Goal: Communication & Community: Answer question/provide support

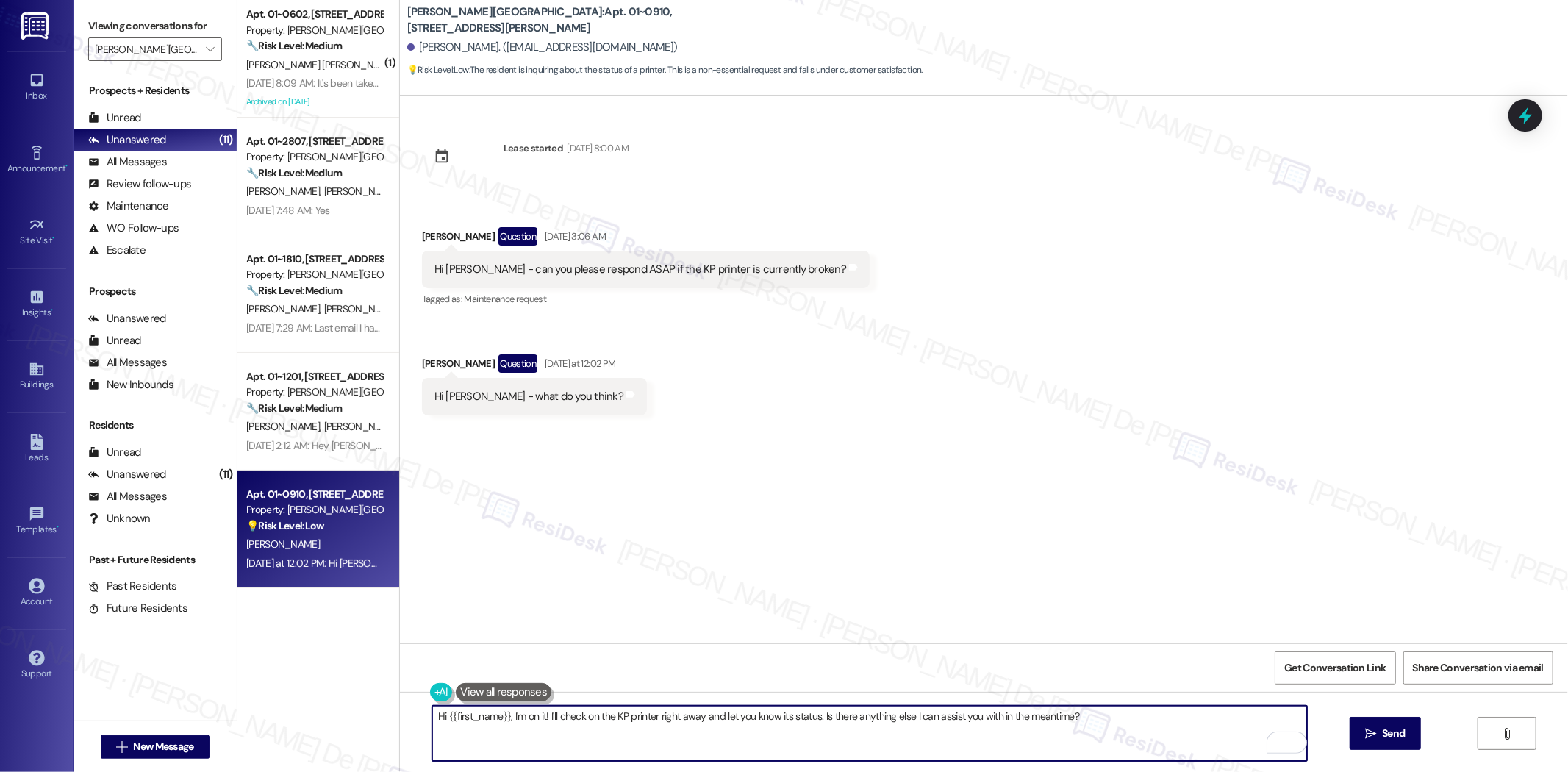
drag, startPoint x: 673, startPoint y: 716, endPoint x: 501, endPoint y: 728, distance: 172.4
click at [503, 729] on textarea "Hi {{first_name}}, I'm on it! I'll check on the KP printer right away and let y…" at bounding box center [870, 733] width 875 height 55
type textarea "Hi {{first_name}}, my apologies for the late response. Are you referring to the…"
click at [1382, 740] on span "Send" at bounding box center [1393, 733] width 22 height 16
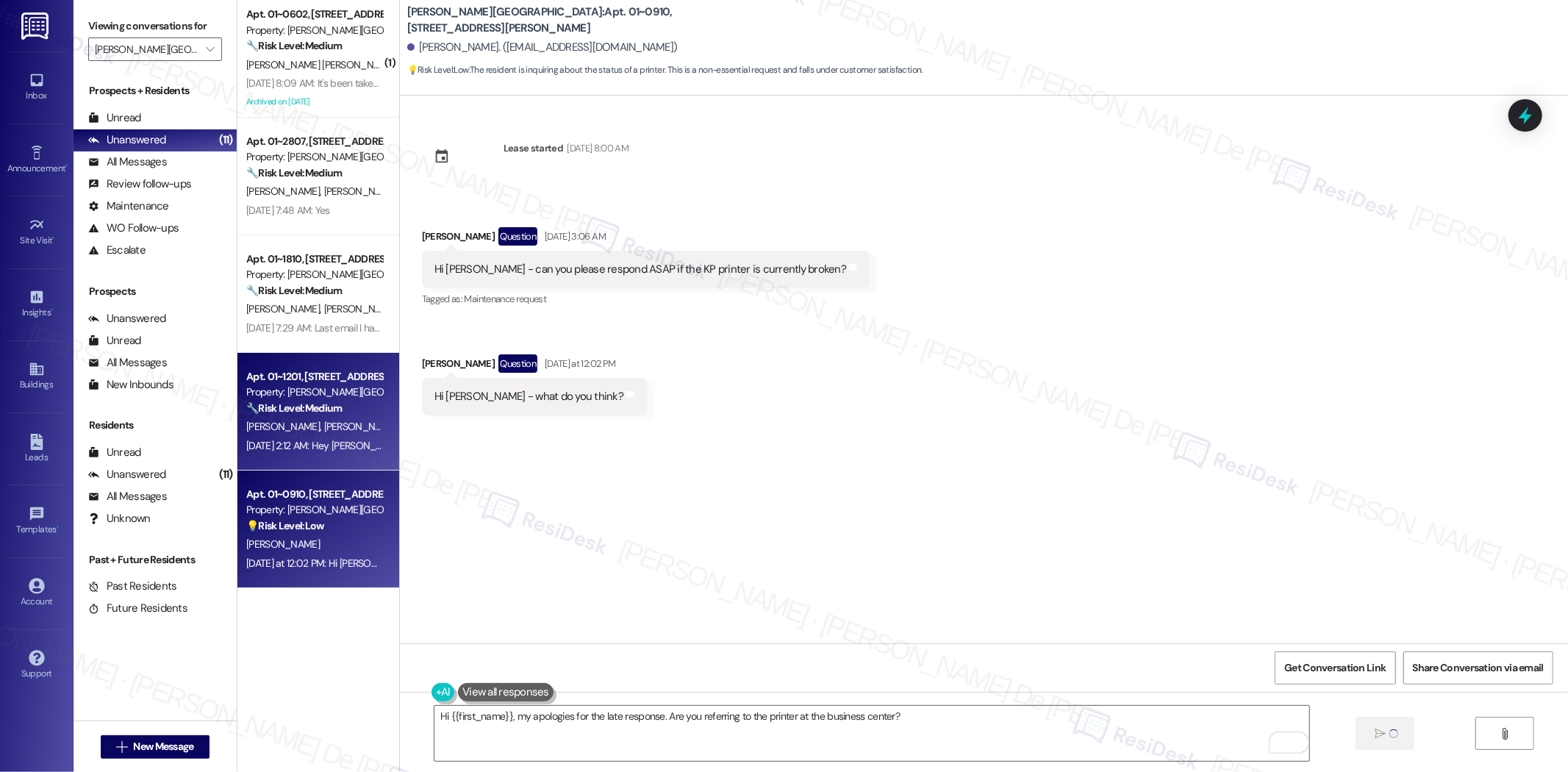
click at [344, 437] on div "Sep 04, 2025 at 2:12 AM: Hey Sarah. Sorry, had my autopay switched off for some…" at bounding box center [314, 446] width 139 height 18
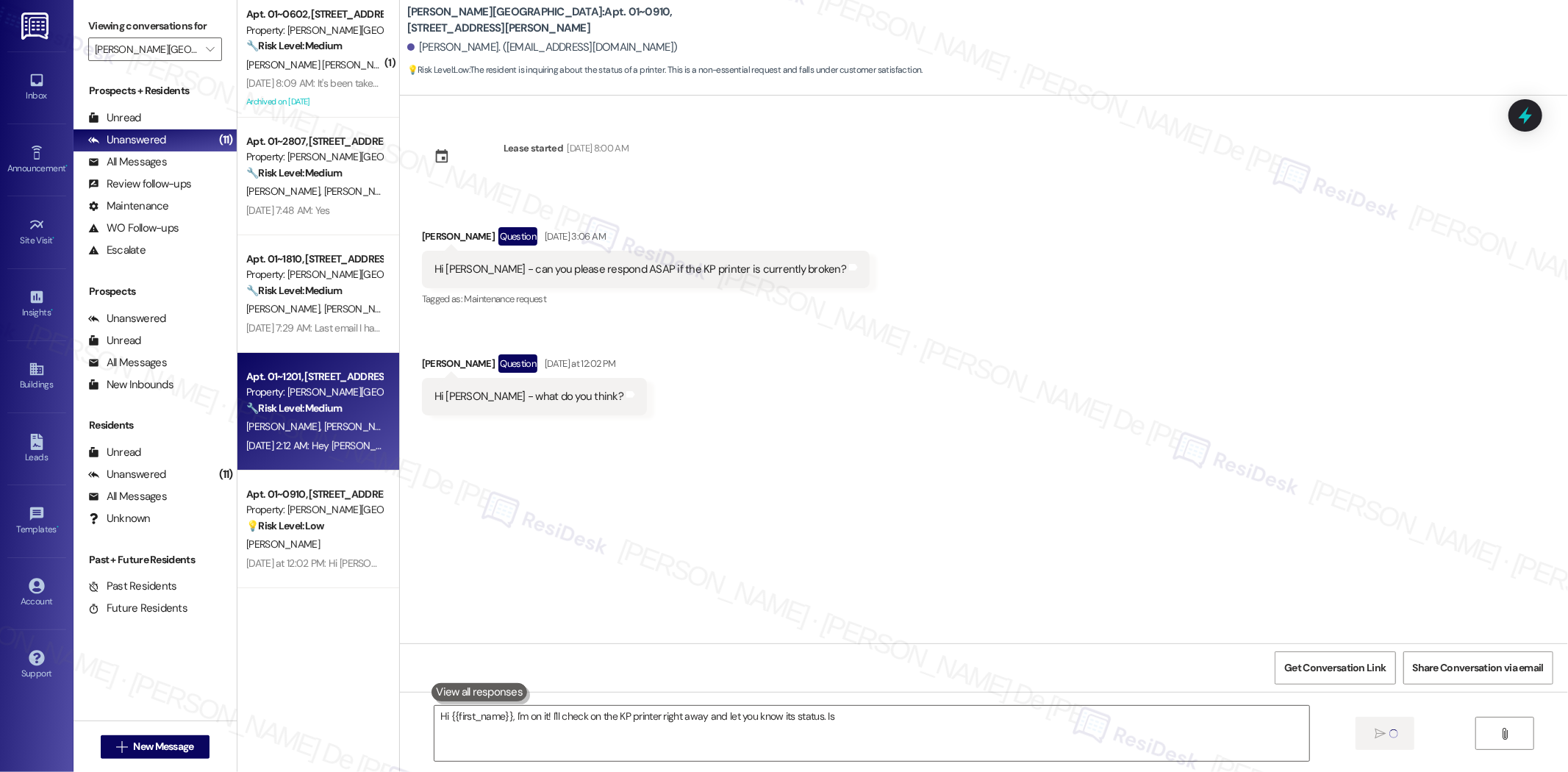
type textarea "Hi {{first_name}}, I'm on it! I'll check on the KP printer right away and let y…"
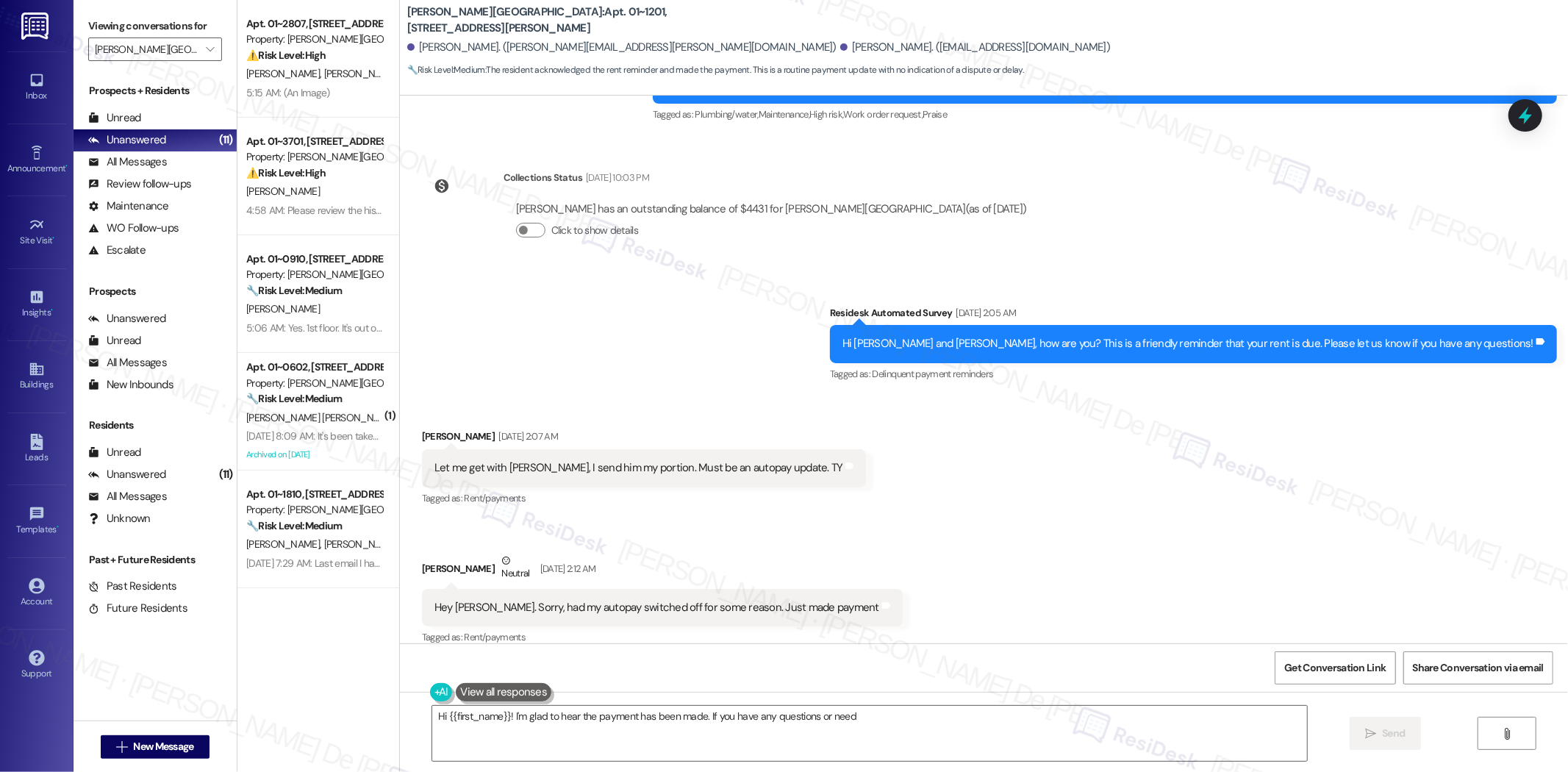
scroll to position [4630, 0]
type textarea "Hi {{first_name}}! I'm glad to hear the payment has been made. If you have any …"
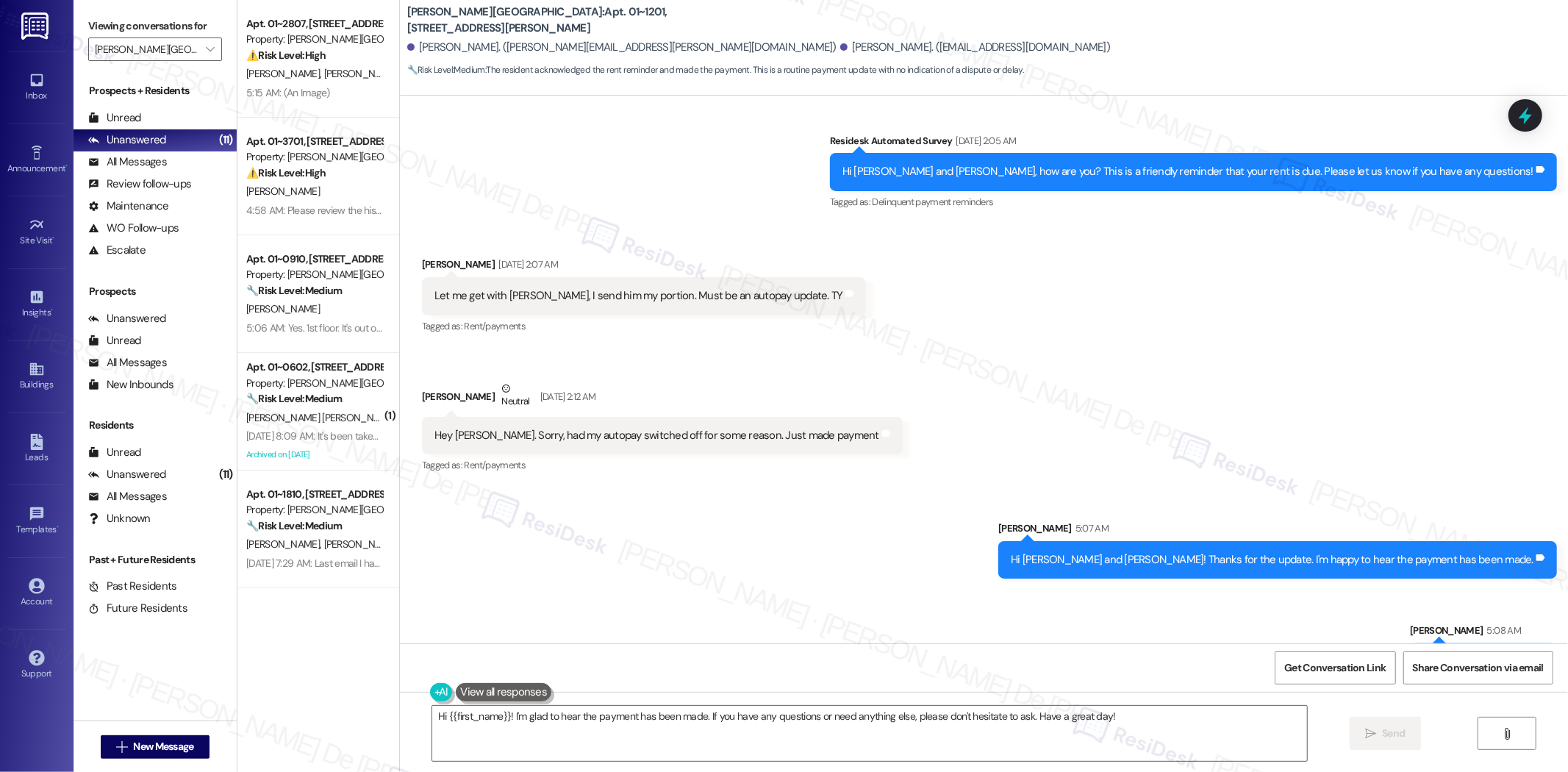
scroll to position [4836, 0]
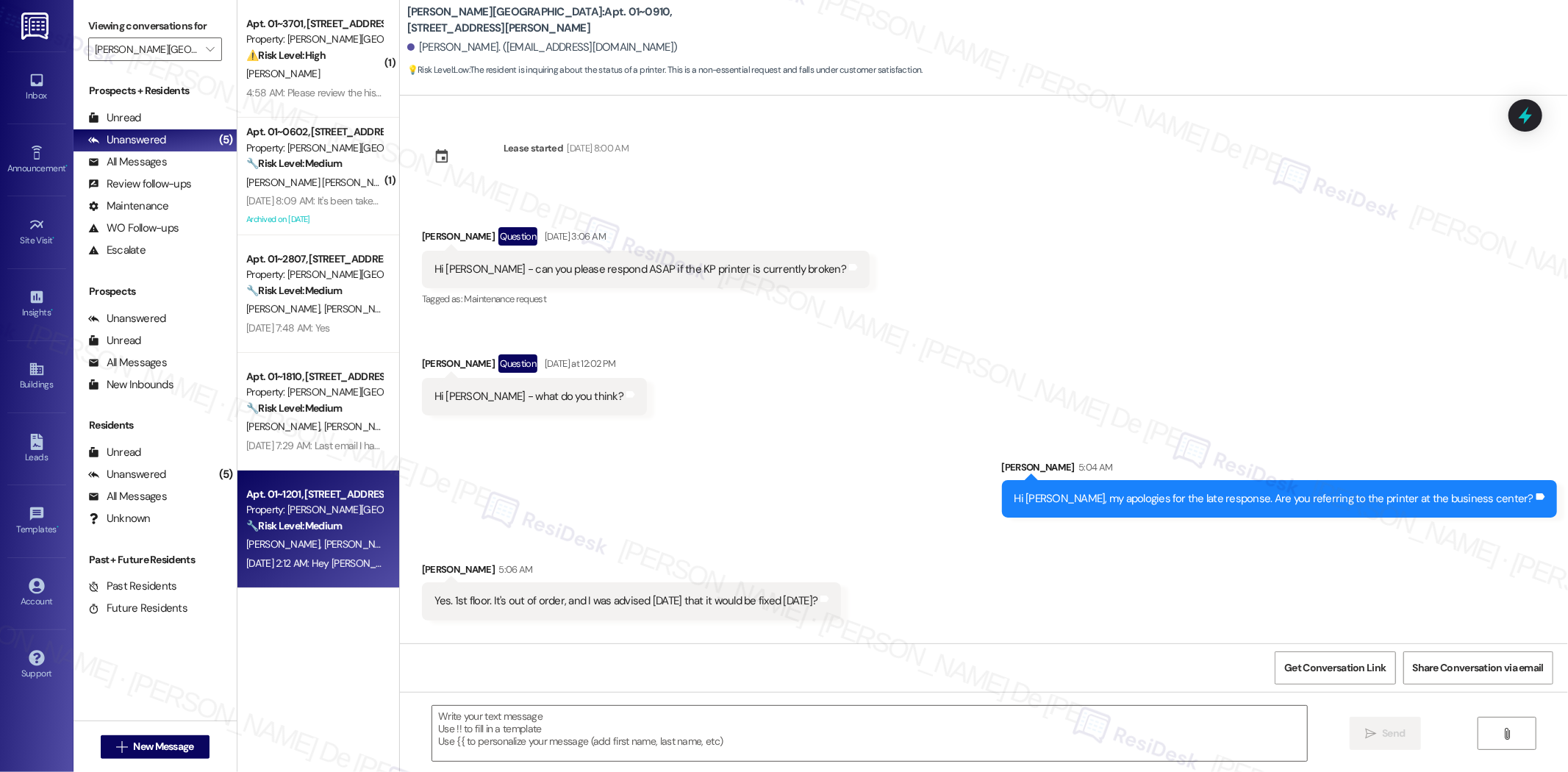
click at [281, 557] on div "Sep 04, 2025 at 2:12 AM: Hey Sarah. Sorry, had my autopay switched off for some…" at bounding box center [486, 564] width 479 height 13
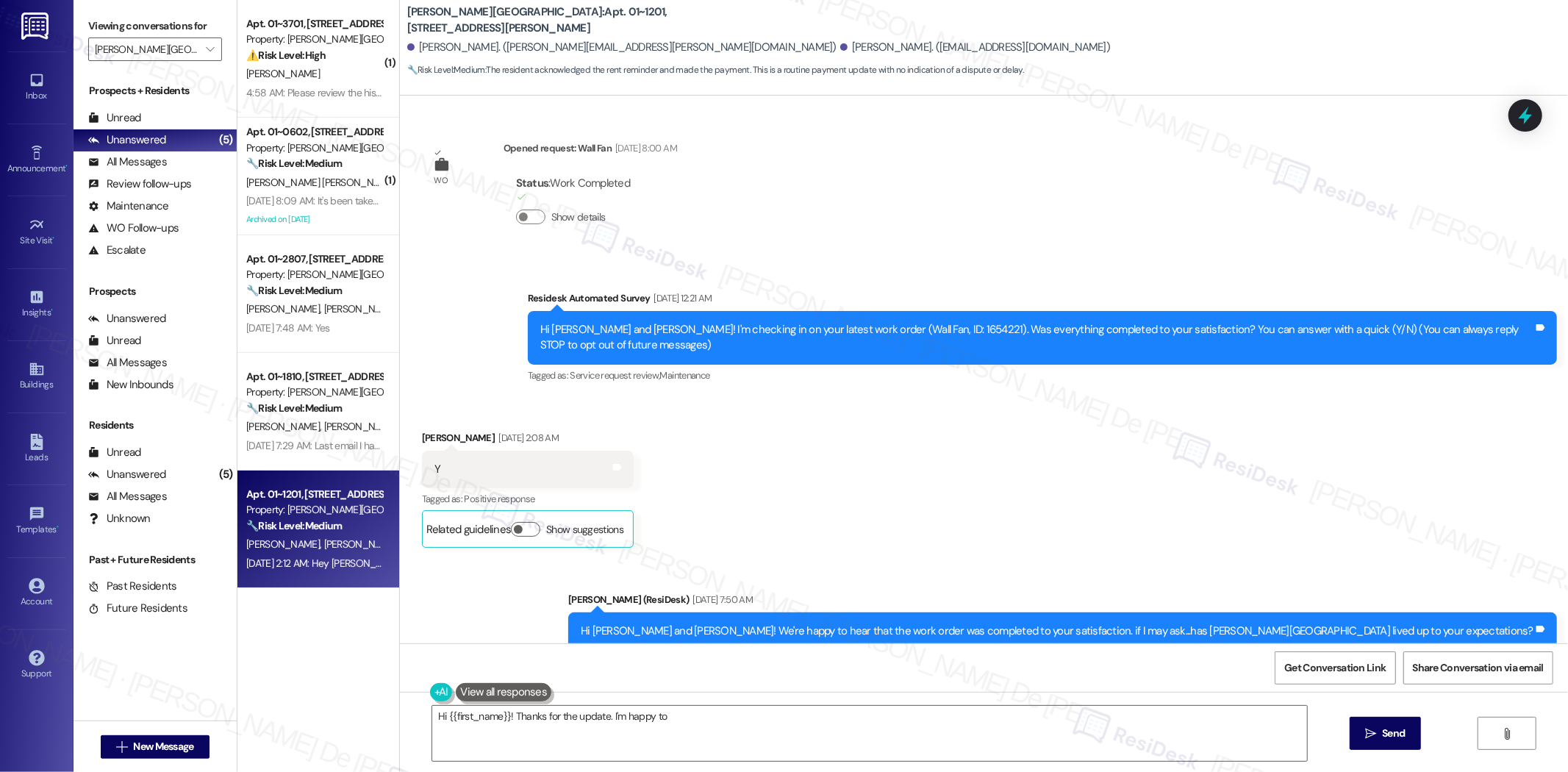
scroll to position [4631, 0]
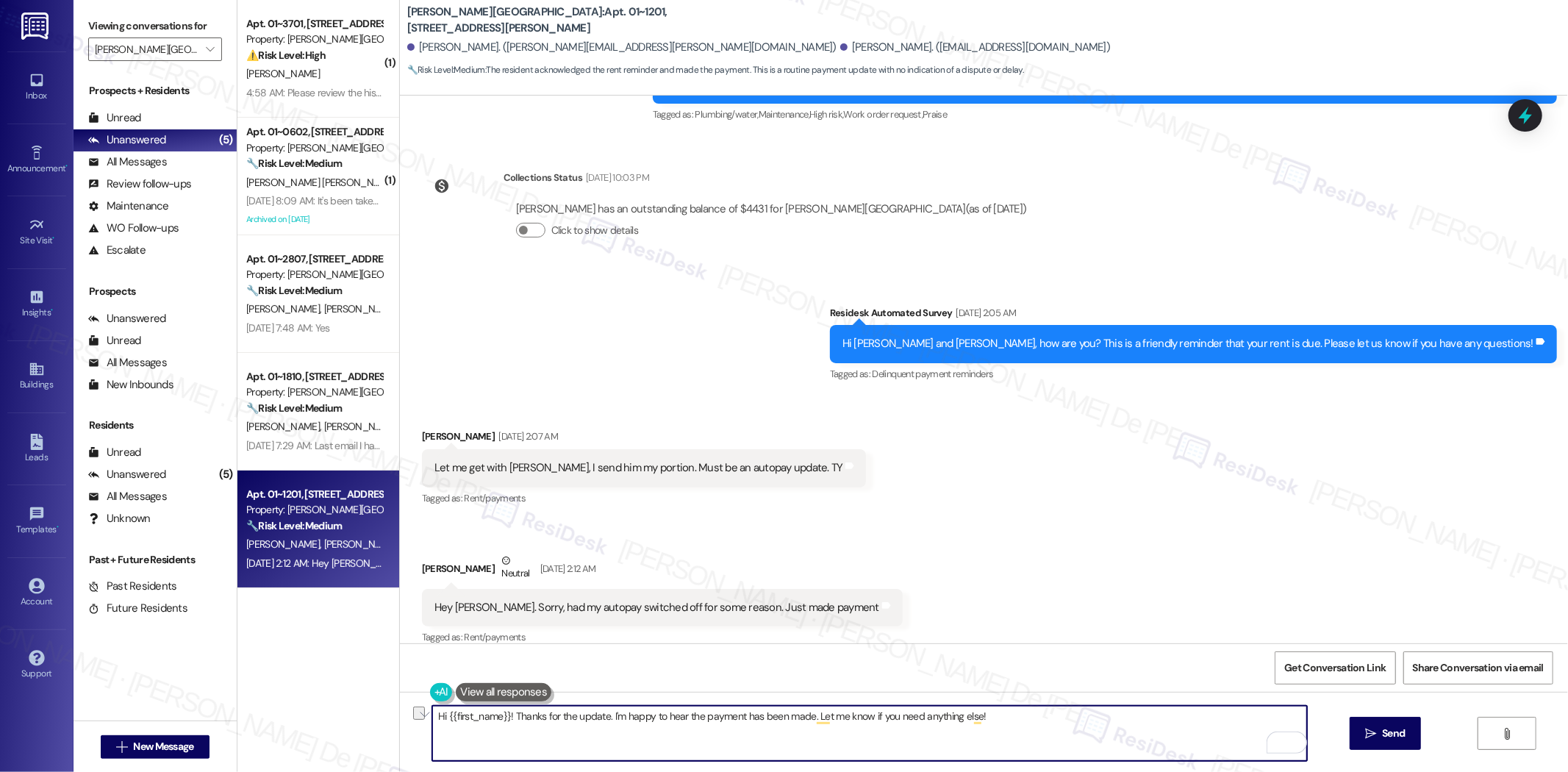
drag, startPoint x: 1002, startPoint y: 717, endPoint x: 803, endPoint y: 735, distance: 199.8
click at [803, 735] on textarea "Hi {{first_name}}! Thanks for the update. I'm happy to hear the payment has bee…" at bounding box center [870, 733] width 875 height 55
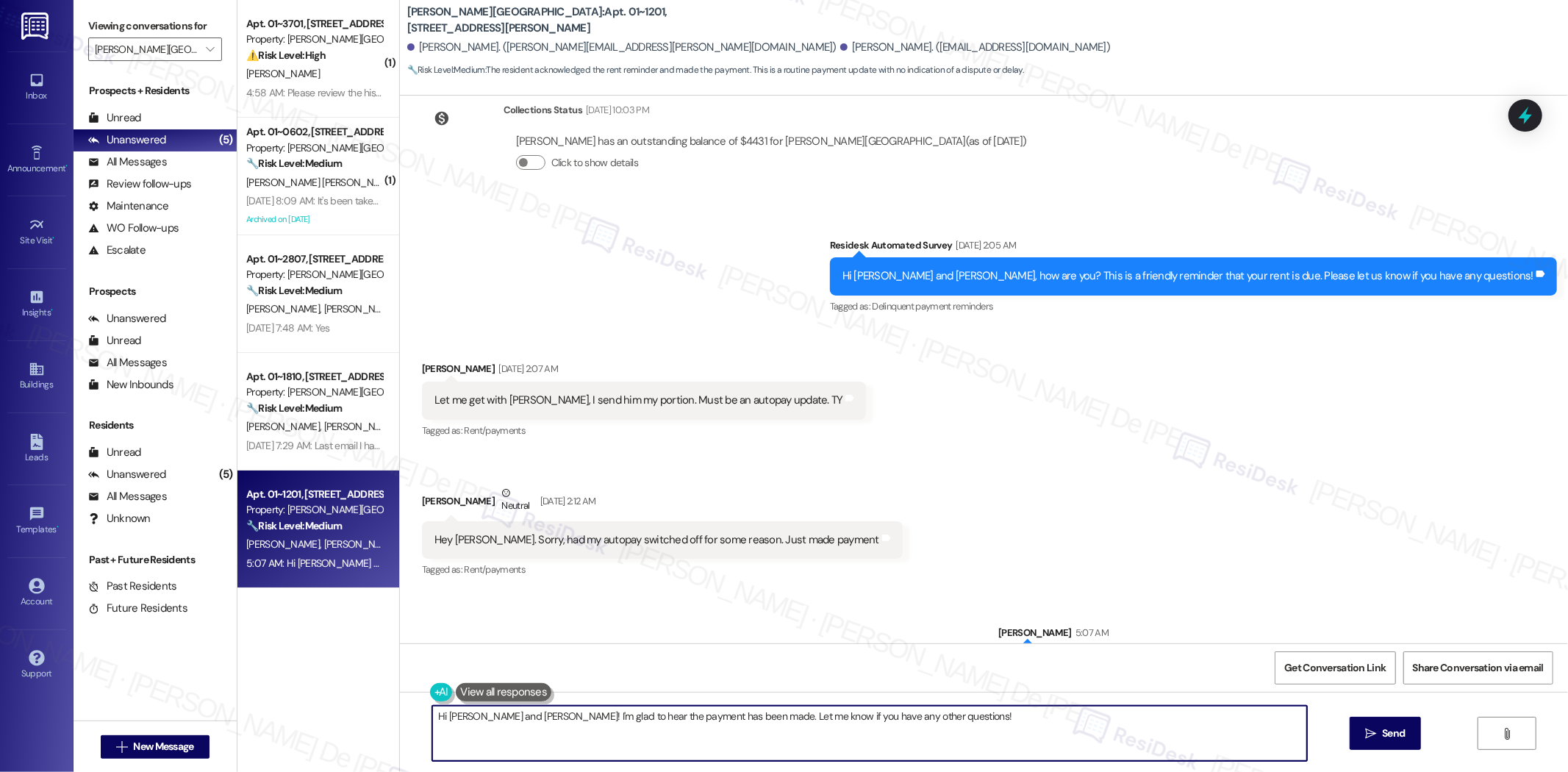
scroll to position [4733, 0]
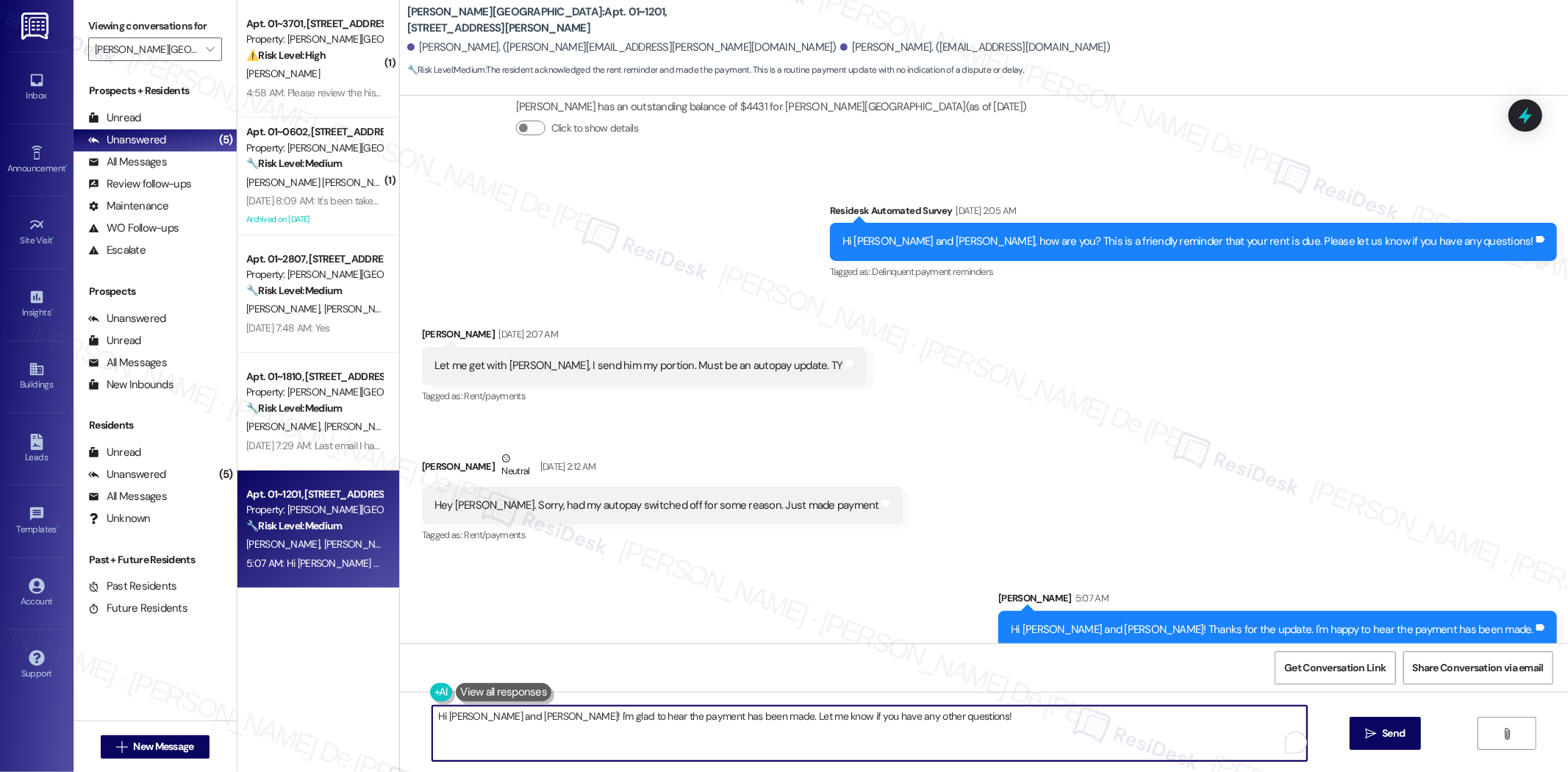
drag, startPoint x: 947, startPoint y: 731, endPoint x: 228, endPoint y: 726, distance: 719.0
click at [203, 726] on div "Viewing conversations for Kingsbury Plaza  Prospects + Residents Unread (0) Un…" at bounding box center [821, 386] width 1495 height 772
type textarea "Have a great day ahead!"
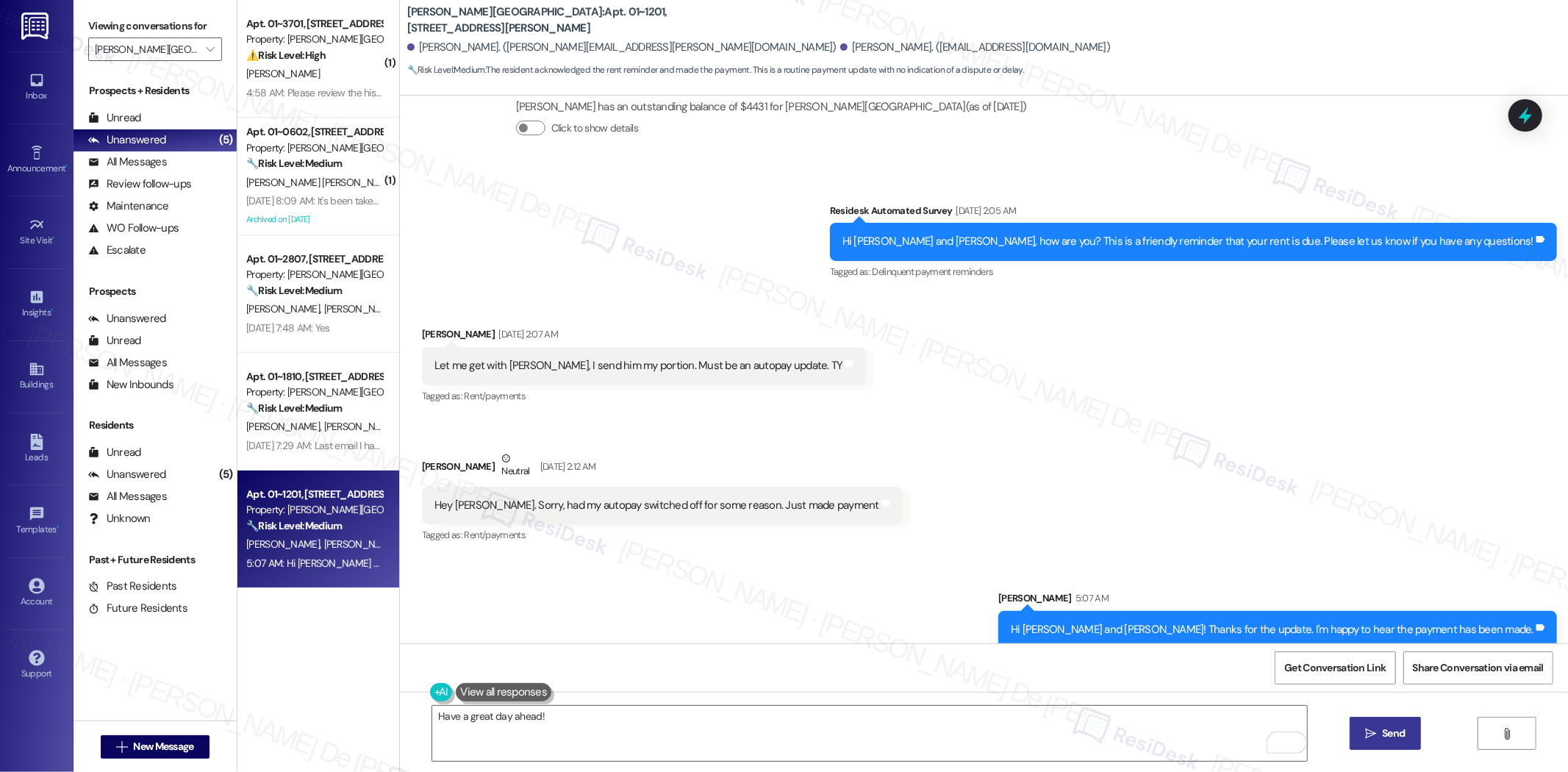
click at [1383, 736] on span "Send" at bounding box center [1393, 733] width 22 height 16
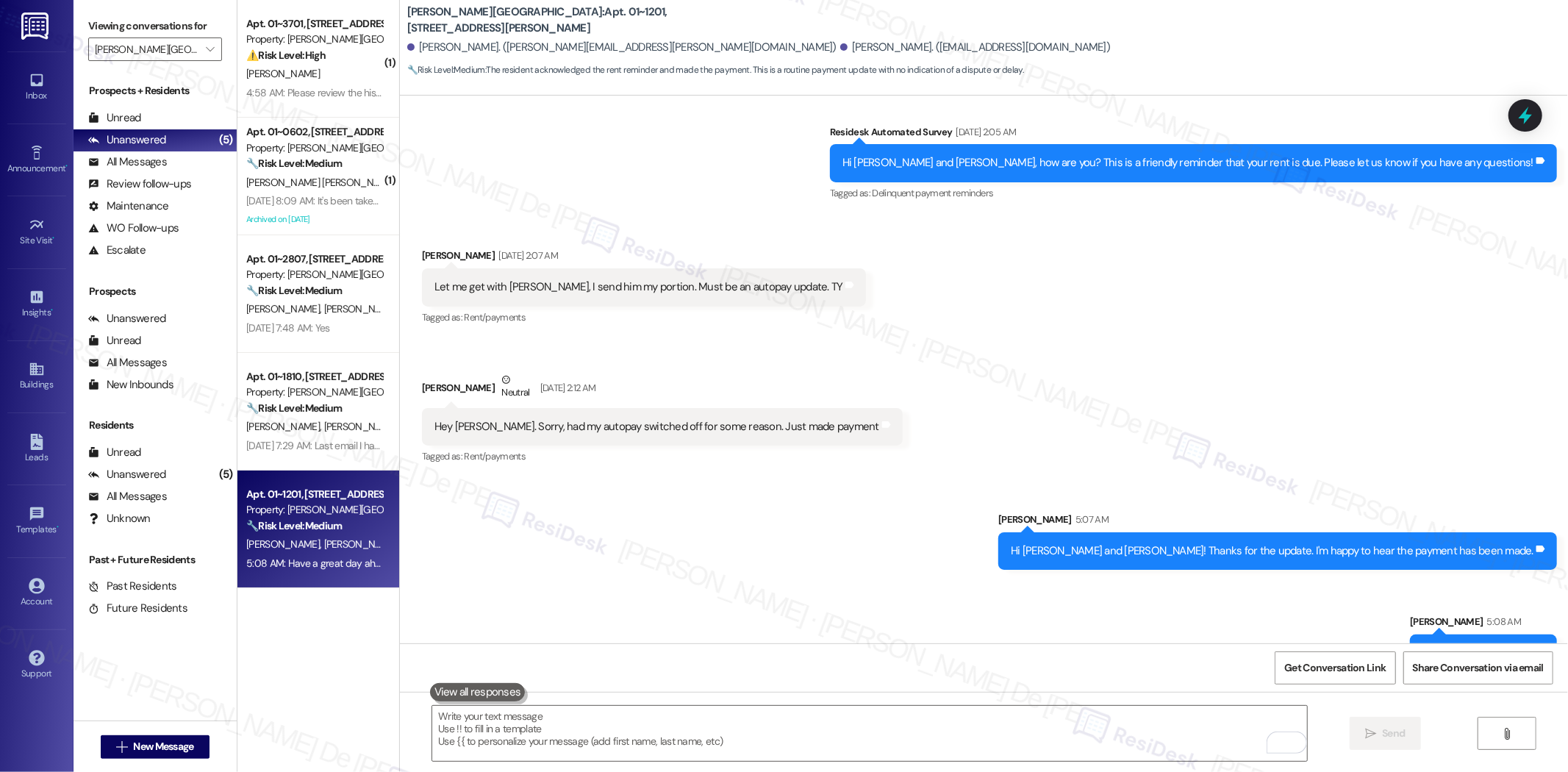
scroll to position [4836, 0]
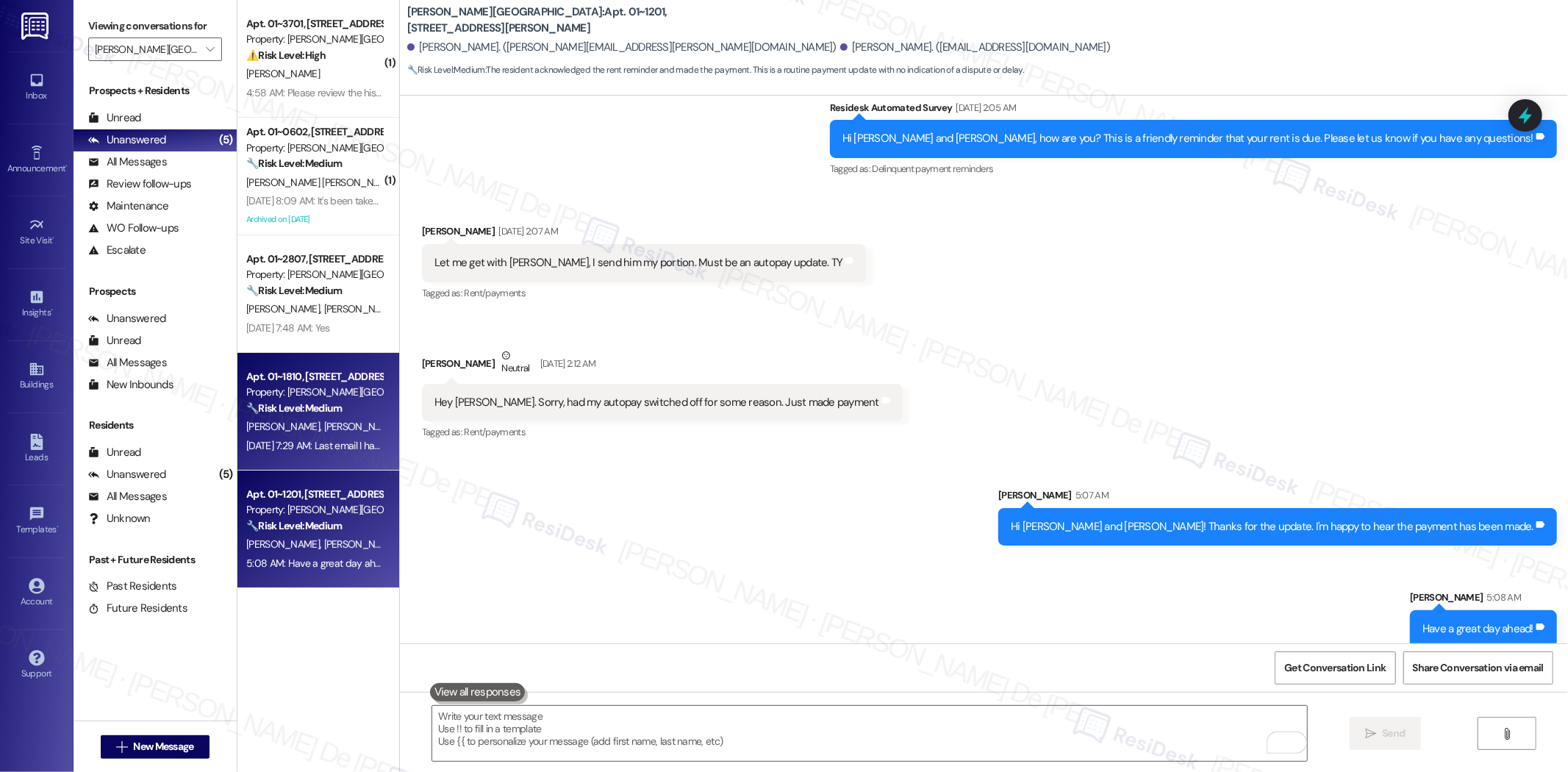
click at [237, 435] on div "Apt. 01~1810, 520 North Kingsbury Property: Kingsbury Plaza 🔧 Risk Level: Mediu…" at bounding box center [318, 412] width 162 height 118
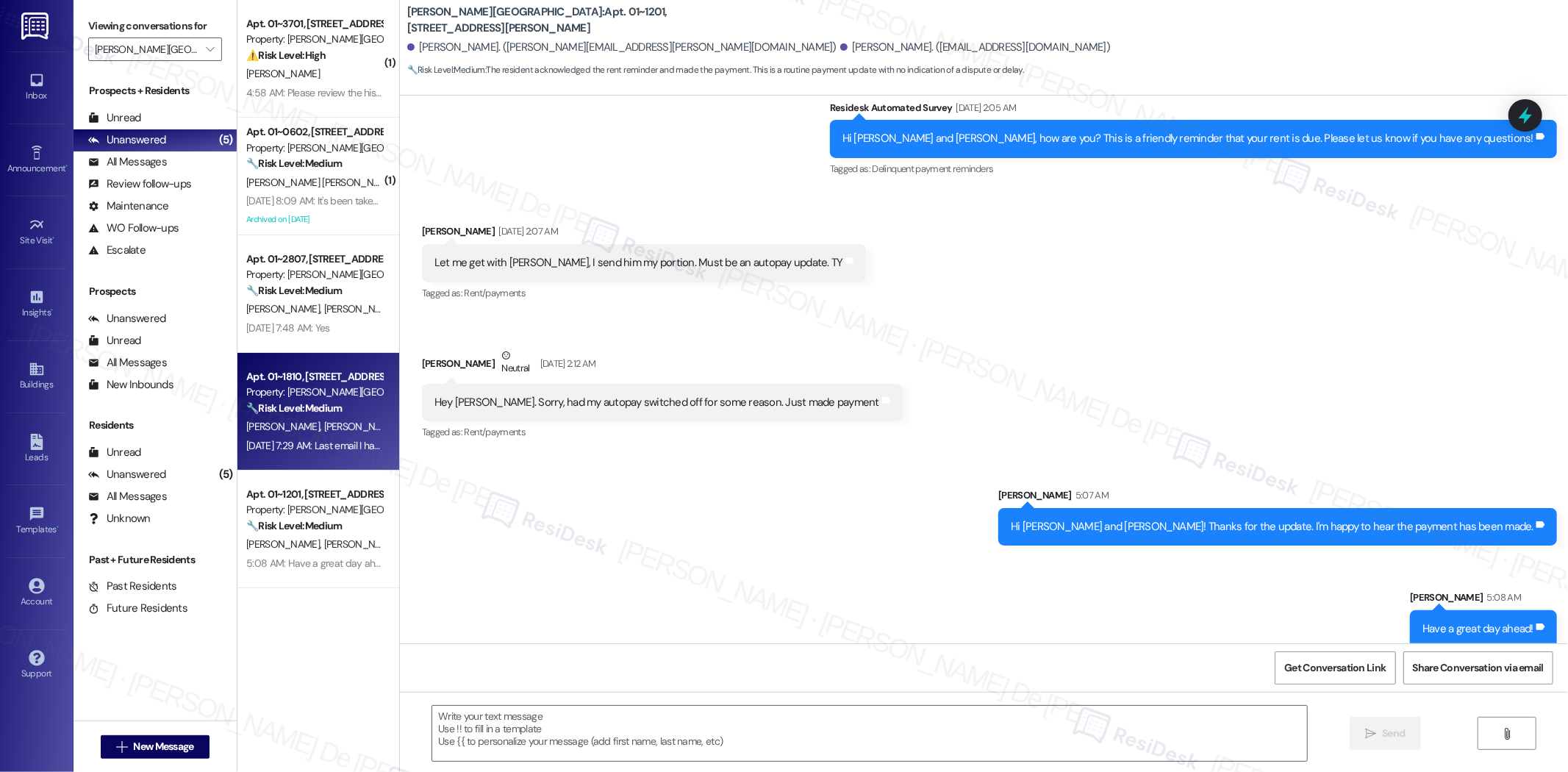
type textarea "Fetching suggested responses. Please feel free to read through the conversation…"
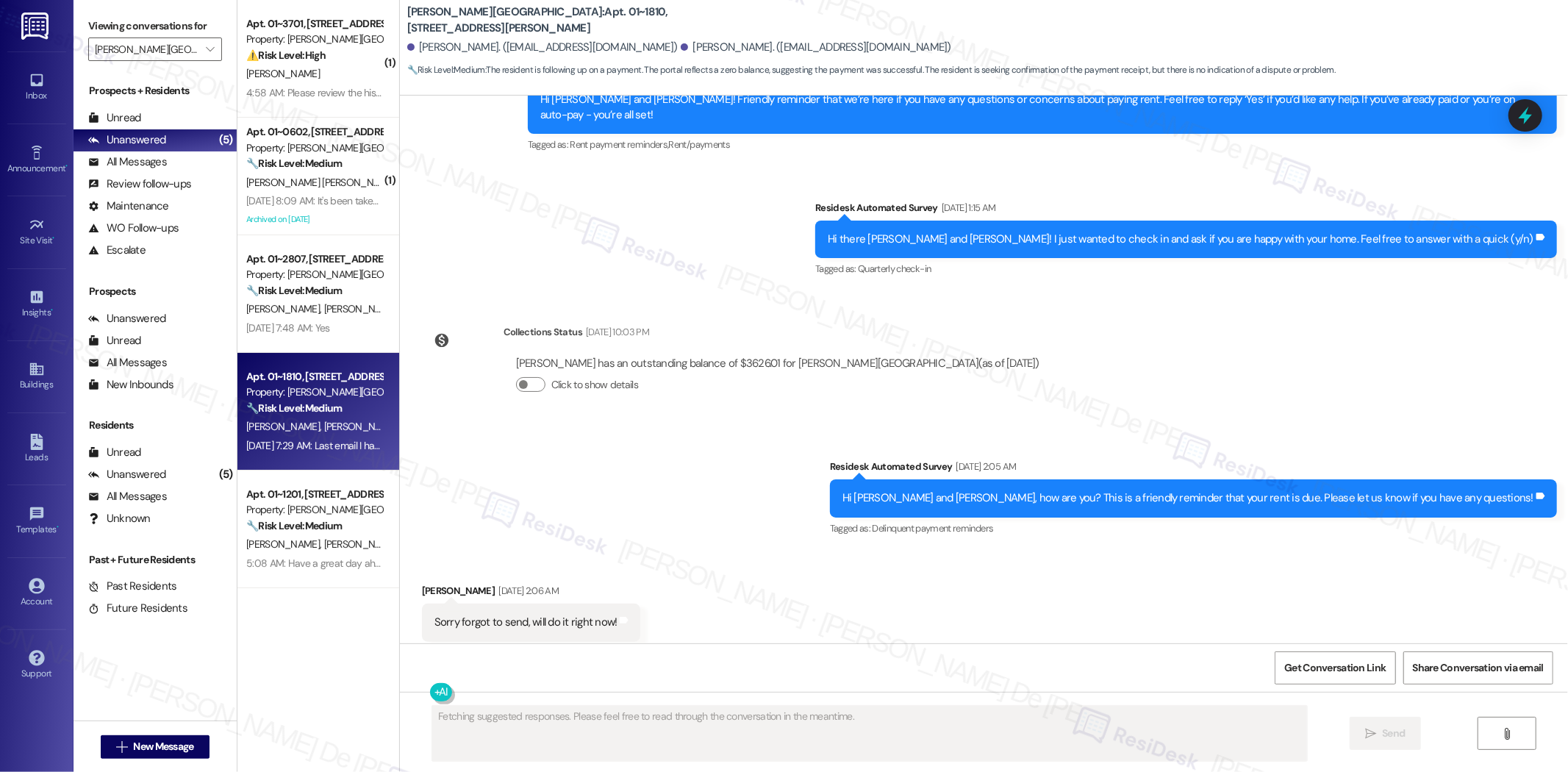
scroll to position [3613, 0]
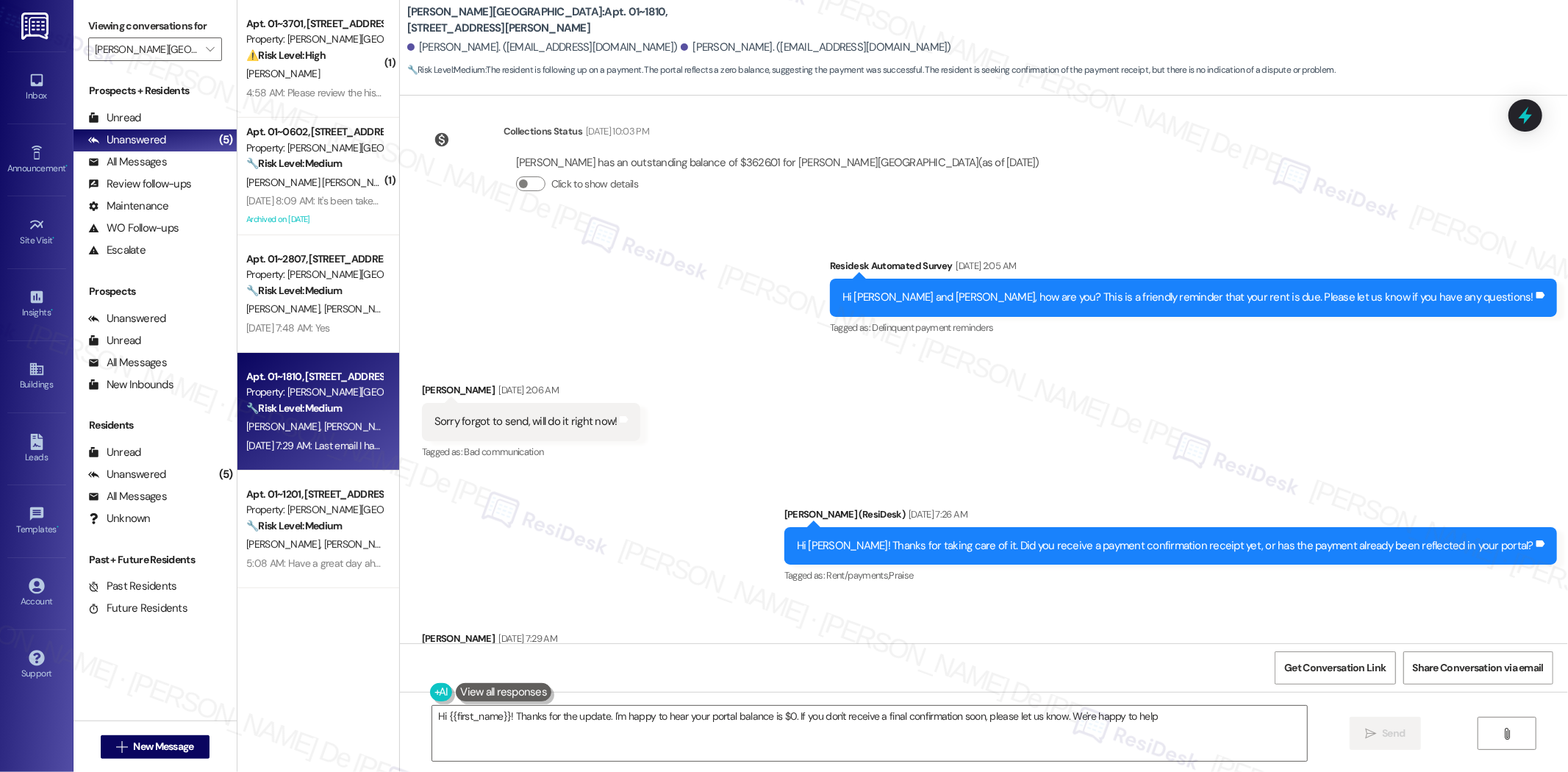
type textarea "Hi {{first_name}}! Thanks for the update. I'm happy to hear your portal balance…"
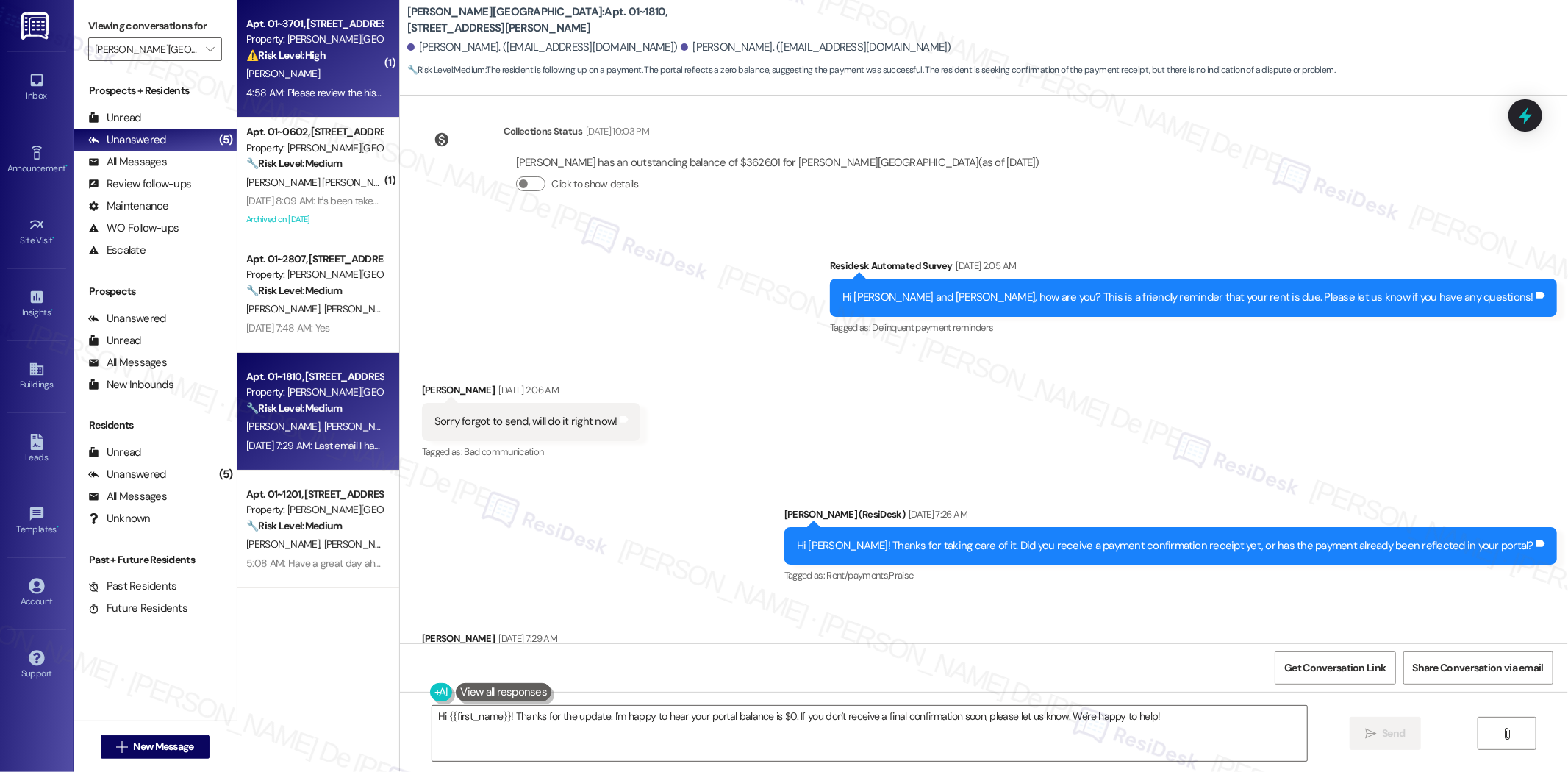
click at [267, 71] on div "K. Hales" at bounding box center [314, 74] width 139 height 18
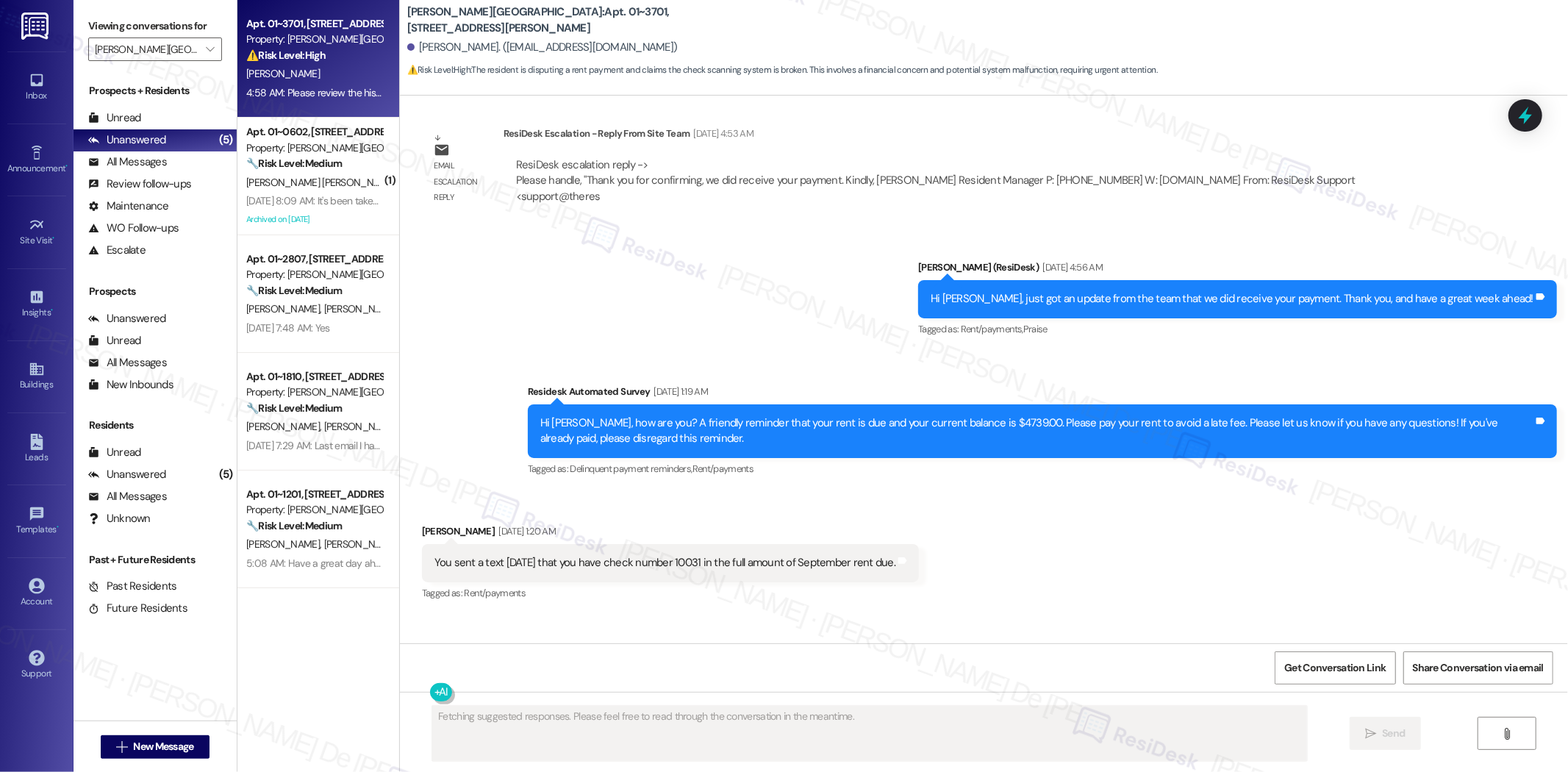
scroll to position [2736, 0]
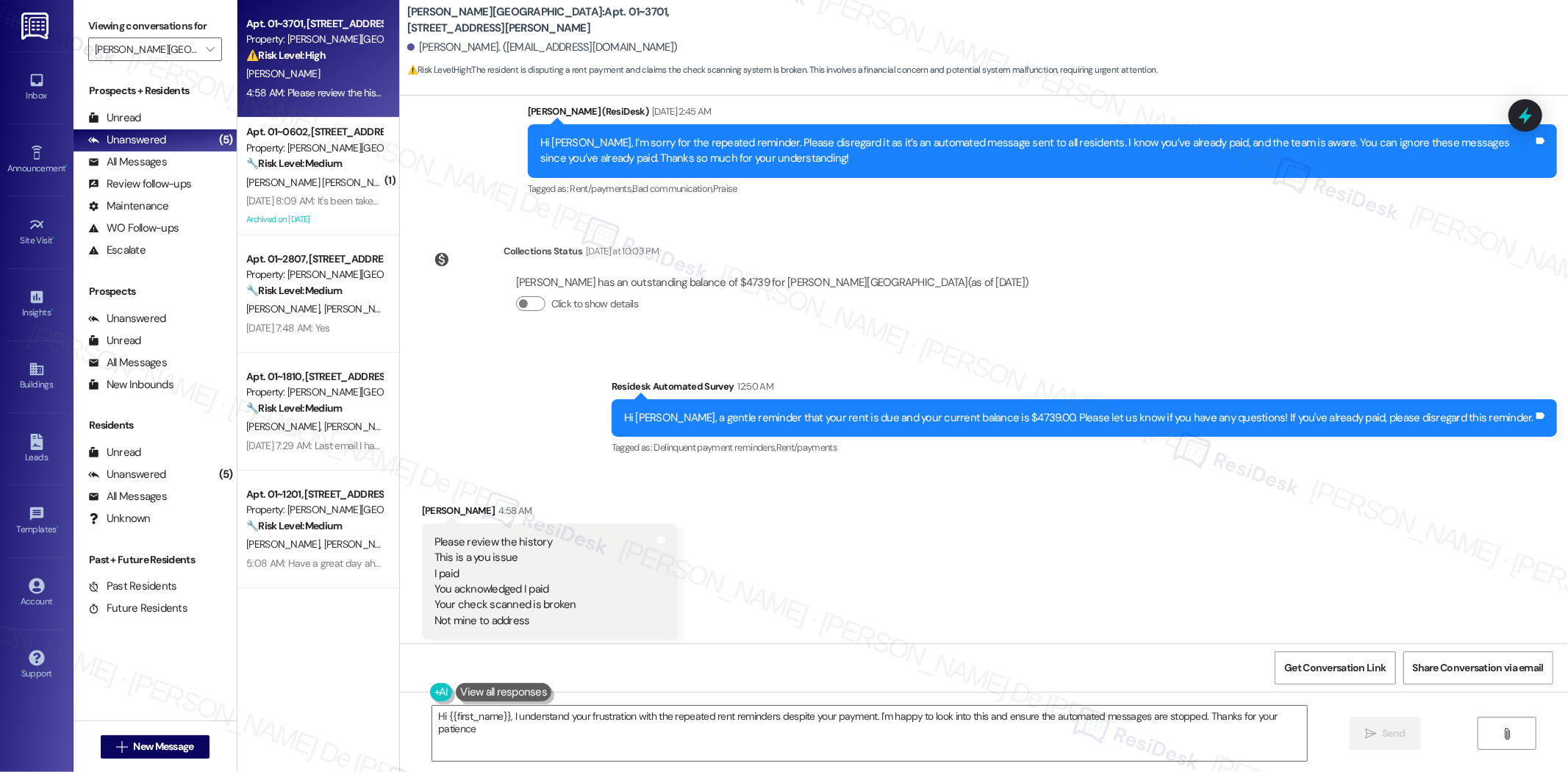
type textarea "Hi {{first_name}}, I understand your frustration with the repeated rent reminde…"
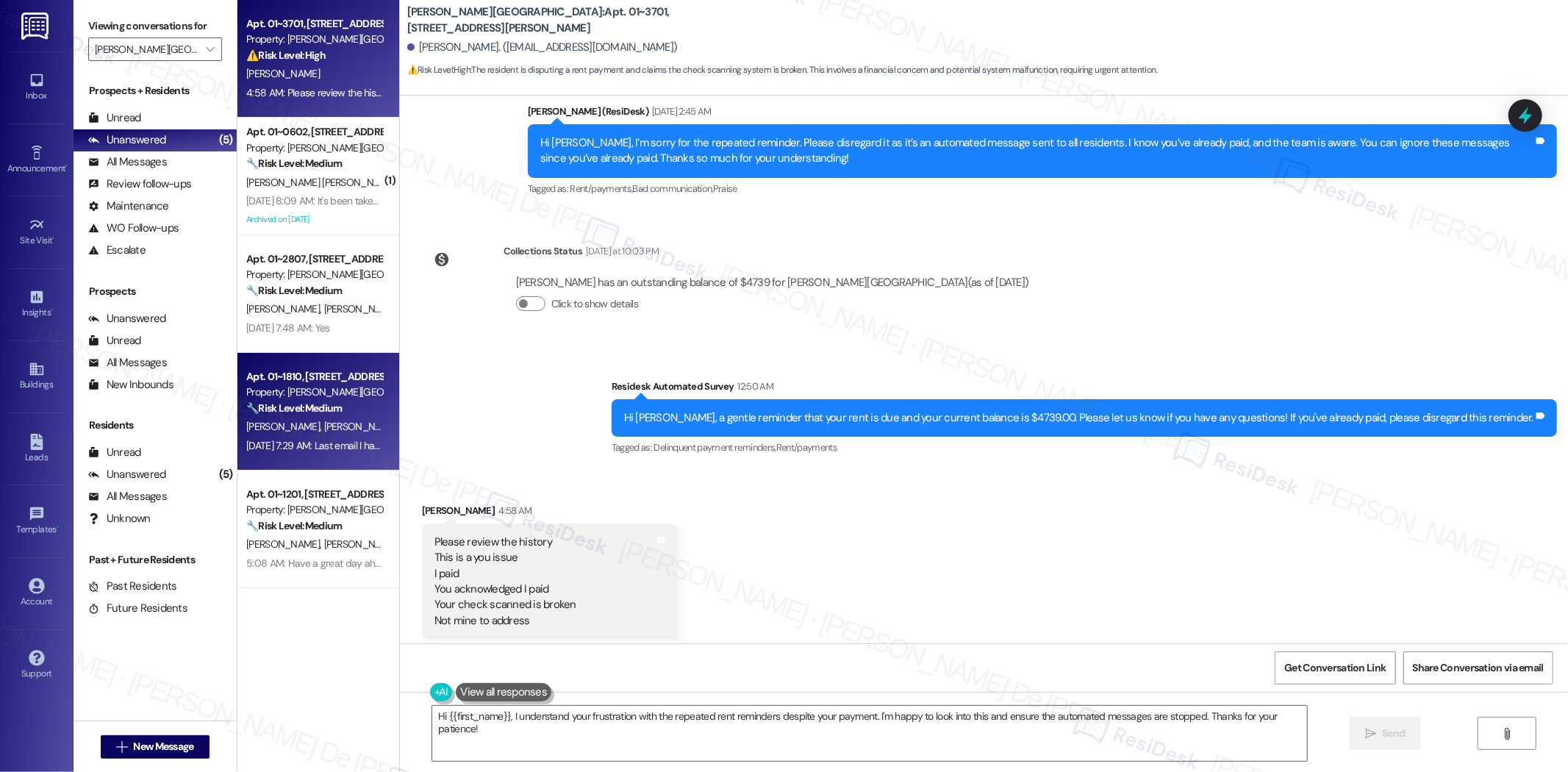
click at [289, 437] on div "Sep 09, 2025 at 7:29 AM: Last email I have was the payment was processing but i…" at bounding box center [314, 446] width 139 height 18
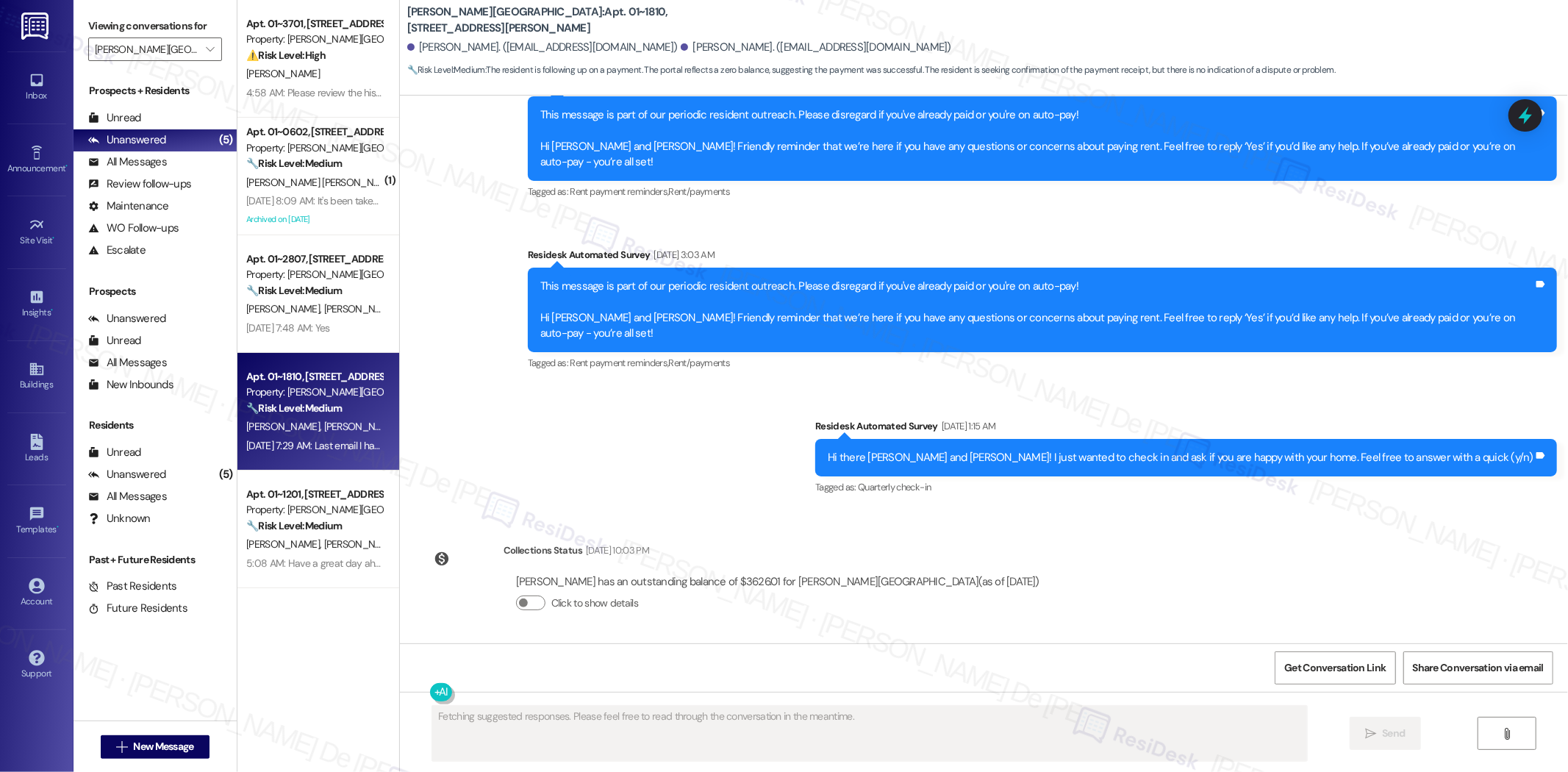
scroll to position [3613, 0]
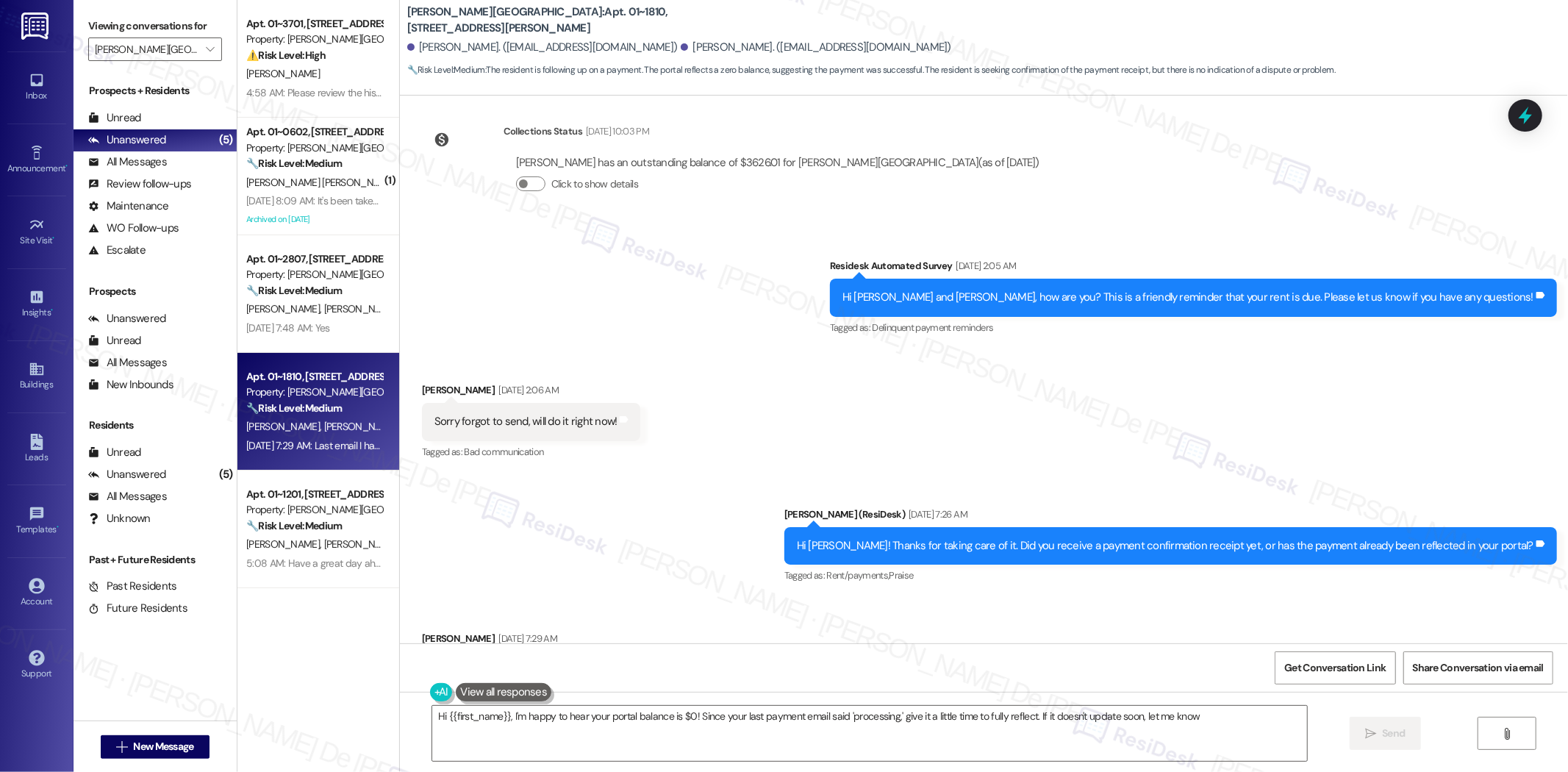
type textarea "Hi {{first_name}}, I'm happy to hear your portal balance is $0! Since your last…"
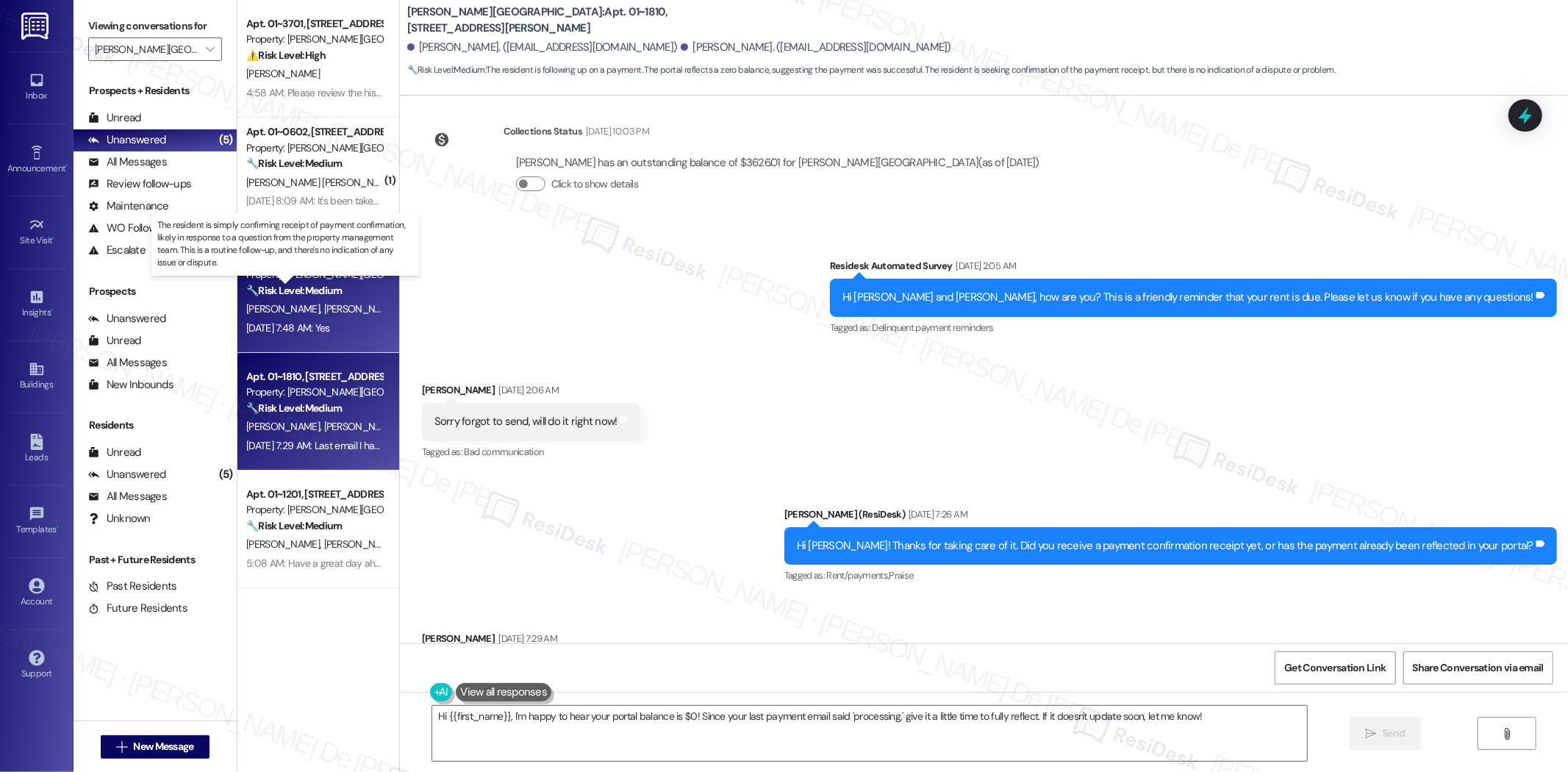
click at [327, 284] on strong "🔧 Risk Level: Medium" at bounding box center [294, 291] width 95 height 13
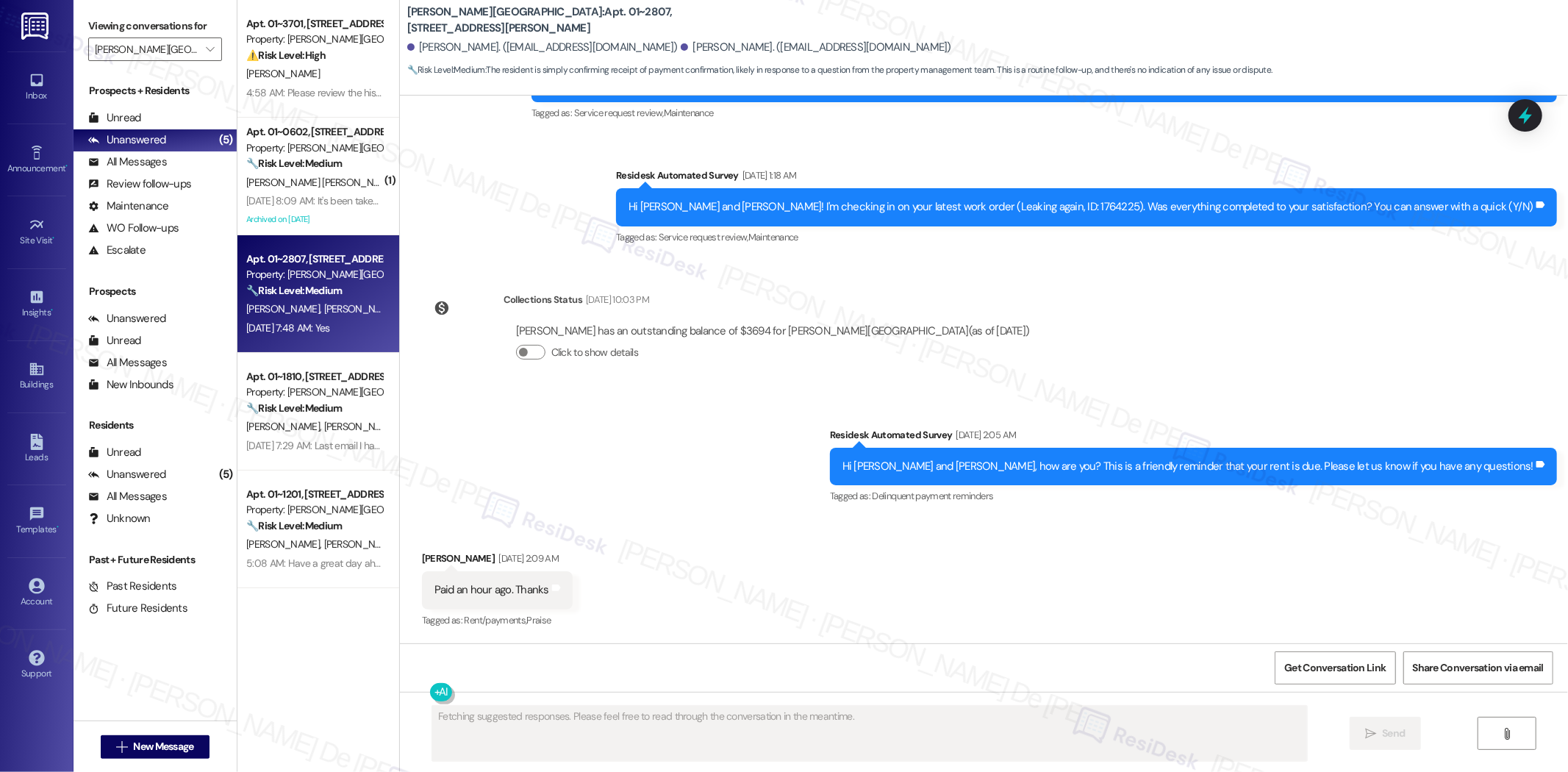
scroll to position [8788, 0]
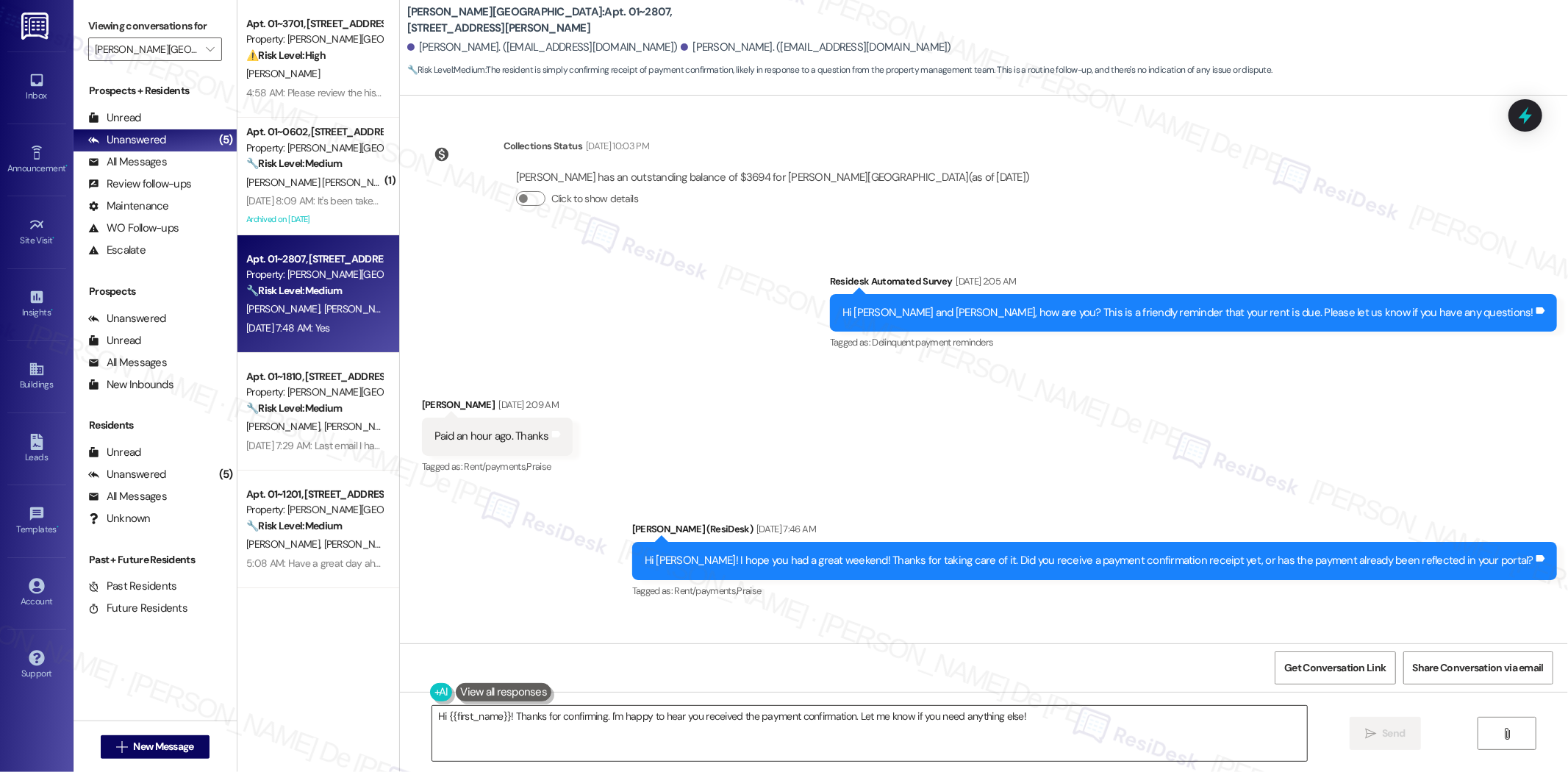
click at [1040, 722] on textarea "Hi {{first_name}}! Thanks for confirming. I'm happy to hear you received the pa…" at bounding box center [870, 733] width 875 height 55
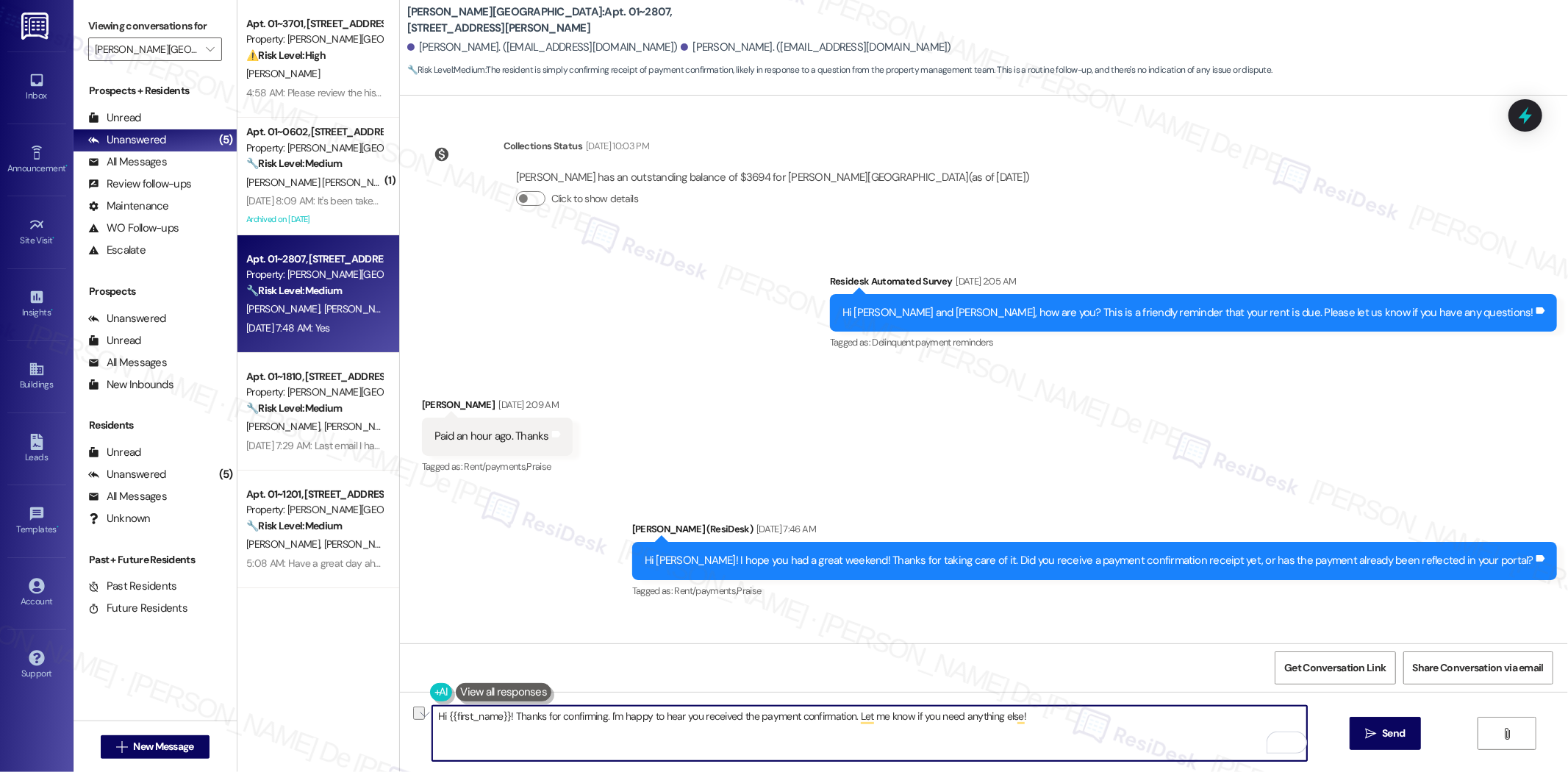
drag, startPoint x: 1047, startPoint y: 711, endPoint x: 360, endPoint y: 782, distance: 690.7
click at [360, 771] on html "Inbox Go to Inbox Announcement • Send A Text Announcement Site Visit • Go to Si…" at bounding box center [784, 386] width 1568 height 772
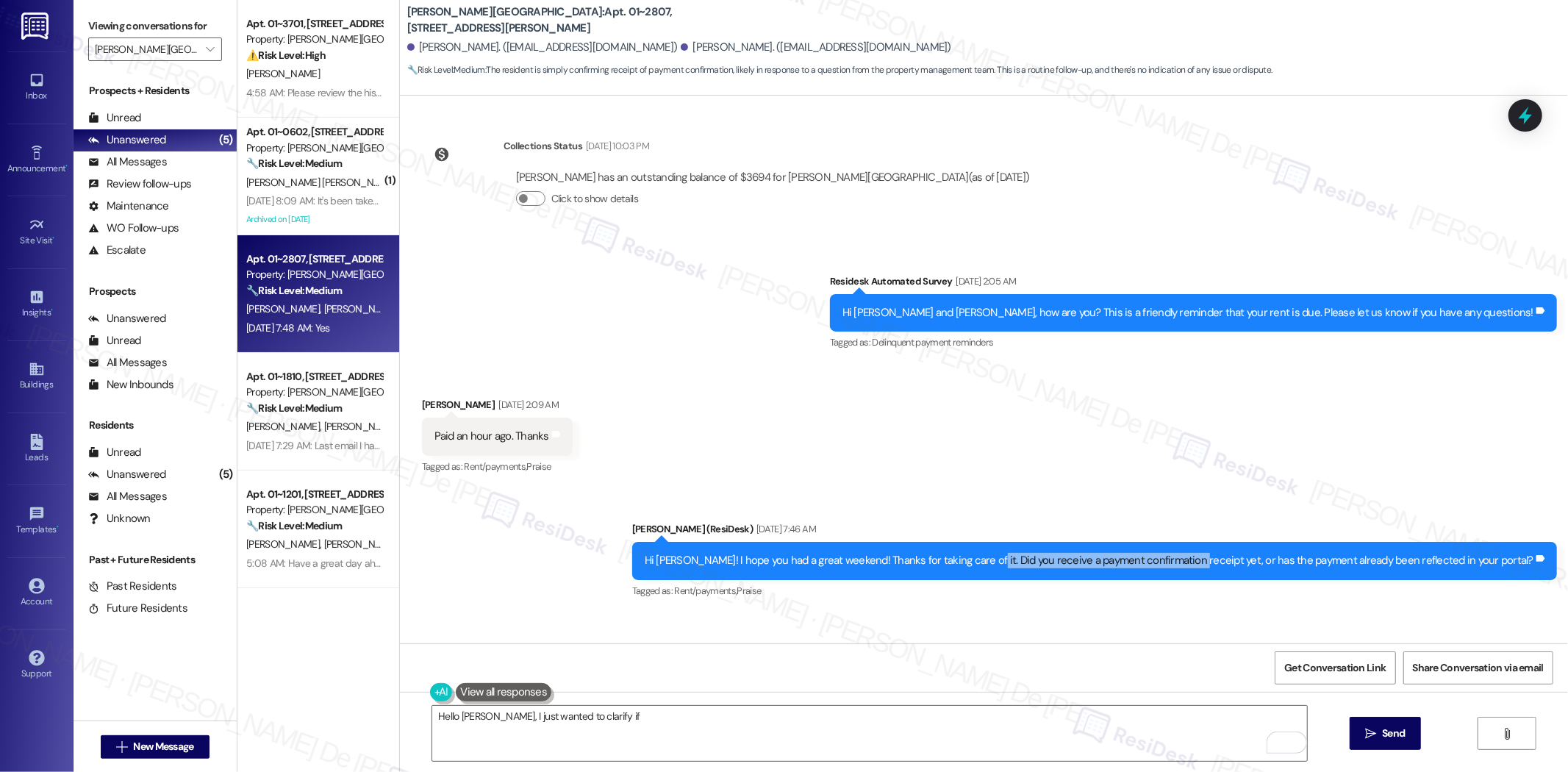
drag, startPoint x: 1041, startPoint y: 467, endPoint x: 1246, endPoint y: 472, distance: 205.1
click at [1246, 553] on div "Hi James! I hope you had a great weekend! Thanks for taking care of it. Did you…" at bounding box center [1089, 560] width 889 height 16
copy div "you receive a payment confirmation receipt"
click at [680, 707] on textarea "Hello James, I just wanted to clarify if" at bounding box center [870, 733] width 875 height 55
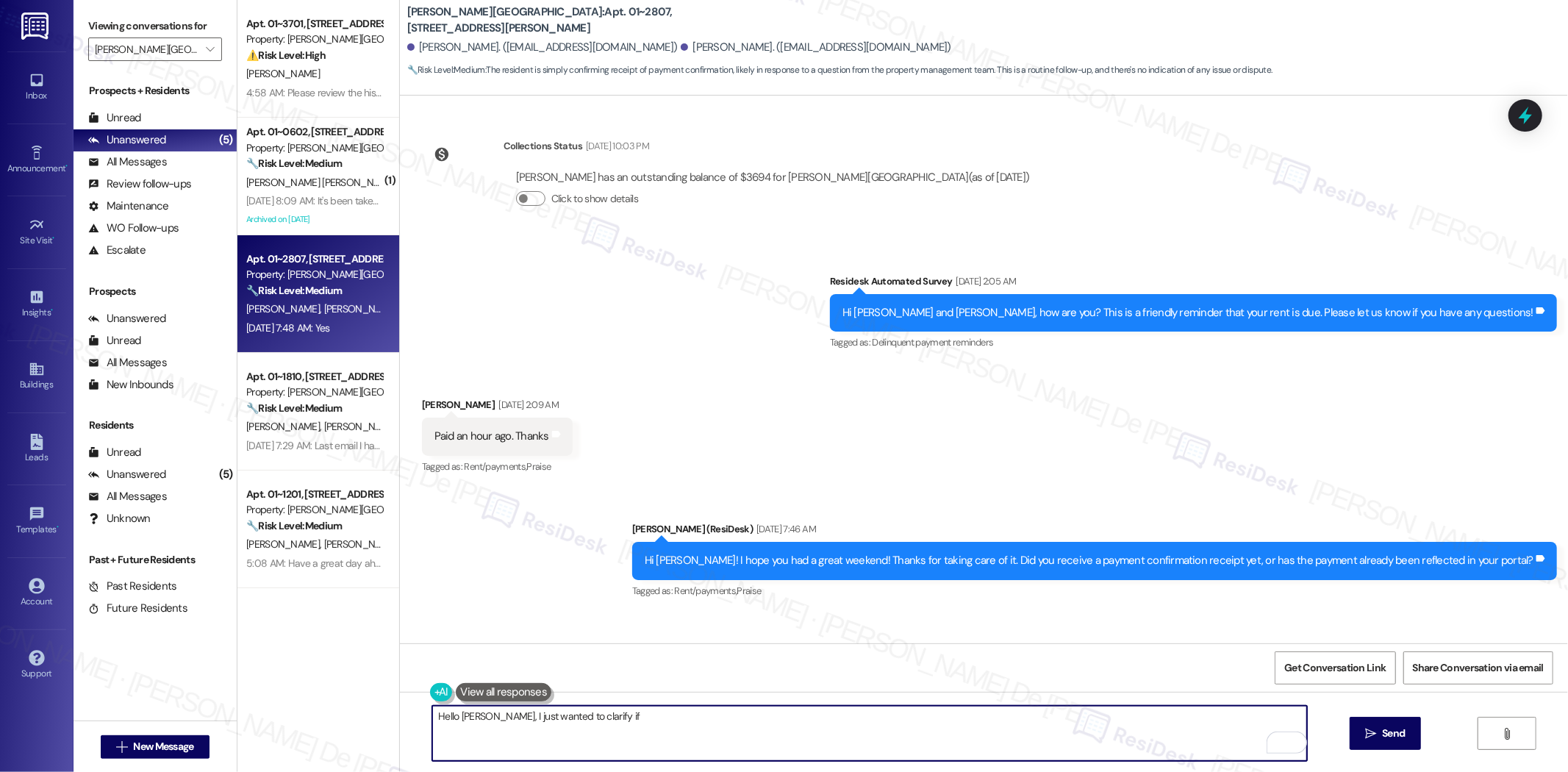
paste textarea "you receive a payment confirmation receipt"
click at [582, 716] on textarea "Hello James, I just wanted to clarify if you receive a payment confirmation rec…" at bounding box center [870, 733] width 875 height 55
click at [591, 716] on textarea "Hello James, I just wanted to clarify if you receive a payment confirmation rec…" at bounding box center [870, 733] width 875 height 55
drag, startPoint x: 585, startPoint y: 713, endPoint x: 601, endPoint y: 716, distance: 16.3
click at [585, 713] on textarea "Hello James, I just wanted to clarify if you receive a payment confirmation rec…" at bounding box center [870, 733] width 875 height 55
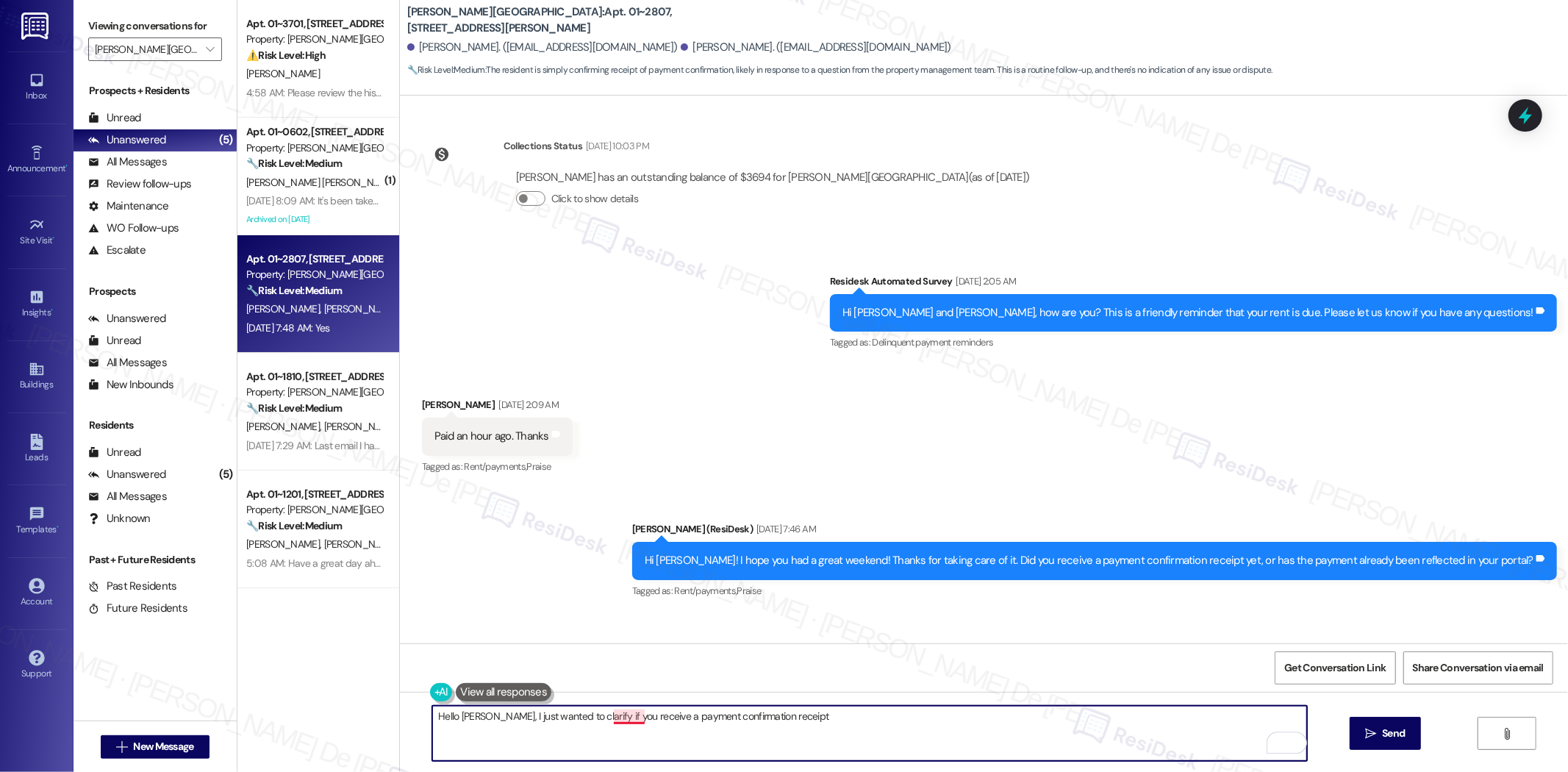
click at [615, 711] on textarea "Hello James, I just wanted to clarify if you receive a payment confirmation rec…" at bounding box center [870, 733] width 875 height 55
click at [843, 717] on textarea "Hello James, I just wanted to clarify if you receive a payment confirmation rec…" at bounding box center [870, 733] width 875 height 55
drag, startPoint x: 634, startPoint y: 718, endPoint x: 695, endPoint y: 716, distance: 61.0
click at [634, 718] on textarea "Hello James, I just wanted to clarify if you receive a payment confirmation rec…" at bounding box center [870, 733] width 875 height 55
click at [652, 721] on textarea "Hello James, I just wanted to clarify if you received a payment confirmation re…" at bounding box center [870, 733] width 875 height 55
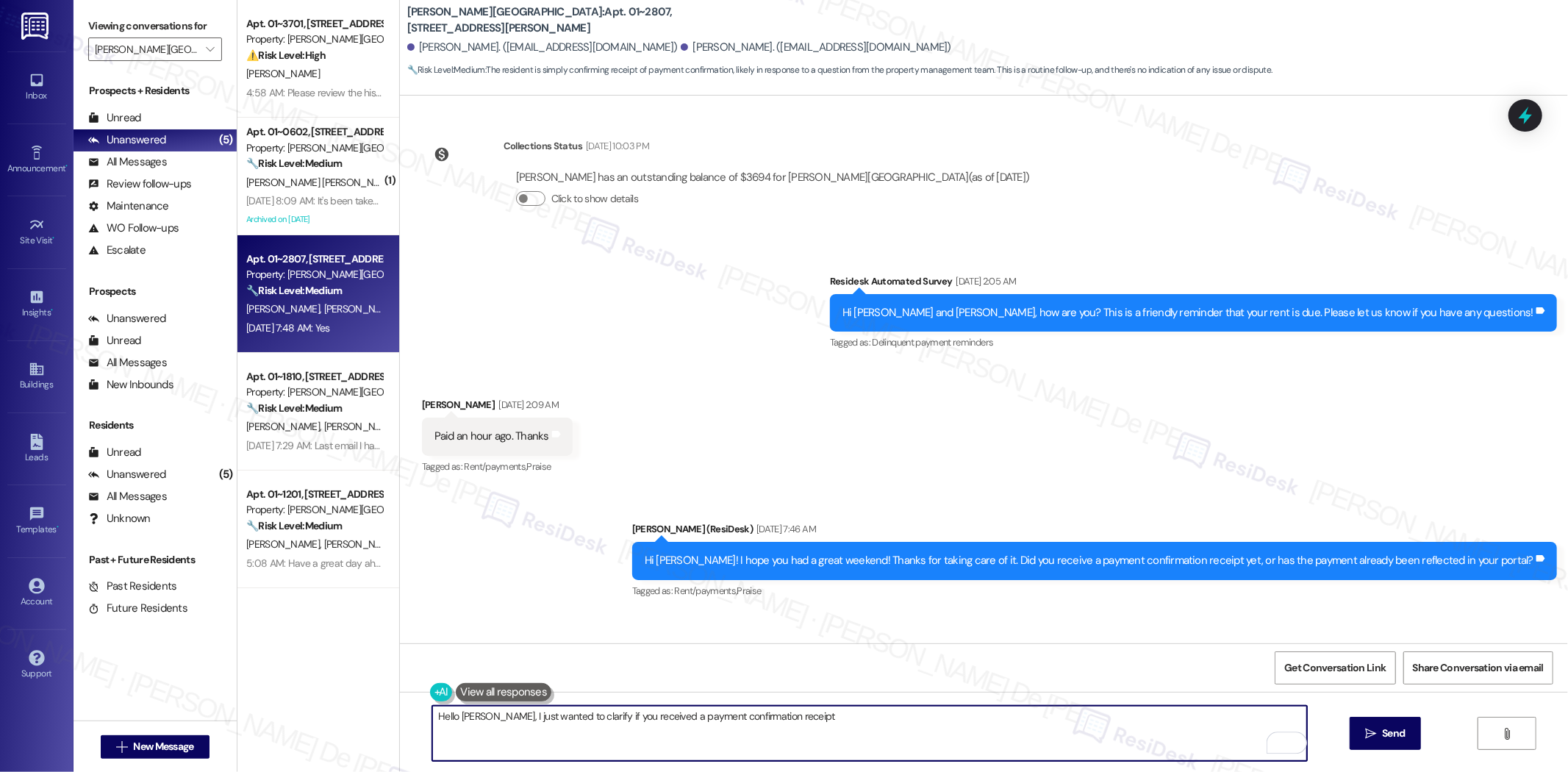
click at [815, 725] on textarea "Hello James, I just wanted to clarify if you received a payment confirmation re…" at bounding box center [870, 733] width 875 height 55
click at [789, 723] on textarea "Hello James, I just wanted to clarify if you received a payment confirmation re…" at bounding box center [870, 733] width 875 height 55
click at [802, 716] on textarea "Hello James, I just wanted to clarify if you received a payment confirmation re…" at bounding box center [870, 733] width 875 height 55
click at [804, 716] on textarea "Hello James, I just wanted to clarify if you received a payment confirmation re…" at bounding box center [870, 733] width 875 height 55
click at [862, 713] on textarea "Hello James, I just wanted to clarify if you received a payment confirmation re…" at bounding box center [870, 733] width 875 height 55
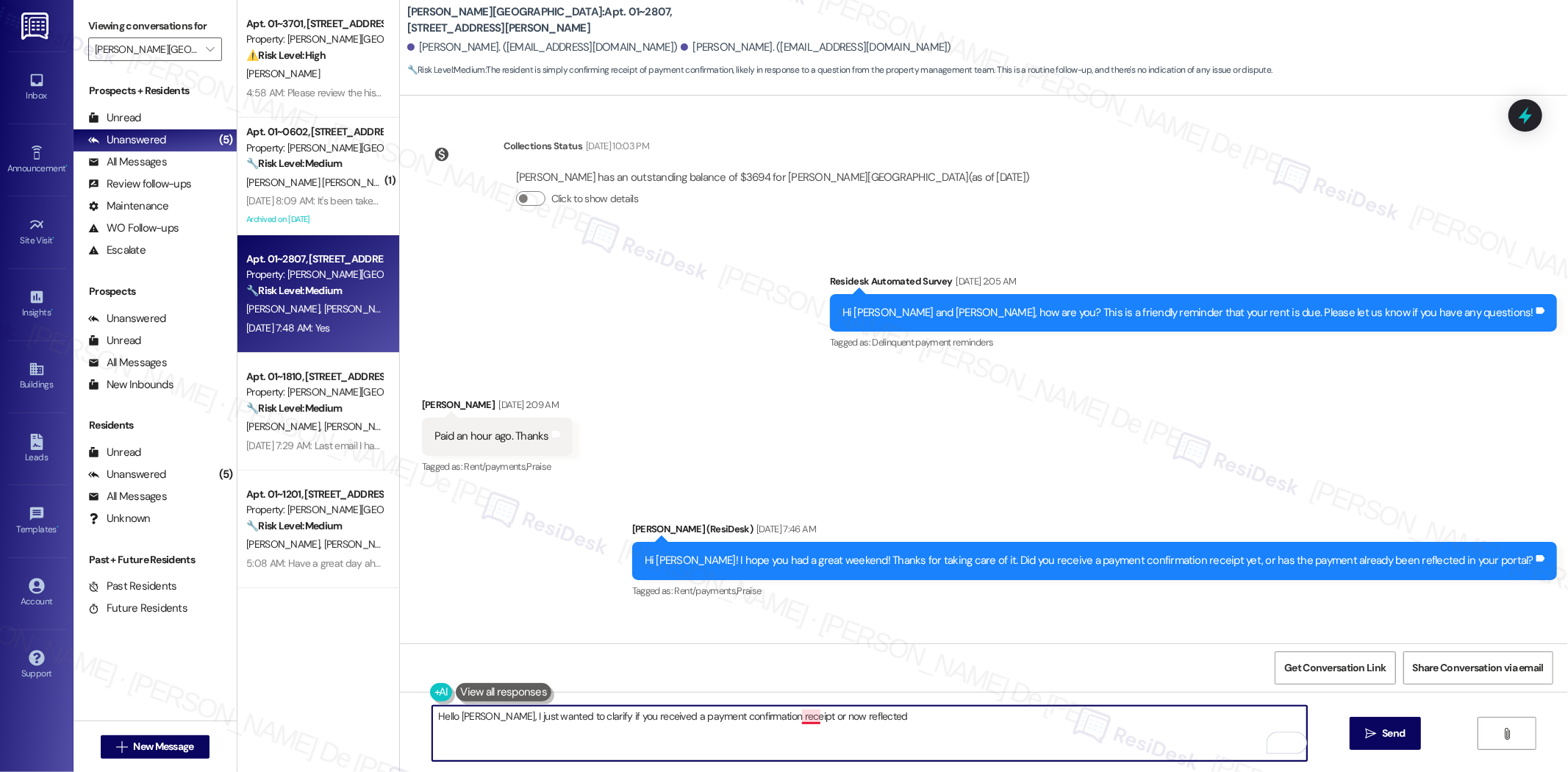
drag, startPoint x: 800, startPoint y: 719, endPoint x: 774, endPoint y: 718, distance: 26.0
click at [800, 719] on textarea "Hello James, I just wanted to clarify if you received a payment confirmation re…" at bounding box center [870, 733] width 875 height 55
click at [802, 718] on textarea "Hello James, I just wanted to clarify if you received a payment confirmation re…" at bounding box center [870, 733] width 875 height 55
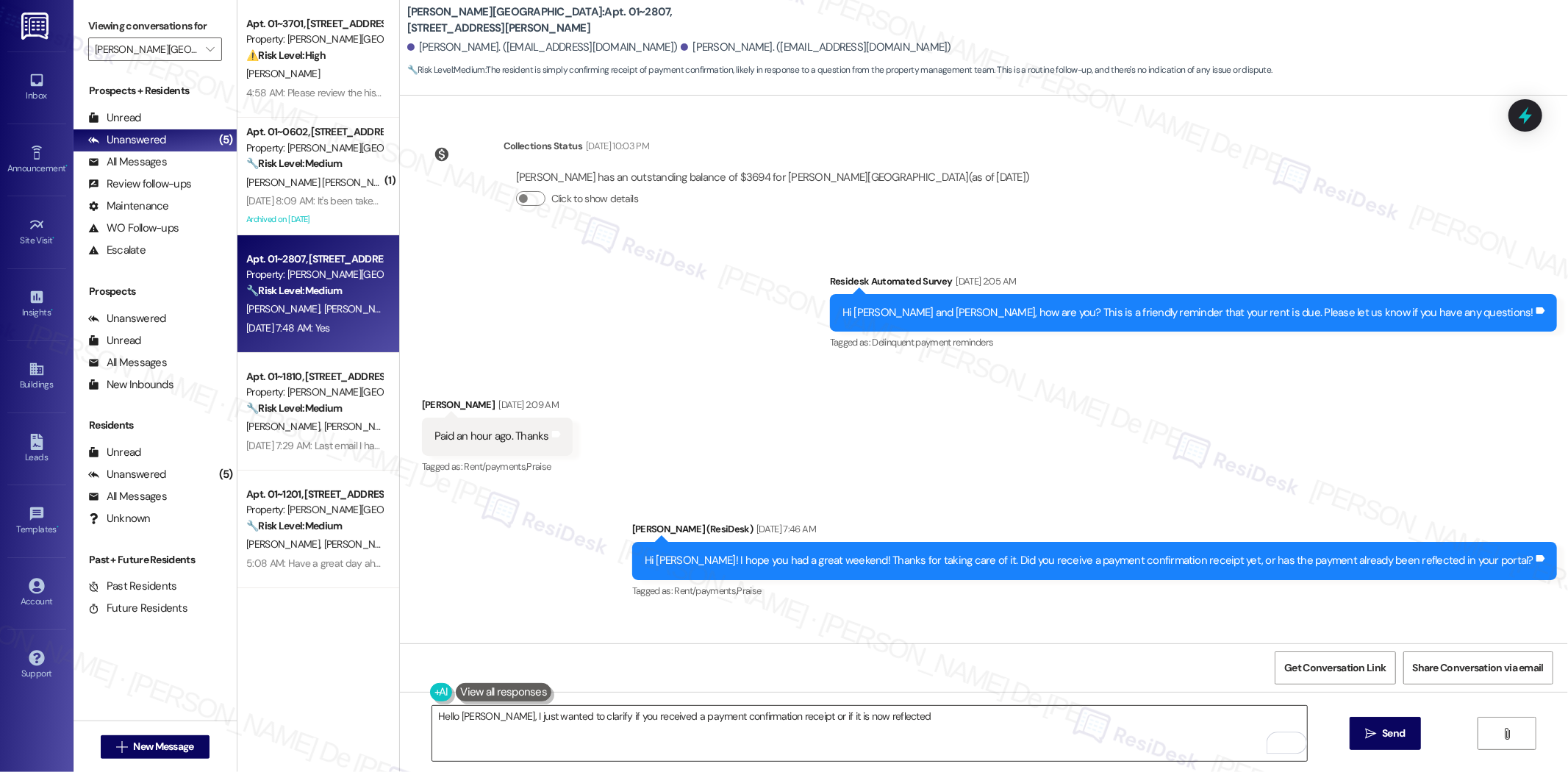
click at [878, 717] on textarea "Hello James, I just wanted to clarify if you received a payment confirmation re…" at bounding box center [870, 733] width 875 height 55
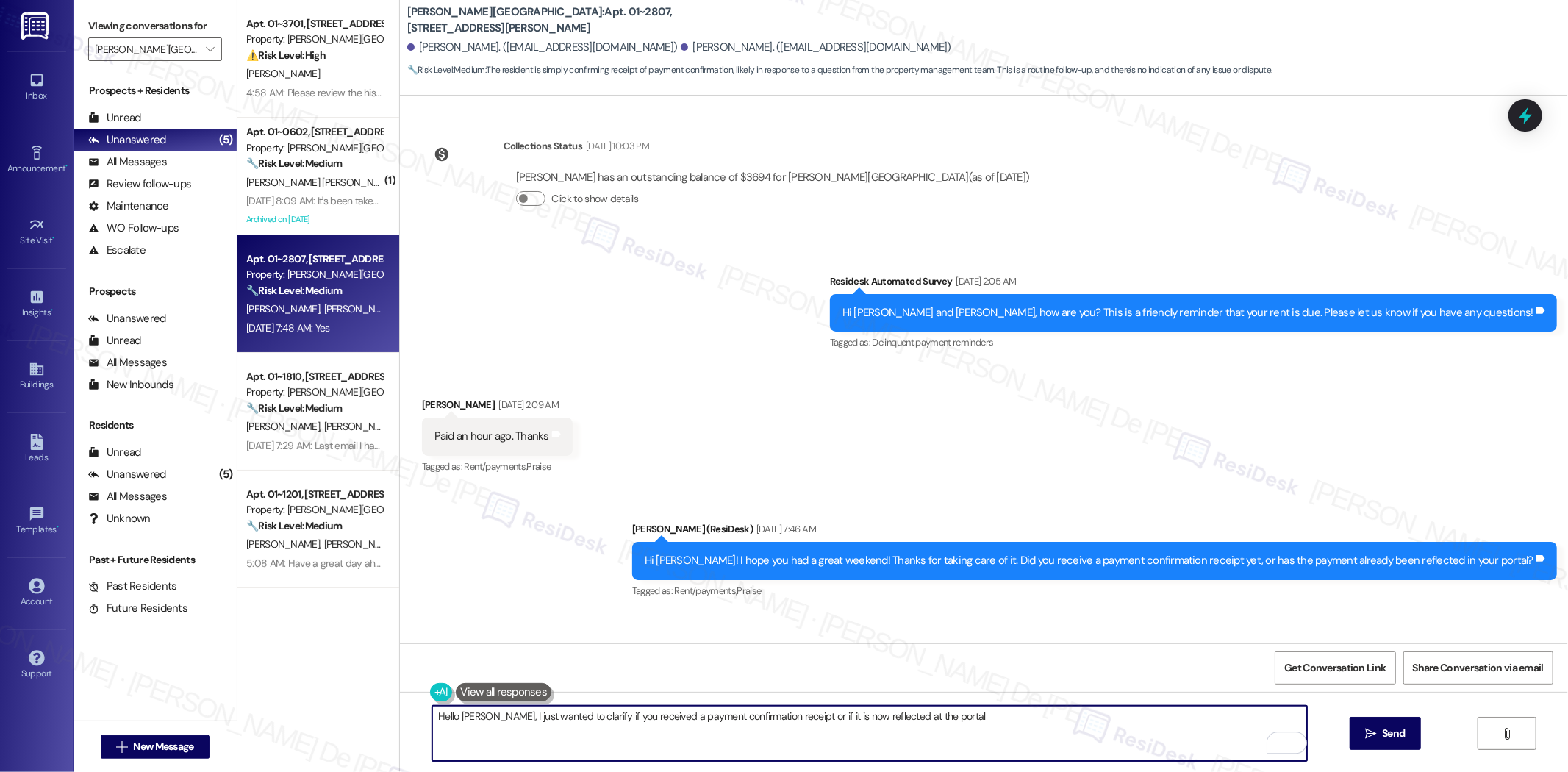
type textarea "Hello James, I just wanted to clarify if you received a payment confirmation re…"
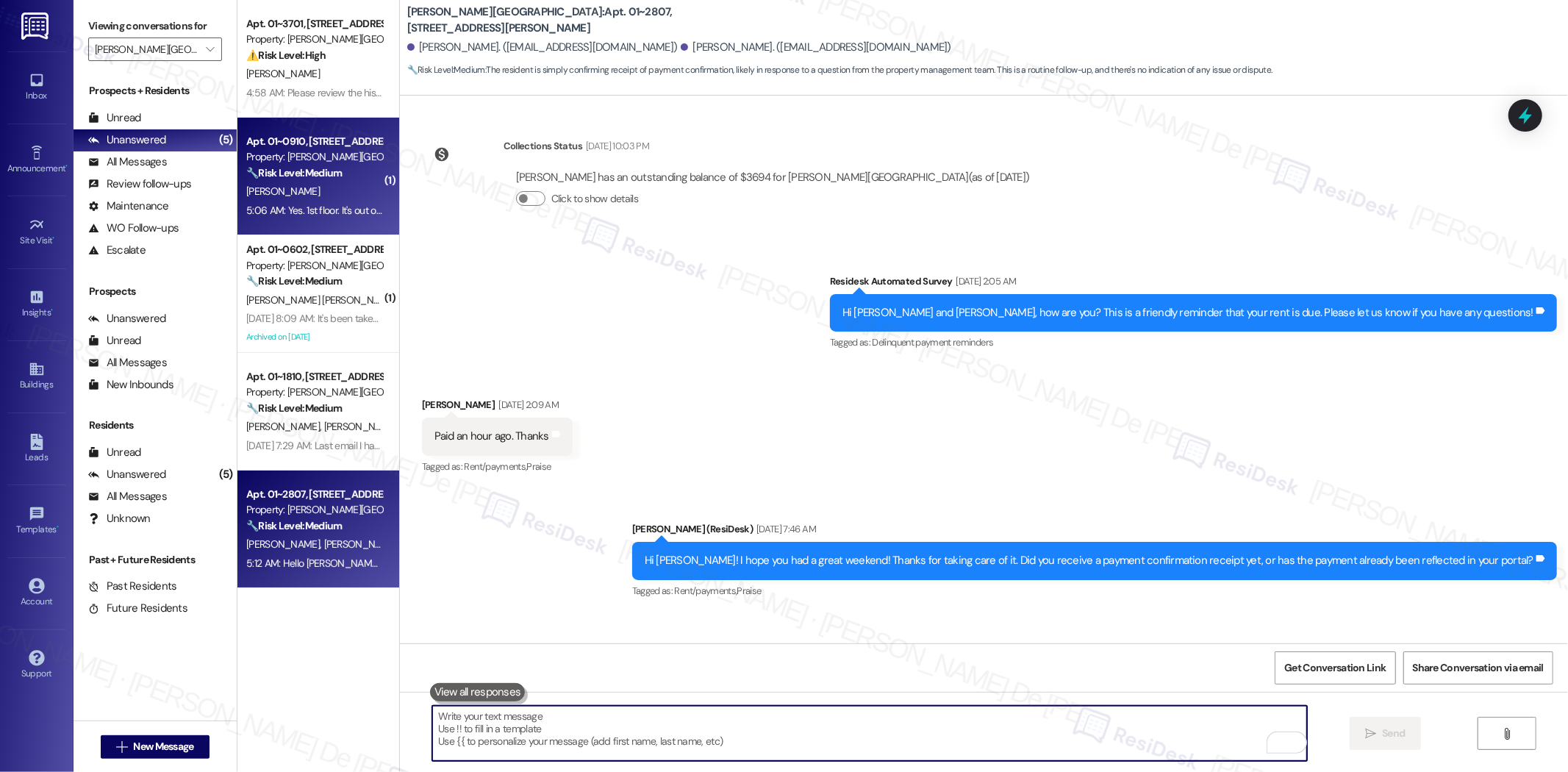
click at [332, 159] on div "Property: Kingsbury Plaza" at bounding box center [315, 157] width 136 height 16
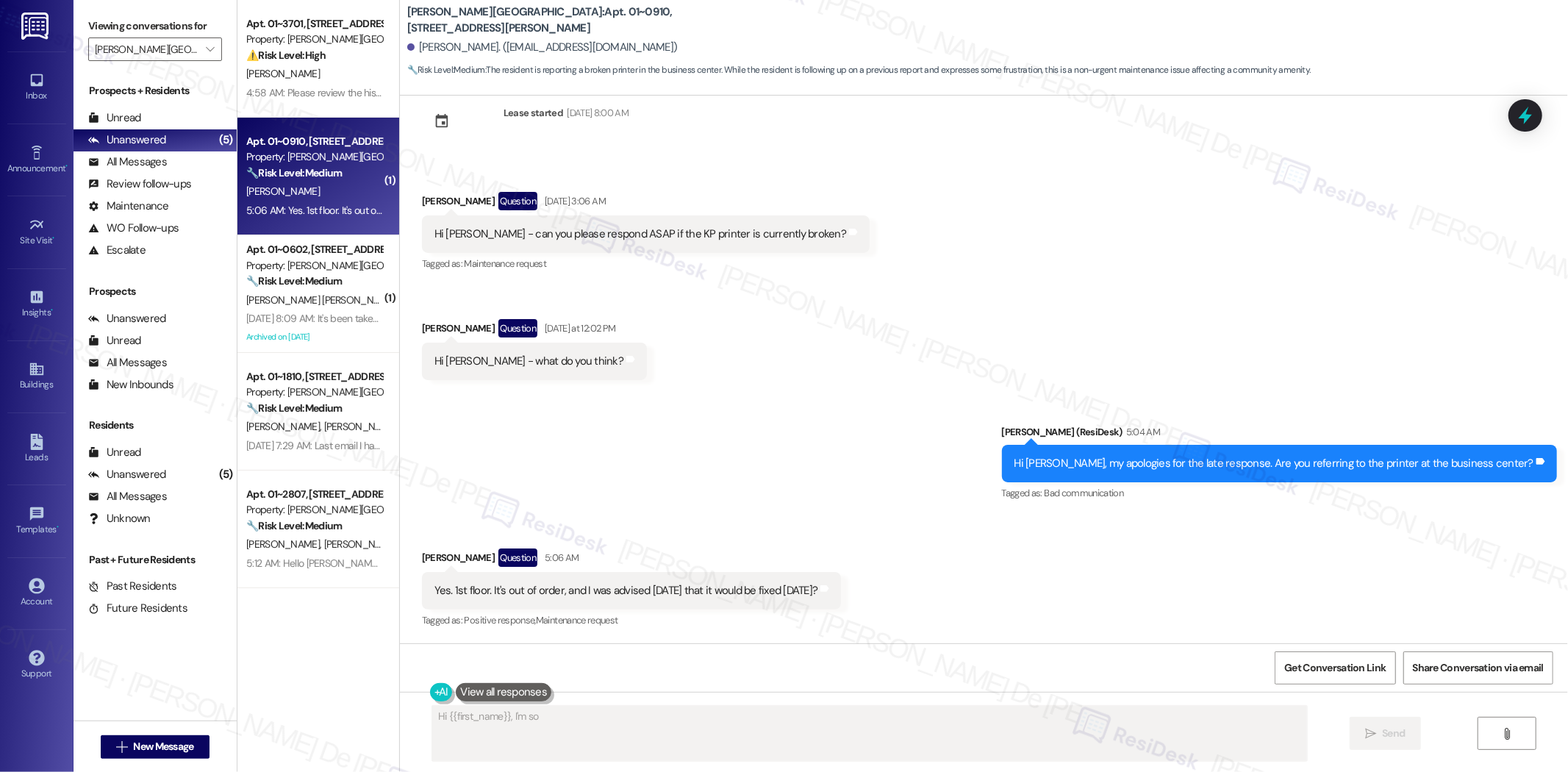
scroll to position [34, 0]
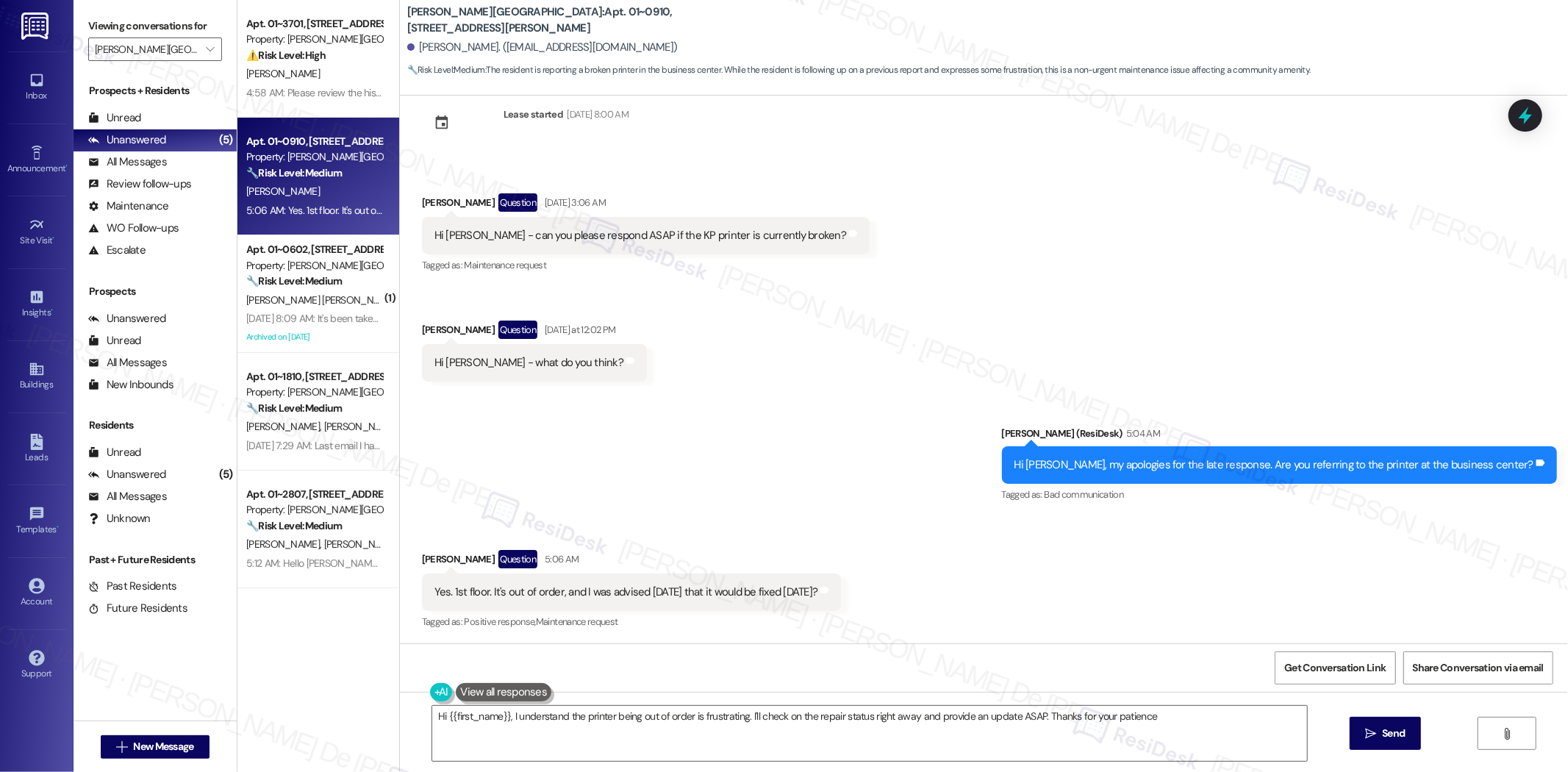
type textarea "Hi {{first_name}}, I understand the printer being out of order is frustrating. …"
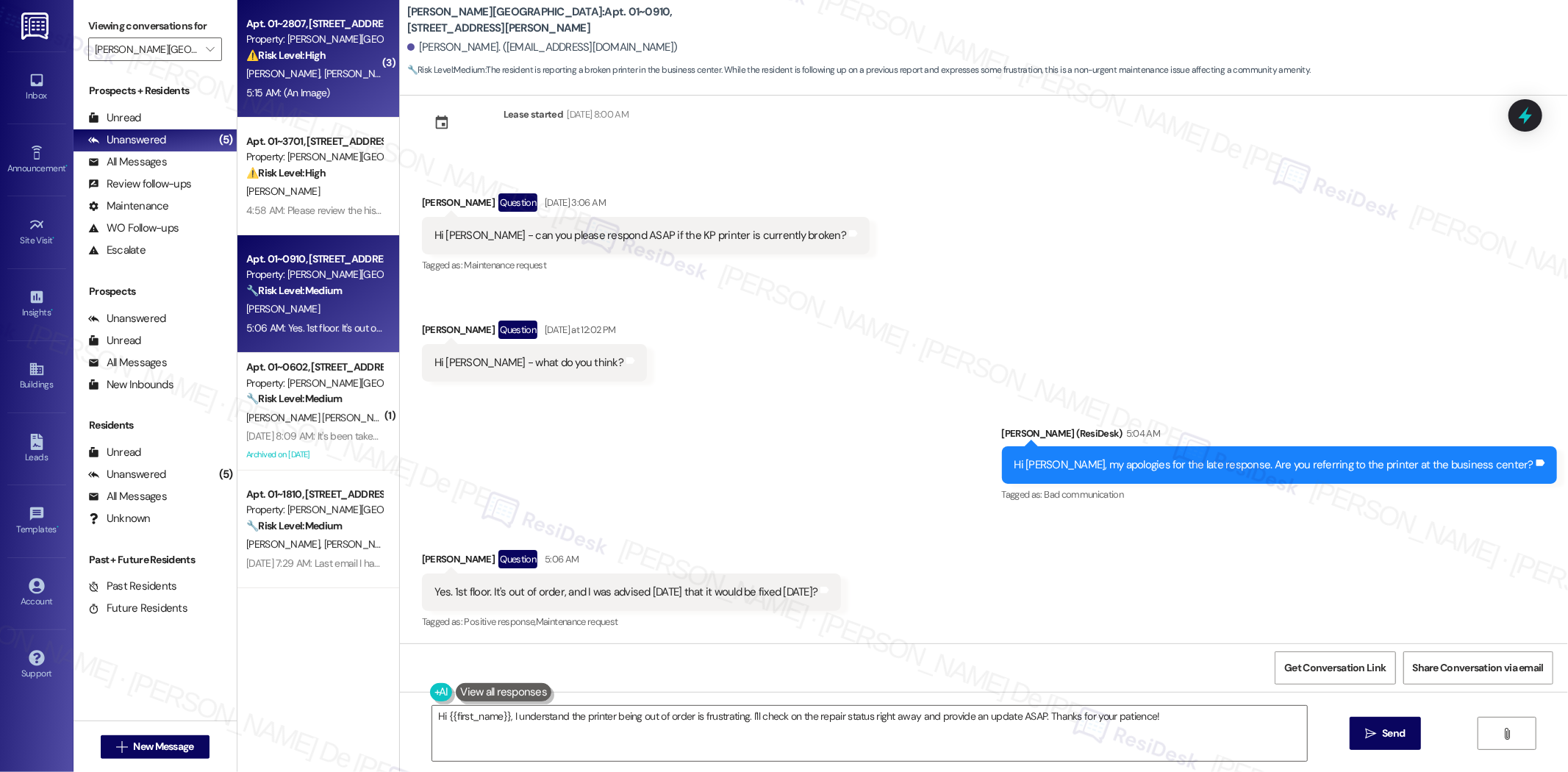
click at [291, 55] on strong "⚠️ Risk Level: High" at bounding box center [286, 55] width 80 height 13
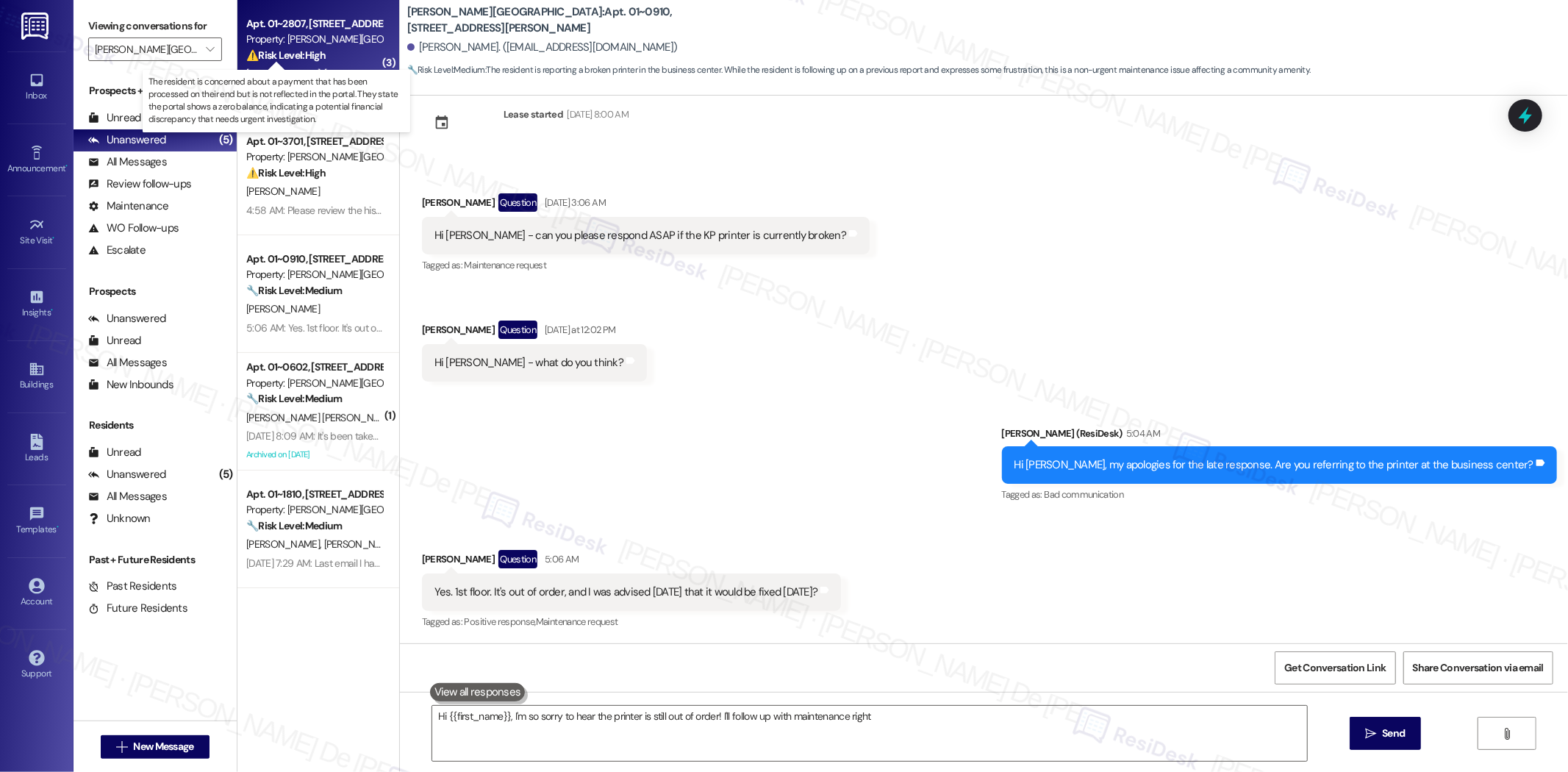
type textarea "Hi {{first_name}}, I'm so sorry to hear the printer is still out of order! I'll…"
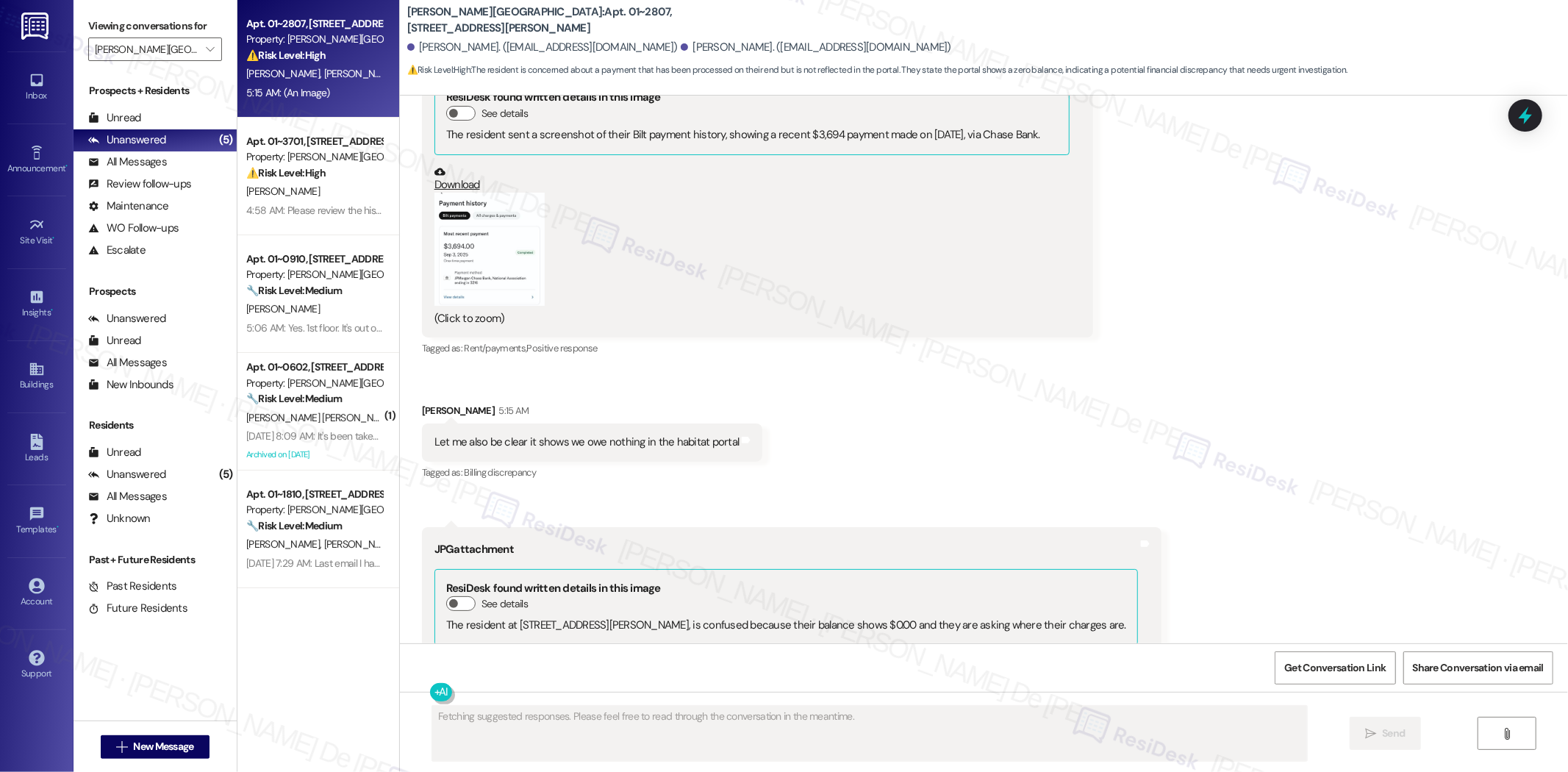
scroll to position [9868, 0]
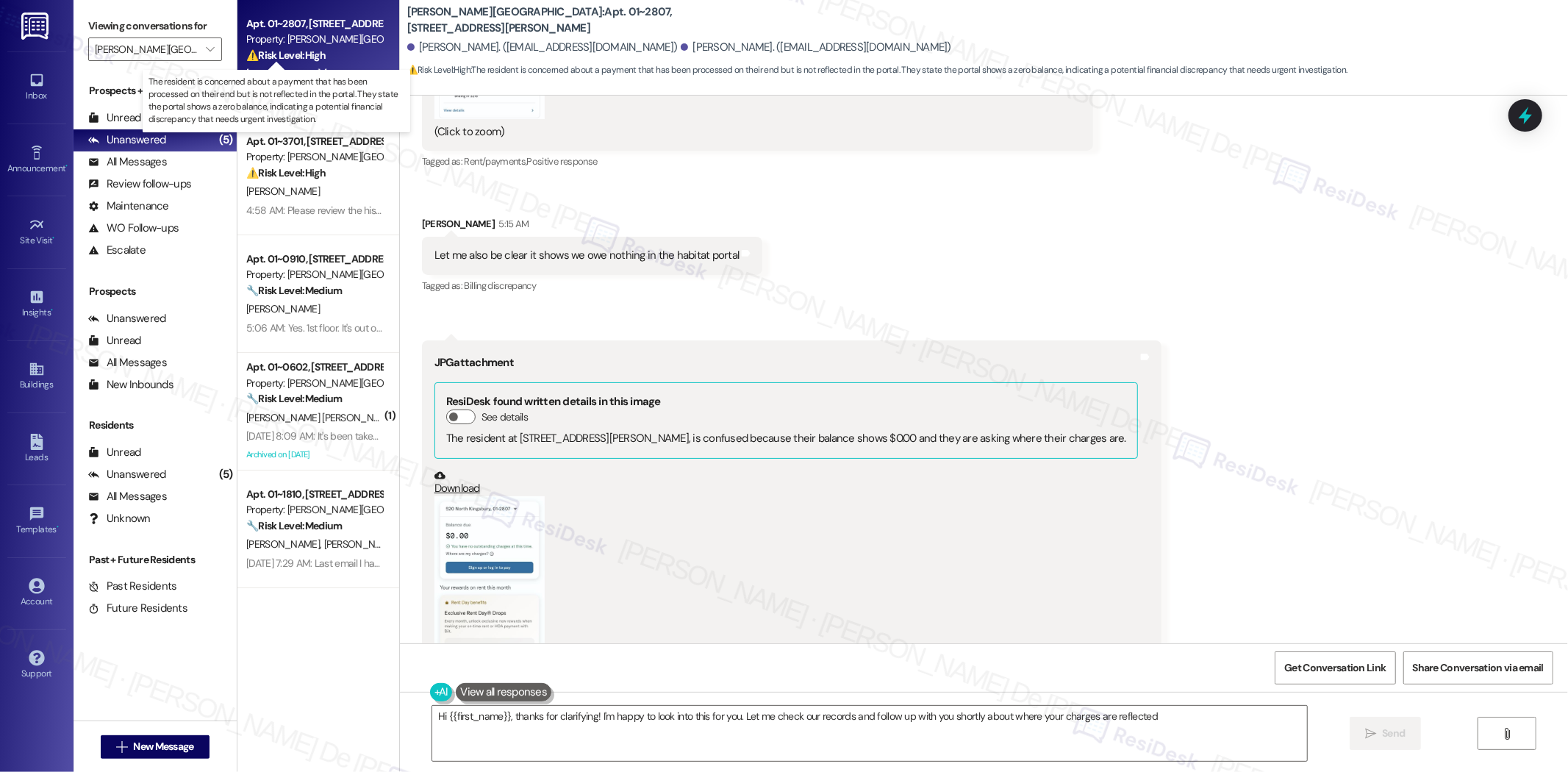
type textarea "Hi {{first_name}}, thanks for clarifying! I'm happy to look into this for you. …"
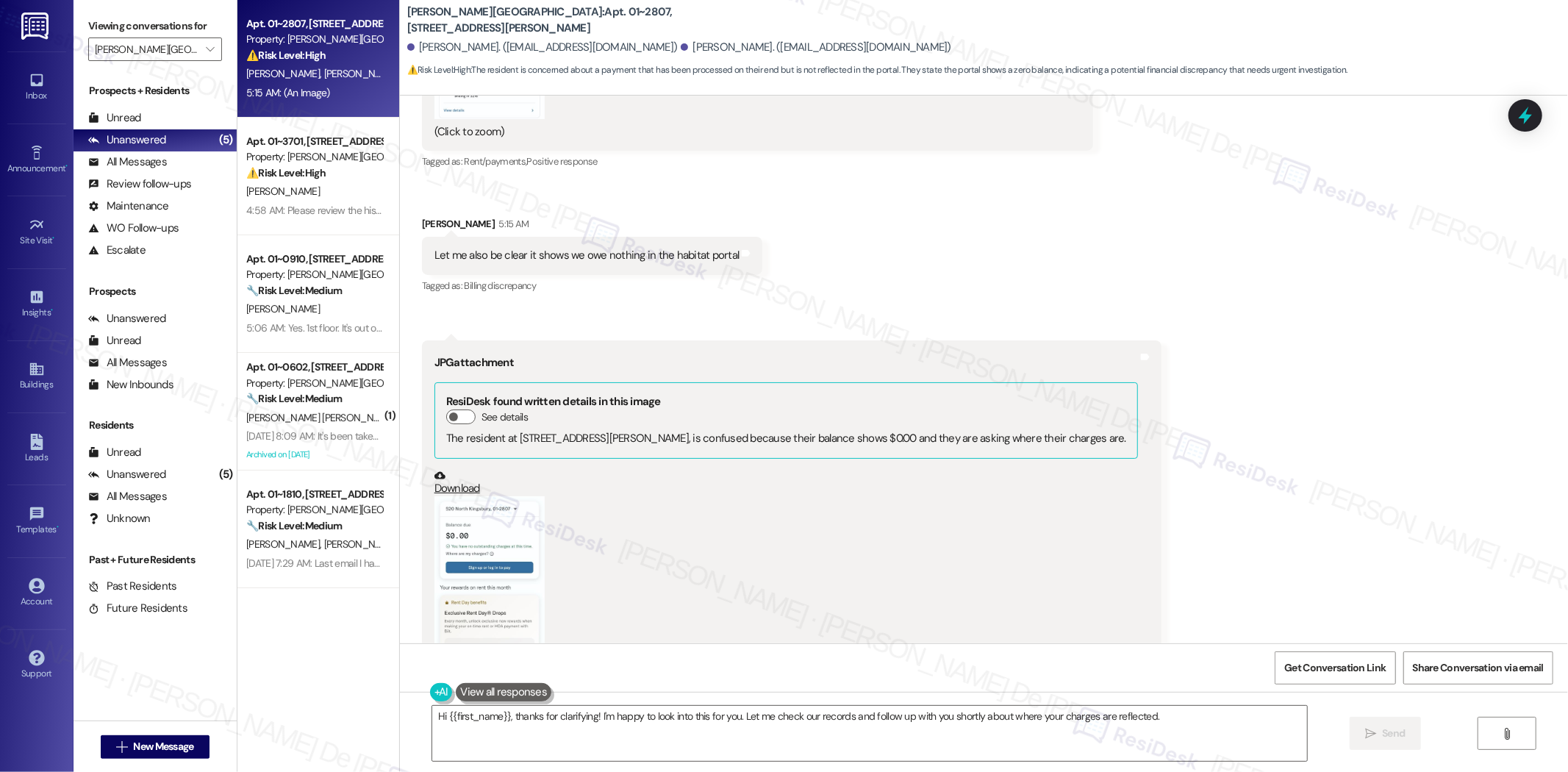
click at [1151, 695] on div "Hi {{first_name}}, thanks for clarifying! I'm happy to look into this for you. …" at bounding box center [984, 747] width 1169 height 110
click at [548, 733] on textarea "Hi {{first_name}}, thanks for clarifying! I'm happy to look into this for you. …" at bounding box center [870, 733] width 875 height 55
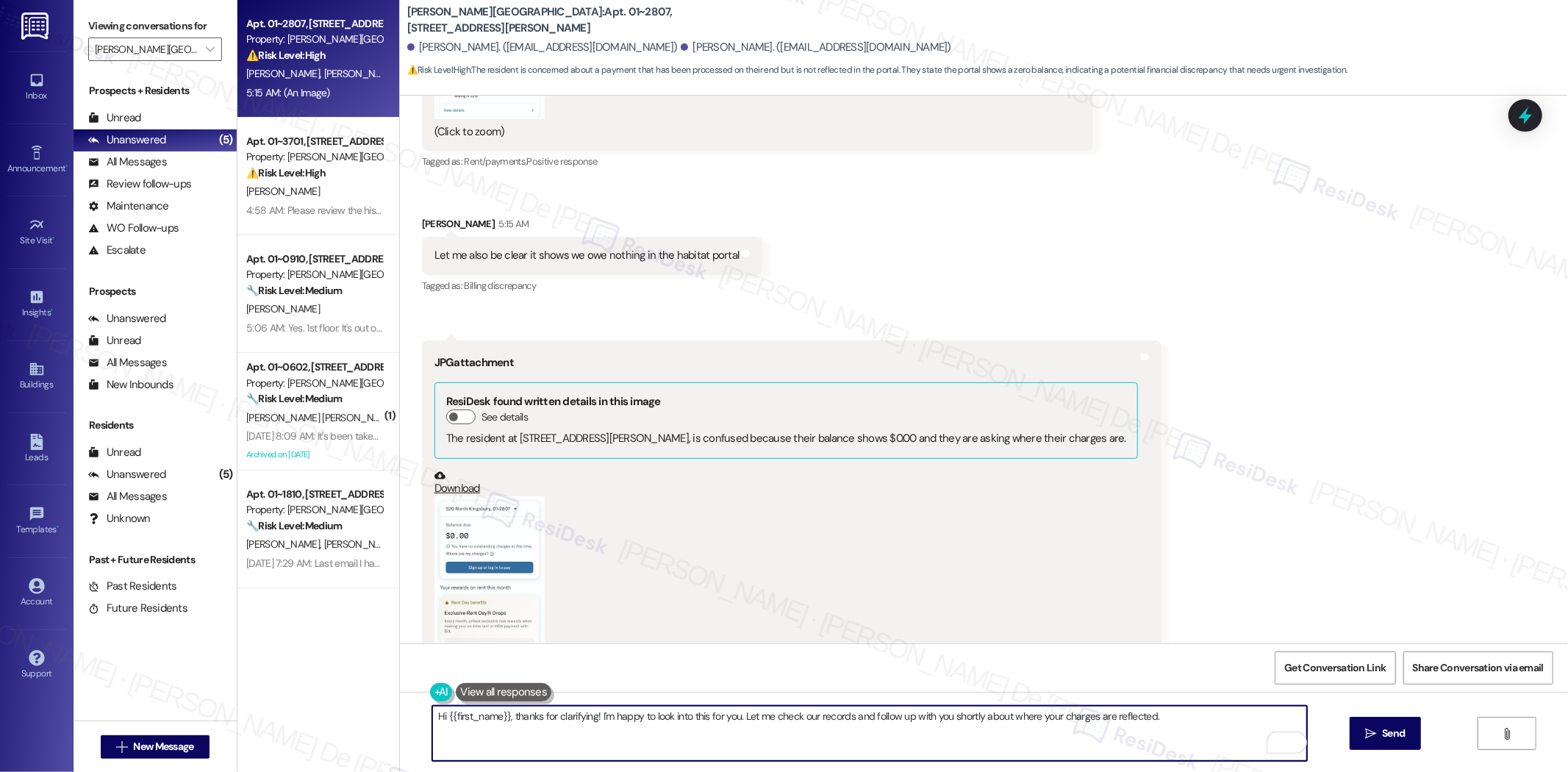
drag, startPoint x: 1204, startPoint y: 714, endPoint x: 503, endPoint y: 739, distance: 701.4
click at [503, 739] on textarea "Hi {{first_name}}, thanks for clarifying! I'm happy to look into this for you. …" at bounding box center [870, 733] width 875 height 55
click at [614, 740] on textarea "Hi {{first_name}}, thanks for clarifying! I'm happy to look into this for you. …" at bounding box center [870, 733] width 875 height 55
click at [1160, 721] on textarea "Hi {{first_name}}, thanks for clarifying! I'm happy to look into this for you. …" at bounding box center [870, 733] width 875 height 55
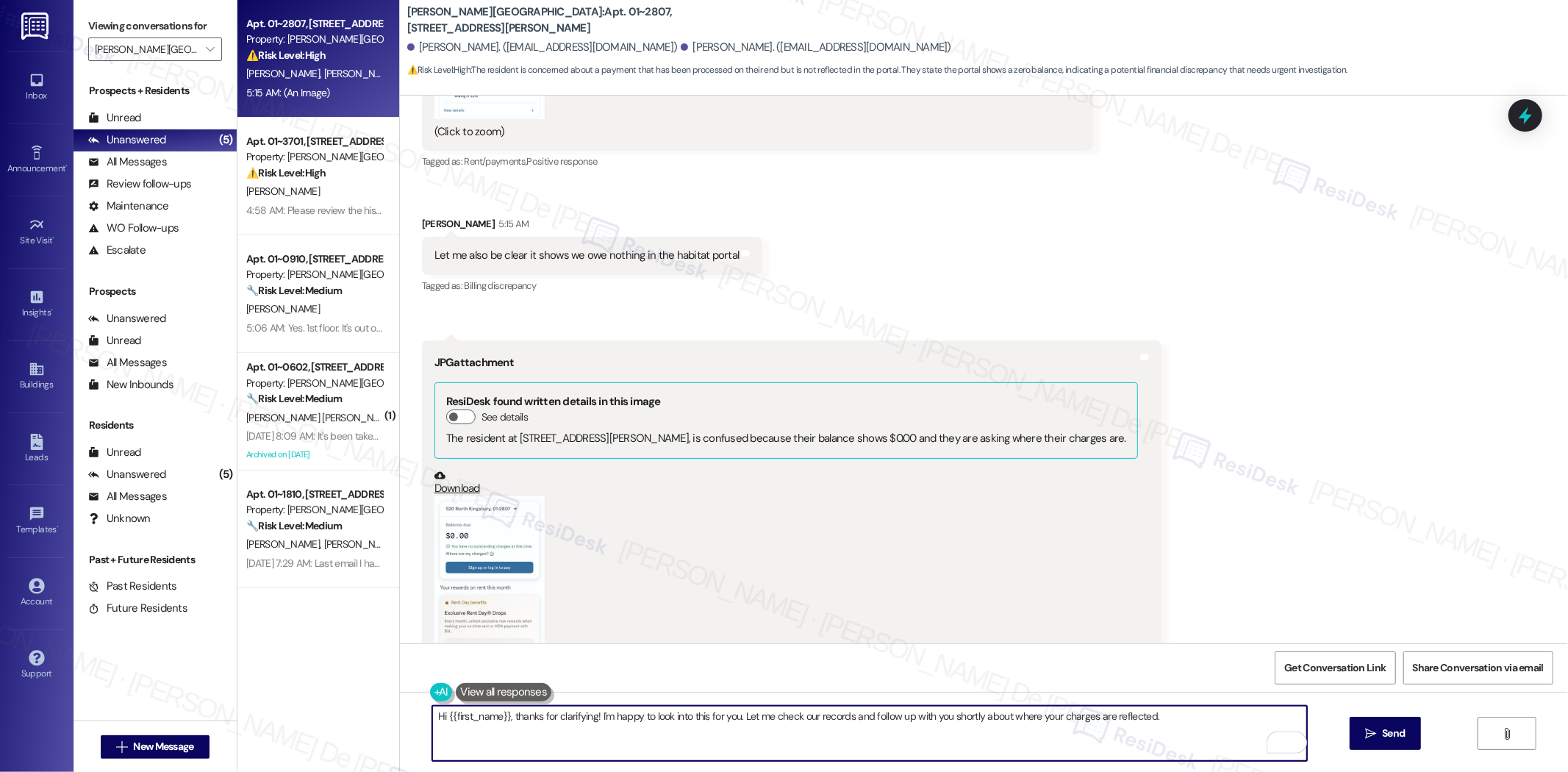
click at [1160, 721] on textarea "Hi {{first_name}}, thanks for clarifying! I'm happy to look into this for you. …" at bounding box center [870, 733] width 875 height 55
type textarea "H"
type textarea "Thank you for letting us know, Jennifer. We appreciate your prompt response reg…"
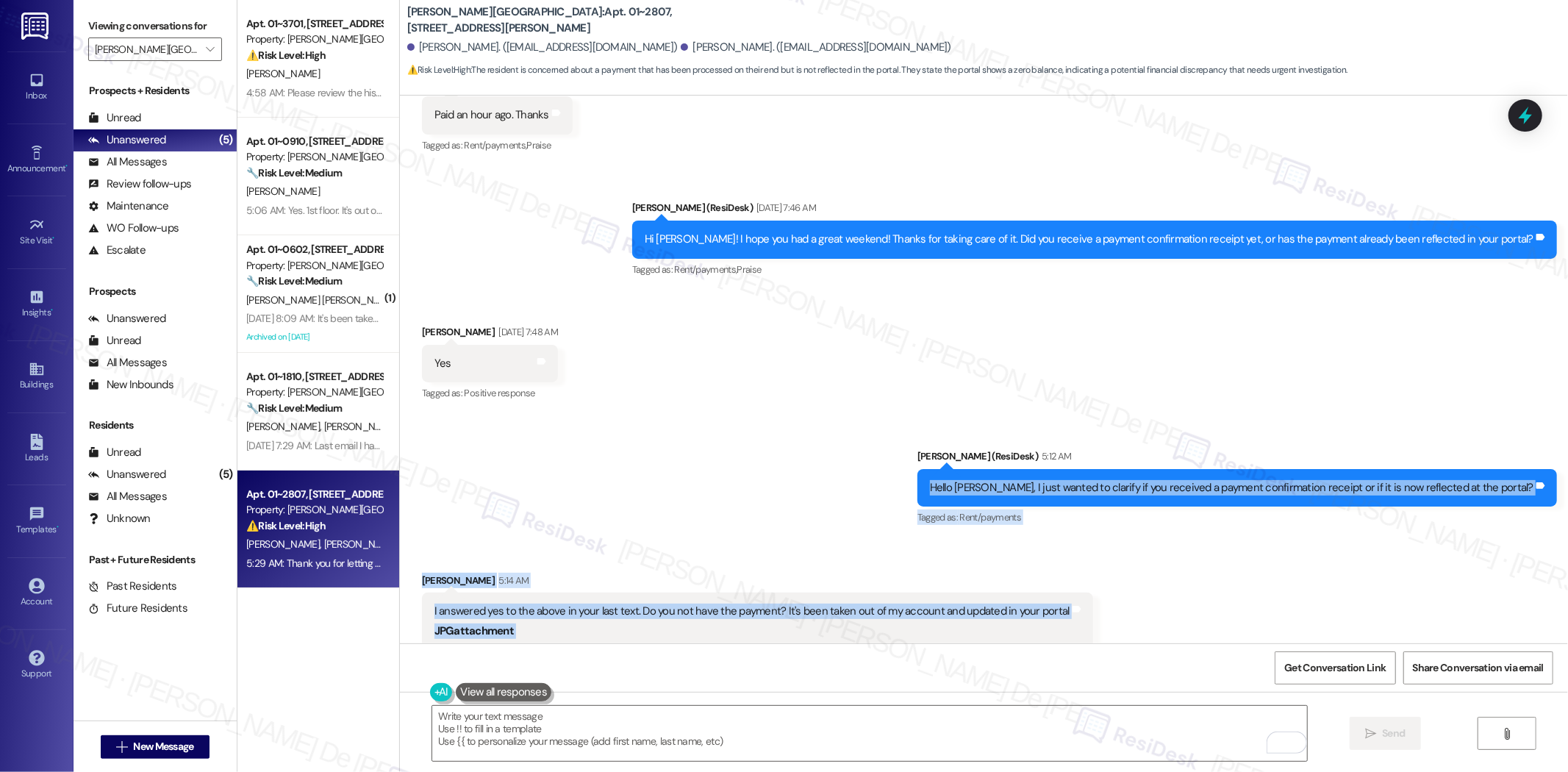
scroll to position [9214, 0]
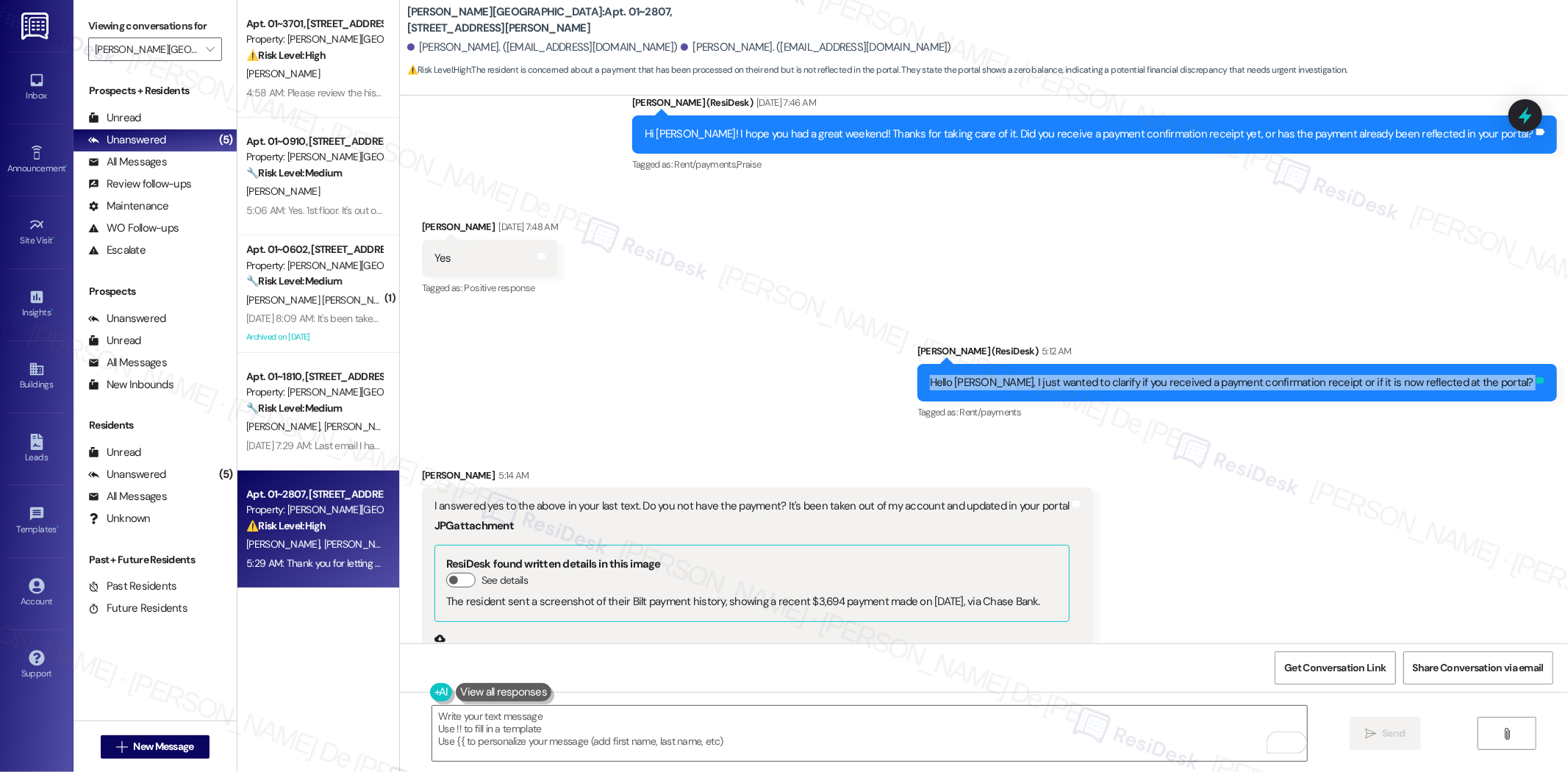
drag, startPoint x: 982, startPoint y: 616, endPoint x: 1531, endPoint y: 288, distance: 639.5
click at [1531, 364] on div "Hello James, I just wanted to clarify if you received a payment confirmation re…" at bounding box center [1238, 382] width 640 height 37
copy div "Hello James, I just wanted to clarify if you received a payment confirmation re…"
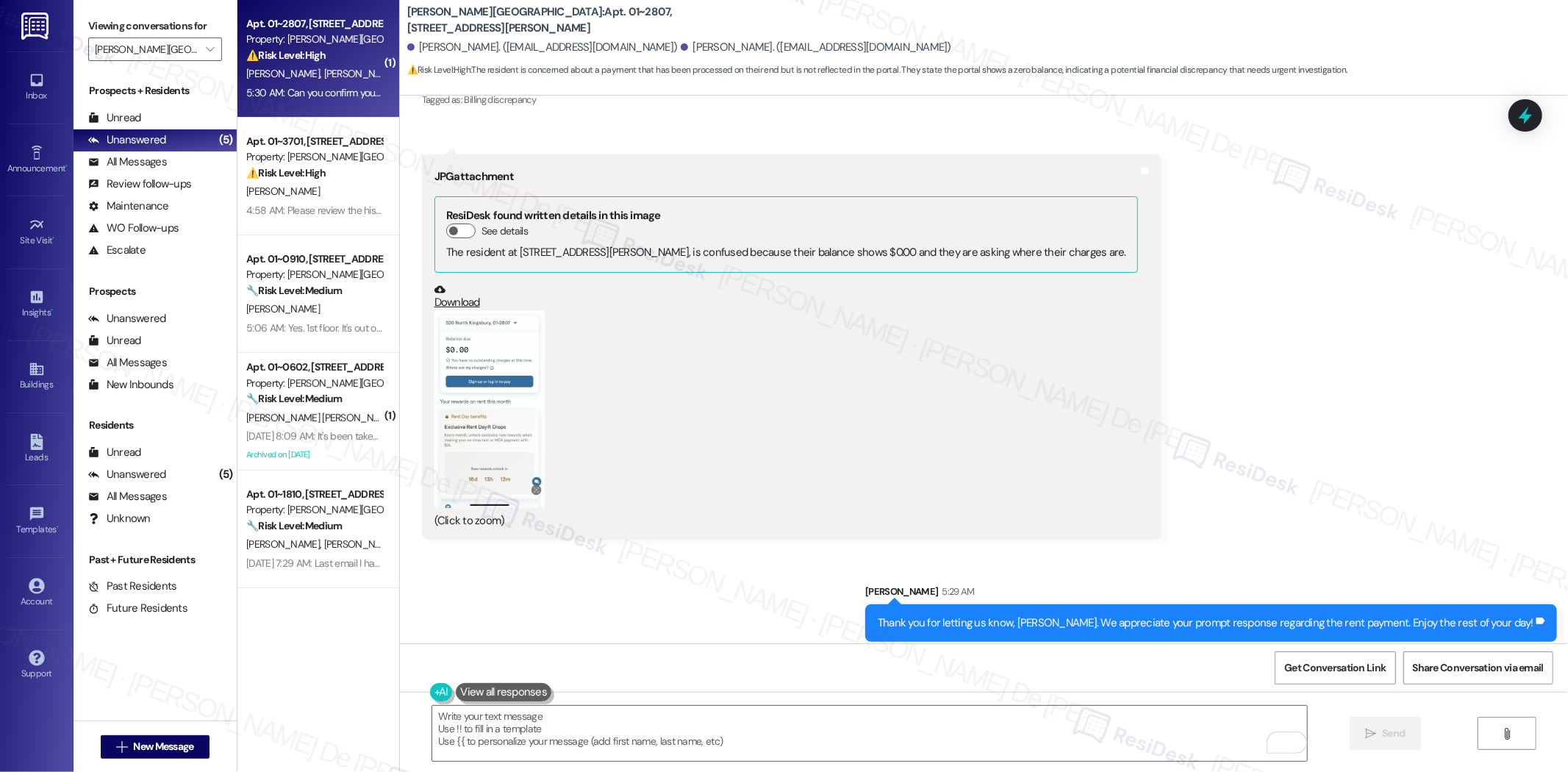
scroll to position [10072, 0]
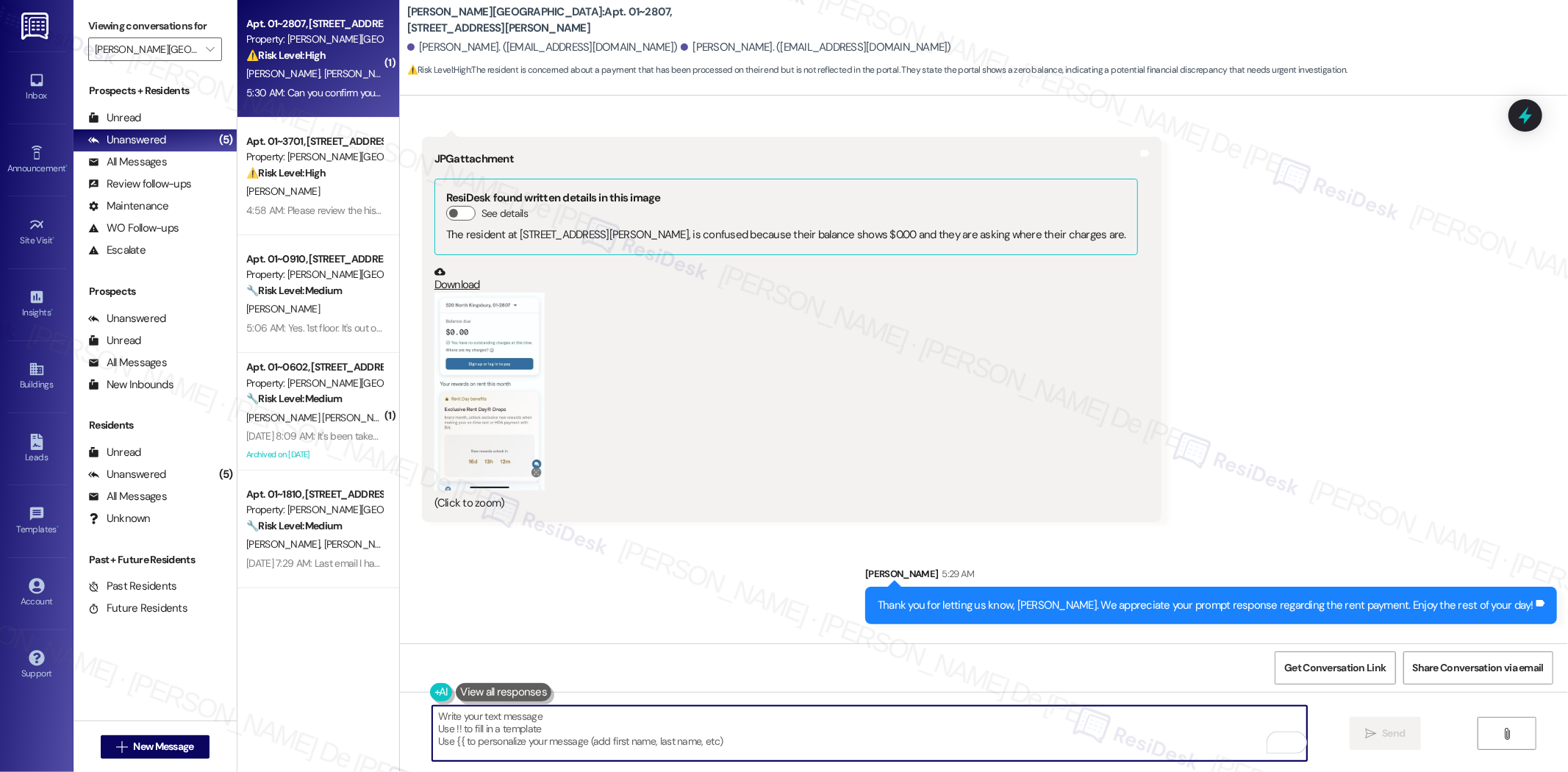
click at [686, 710] on textarea "To enrich screen reader interactions, please activate Accessibility in Grammarl…" at bounding box center [870, 733] width 875 height 55
click at [574, 734] on textarea "To enrich screen reader interactions, please activate Accessibility in Grammarl…" at bounding box center [870, 733] width 875 height 55
click at [566, 745] on textarea "To enrich screen reader interactions, please activate Accessibility in Grammarl…" at bounding box center [870, 733] width 875 height 55
click at [610, 743] on textarea "To enrich screen reader interactions, please activate Accessibility in Grammarl…" at bounding box center [870, 733] width 875 height 55
paste textarea "Once your balance in the portal shows $0, that means your payment has successfu…"
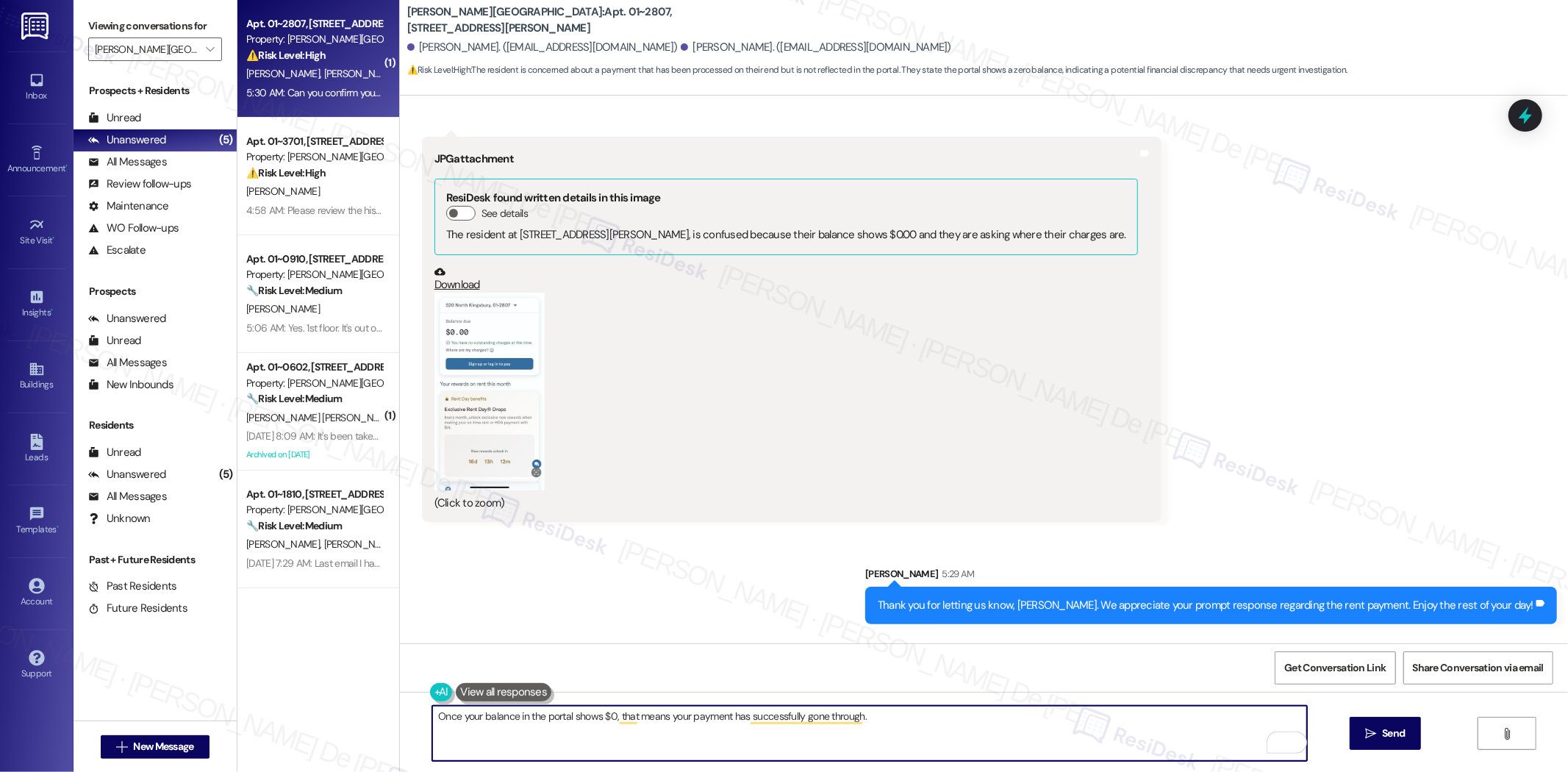
click at [432, 718] on textarea "Once your balance in the portal shows $0, that means your payment has successfu…" at bounding box center [870, 733] width 875 height 55
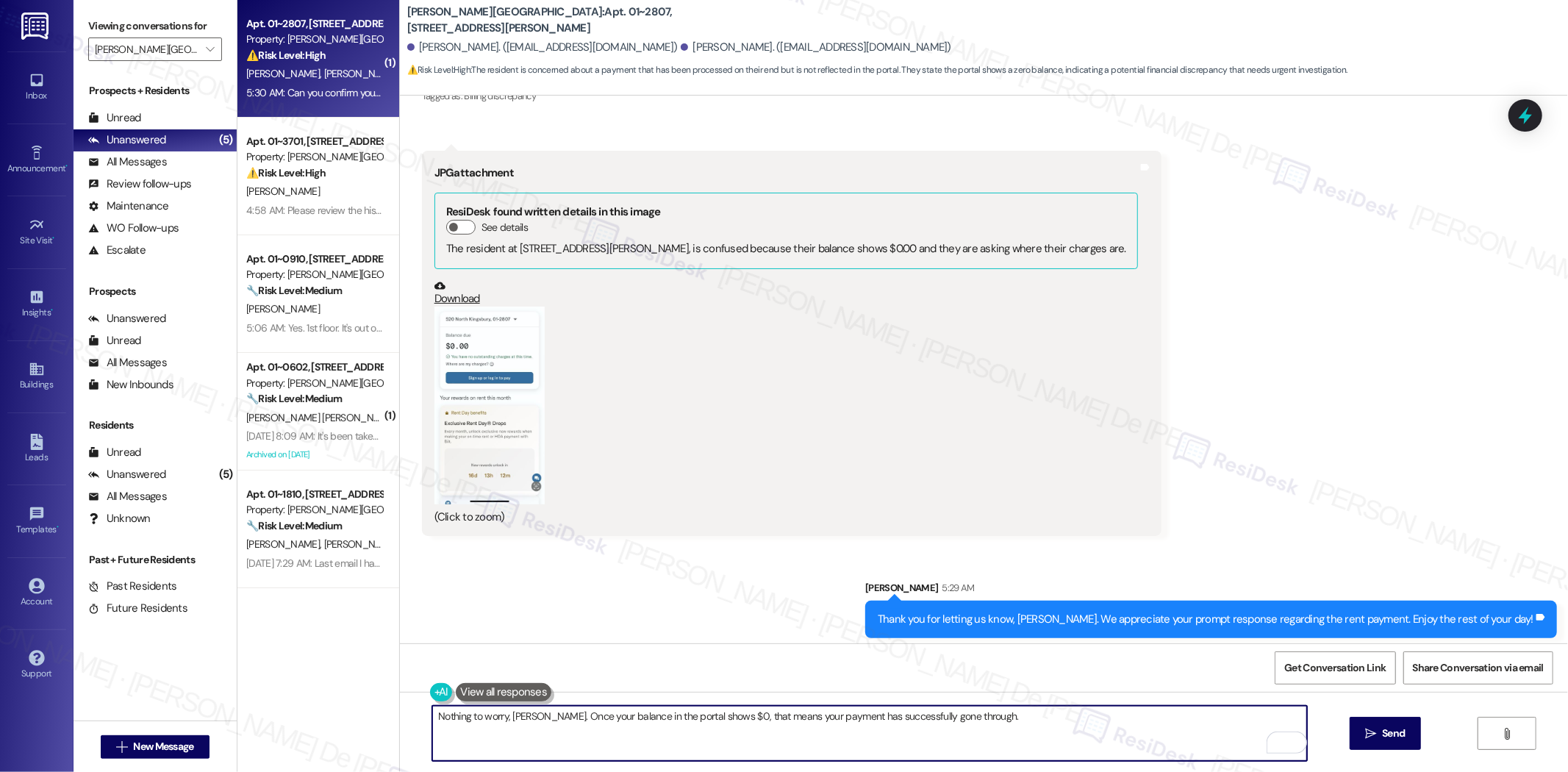
scroll to position [10073, 0]
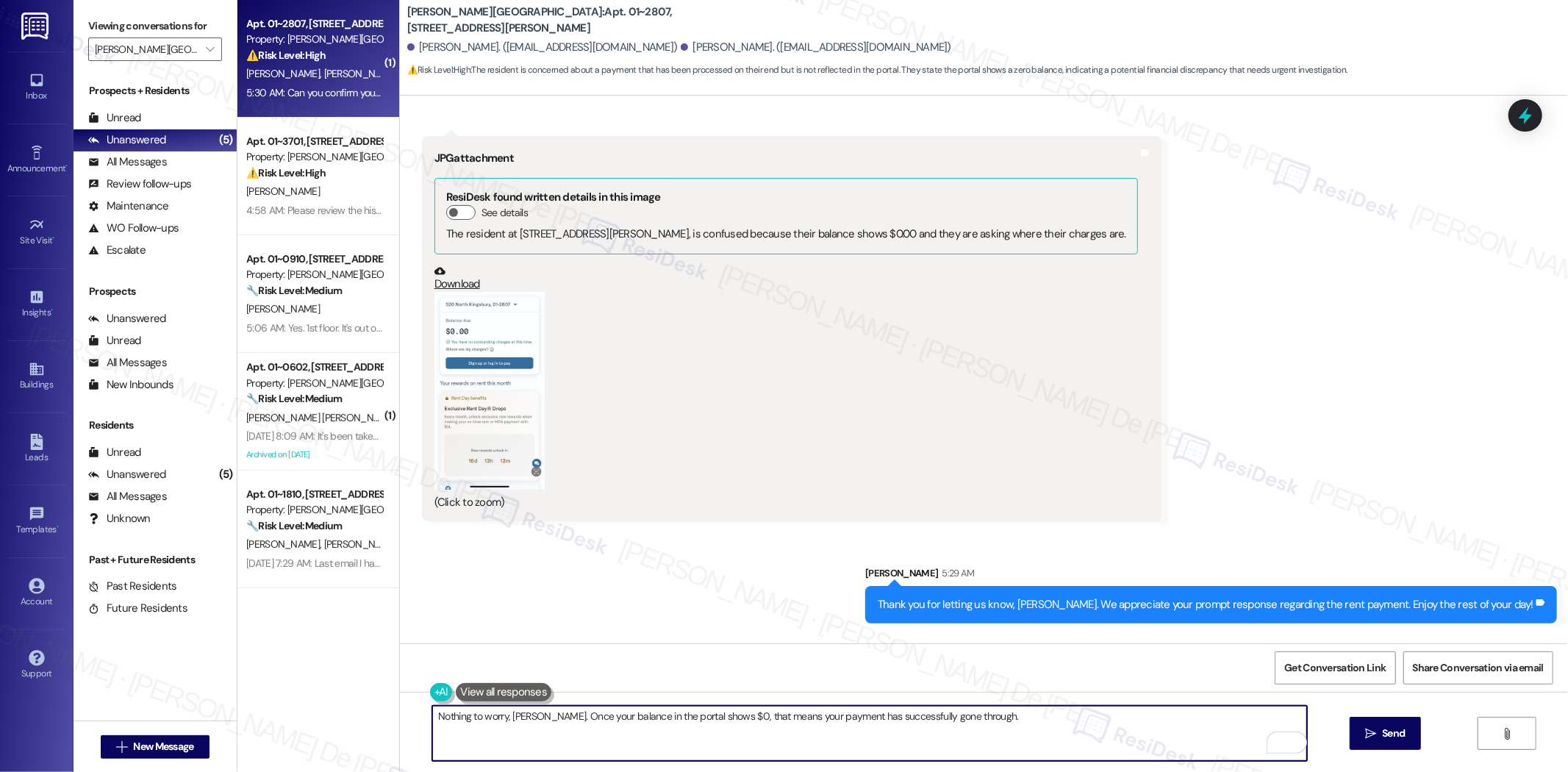
click at [984, 711] on textarea "Nothing to worry, James. Once your balance in the portal shows $0, that means y…" at bounding box center [870, 733] width 875 height 55
type textarea "Nothing to worry, James. Once your balance in the portal shows $0, that means y…"
click at [1380, 733] on span "Send" at bounding box center [1394, 733] width 29 height 16
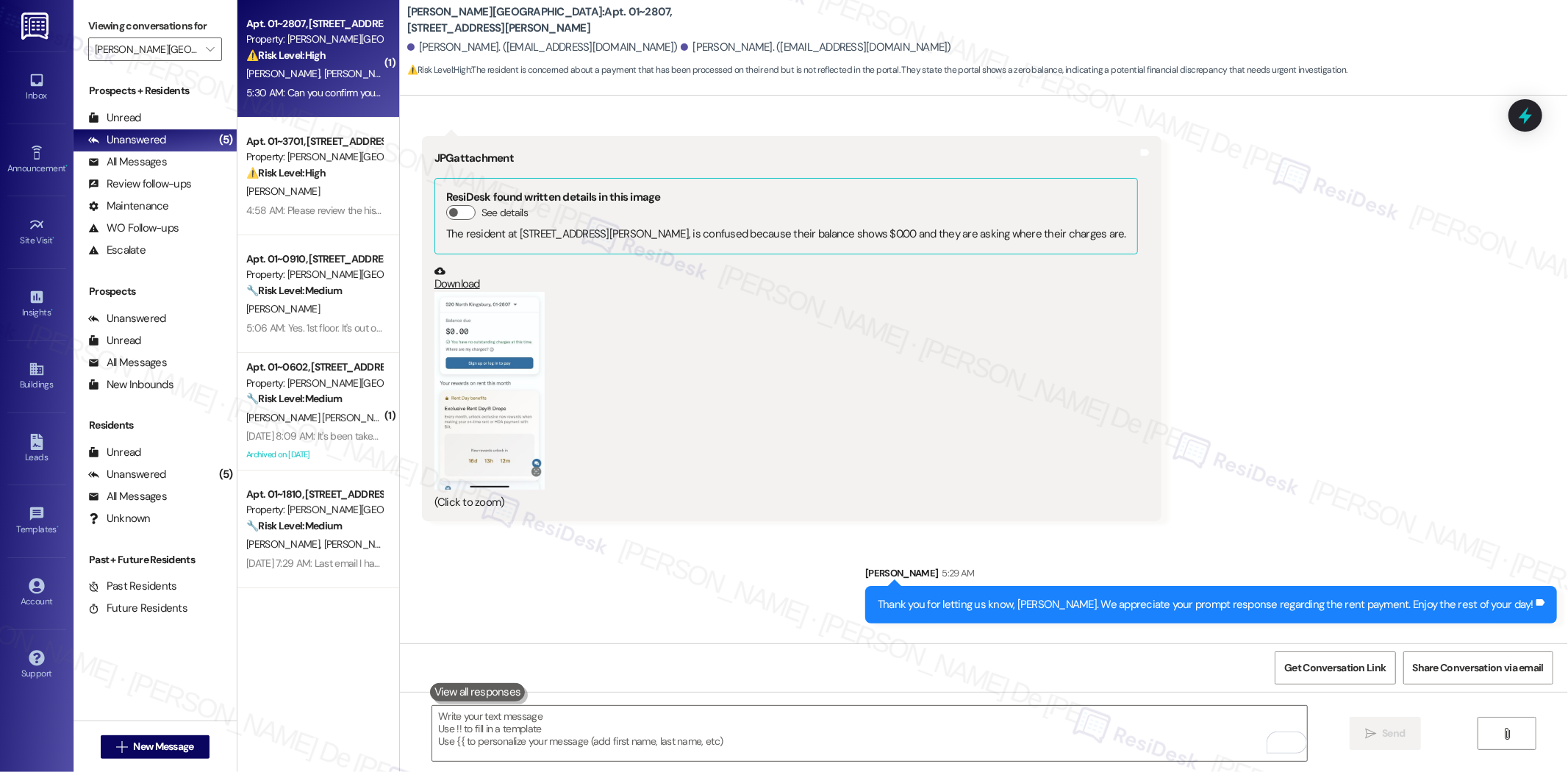
scroll to position [10072, 0]
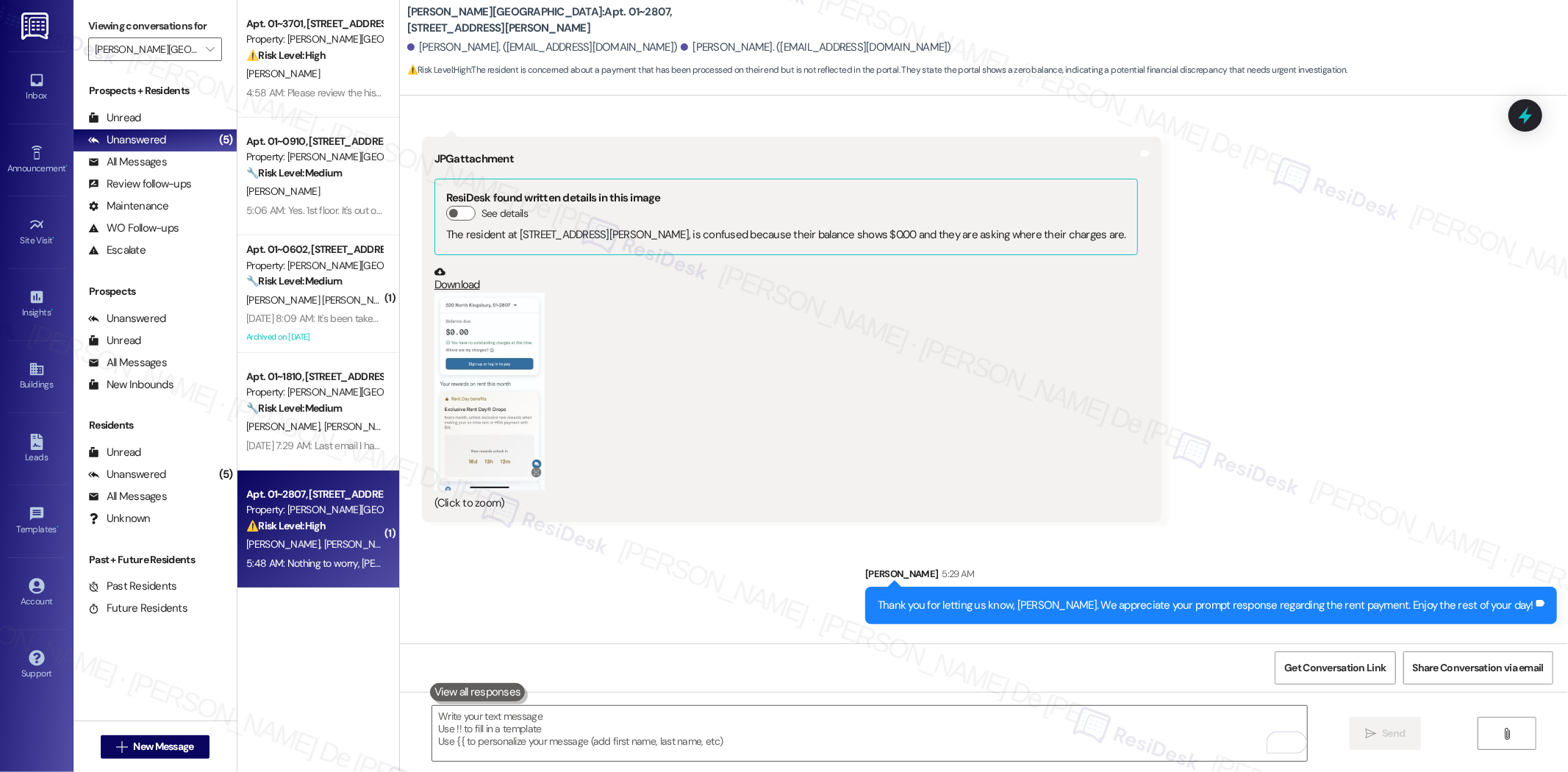
click at [569, 732] on textarea "To enrich screen reader interactions, please activate Accessibility in Grammarl…" at bounding box center [870, 733] width 875 height 55
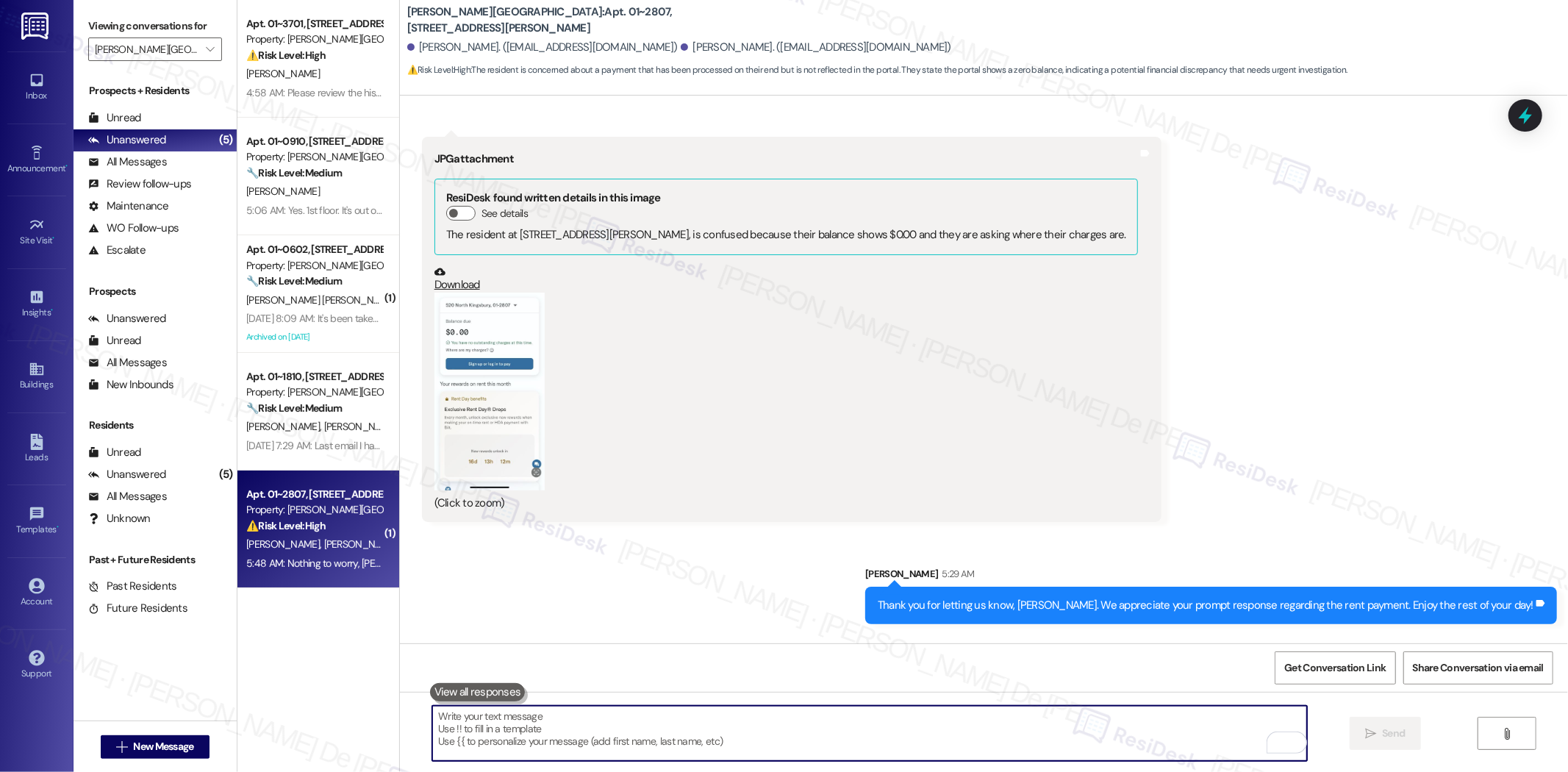
click at [486, 533] on div "Sent via SMS Sarah 5:29 AM Thank you for letting us know, Jennifer. We apprecia…" at bounding box center [984, 584] width 1169 height 102
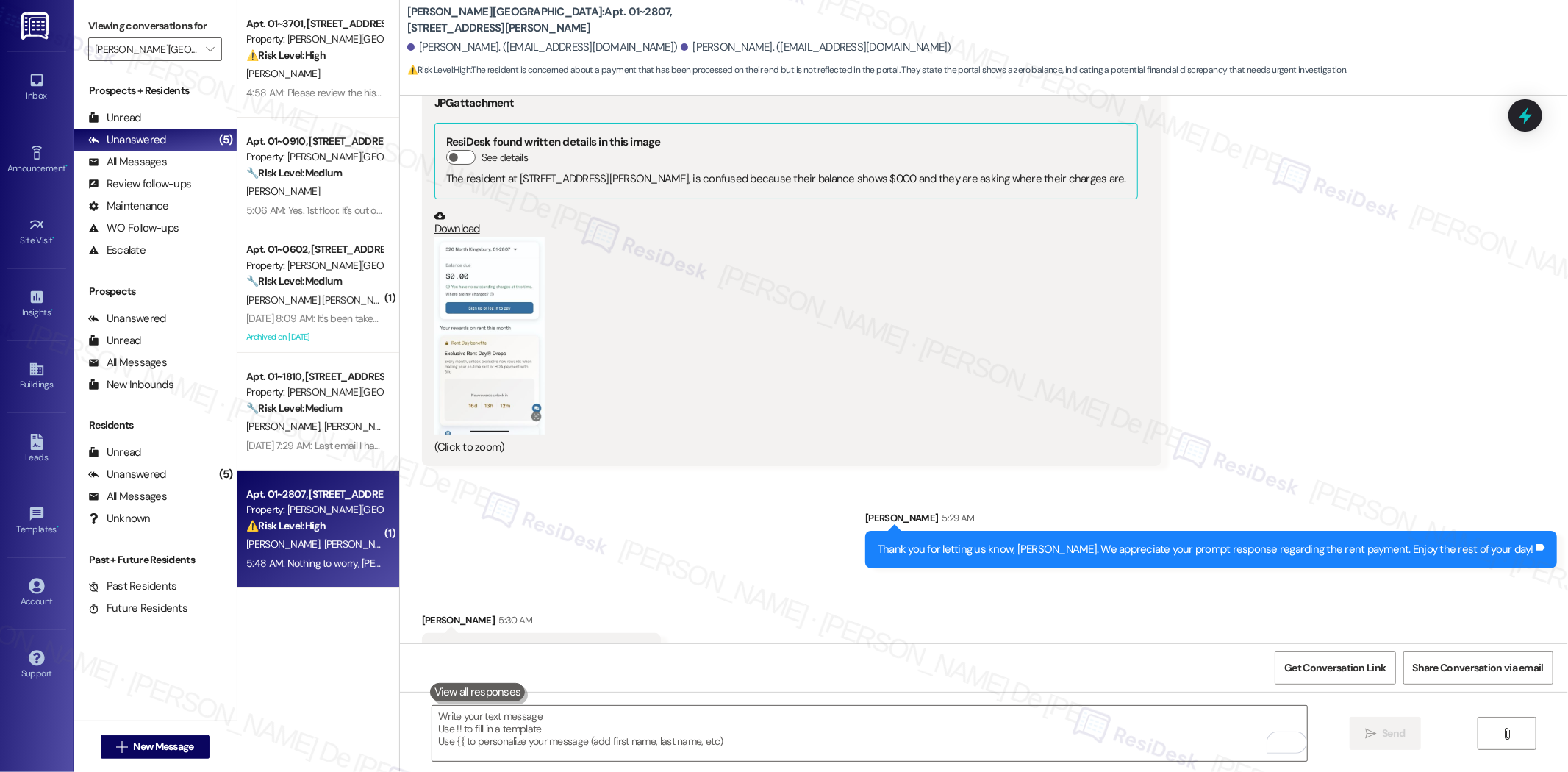
scroll to position [10175, 0]
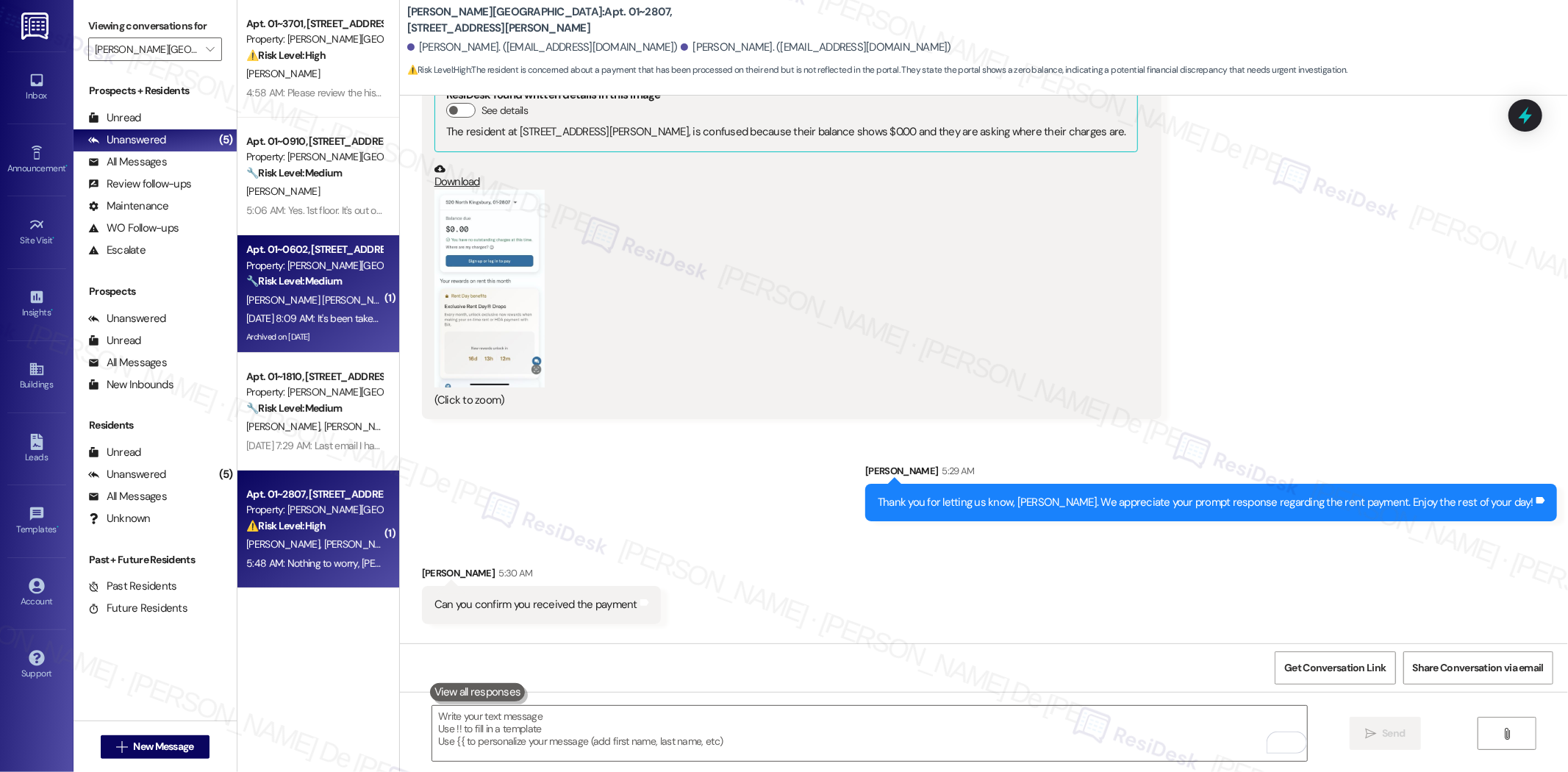
click at [285, 322] on div "Sep 09, 2025 at 8:09 AM: It's been taken out my bank account Sep 09, 2025 at 8:…" at bounding box center [359, 319] width 226 height 13
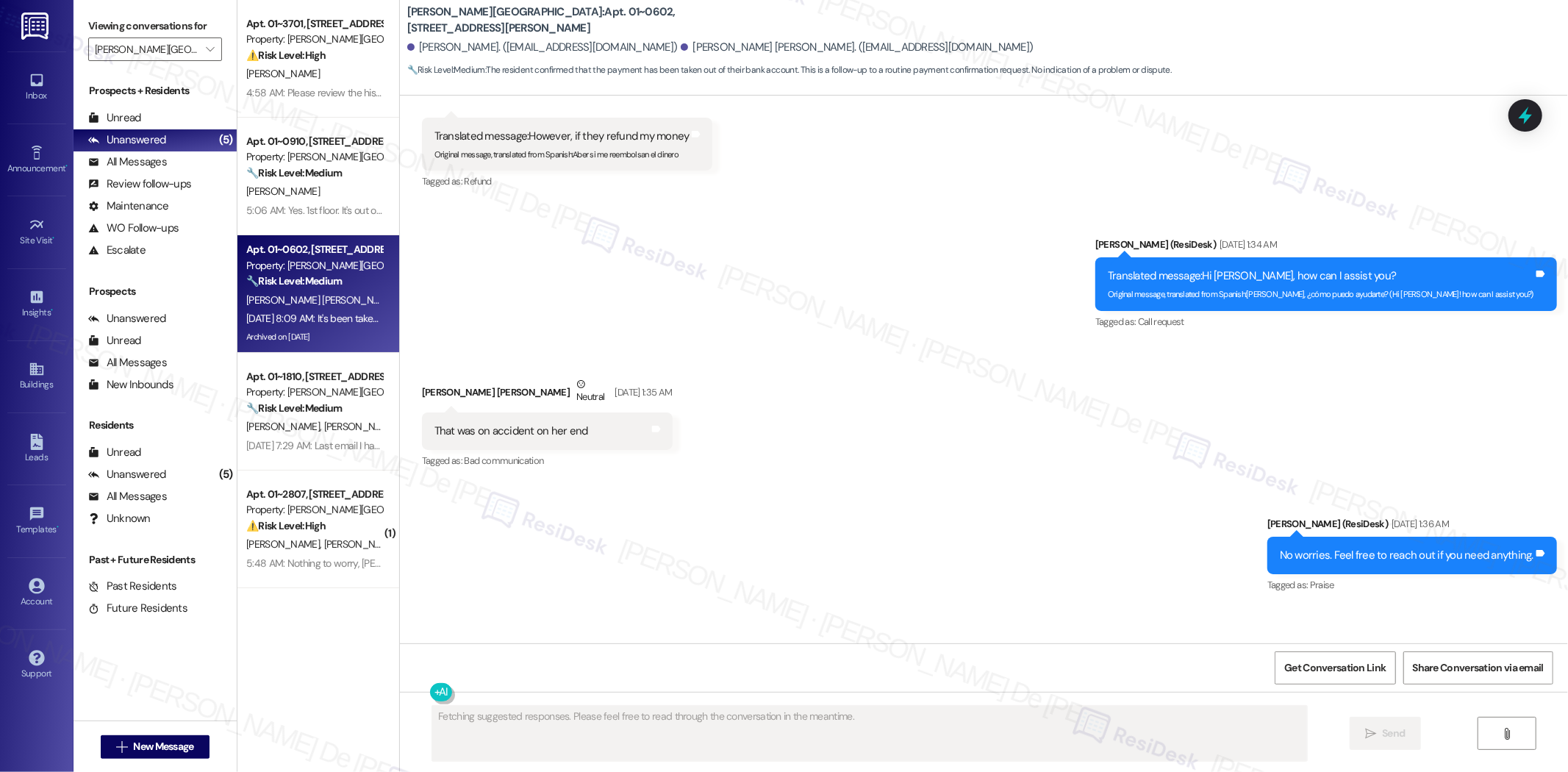
scroll to position [3333, 0]
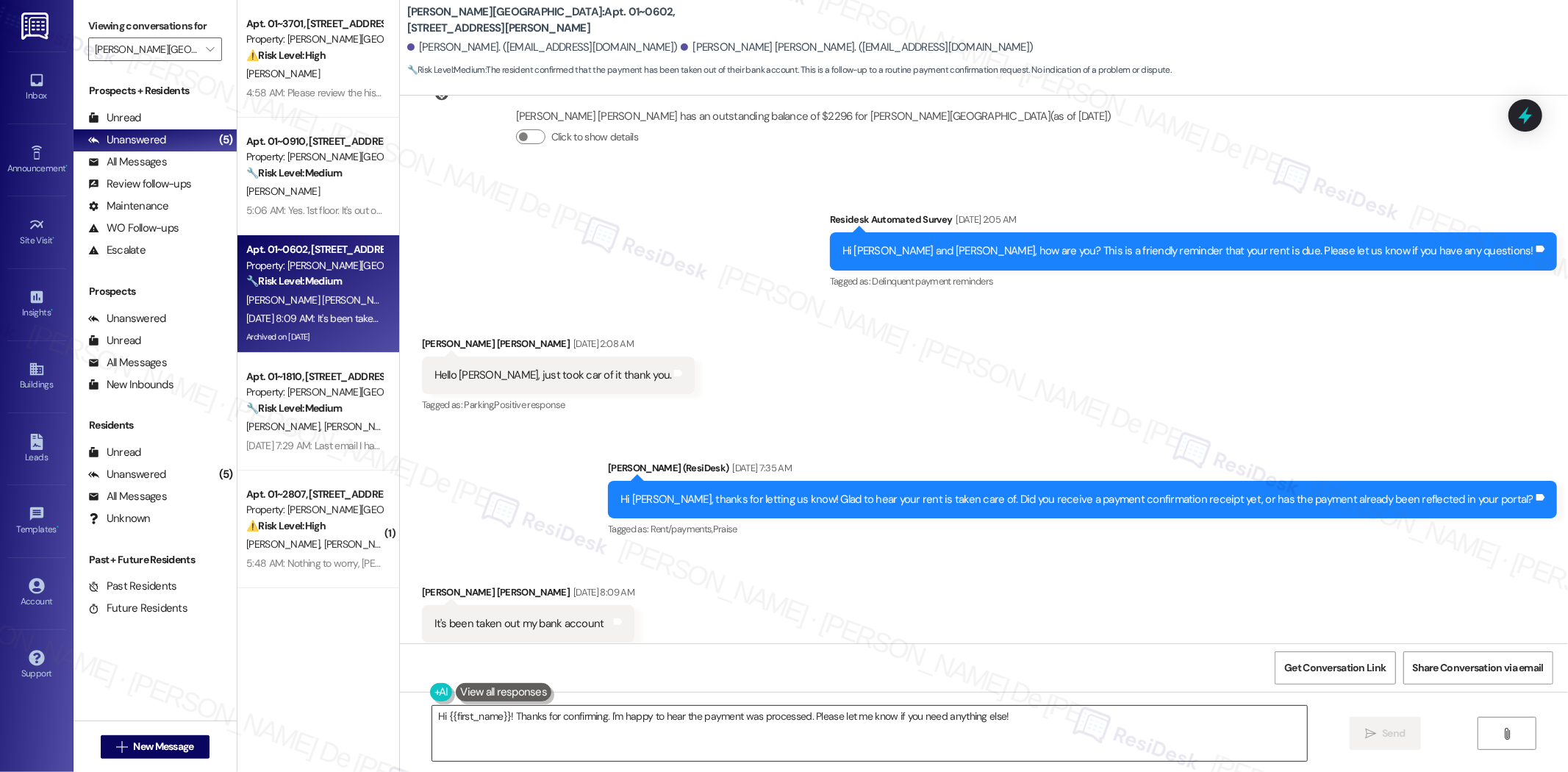
click at [646, 745] on textarea "Hi {{first_name}}! Thanks for confirming. I'm happy to hear the payment was pro…" at bounding box center [870, 733] width 875 height 55
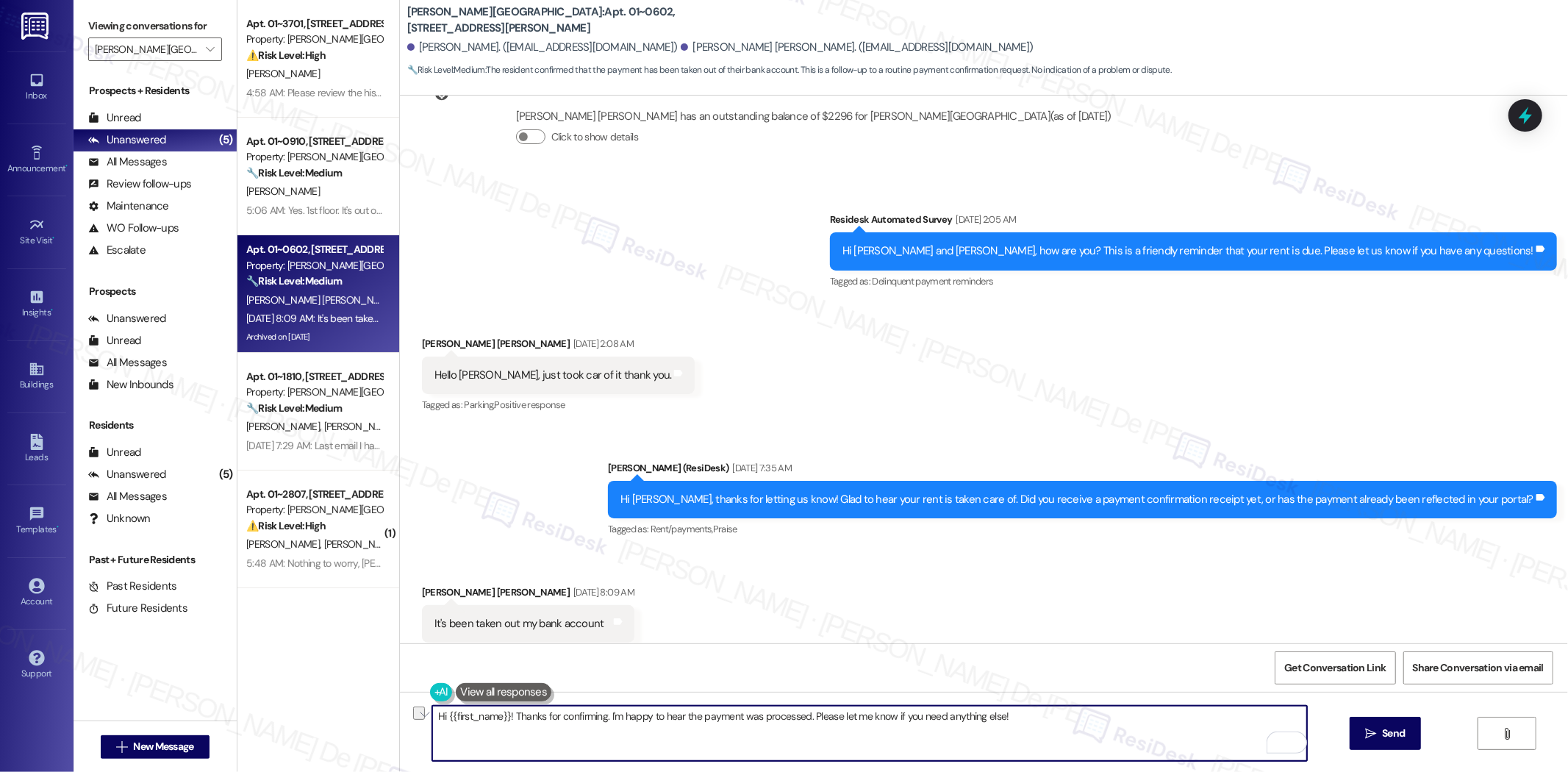
drag, startPoint x: 804, startPoint y: 716, endPoint x: 1070, endPoint y: 756, distance: 269.0
click at [1070, 756] on textarea "Hi {{first_name}}! Thanks for confirming. I'm happy to hear the payment was pro…" at bounding box center [870, 733] width 875 height 55
click at [1093, 724] on textarea "Hi {{first_name}}! Thanks for confirming. I'm happy to hear the payment was pro…" at bounding box center [870, 733] width 875 height 55
drag, startPoint x: 1014, startPoint y: 709, endPoint x: 596, endPoint y: 718, distance: 418.1
click at [598, 718] on textarea "Hi {{first_name}}! Thanks for confirming. I'm happy to hear the payment was pro…" at bounding box center [870, 733] width 875 height 55
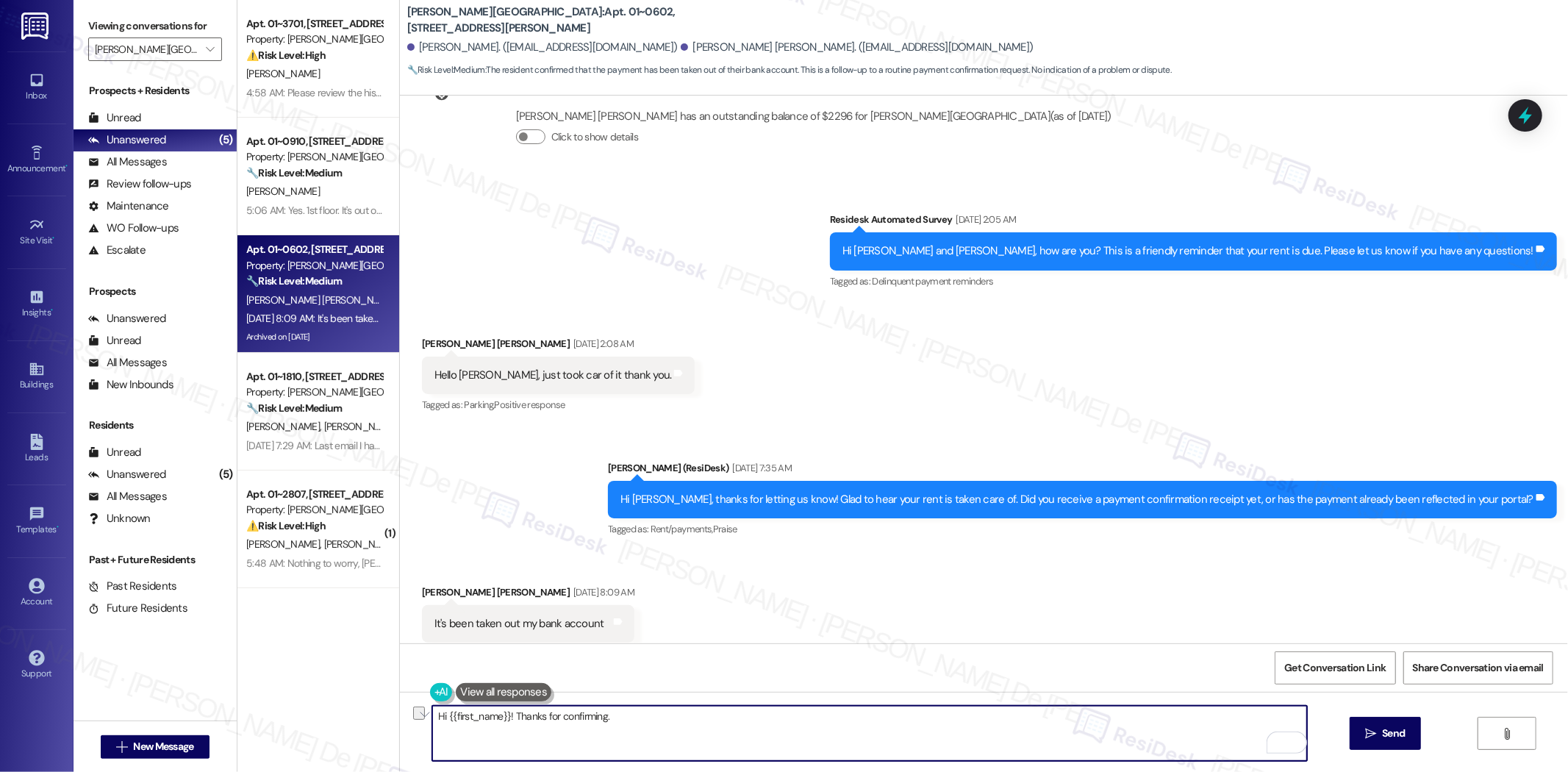
drag, startPoint x: 506, startPoint y: 716, endPoint x: 290, endPoint y: 719, distance: 216.0
click at [295, 719] on div "Apt. 01~3701, 520 North Kingsbury Property: Kingsbury Plaza ⚠️ Risk Level: High…" at bounding box center [902, 386] width 1331 height 772
click at [619, 725] on textarea "Hello Jose, Thanks for confirming." at bounding box center [870, 733] width 875 height 55
click at [699, 725] on textarea "Hello Jose, Thanks for confirming." at bounding box center [870, 733] width 875 height 55
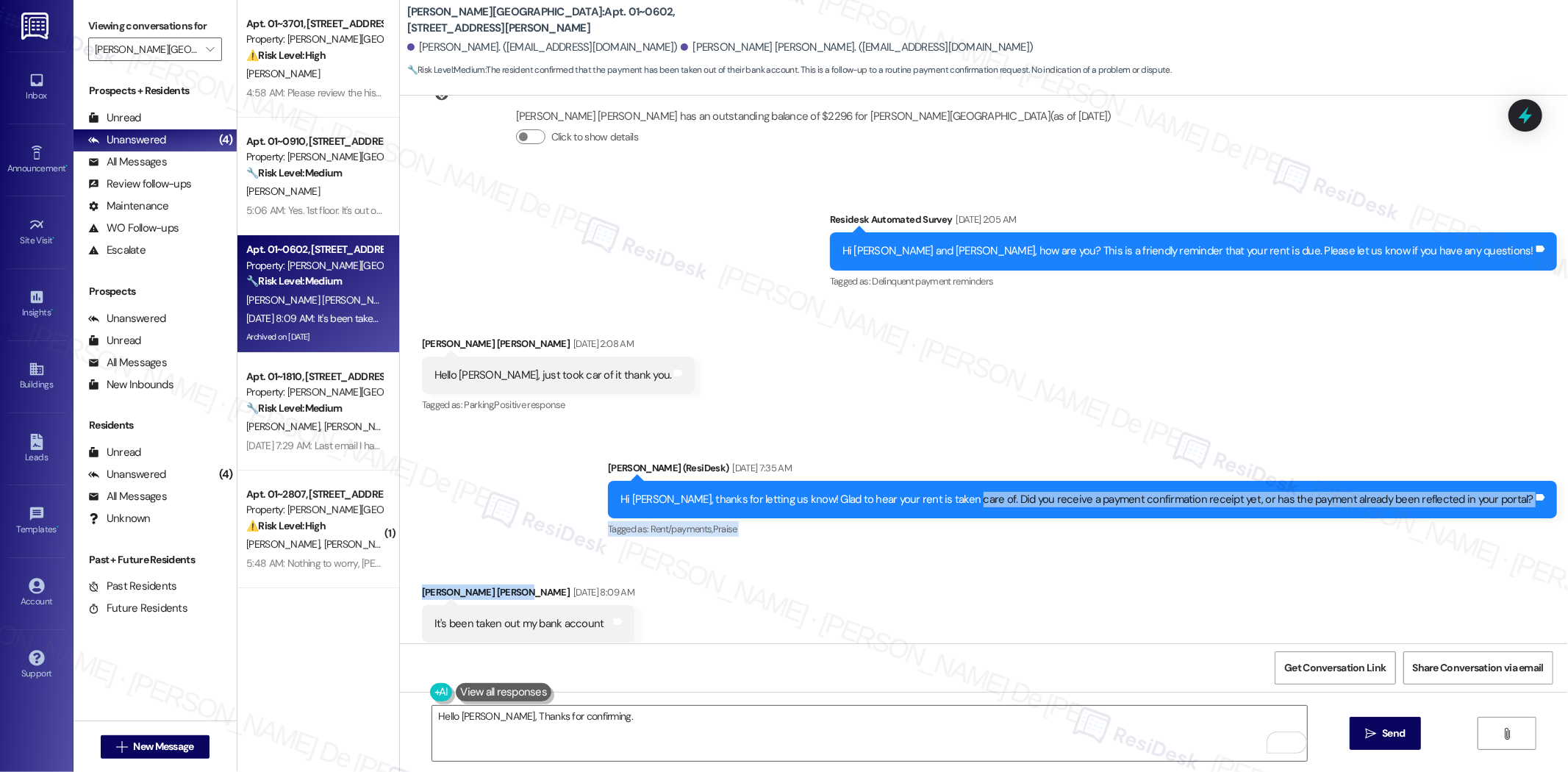
drag, startPoint x: 1029, startPoint y: 466, endPoint x: 1375, endPoint y: 552, distance: 356.5
click at [1375, 552] on div "Lease started Jan 15, 2025 at 8:00 AM Survey, sent via SMS Residesk Automated S…" at bounding box center [984, 369] width 1169 height 548
copy div "Did you receive a payment confirmation receipt yet, or has the payment already …"
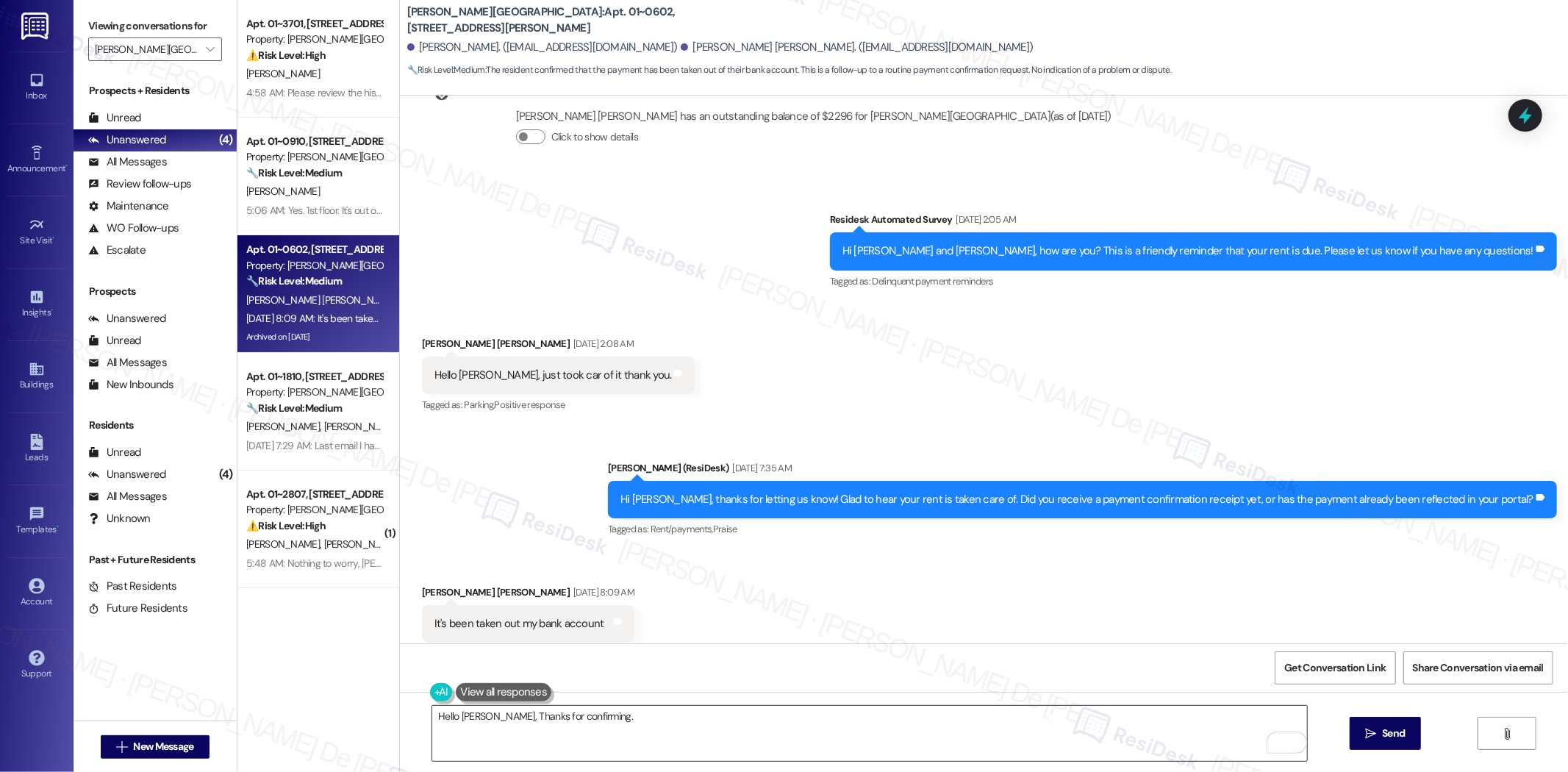
click at [615, 716] on textarea "Hello Jose, Thanks for confirming." at bounding box center [870, 733] width 875 height 55
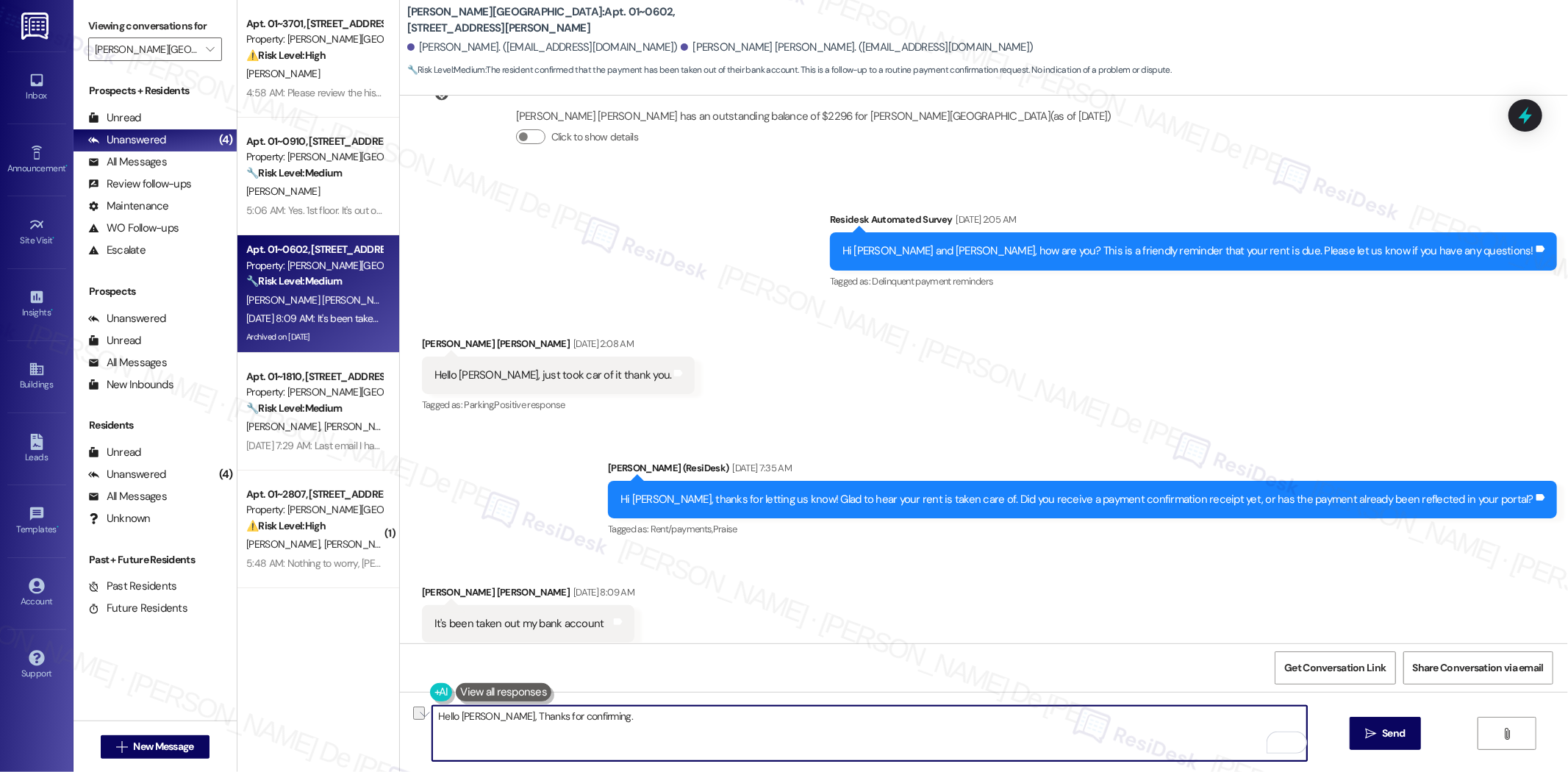
drag, startPoint x: 583, startPoint y: 721, endPoint x: 481, endPoint y: 728, distance: 102.2
click at [474, 722] on textarea "Hello Jose, Thanks for confirming." at bounding box center [870, 733] width 875 height 55
click at [626, 717] on textarea "Hello Jose, Thanks for confirming." at bounding box center [870, 733] width 875 height 55
click at [667, 721] on textarea "Hello Jose, Thanks for confirming that it was taken out from your account." at bounding box center [870, 733] width 875 height 55
click at [673, 716] on textarea "Hello Jose, Thanks for confirming that it was taken out from your account." at bounding box center [870, 733] width 875 height 55
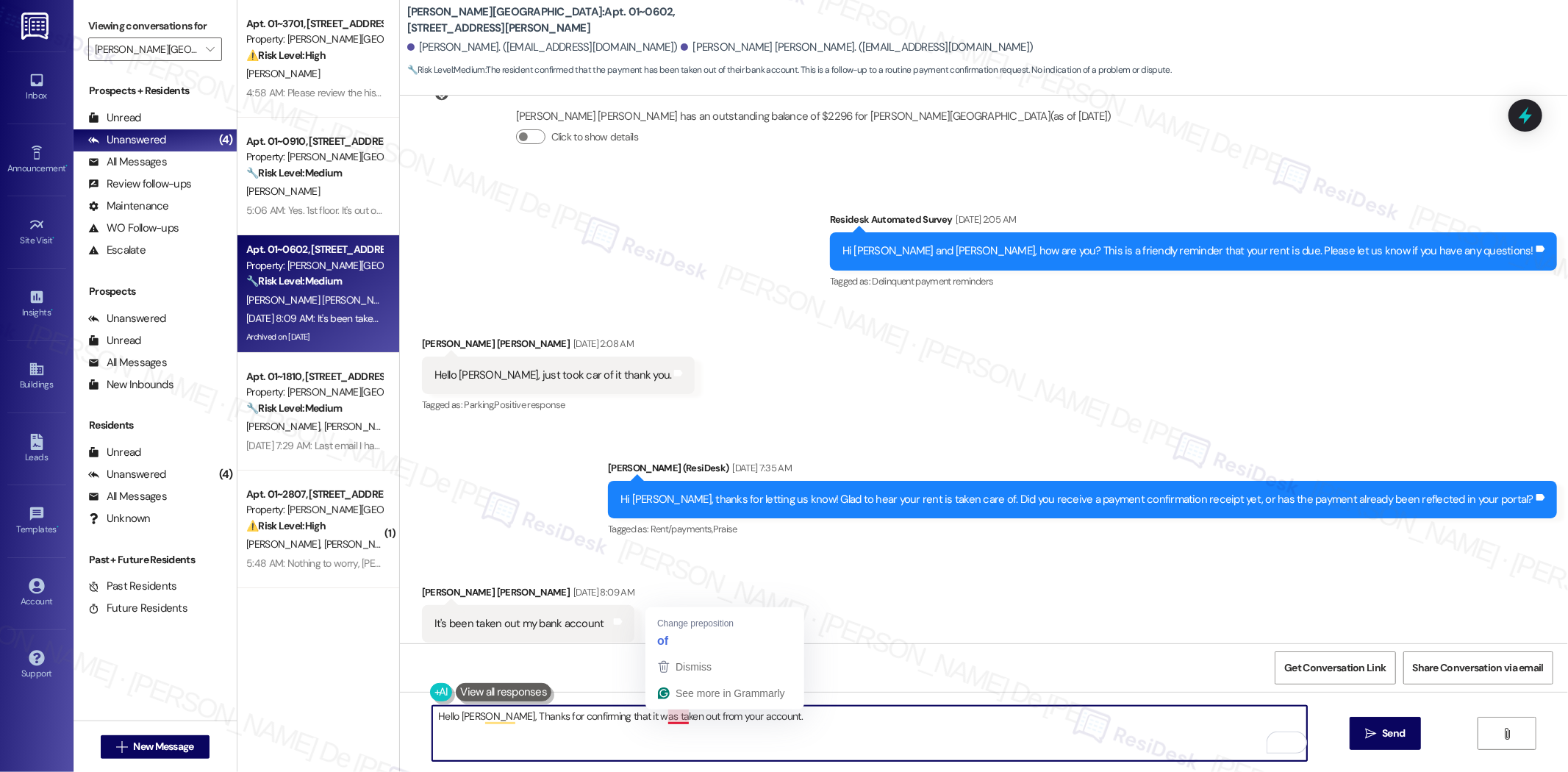
click at [673, 716] on textarea "Hello Jose, Thanks for confirming that it was taken out from your account." at bounding box center [870, 733] width 875 height 55
click at [753, 715] on textarea "Hello Jose, Thanks for confirming that it was taken out of your account." at bounding box center [870, 733] width 875 height 55
paste textarea "Have you seen the payment show up in your portal yet, or received a confirmatio…"
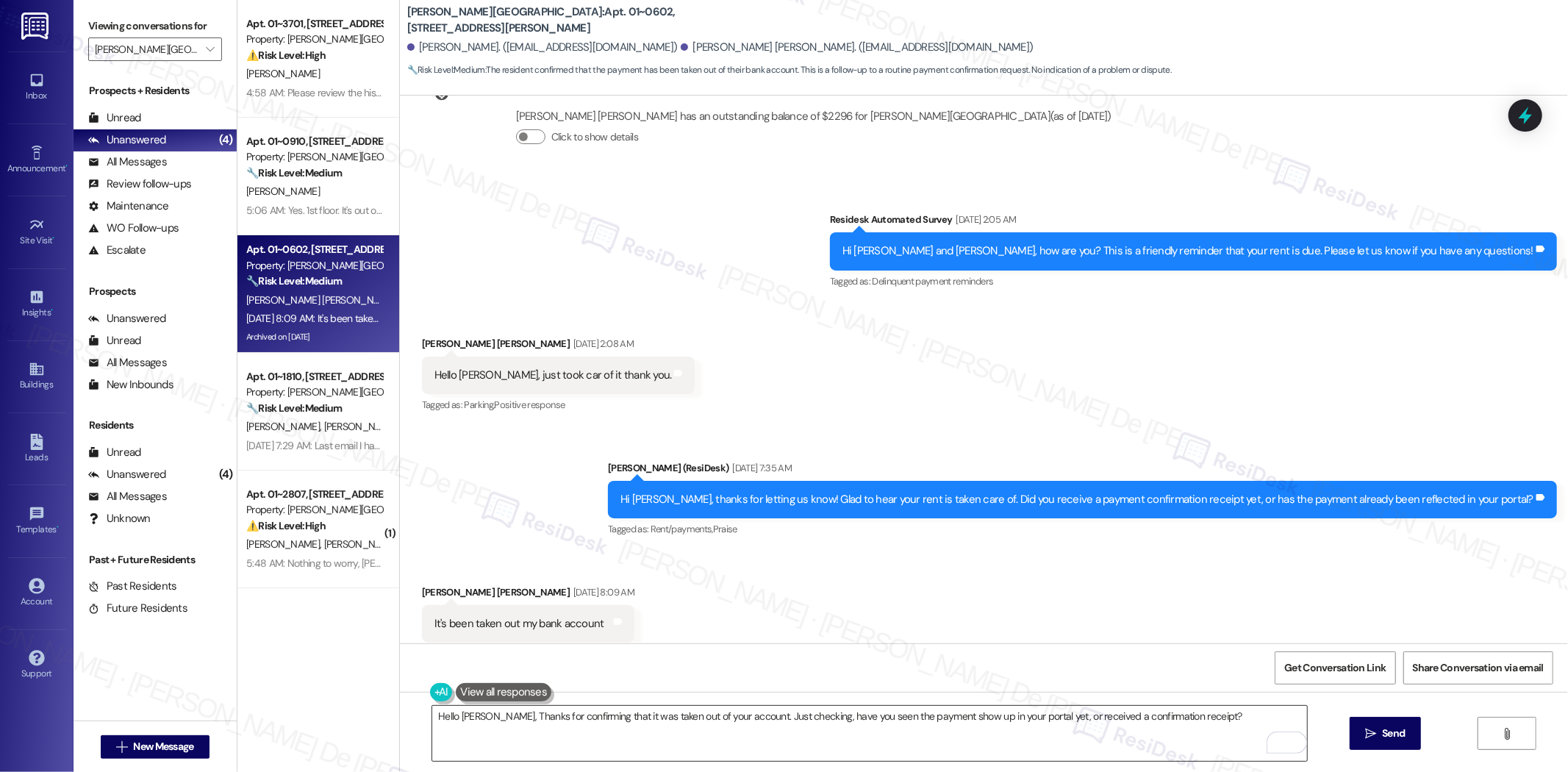
click at [770, 718] on textarea "Hello Jose, Thanks for confirming that it was taken out of your account. Just c…" at bounding box center [870, 733] width 875 height 55
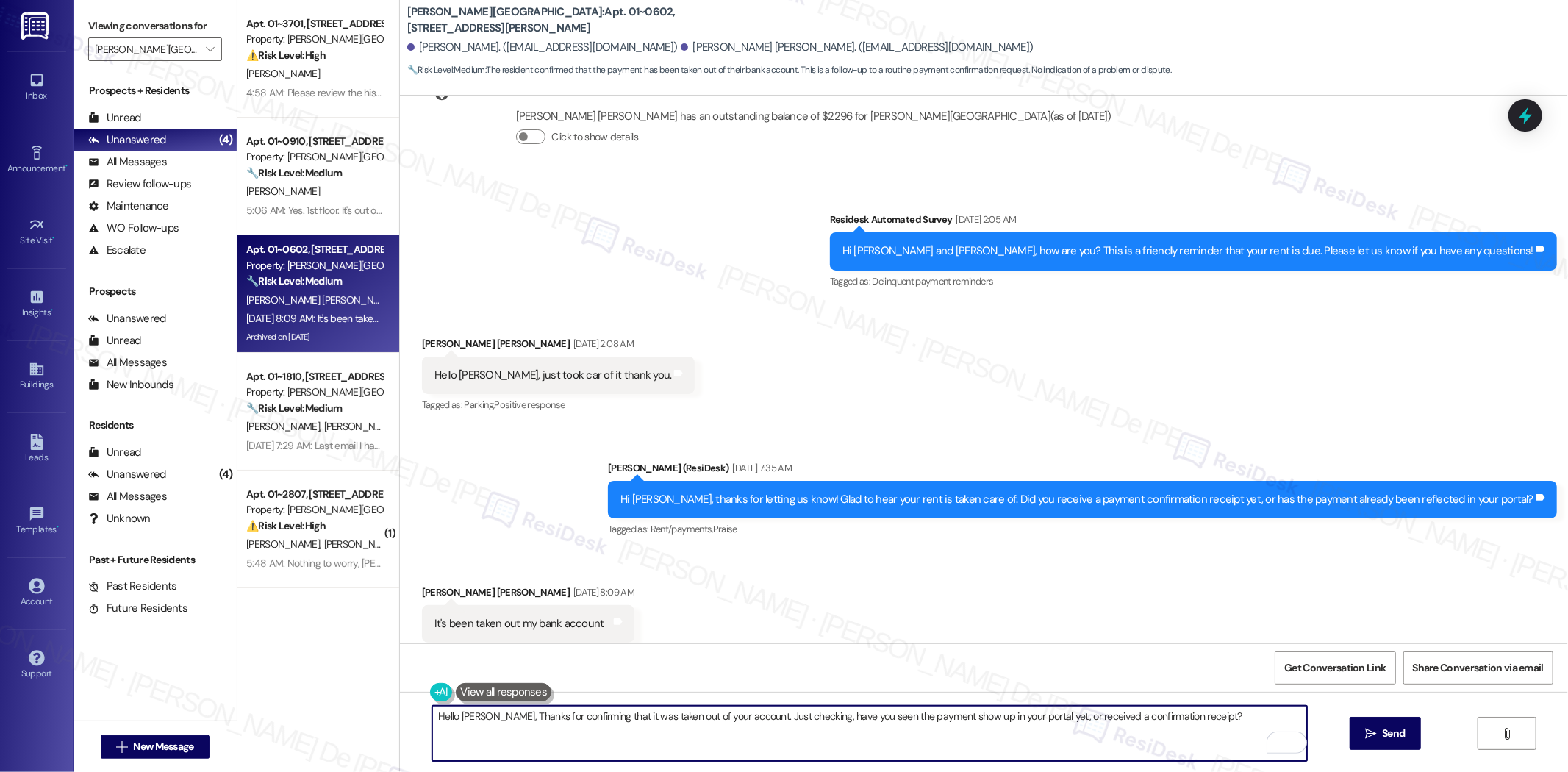
click at [772, 718] on textarea "Hello Jose, Thanks for confirming that it was taken out of your account. Just c…" at bounding box center [870, 733] width 875 height 55
type textarea "Hello Jose, Thanks for confirming that it was taken out of your account. Just t…"
click at [1395, 733] on span "Send" at bounding box center [1393, 733] width 22 height 16
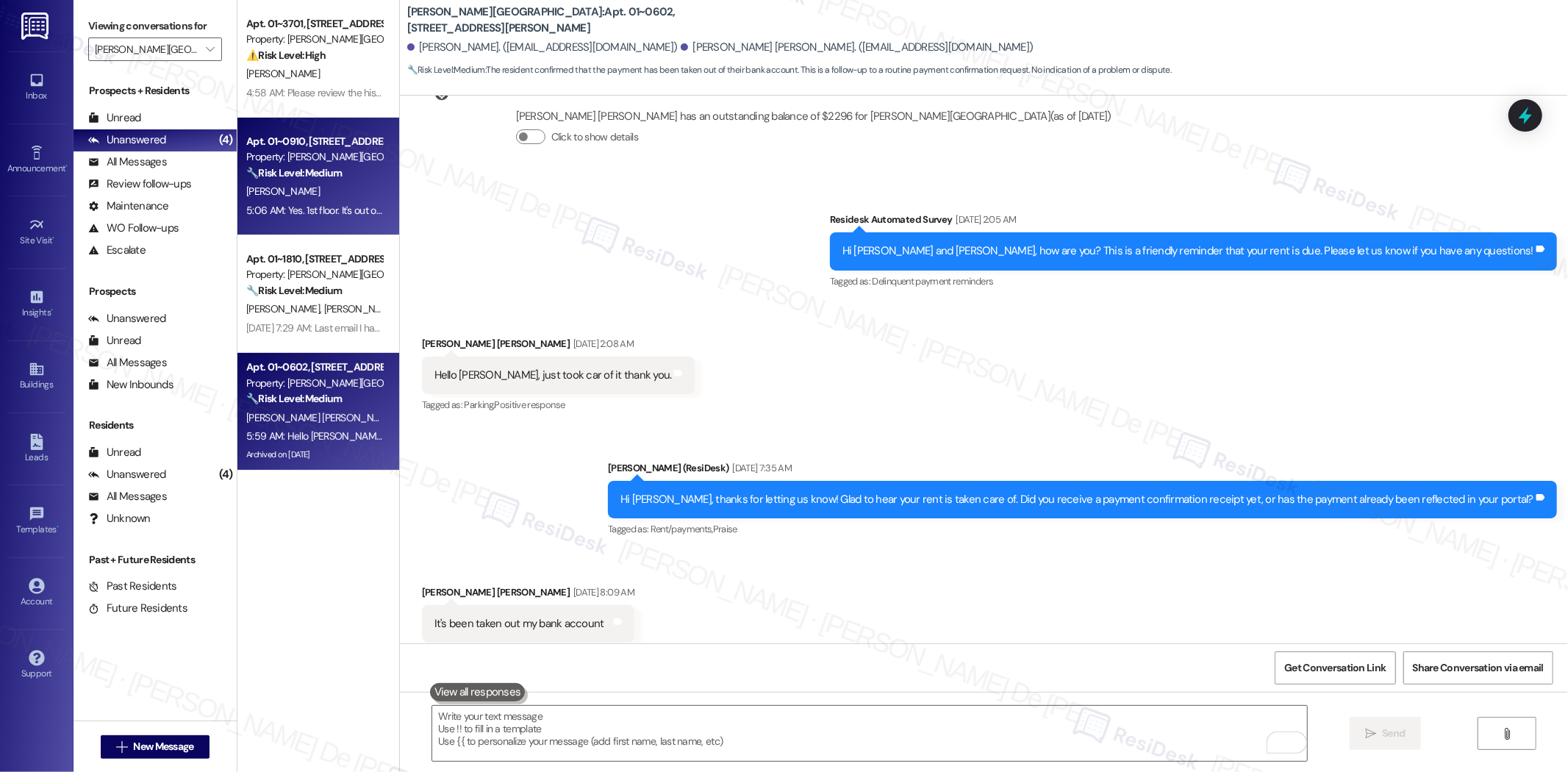
click at [267, 171] on strong "🔧 Risk Level: Medium" at bounding box center [294, 173] width 95 height 13
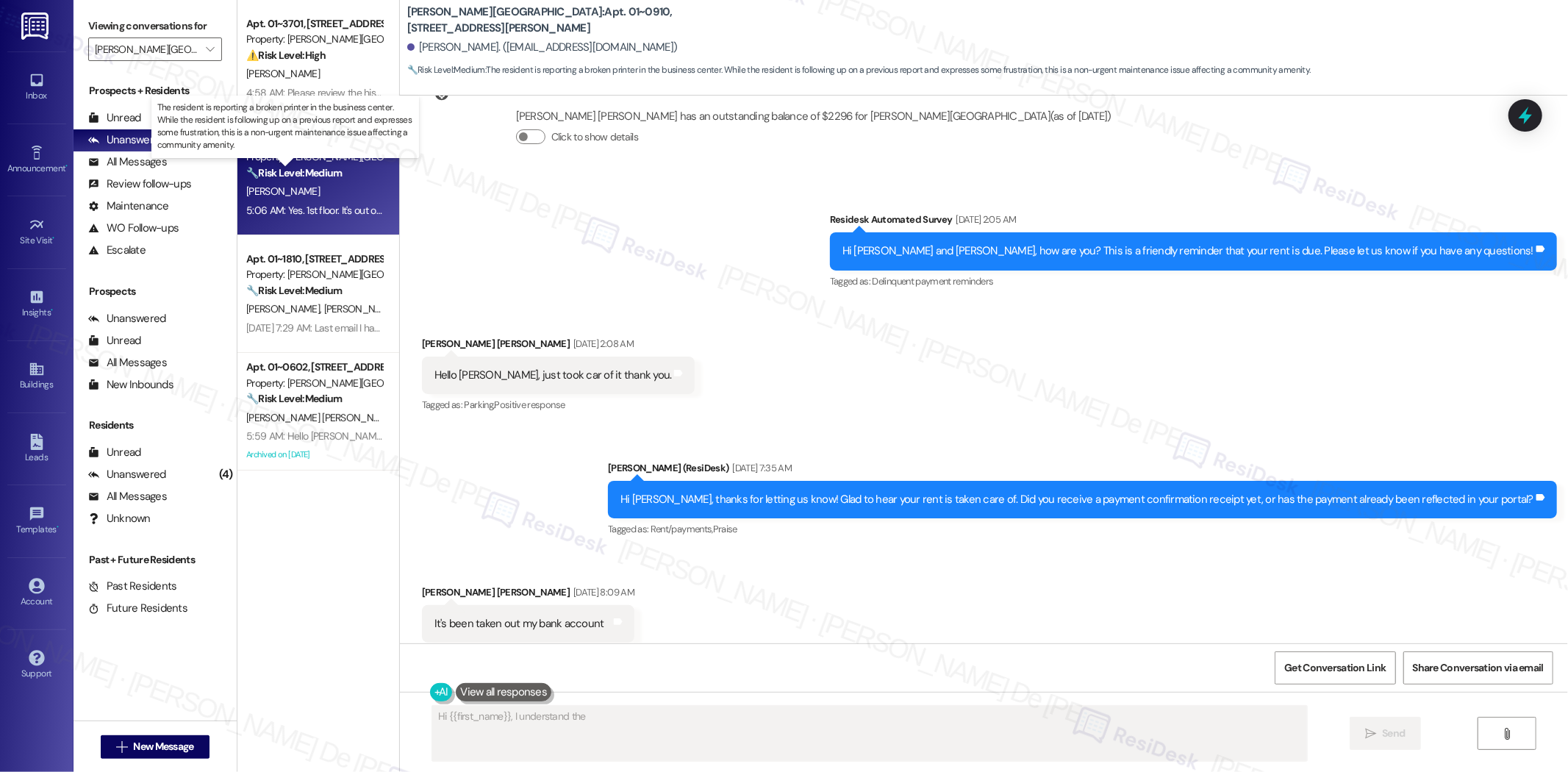
scroll to position [34, 0]
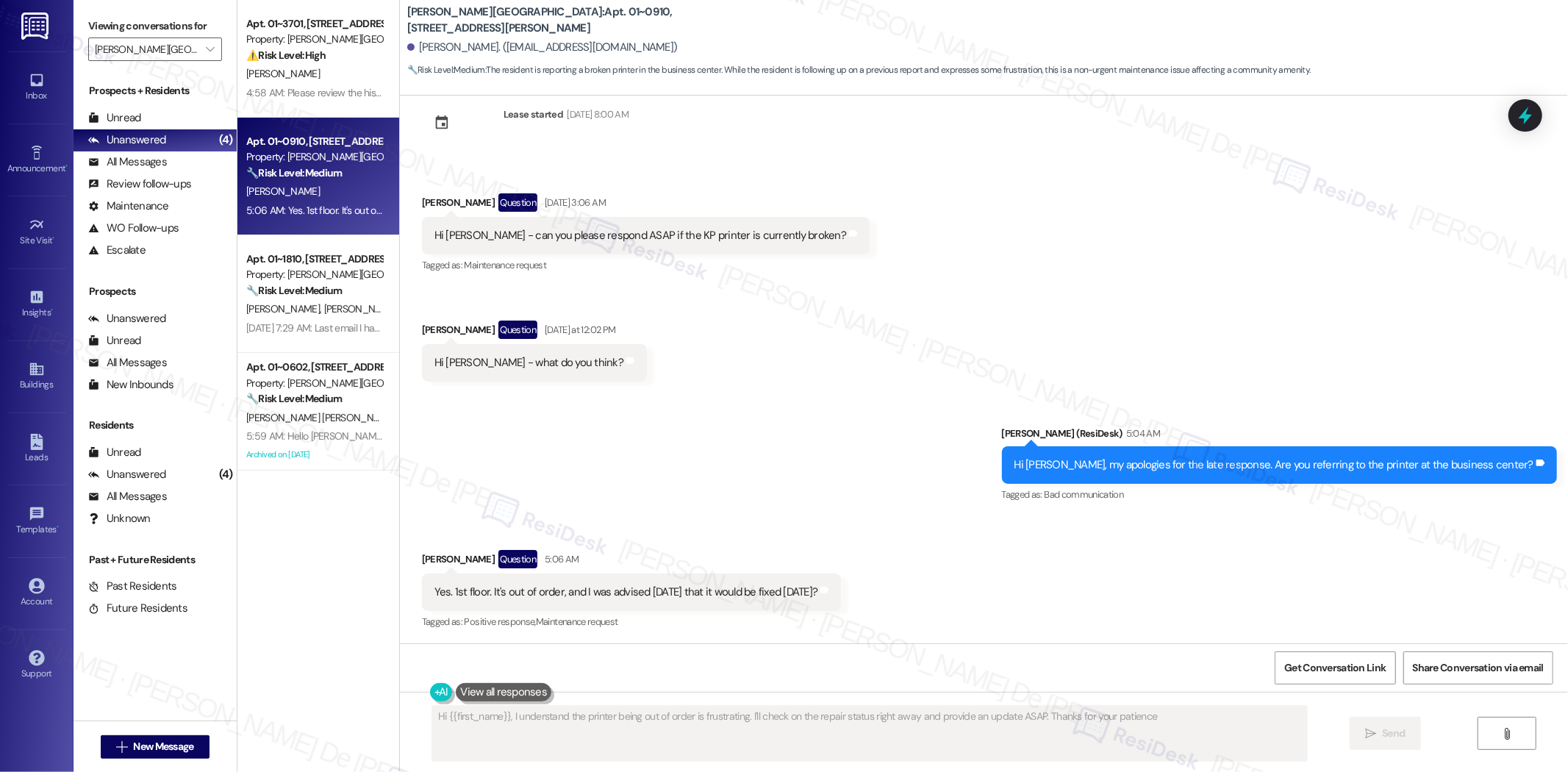
type textarea "Hi {{first_name}}, I understand the printer being out of order is frustrating. …"
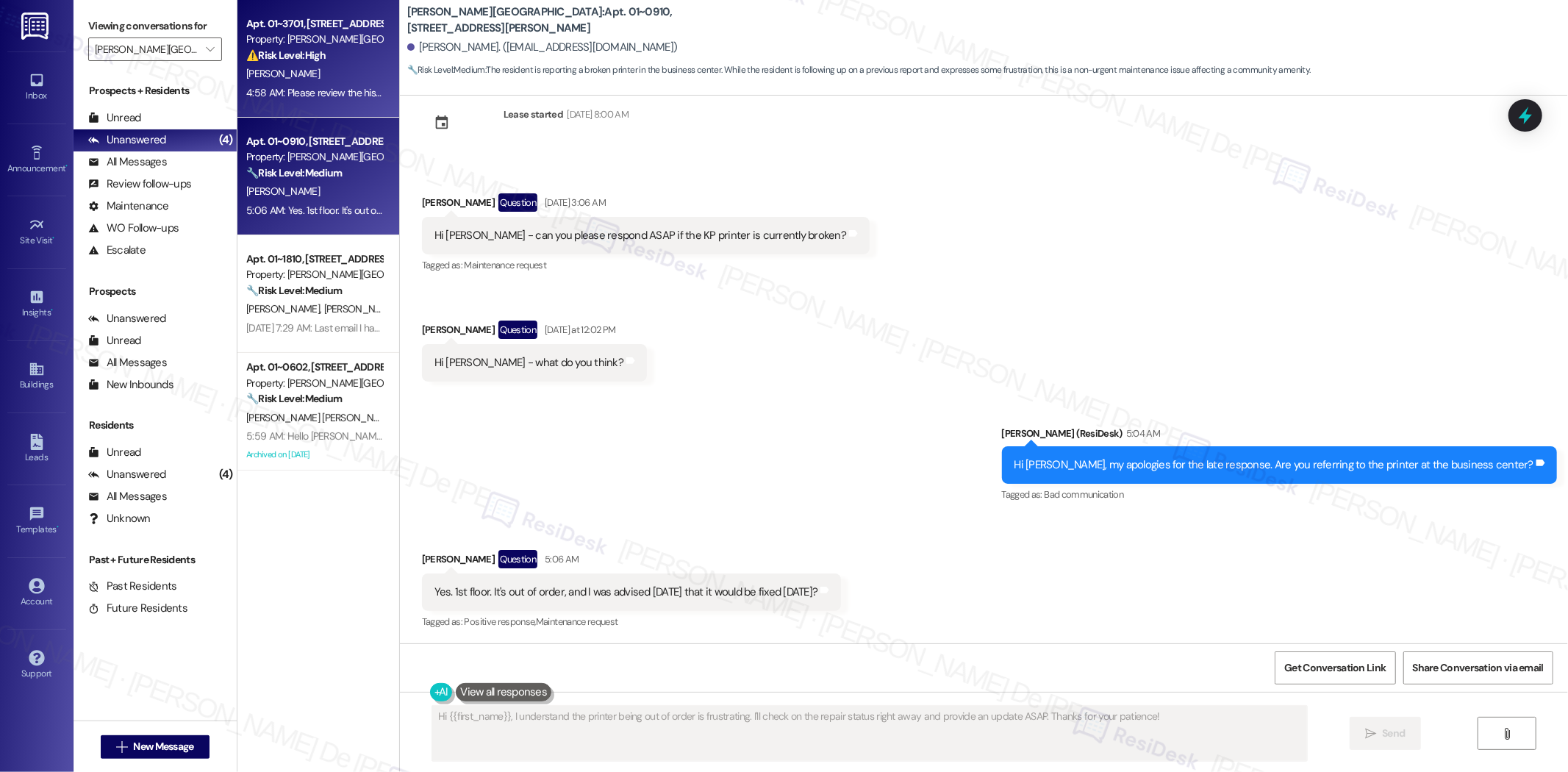
click at [277, 99] on div "4:58 AM: Please review the history This is a you issue I paid You acknowledged …" at bounding box center [536, 93] width 579 height 13
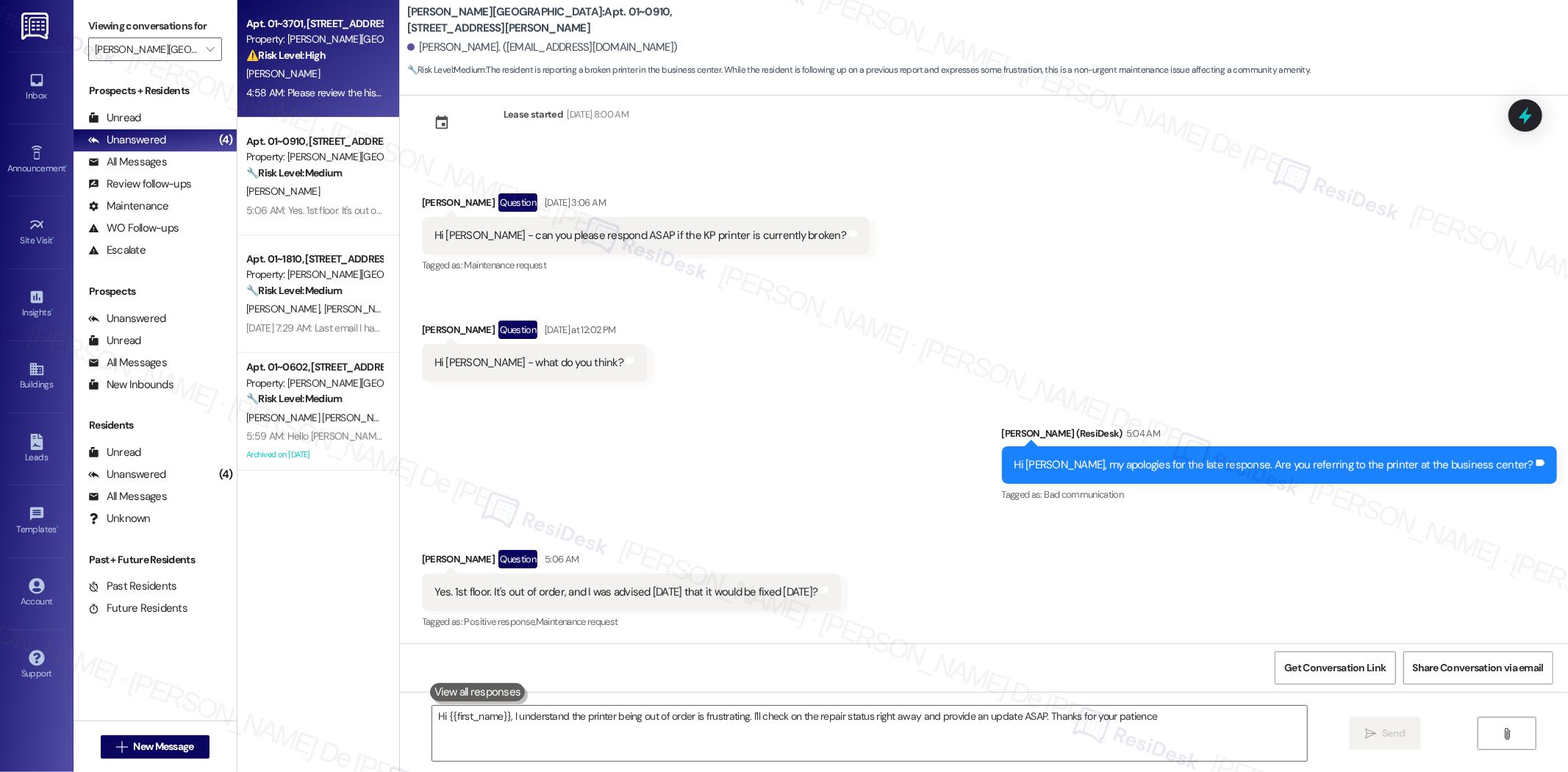
type textarea "Hi {{first_name}}, I understand the printer being out of order is frustrating. …"
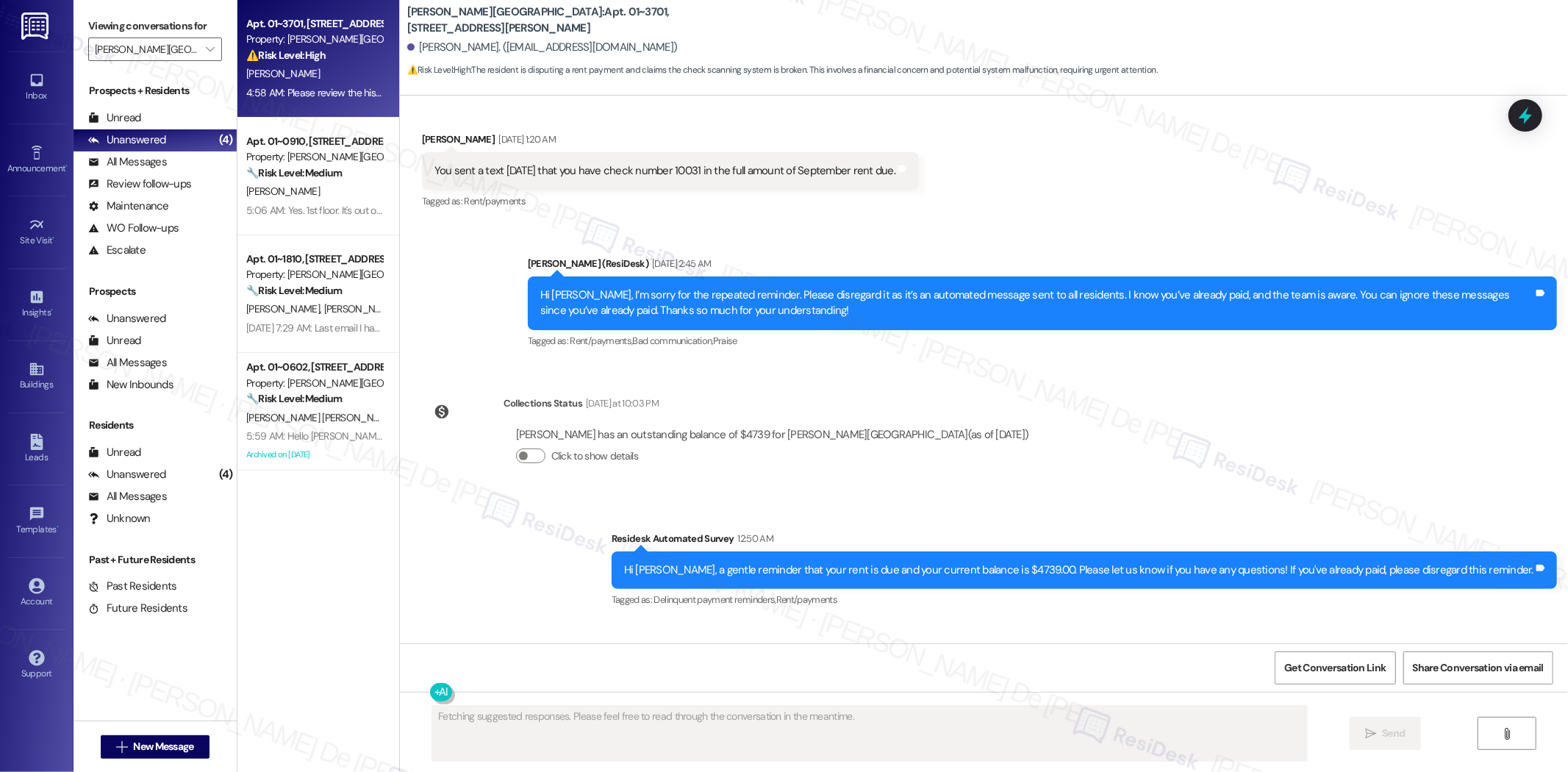
scroll to position [2736, 0]
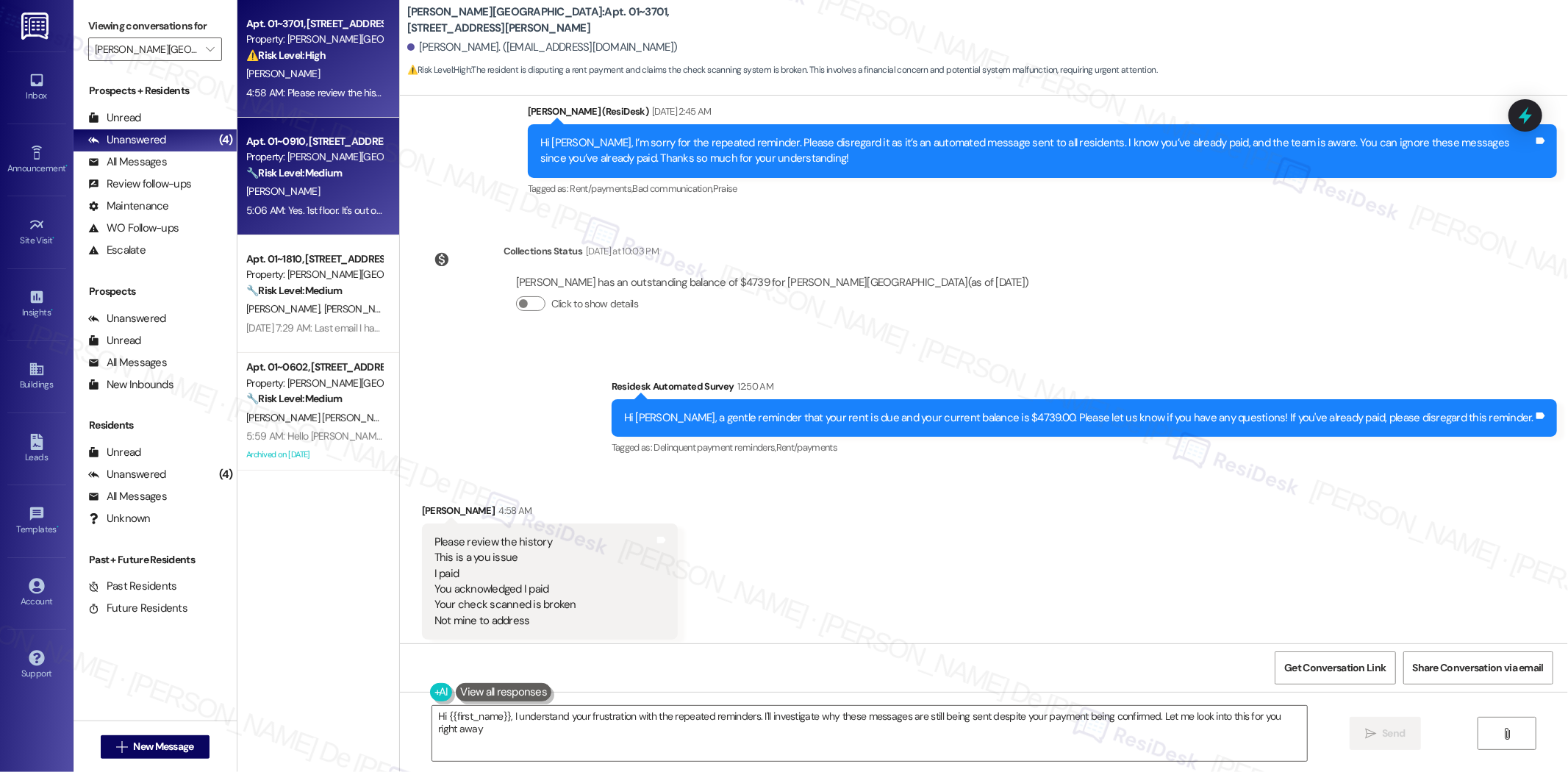
type textarea "Hi {{first_name}}, I understand your frustration with the repeated reminders. I…"
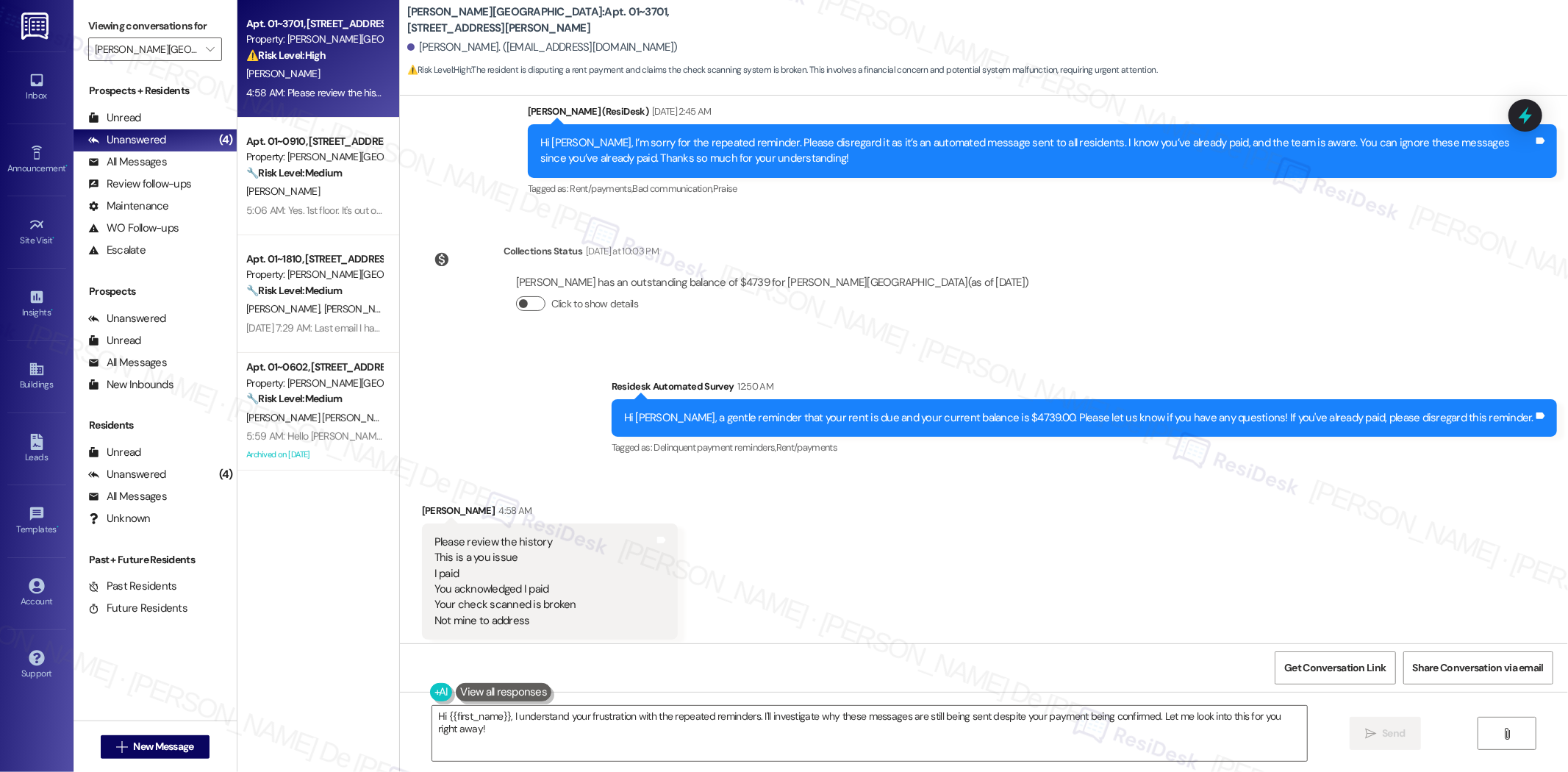
click at [516, 296] on button "Click to show details" at bounding box center [530, 304] width 29 height 15
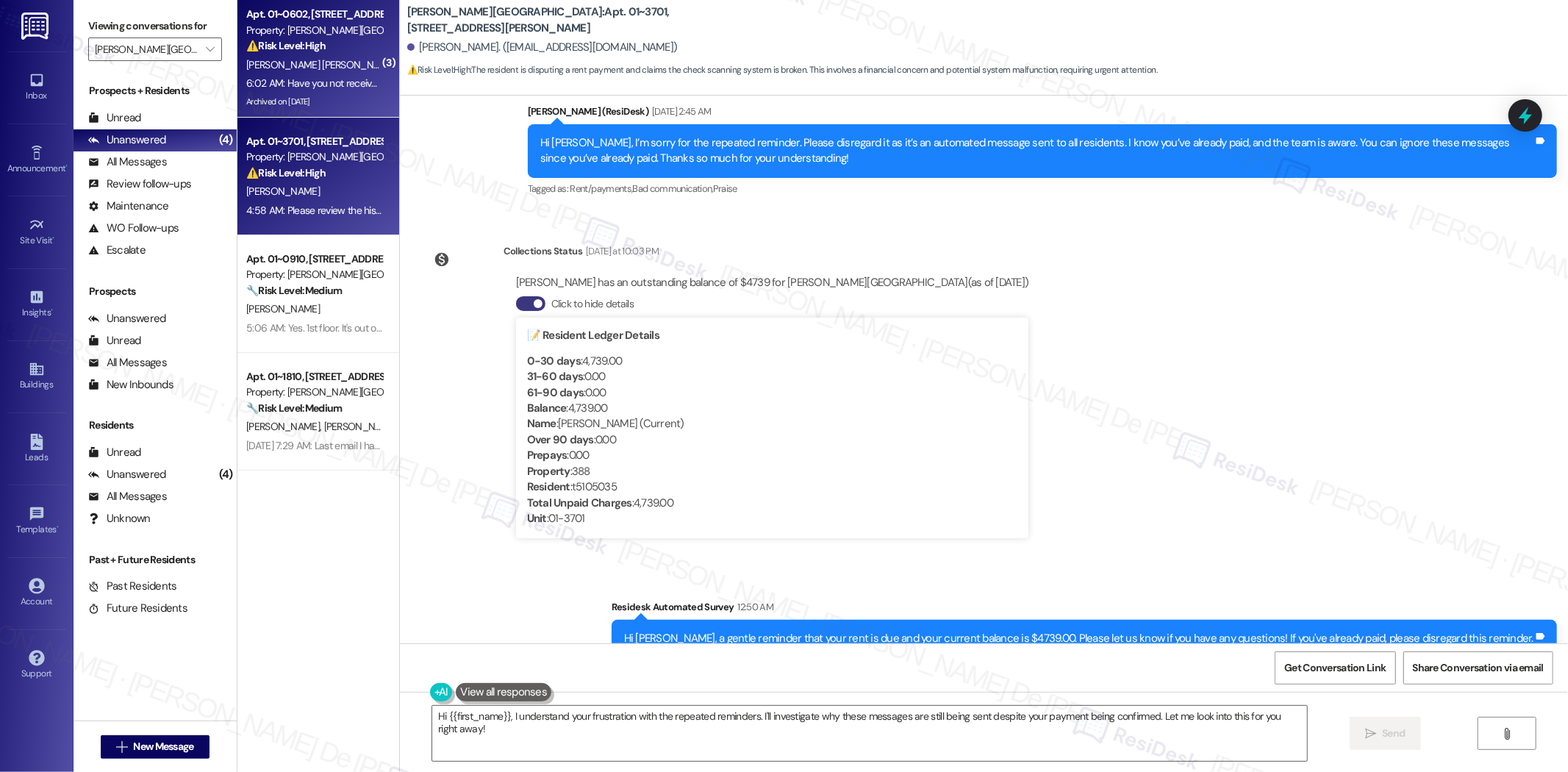
click at [399, 65] on span "I. Contreras" at bounding box center [436, 65] width 74 height 13
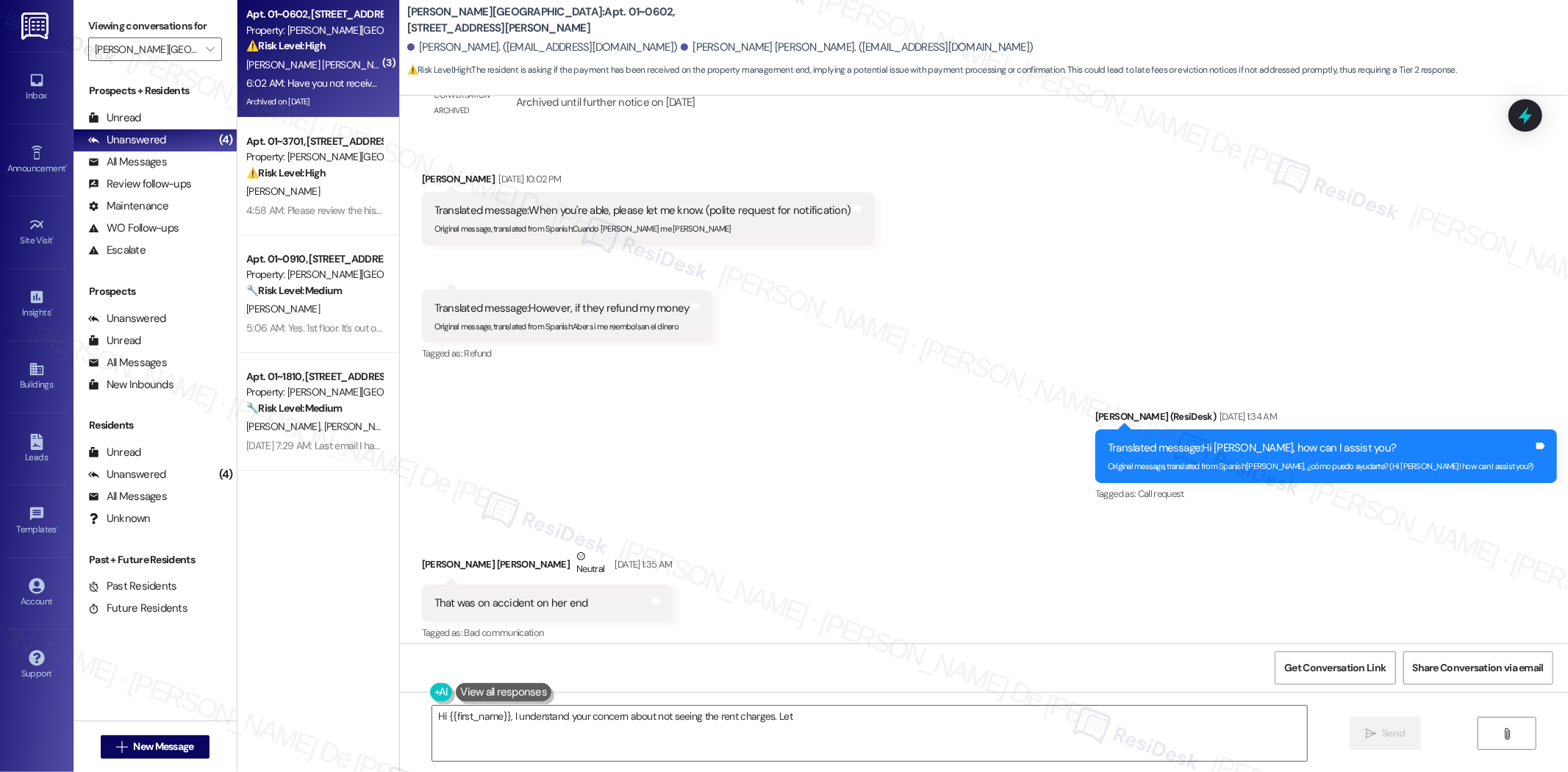
scroll to position [4155, 0]
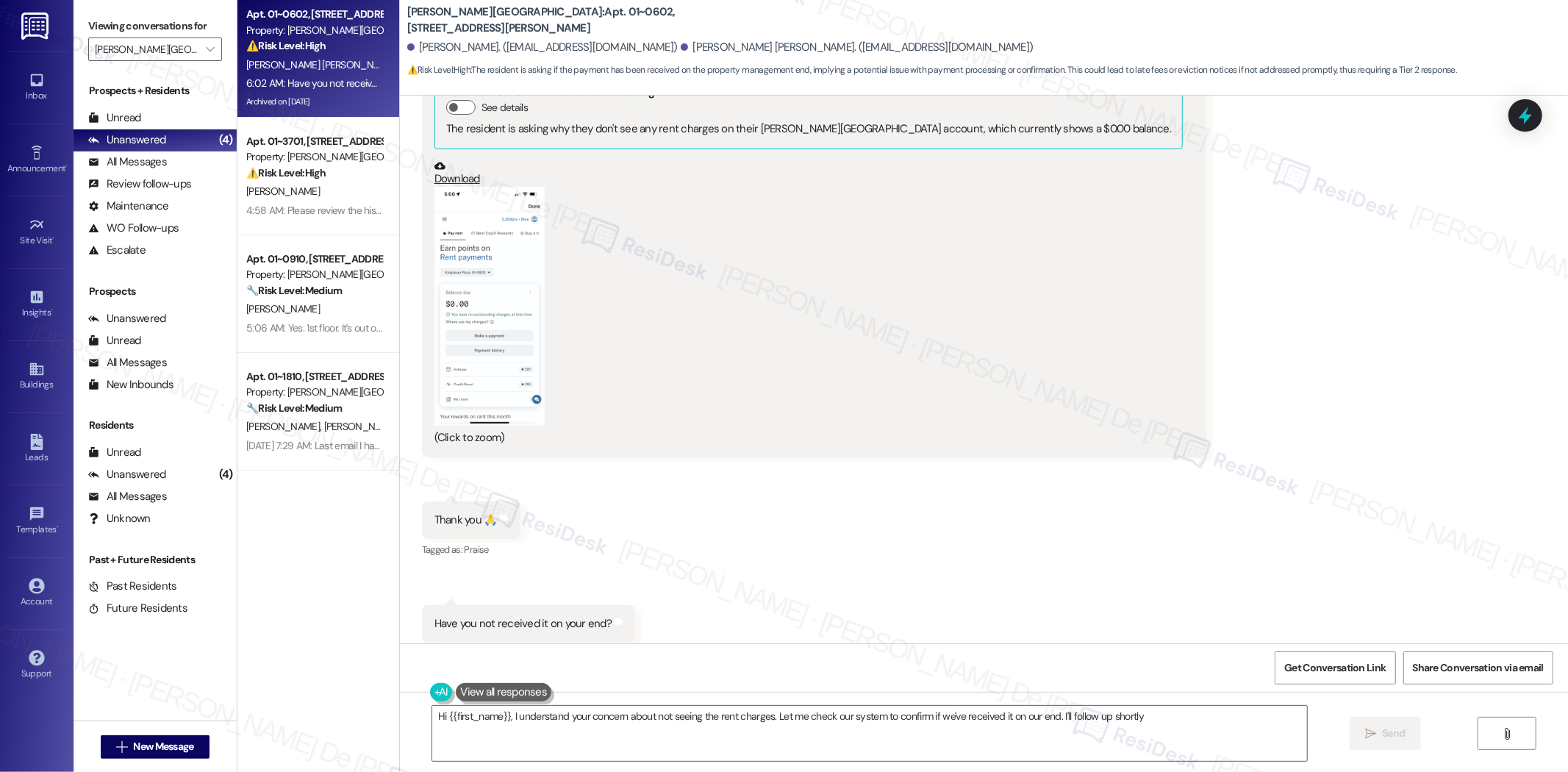
type textarea "Hi {{first_name}}, I understand your concern about not seeing the rent charges.…"
click at [744, 730] on textarea "Hi {{first_name}}, I understand your concern about not seeing the rent charges.…" at bounding box center [870, 733] width 875 height 55
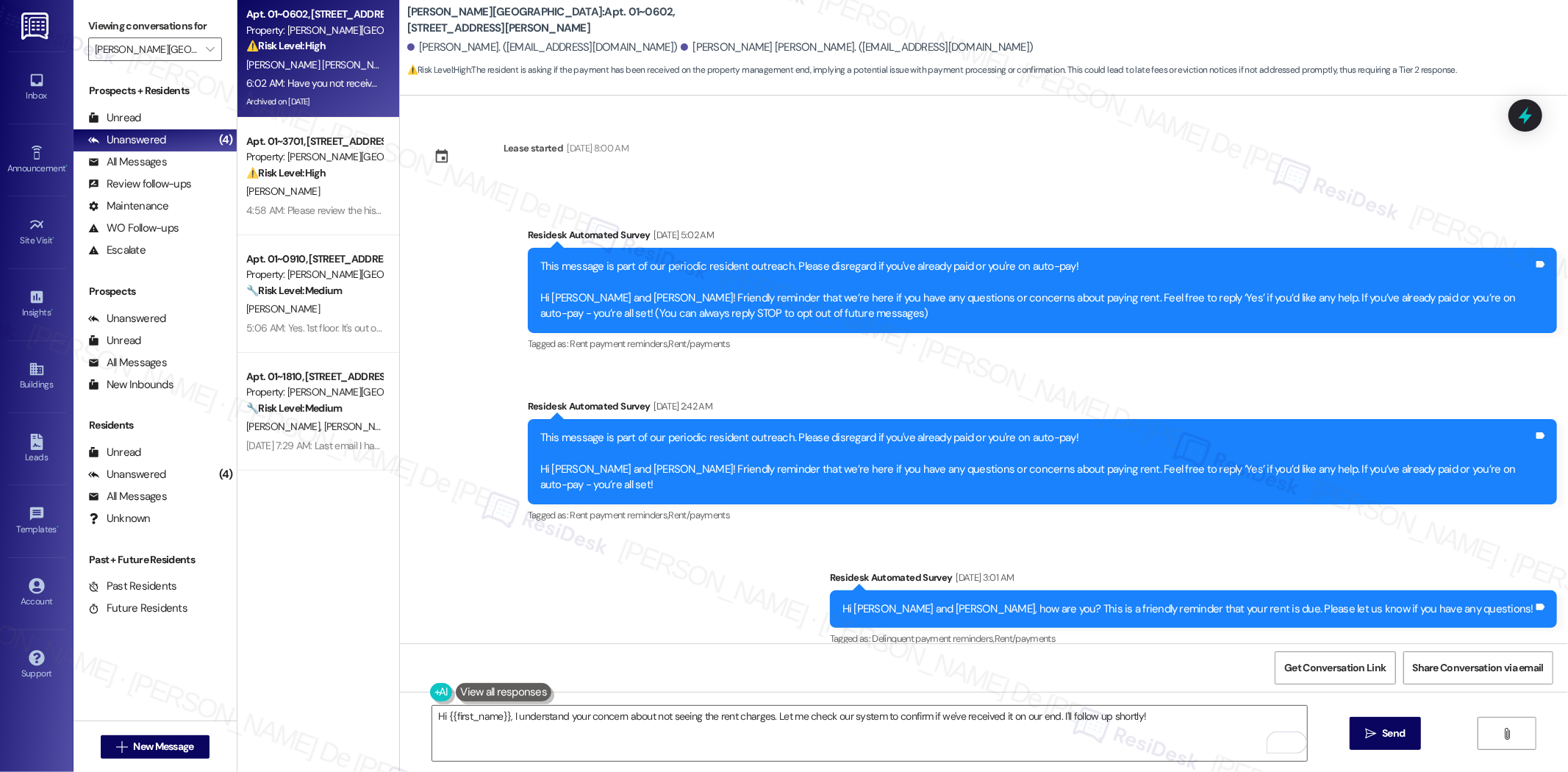
scroll to position [4155, 0]
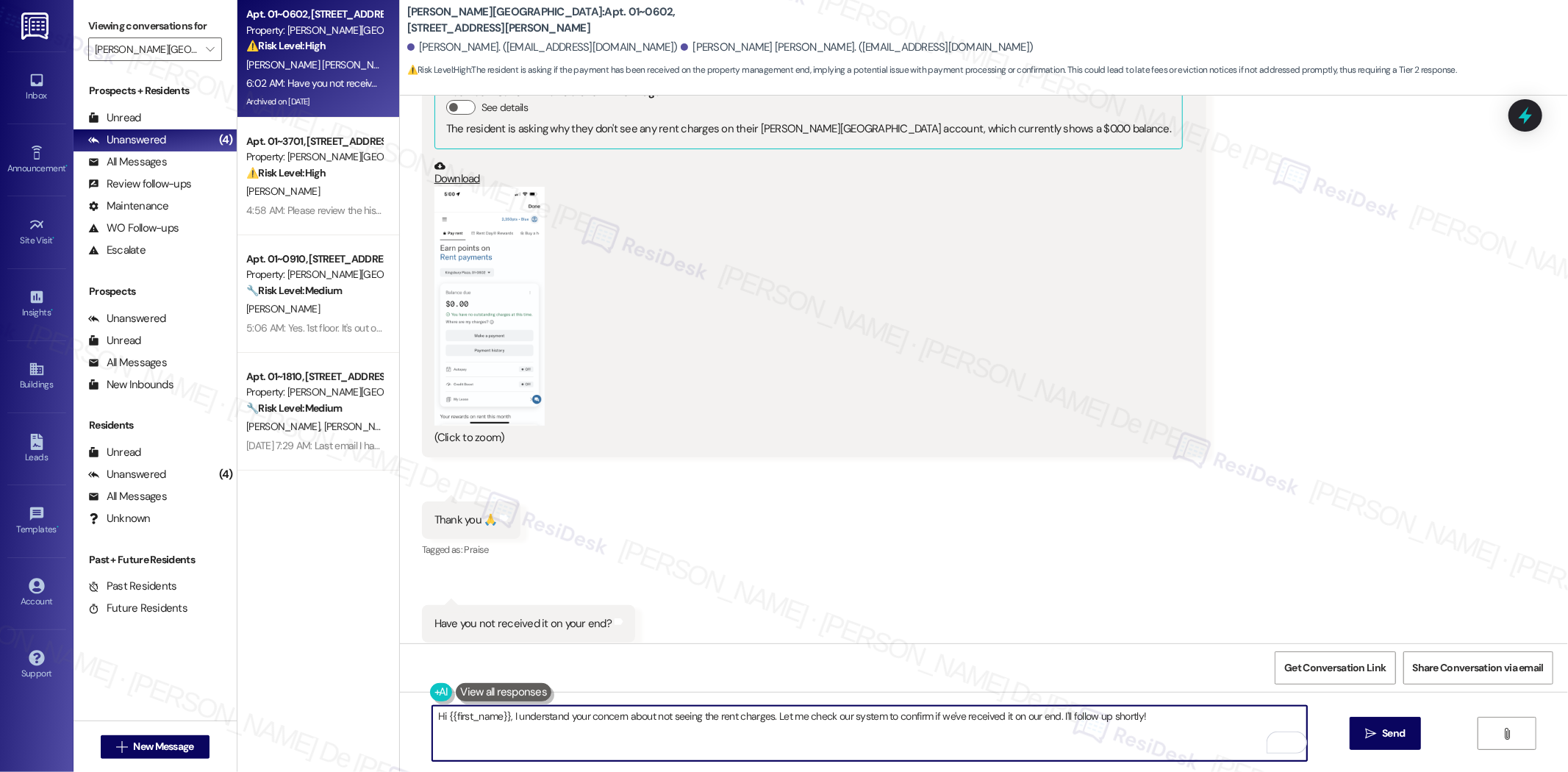
click at [658, 738] on textarea "Hi {{first_name}}, I understand your concern about not seeing the rent charges.…" at bounding box center [870, 733] width 875 height 55
drag, startPoint x: 1148, startPoint y: 713, endPoint x: 416, endPoint y: 714, distance: 732.0
click at [416, 714] on div "Hi {{first_name}}, I understand your concern about not seeing the rent charges.…" at bounding box center [984, 747] width 1169 height 110
type textarea "A"
paste textarea "Once the payment due at the portal is back to $0 that confirms that the payment…"
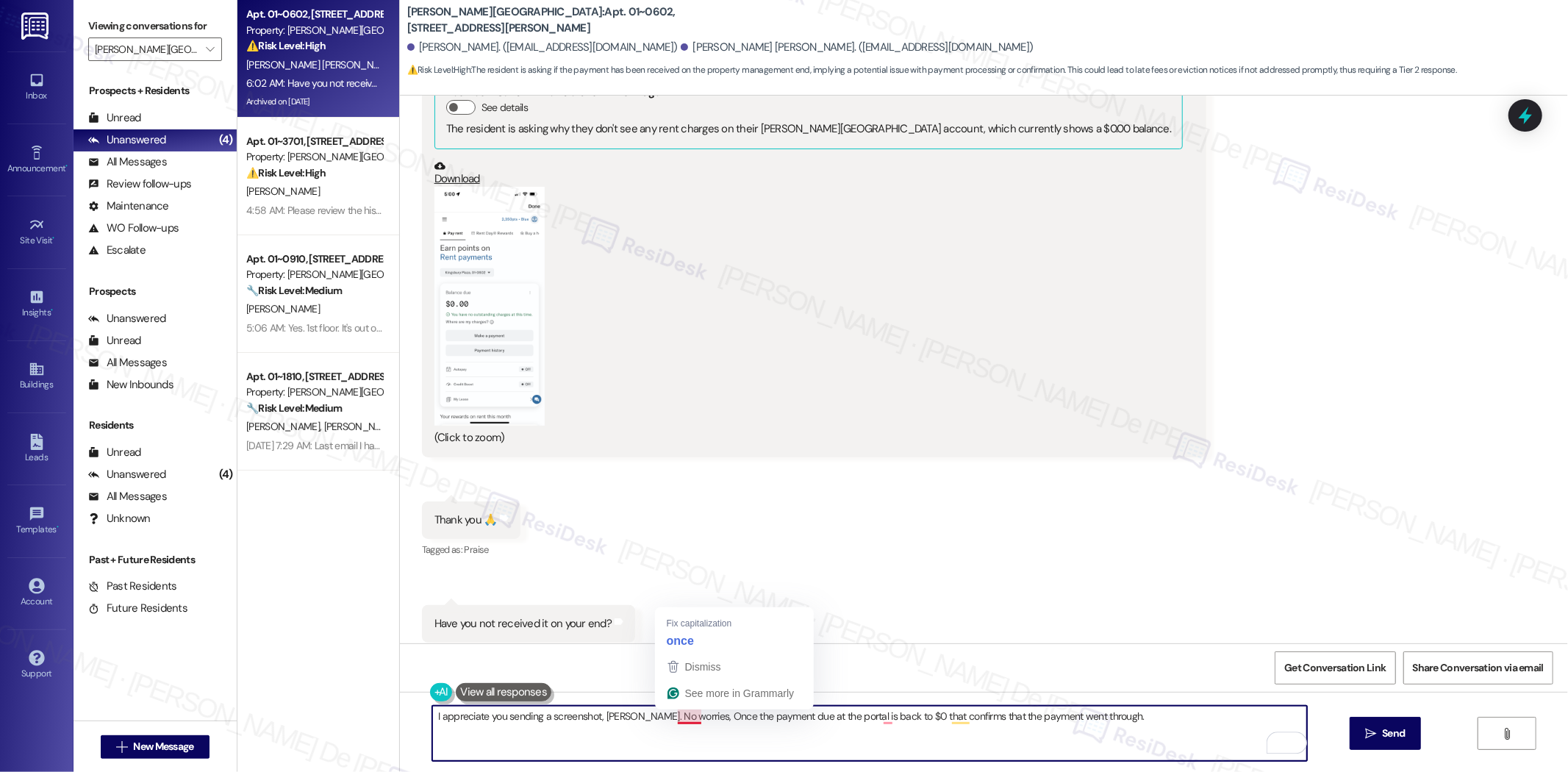
click at [677, 716] on textarea "I appreciate you sending a screenshot, [PERSON_NAME]. No worries, Once the paym…" at bounding box center [870, 733] width 875 height 55
click at [677, 716] on textarea "I appreciate you sending a screenshot, Jose. No worries, Once the payment due a…" at bounding box center [870, 733] width 875 height 55
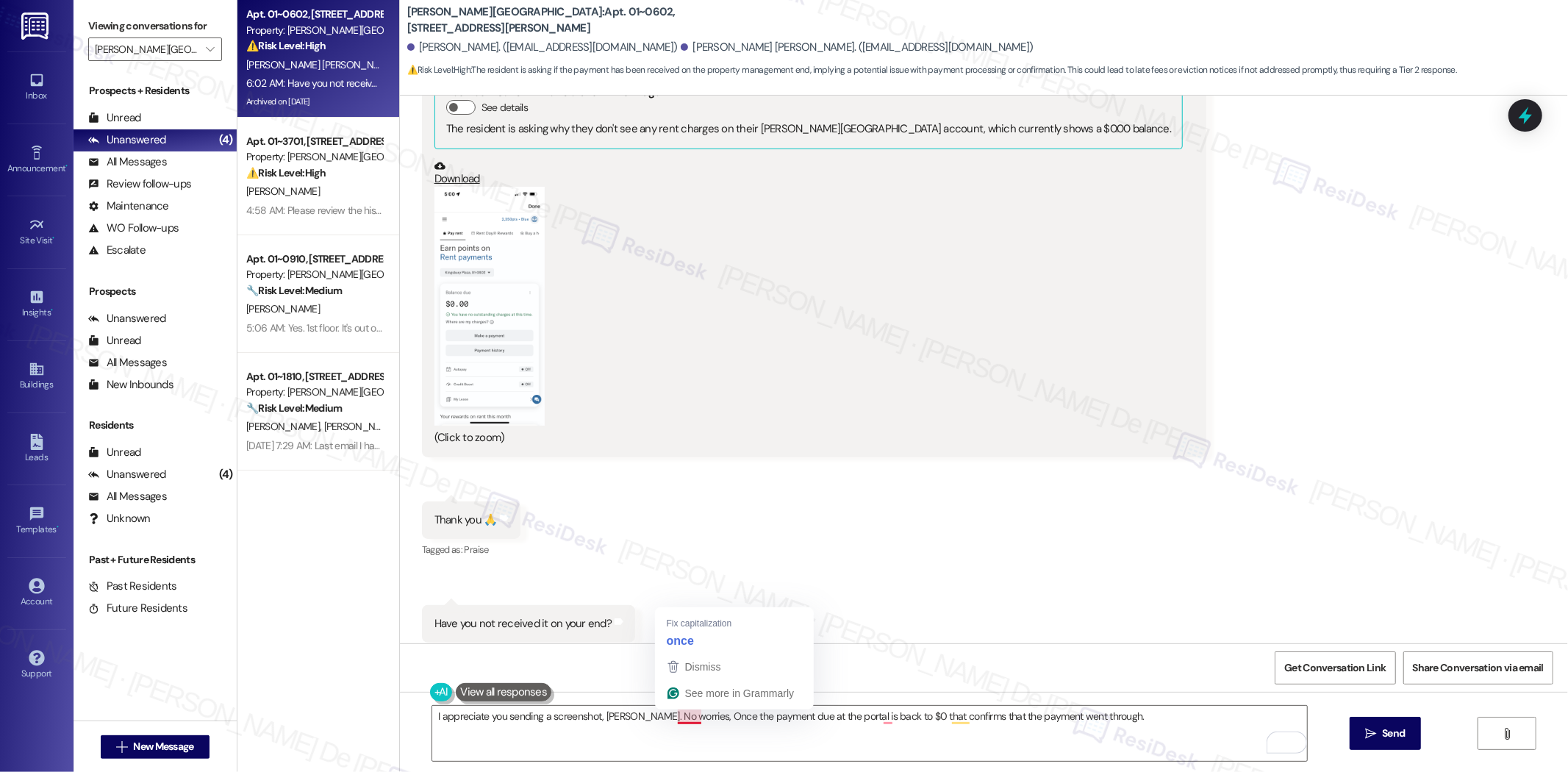
drag, startPoint x: 1040, startPoint y: 486, endPoint x: 984, endPoint y: 523, distance: 67.1
click at [1040, 486] on div "Received via SMS Jose Contreras Chavez 6:02 AM PNG attachment ResiDesk found wr…" at bounding box center [984, 326] width 1169 height 698
click at [686, 718] on textarea "I appreciate you sending a screenshot, Jose. No worries, Once the payment due a…" at bounding box center [870, 733] width 875 height 55
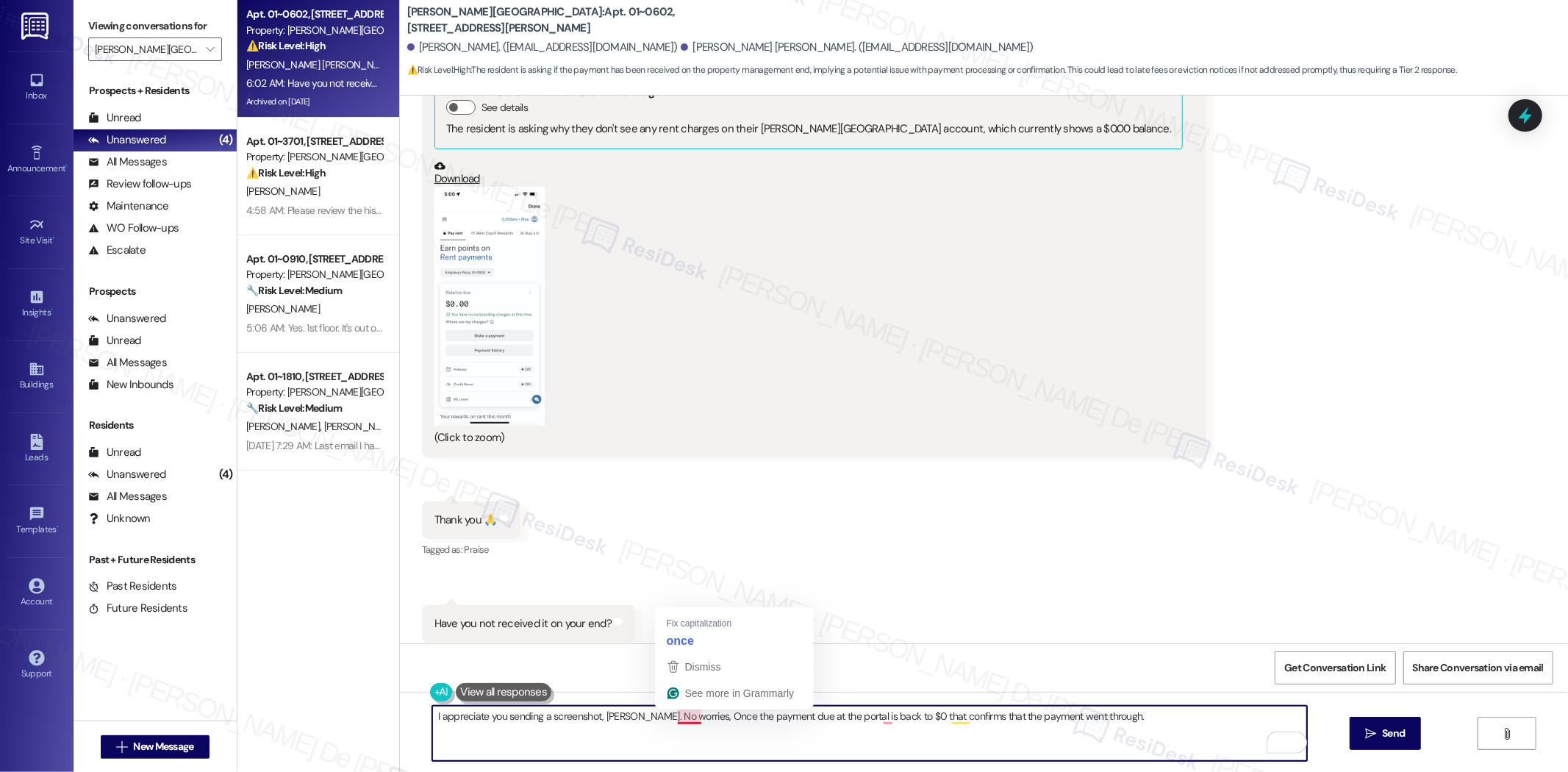
click at [686, 718] on textarea "I appreciate you sending a screenshot, Jose. No worries, Once the payment due a…" at bounding box center [870, 733] width 875 height 55
click at [923, 725] on textarea "I appreciate you sending a screenshot, Jose. No worries, since the payment due …" at bounding box center [870, 733] width 875 height 55
click at [892, 719] on textarea "I appreciate you sending a screenshot, Jose. No worries, since the payment due …" at bounding box center [870, 733] width 875 height 55
click at [1099, 711] on textarea "I appreciate you sending a screenshot, Jose. No worries, since the payment due …" at bounding box center [870, 733] width 875 height 55
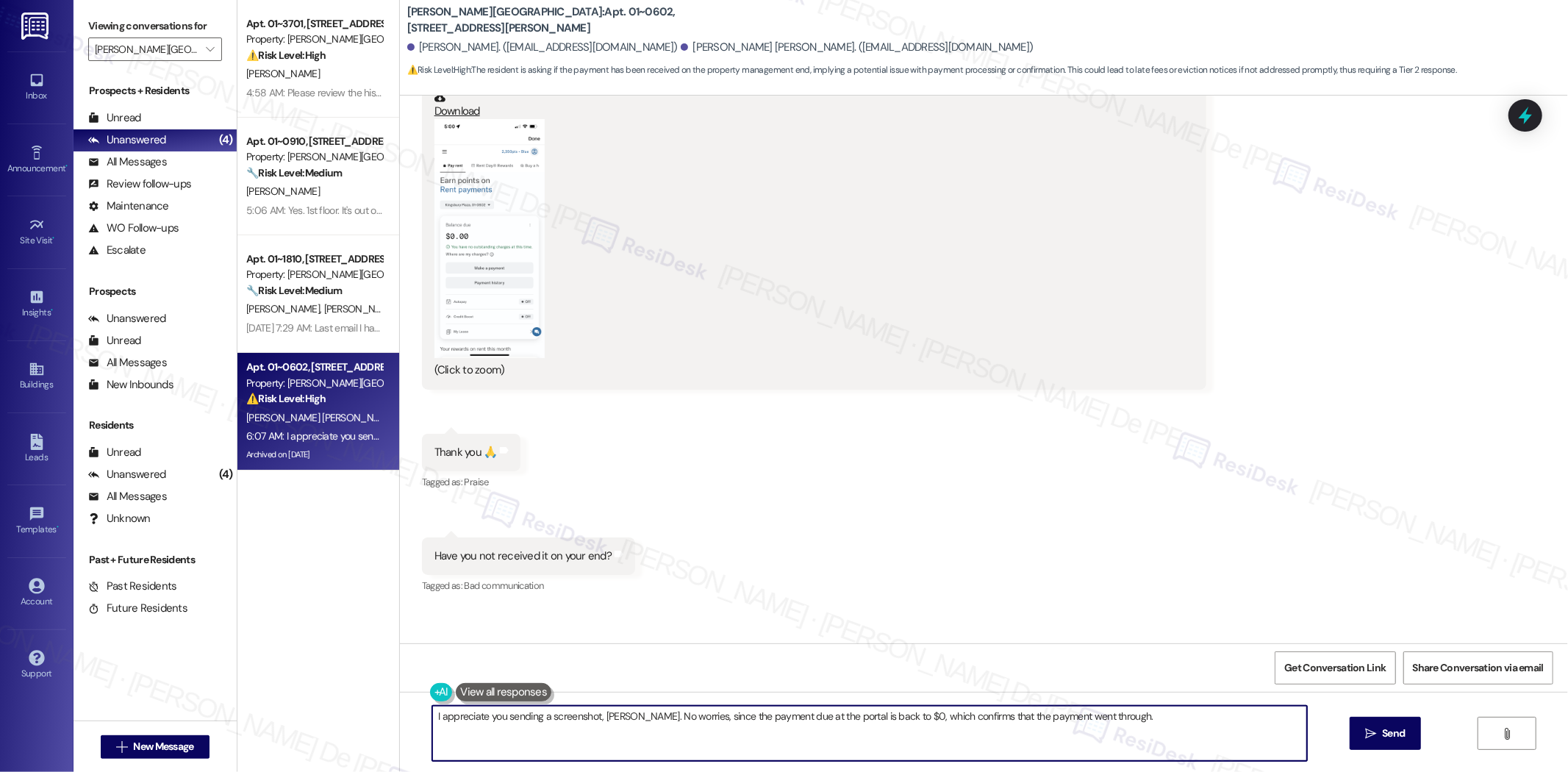
scroll to position [4258, 0]
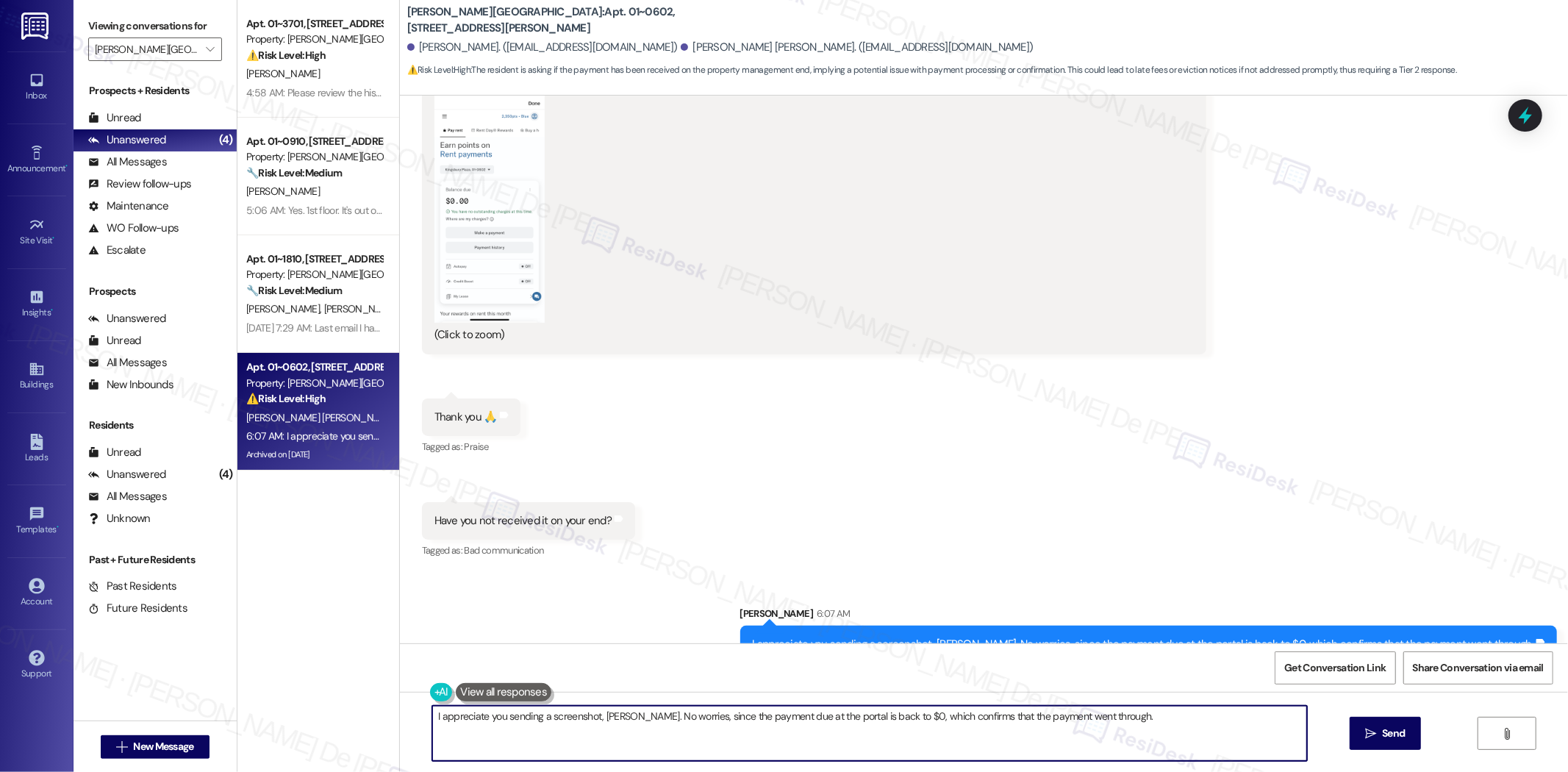
click at [789, 724] on textarea "Hi {{first_name}}, I understand your concern. I'm happy to check on our end to …" at bounding box center [870, 733] width 875 height 55
drag, startPoint x: 1160, startPoint y: 717, endPoint x: 305, endPoint y: 744, distance: 855.4
click at [305, 744] on div "Apt. 01~3701, [STREET_ADDRESS][PERSON_NAME] Property: [PERSON_NAME][GEOGRAPHIC_…" at bounding box center [902, 386] width 1331 height 772
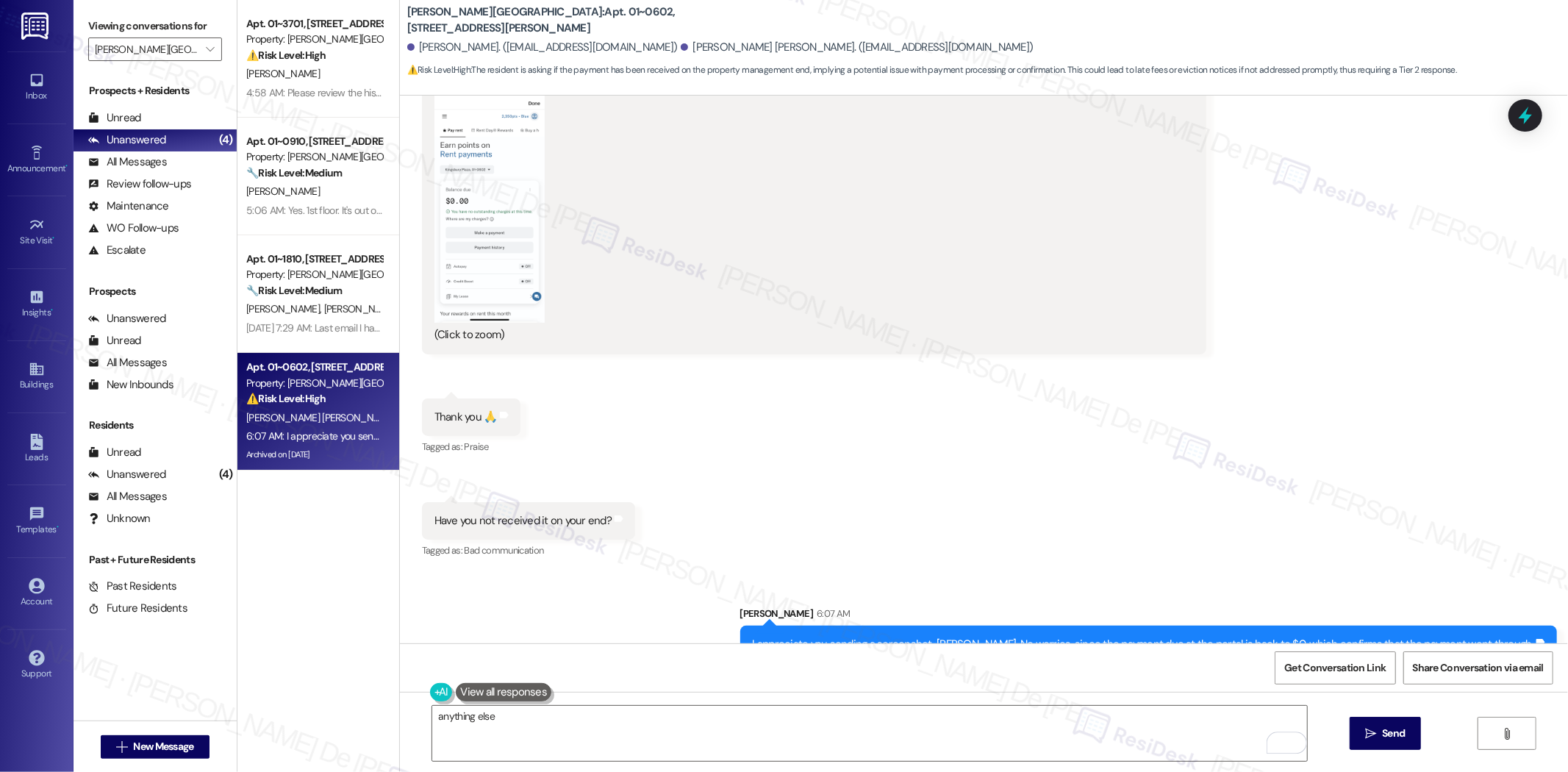
click at [506, 690] on button at bounding box center [503, 692] width 95 height 18
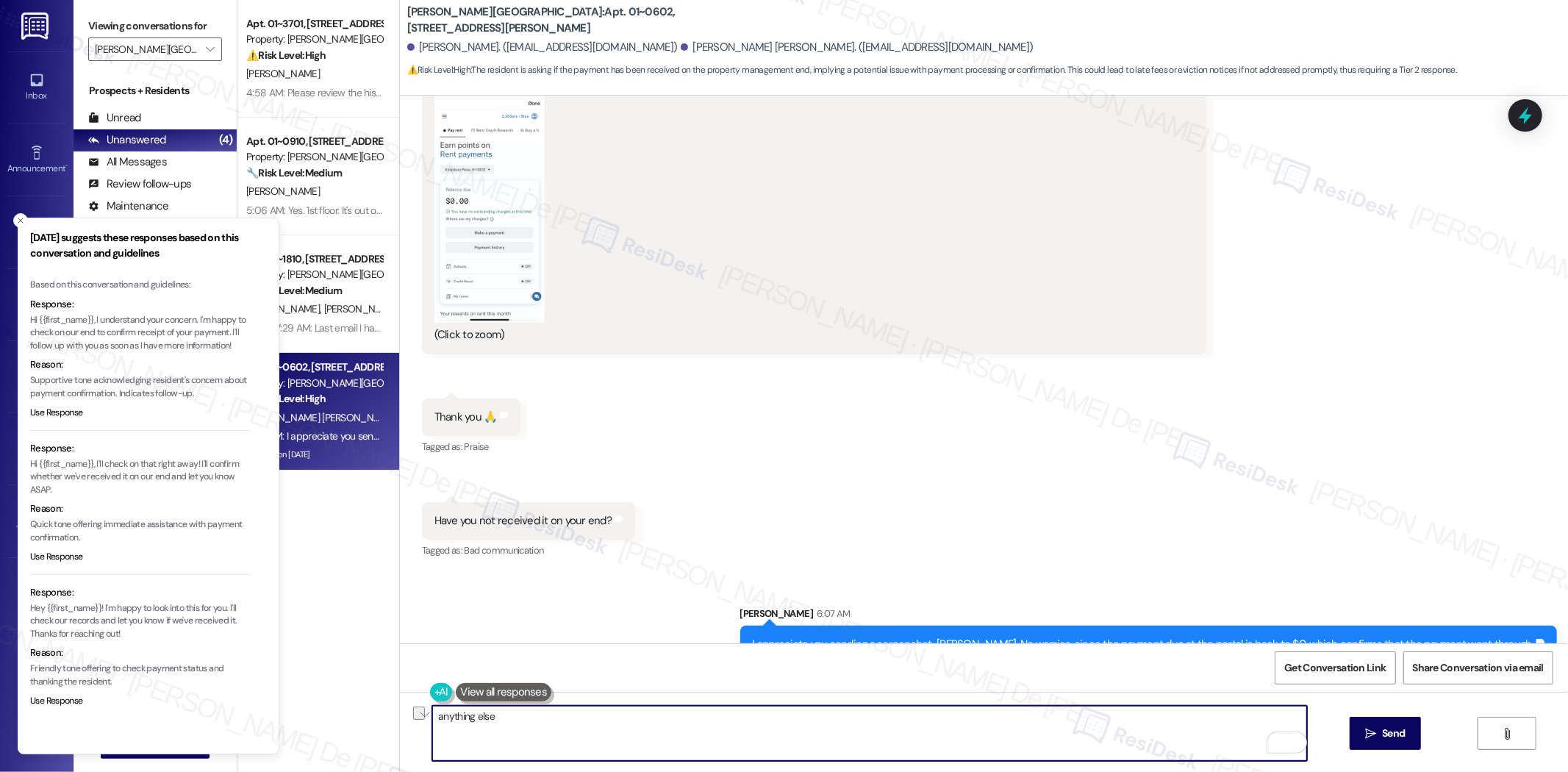
drag, startPoint x: 538, startPoint y: 721, endPoint x: 390, endPoint y: 721, distance: 148.0
click at [400, 721] on div "anything else  Send " at bounding box center [984, 747] width 1169 height 110
type textarea "Feel free to reach out if anything comes up. I'll be happy to assist!"
click at [1401, 732] on span "Send" at bounding box center [1393, 733] width 22 height 16
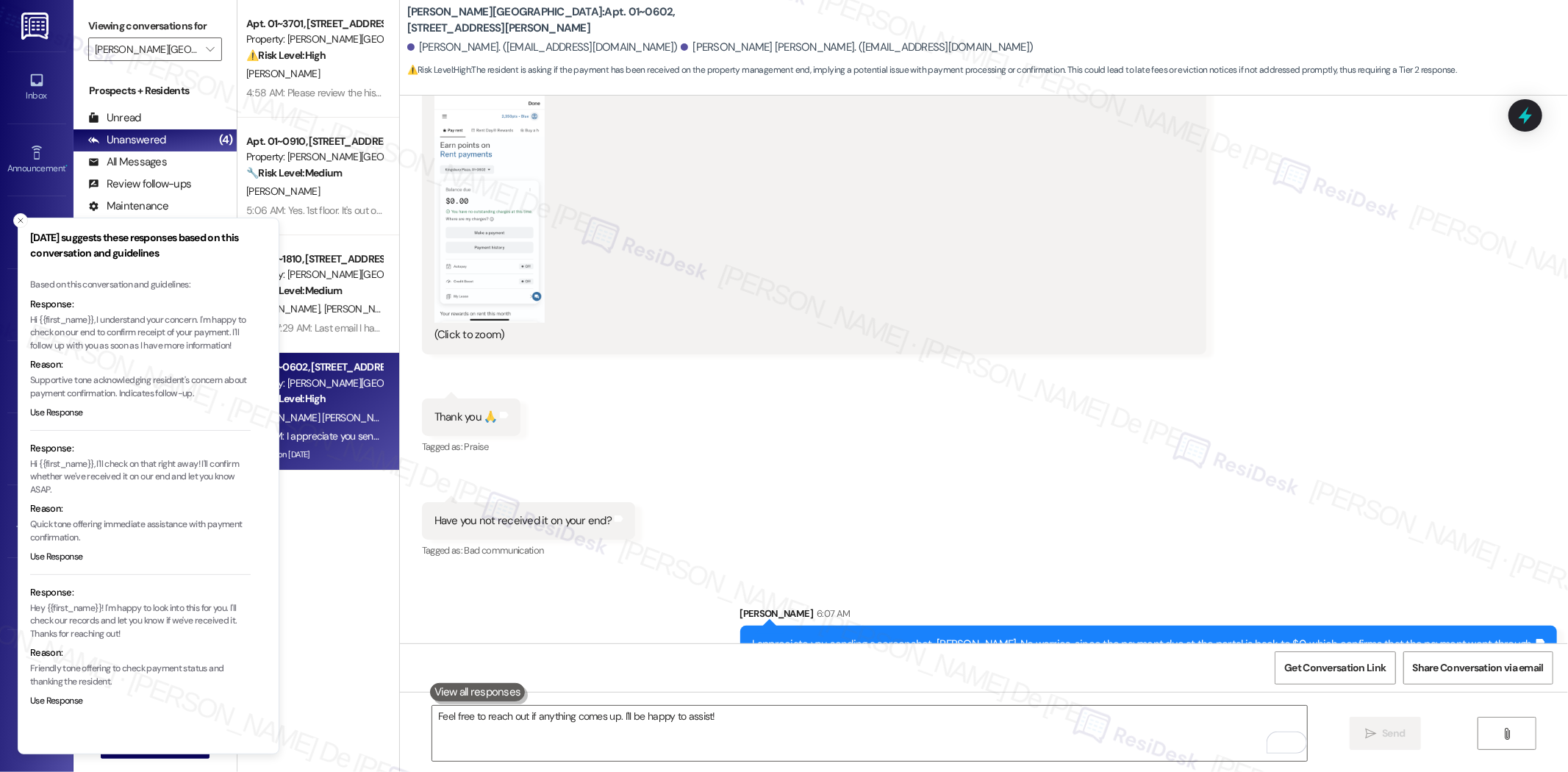
scroll to position [4155, 0]
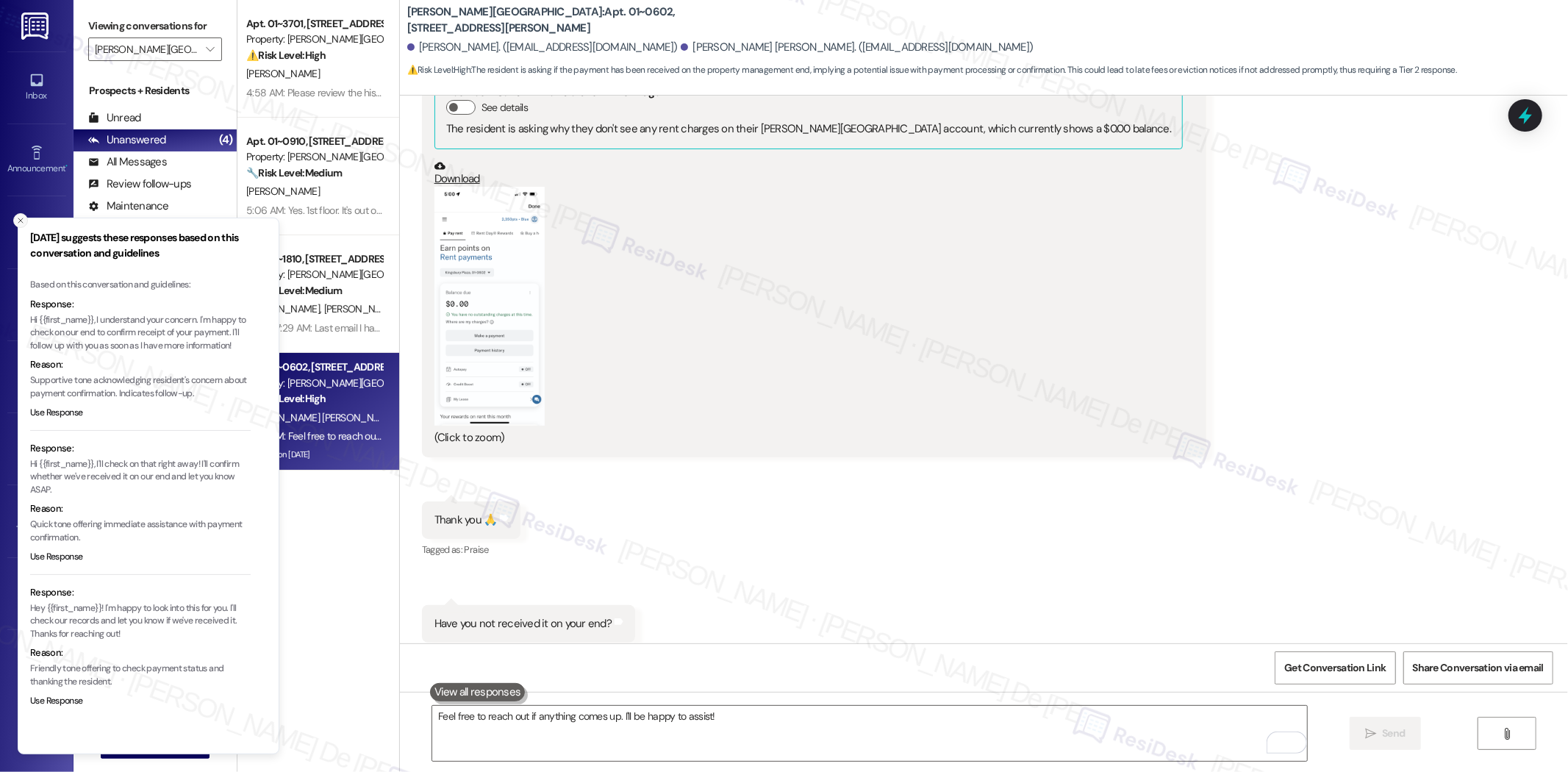
click at [22, 222] on icon "Close toast" at bounding box center [20, 220] width 9 height 9
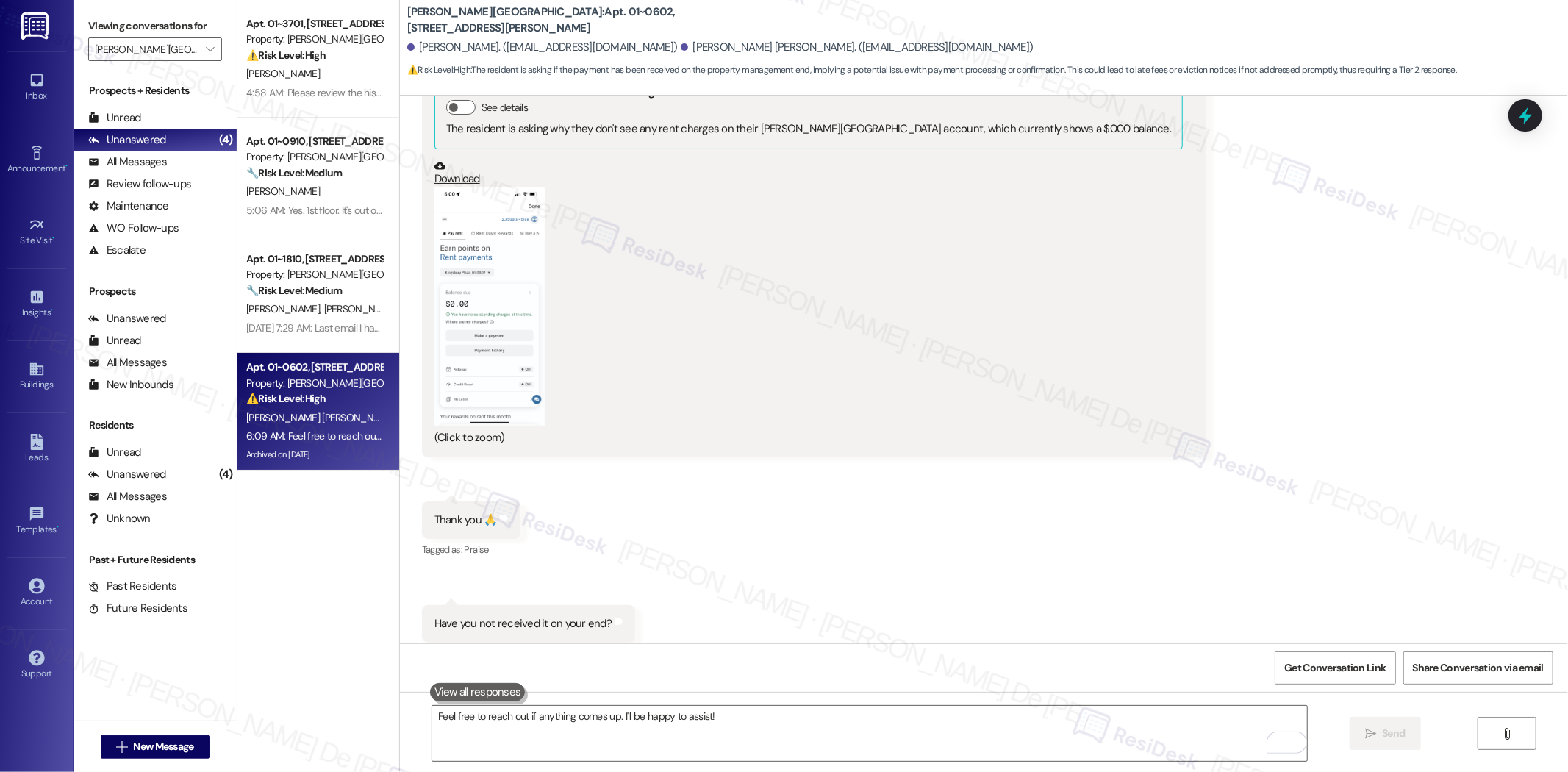
click at [852, 559] on div "Received via SMS Jose Contreras Chavez 6:02 AM PNG attachment ResiDesk found wr…" at bounding box center [984, 326] width 1169 height 698
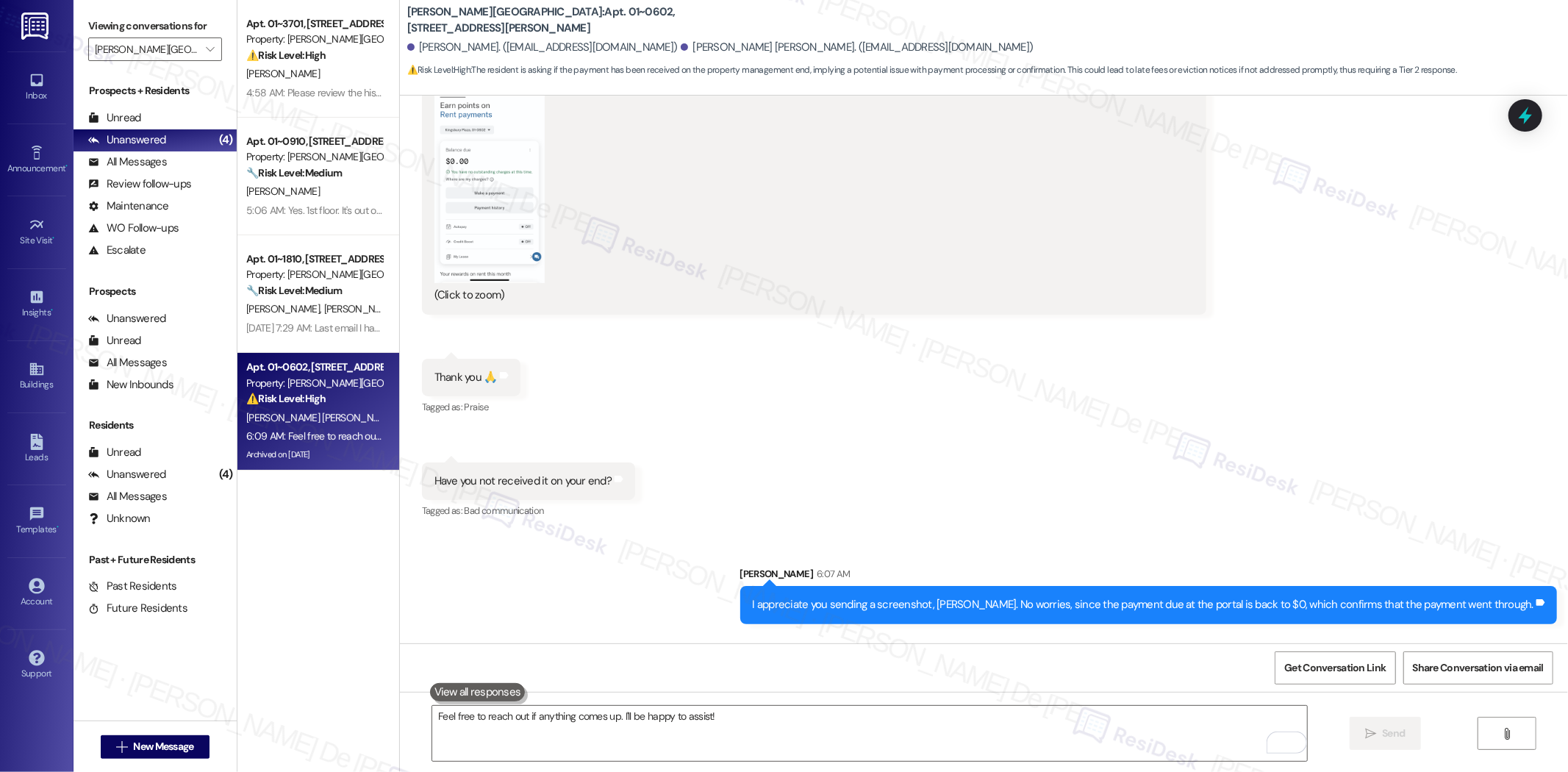
scroll to position [4359, 0]
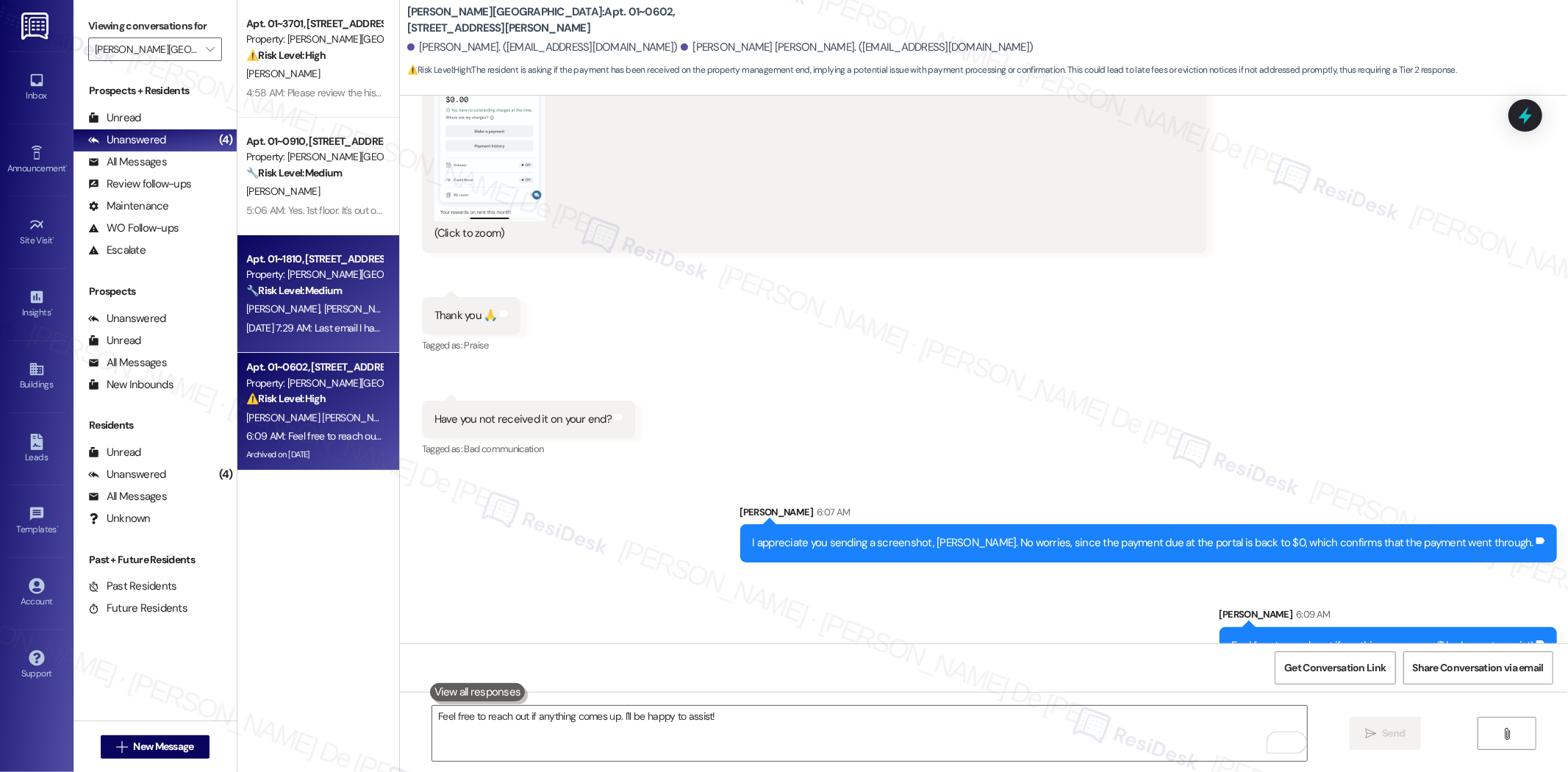
click at [339, 302] on div "A. Leonardi M. Frost" at bounding box center [314, 309] width 139 height 18
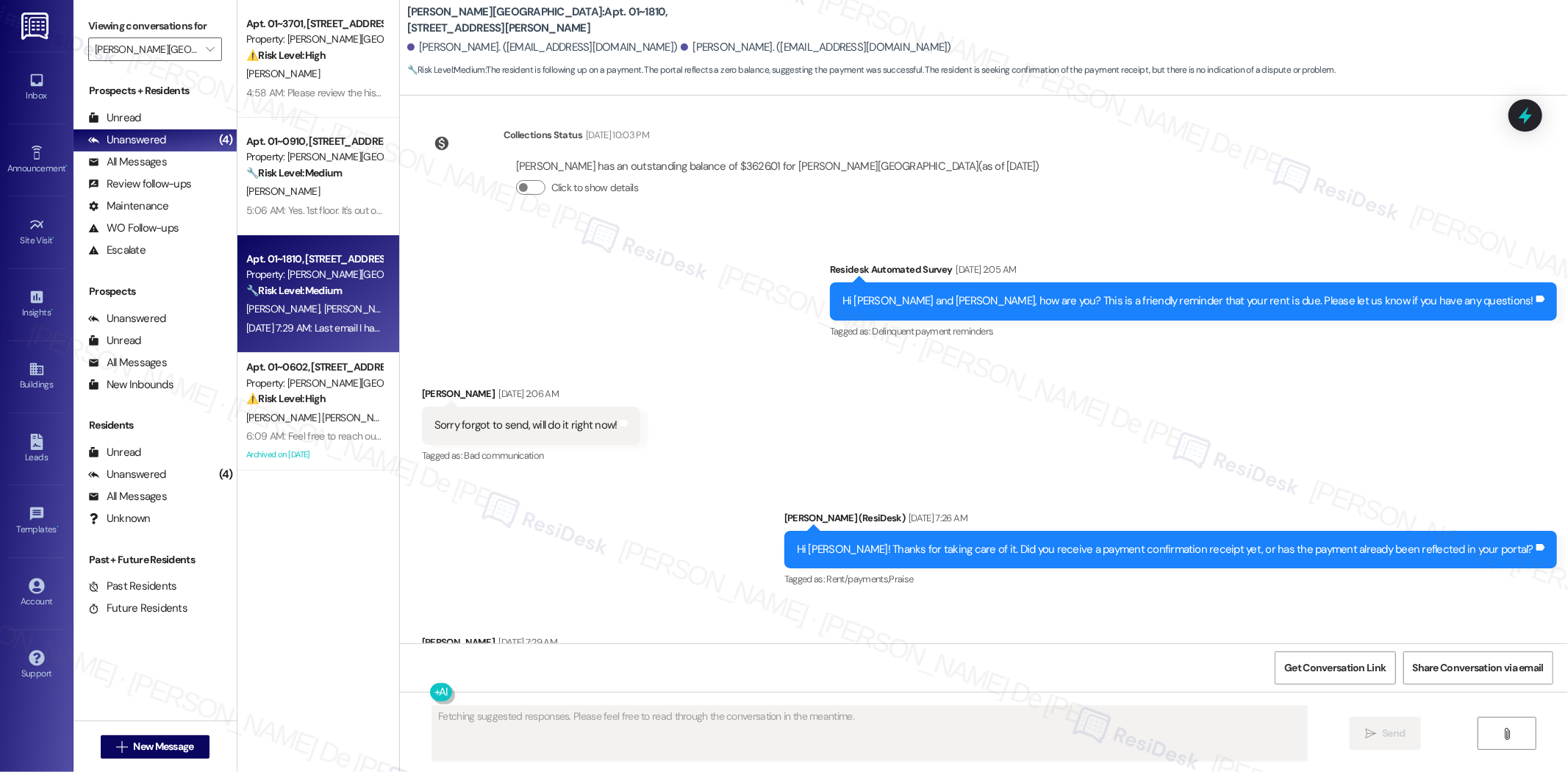
scroll to position [3613, 0]
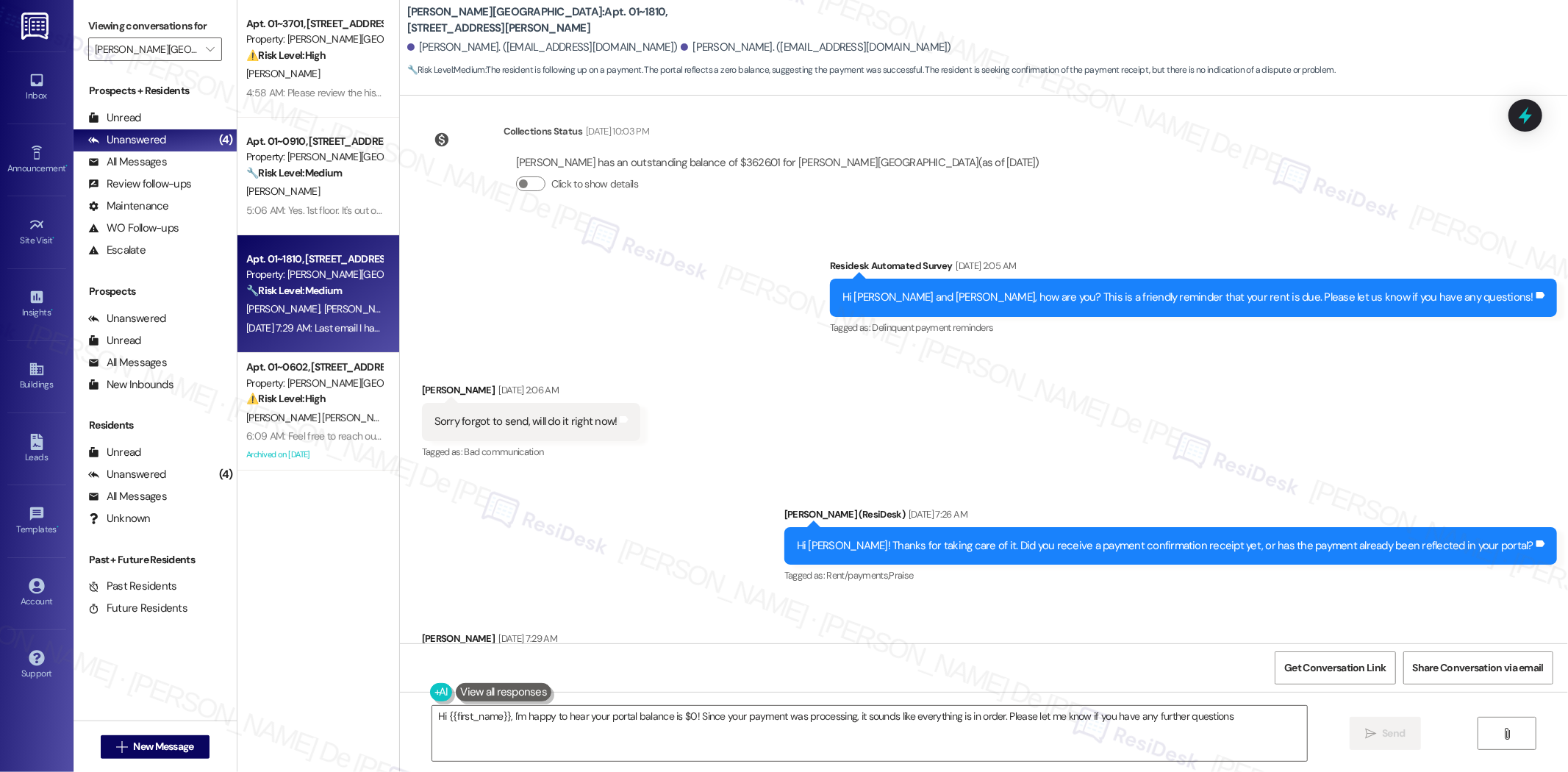
type textarea "Hi {{first_name}}, I'm happy to hear your portal balance is $0! Since your paym…"
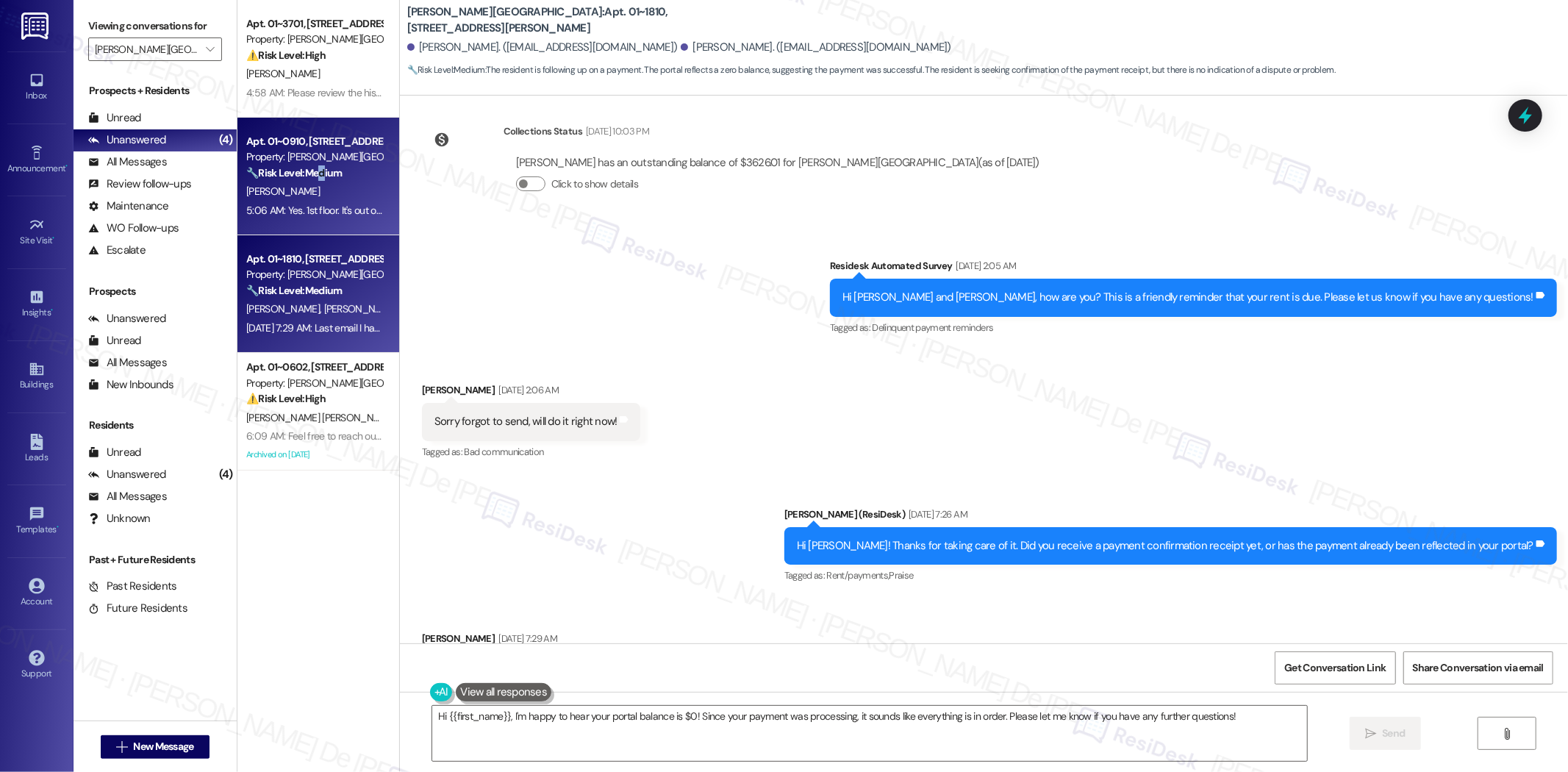
click at [315, 178] on strong "🔧 Risk Level: Medium" at bounding box center [294, 173] width 95 height 13
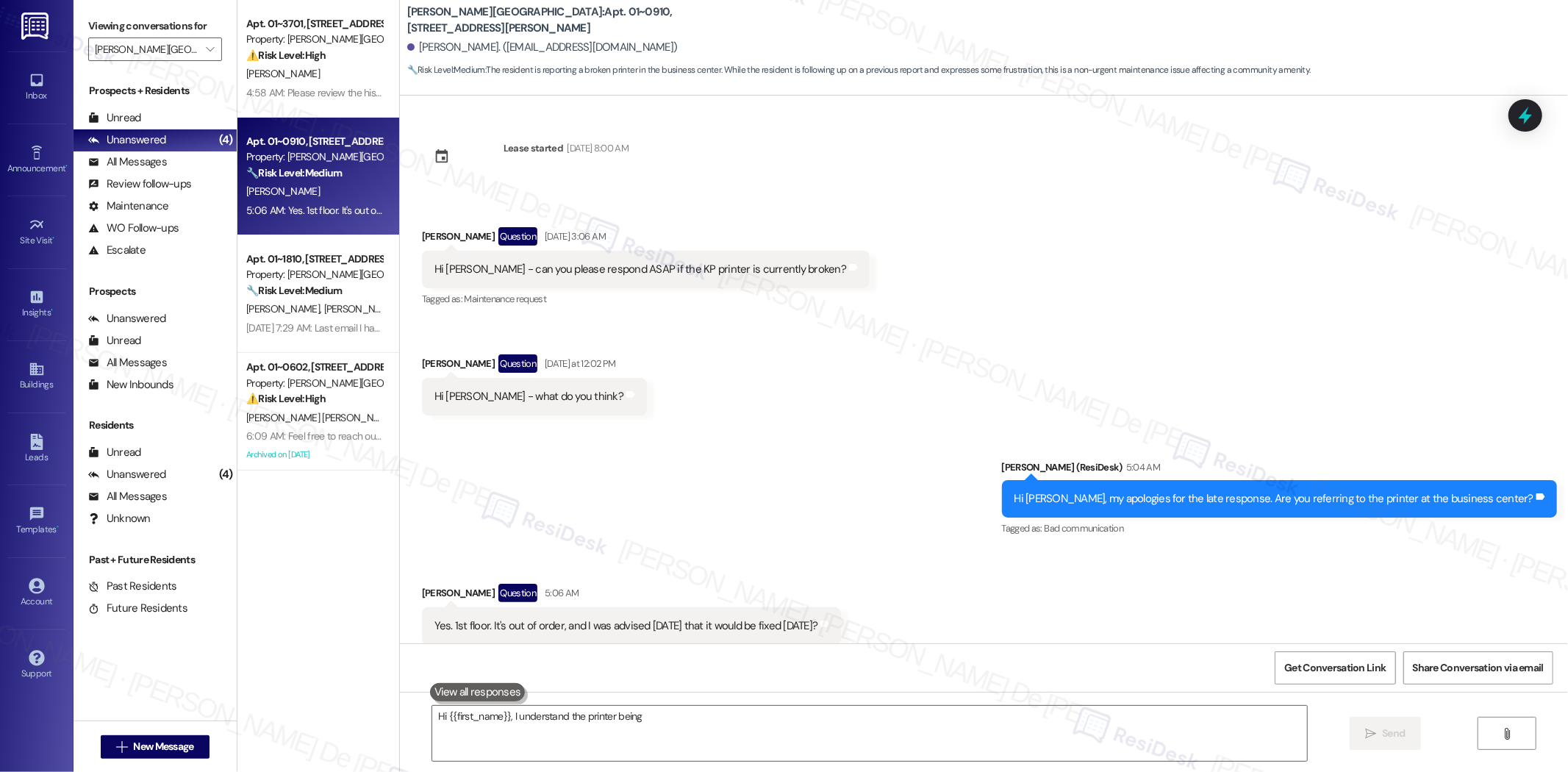
scroll to position [34, 0]
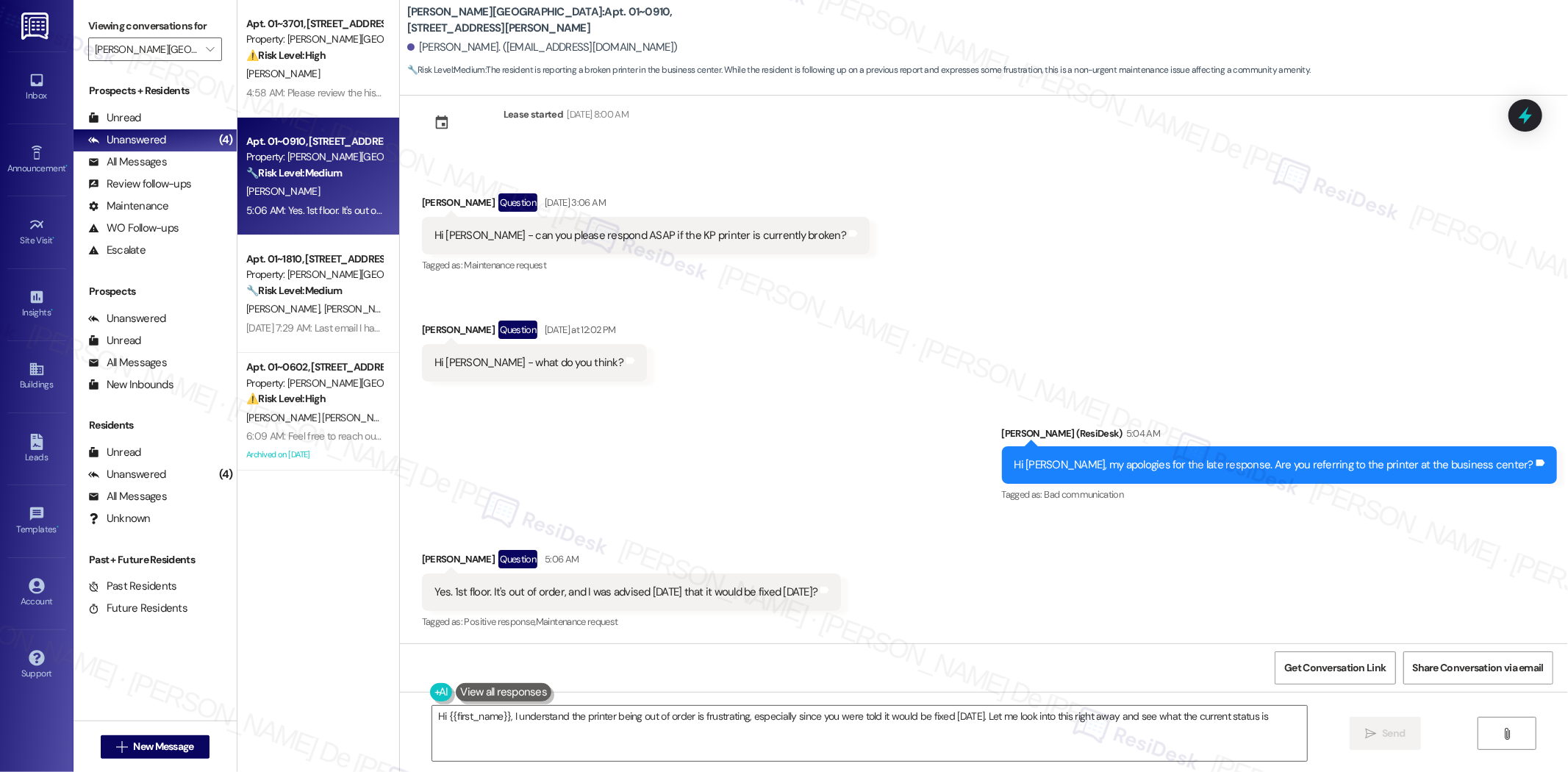
type textarea "Hi {{first_name}}, I understand the printer being out of order is frustrating, …"
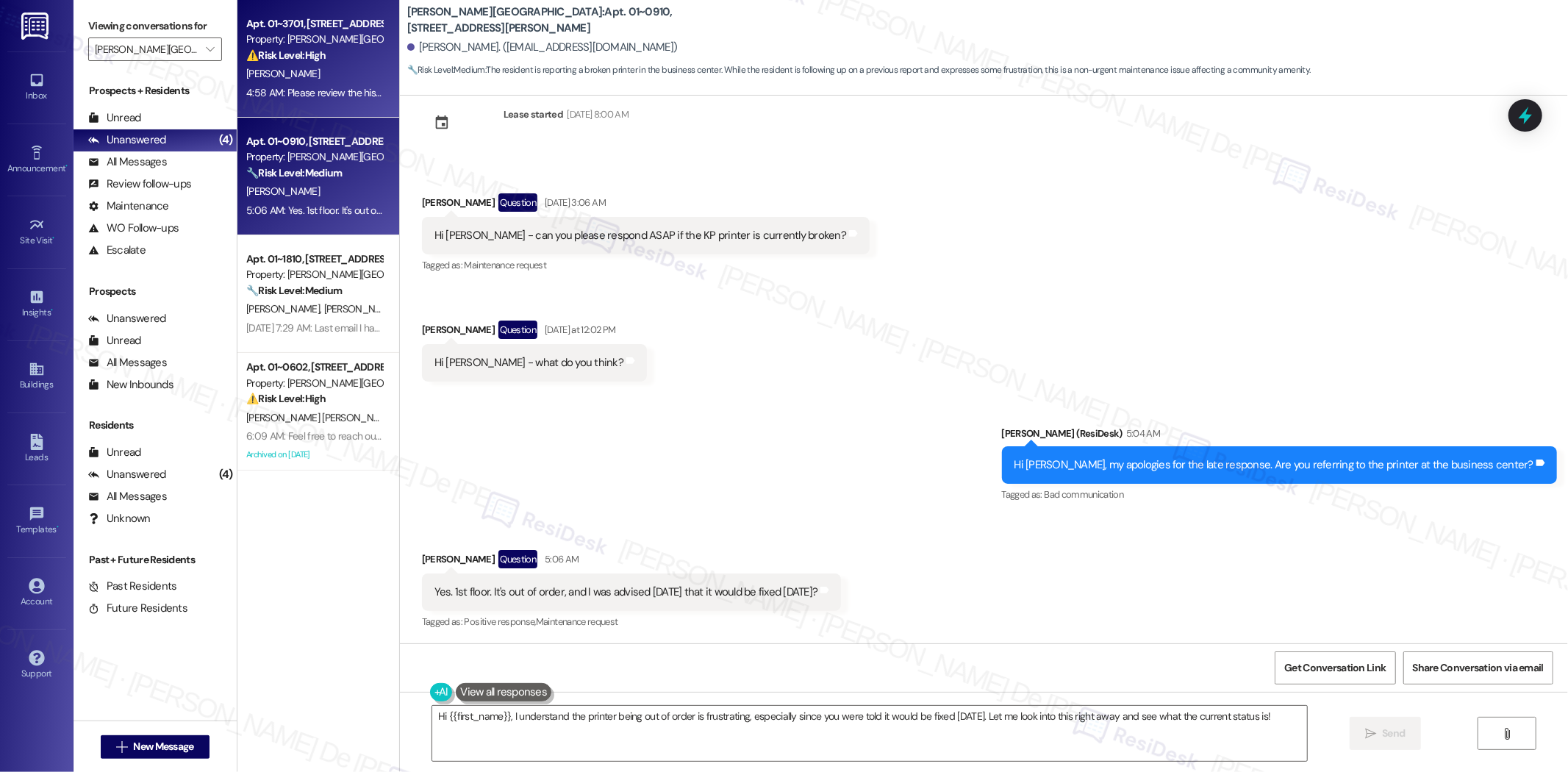
click at [332, 81] on div "[PERSON_NAME]" at bounding box center [314, 74] width 139 height 18
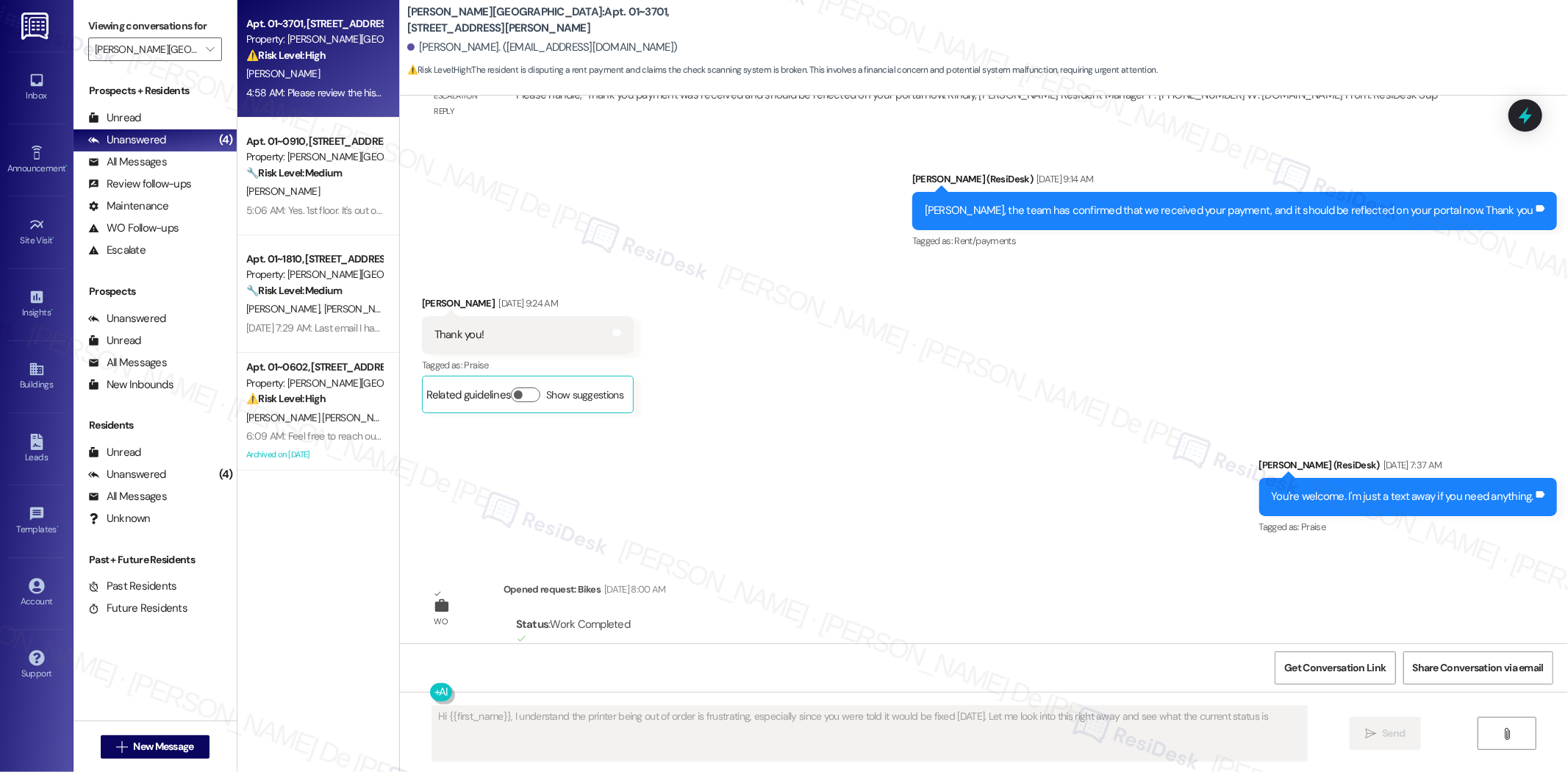
type textarea "Hi {{first_name}}, I understand the printer being out of order is frustrating, …"
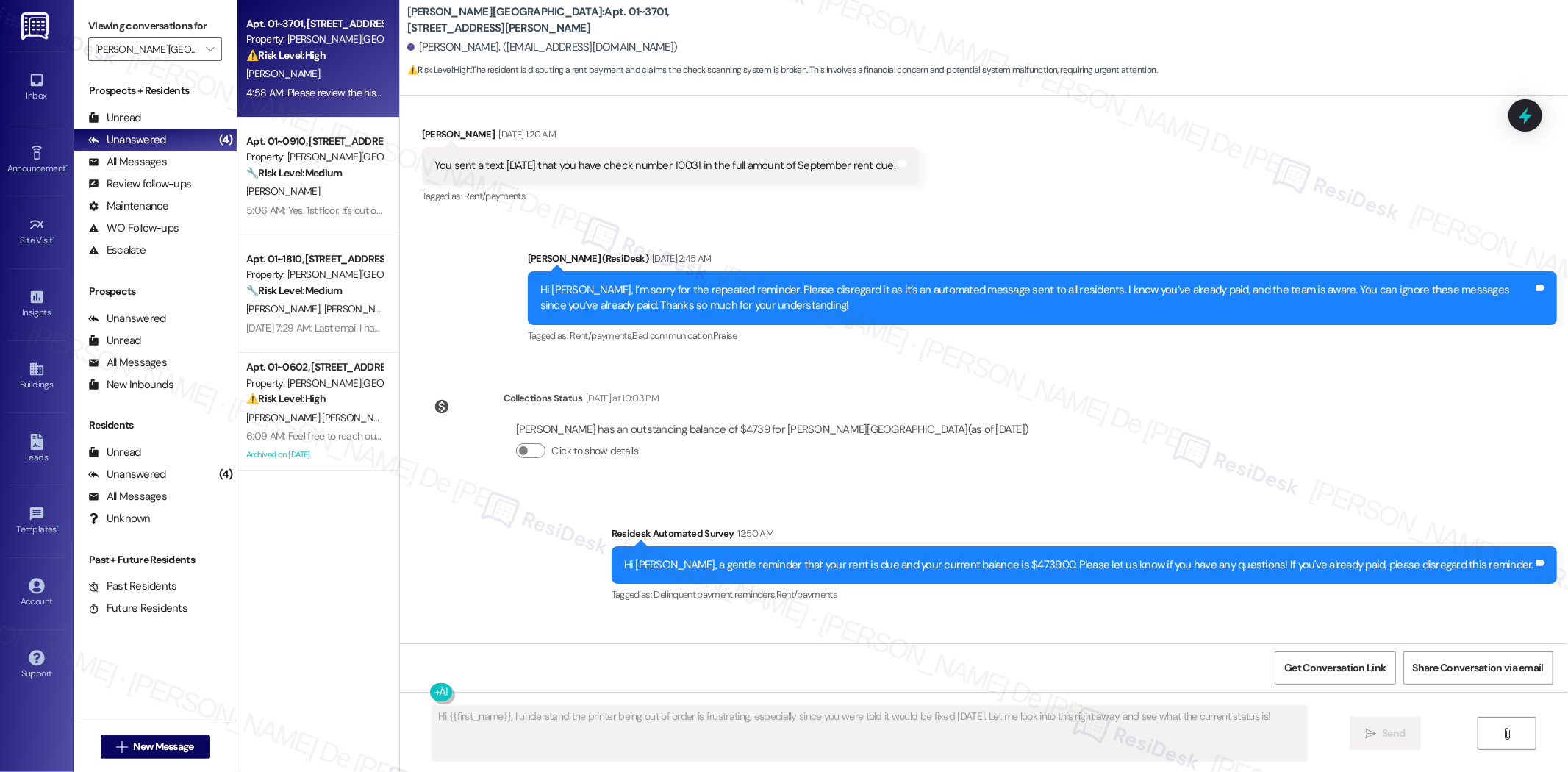
scroll to position [2736, 0]
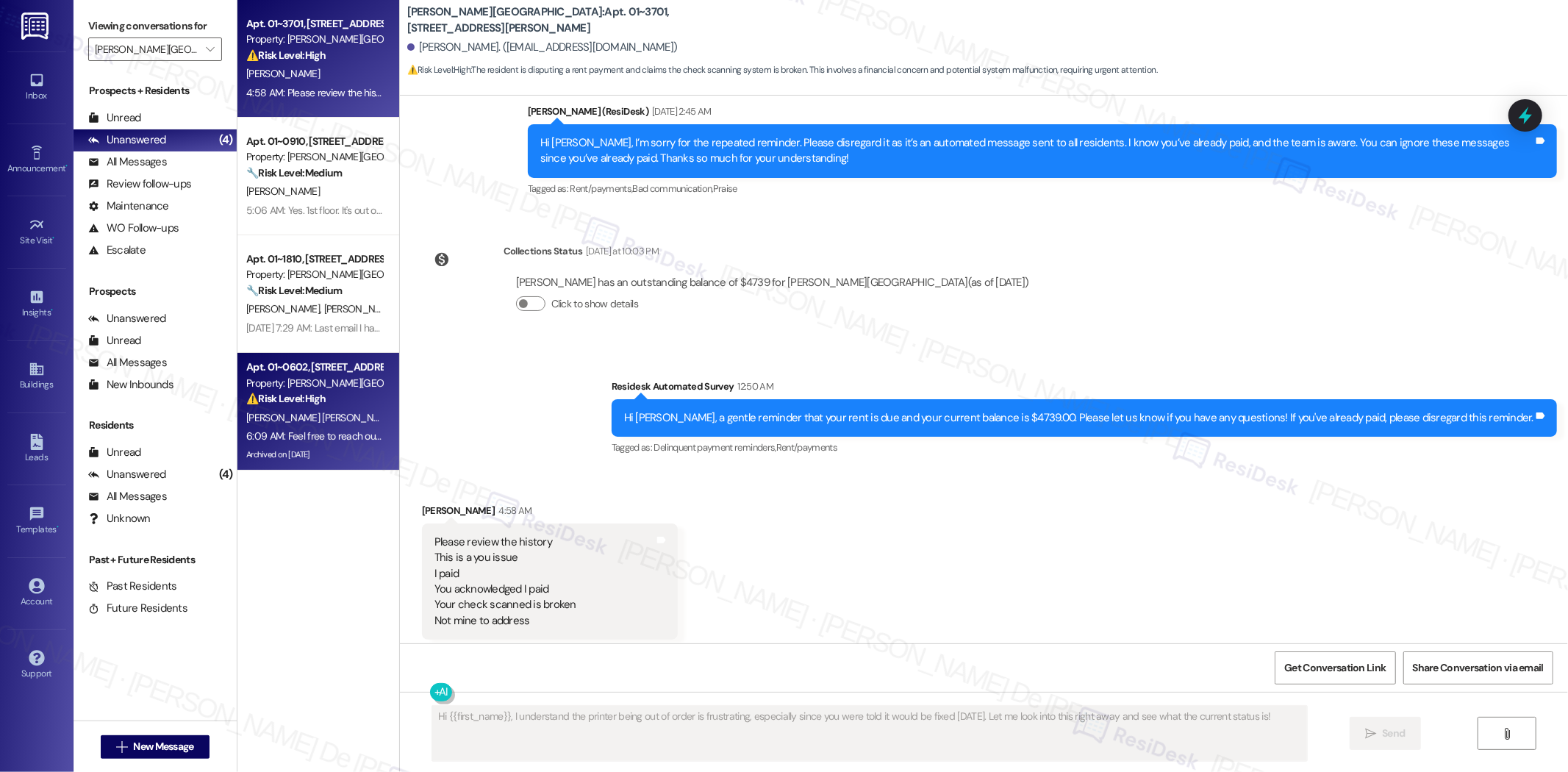
click at [307, 392] on strong "⚠️ Risk Level: High" at bounding box center [286, 398] width 80 height 13
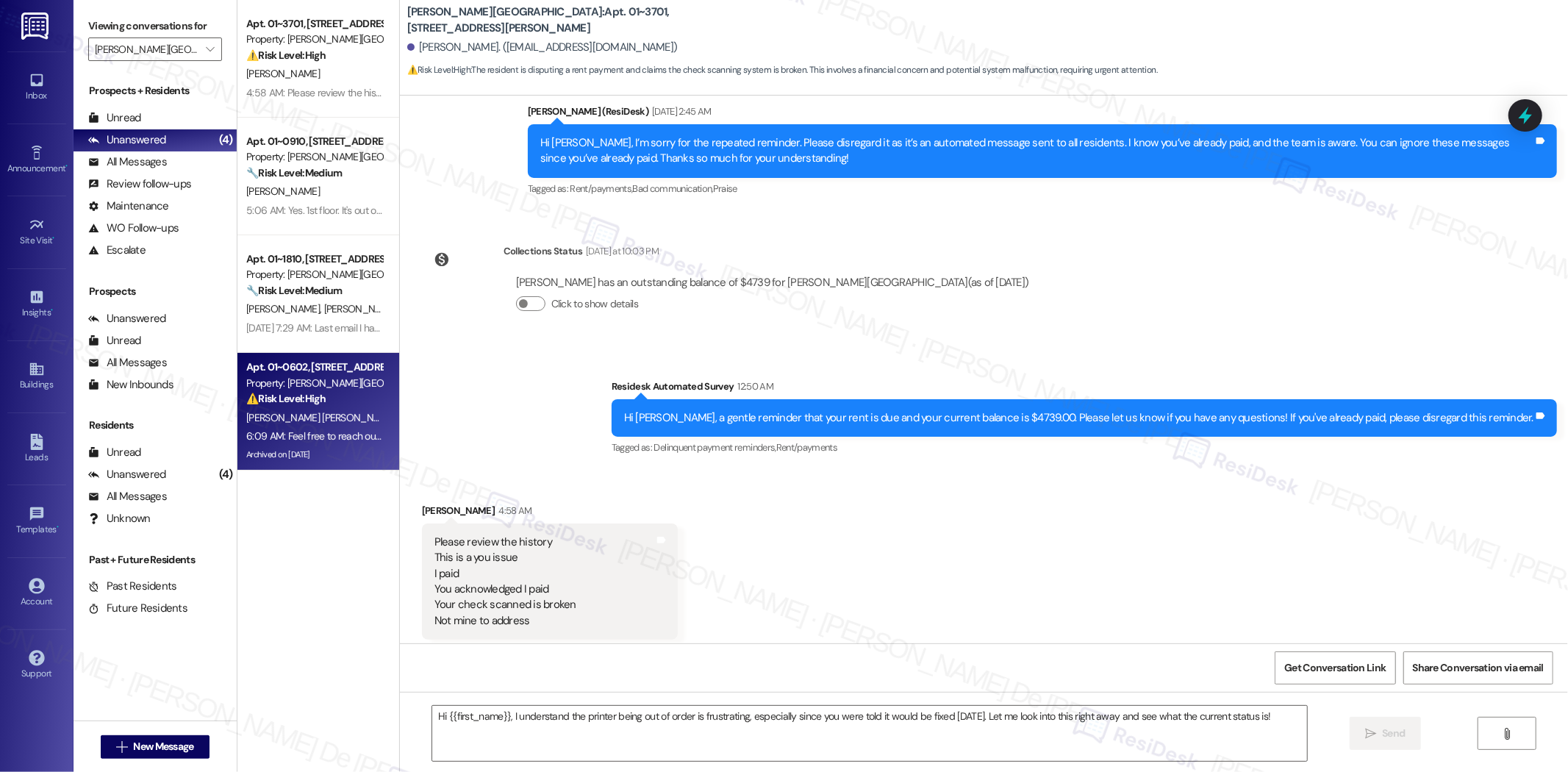
type textarea "Fetching suggested responses. Please feel free to read through the conversation…"
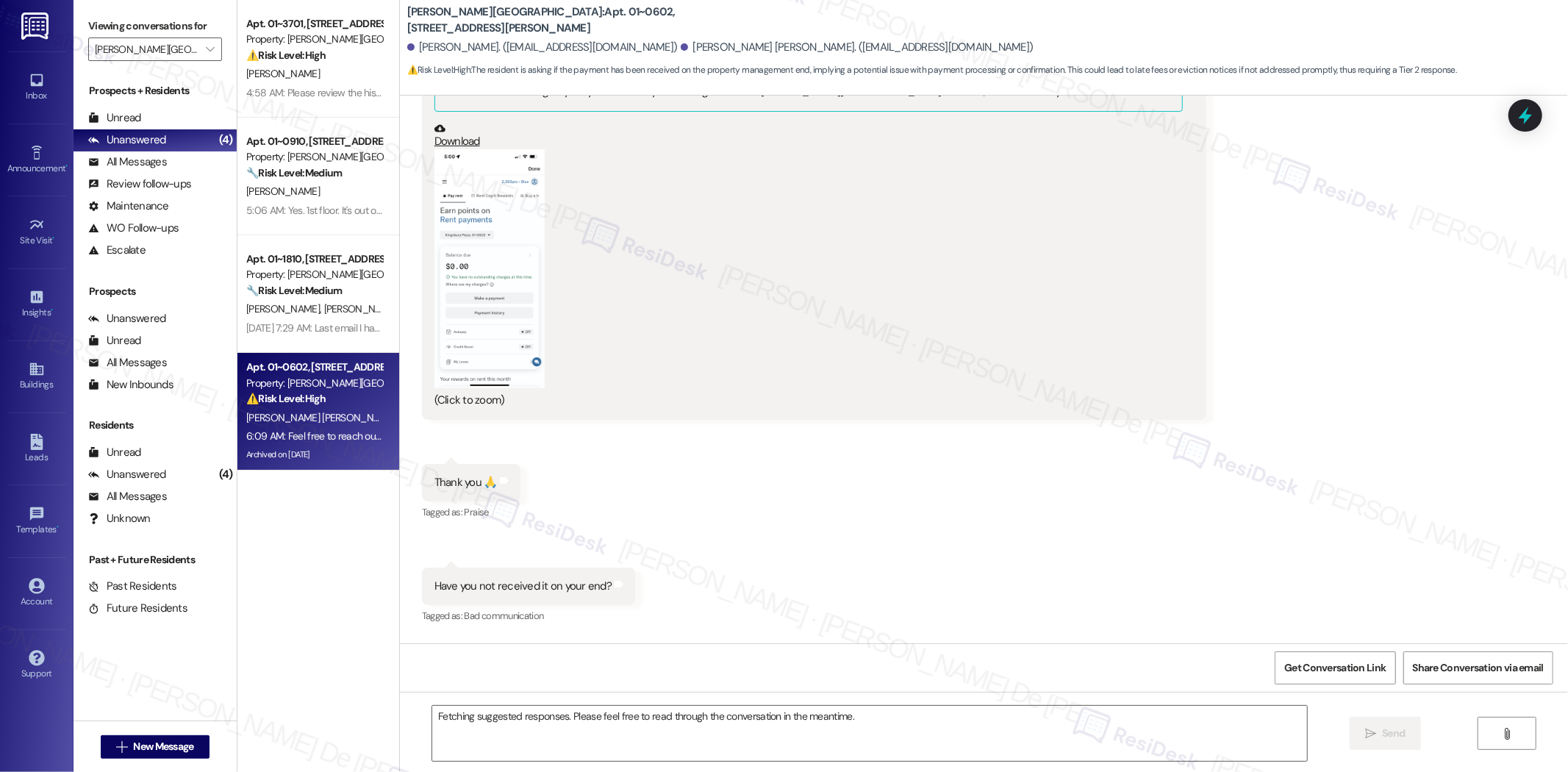
scroll to position [4155, 0]
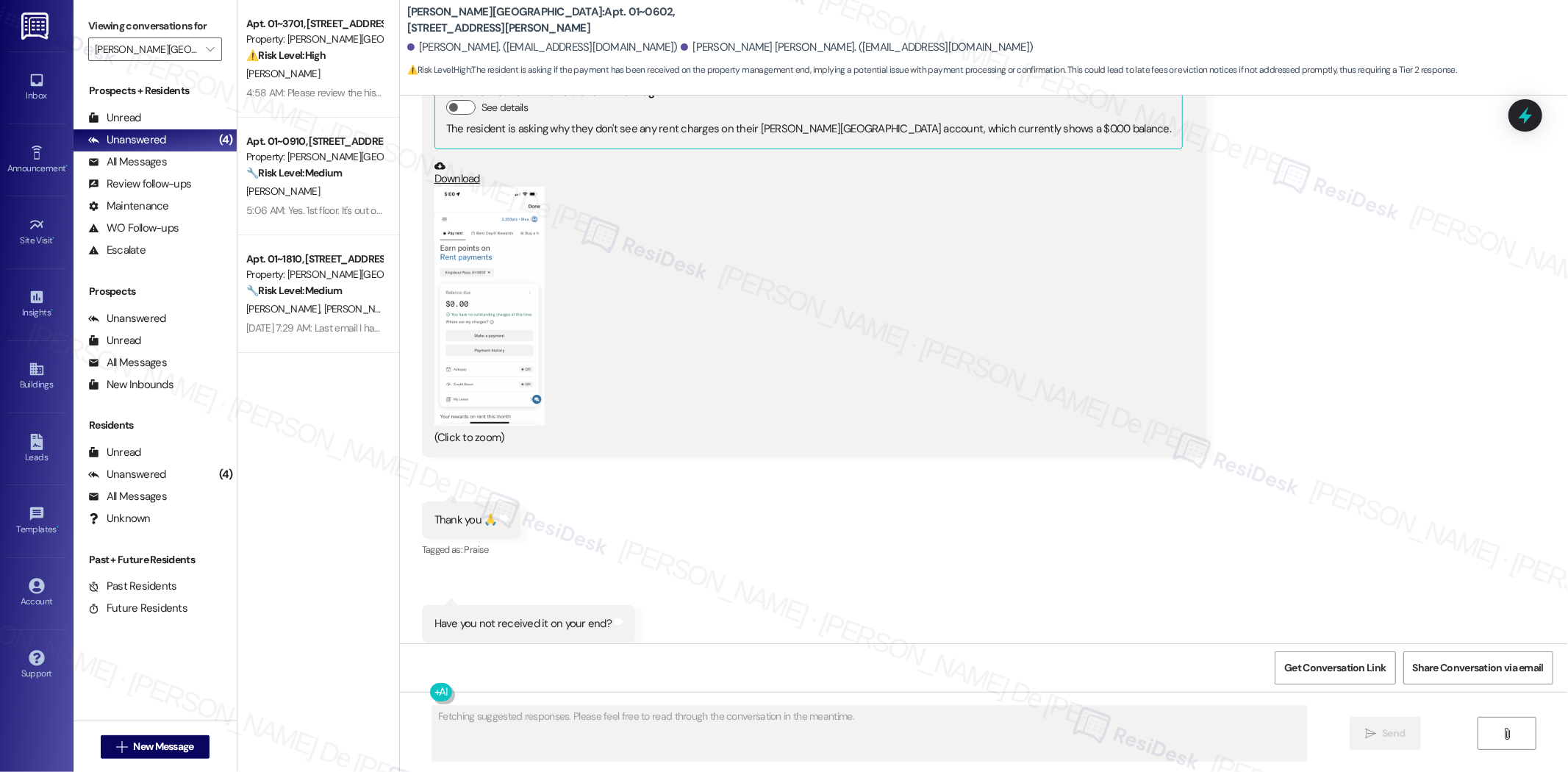
drag, startPoint x: 971, startPoint y: 579, endPoint x: 976, endPoint y: 599, distance: 20.6
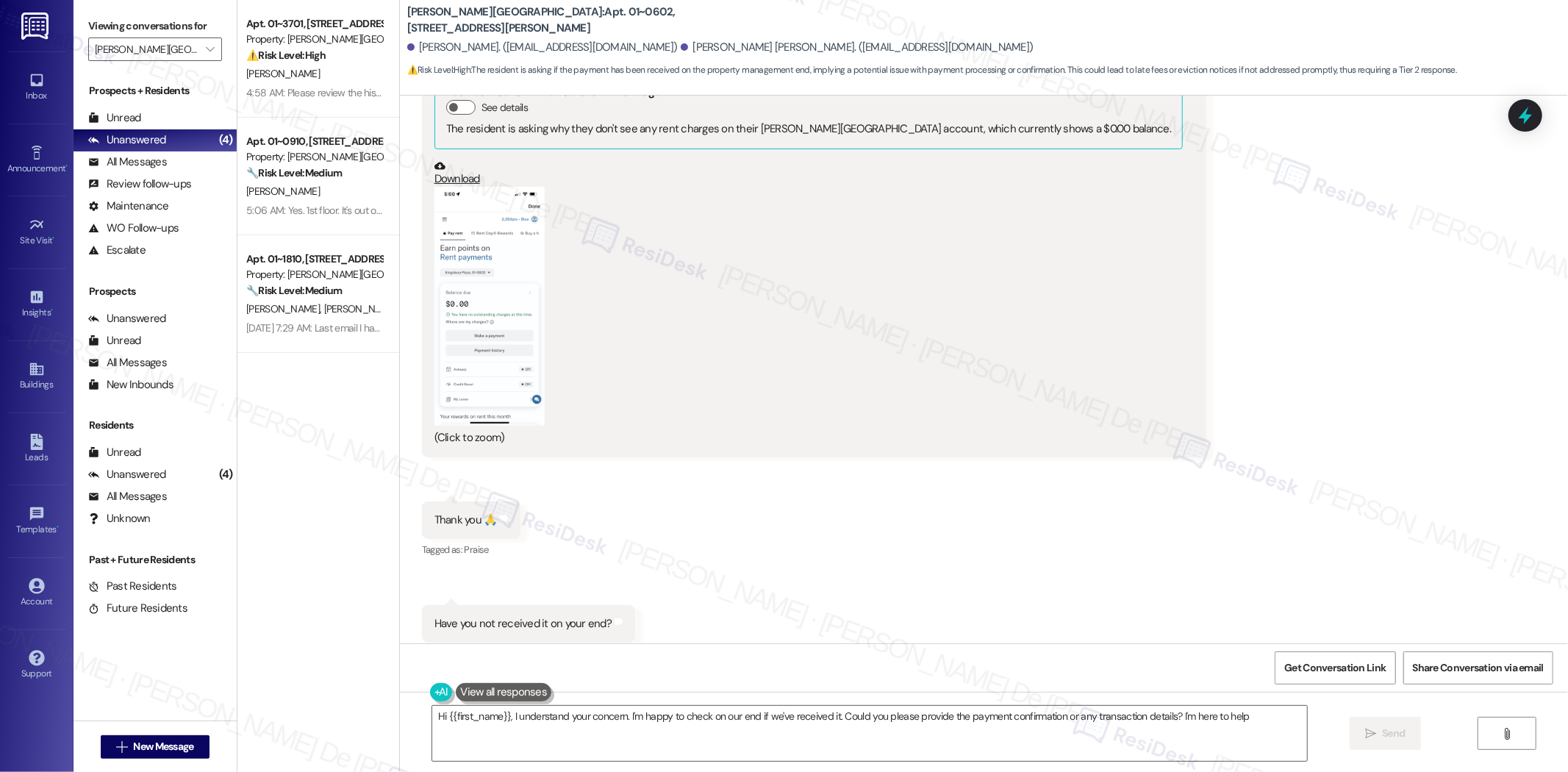
type textarea "Hi {{first_name}}, I understand your concern. I'm happy to check on our end if …"
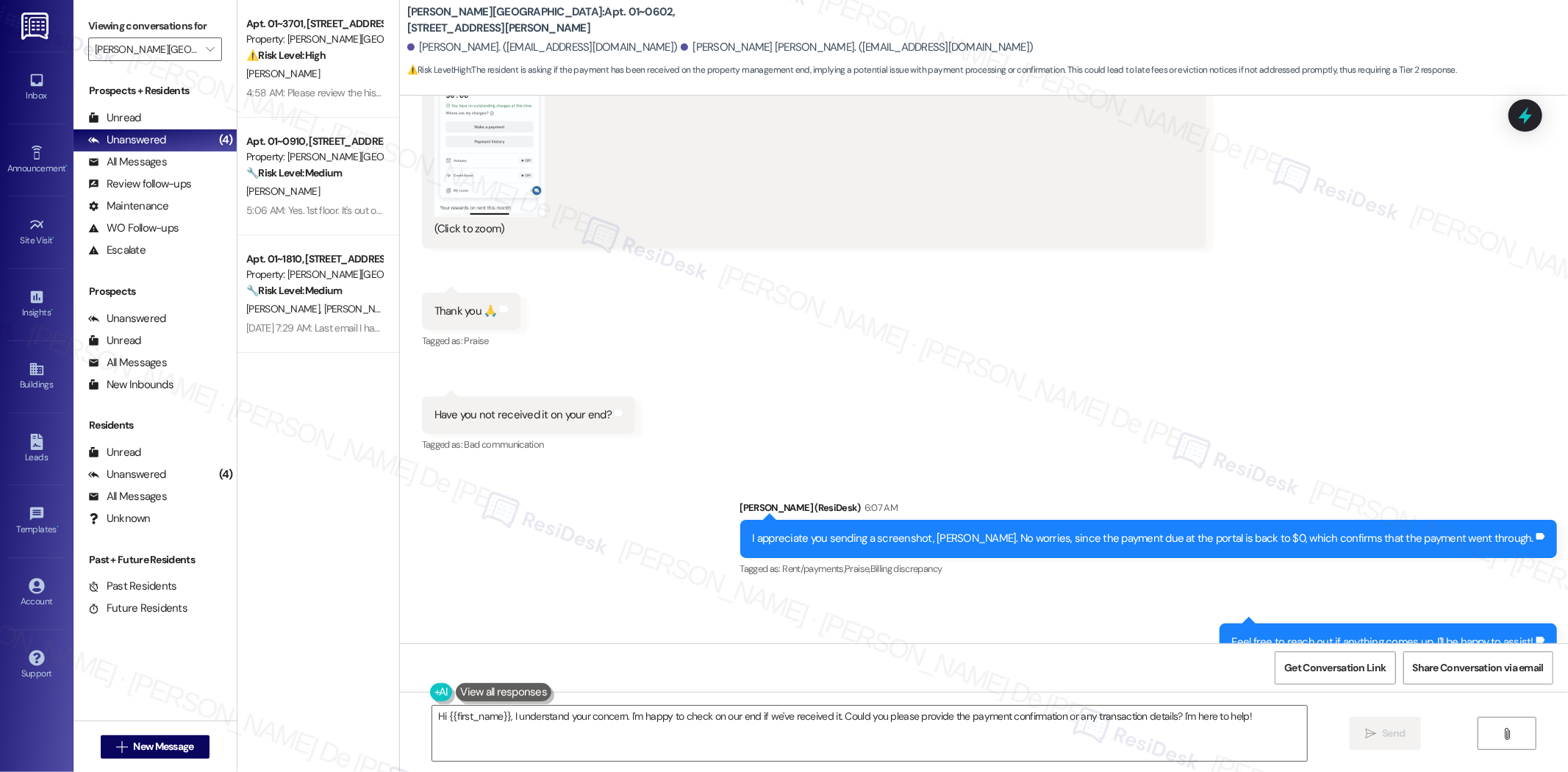
scroll to position [4383, 0]
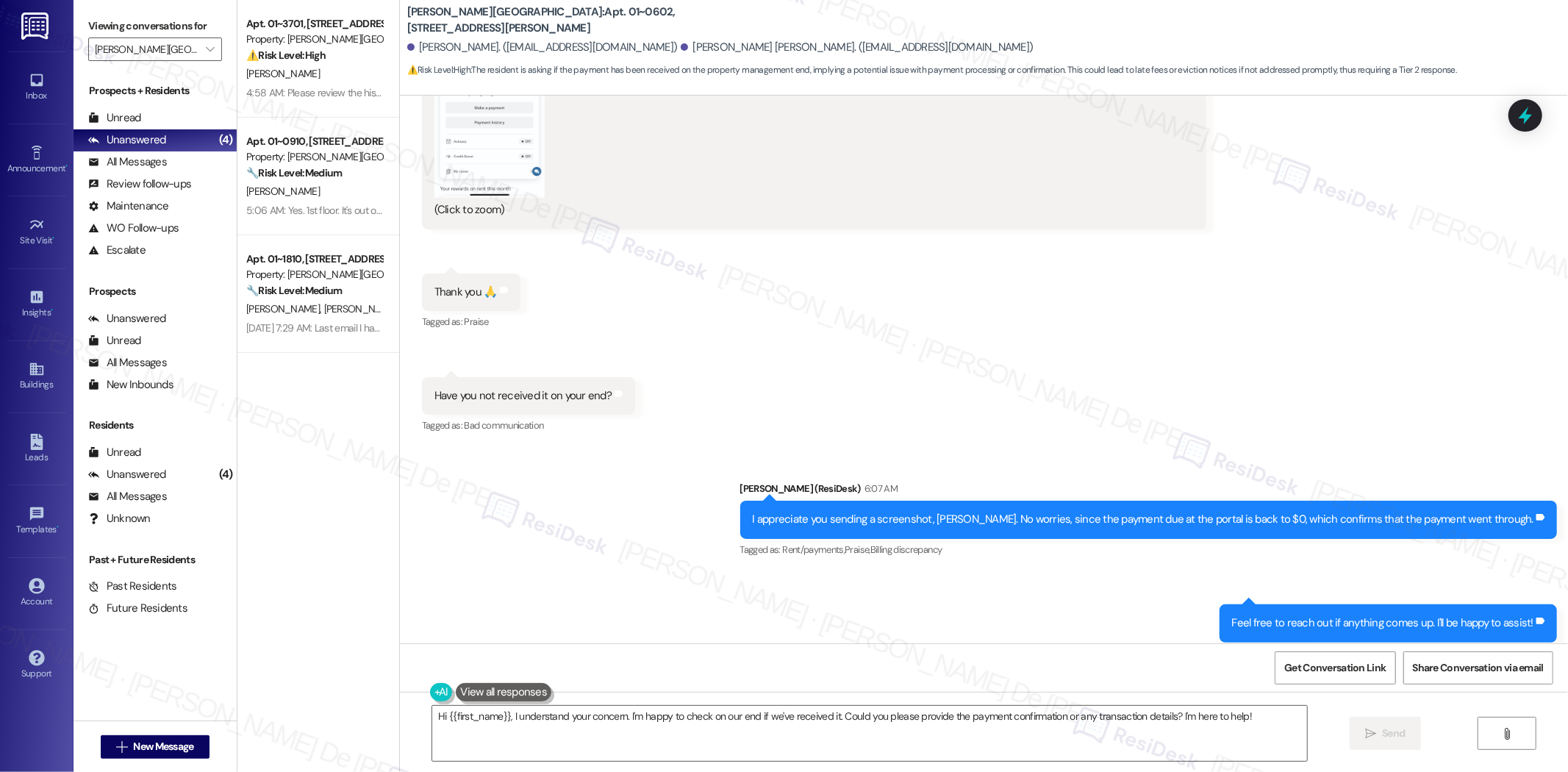
click at [344, 524] on div "Apt. 01~3701, 520 North Kingsbury Property: Kingsbury Plaza ⚠️ Risk Level: High…" at bounding box center [318, 334] width 162 height 667
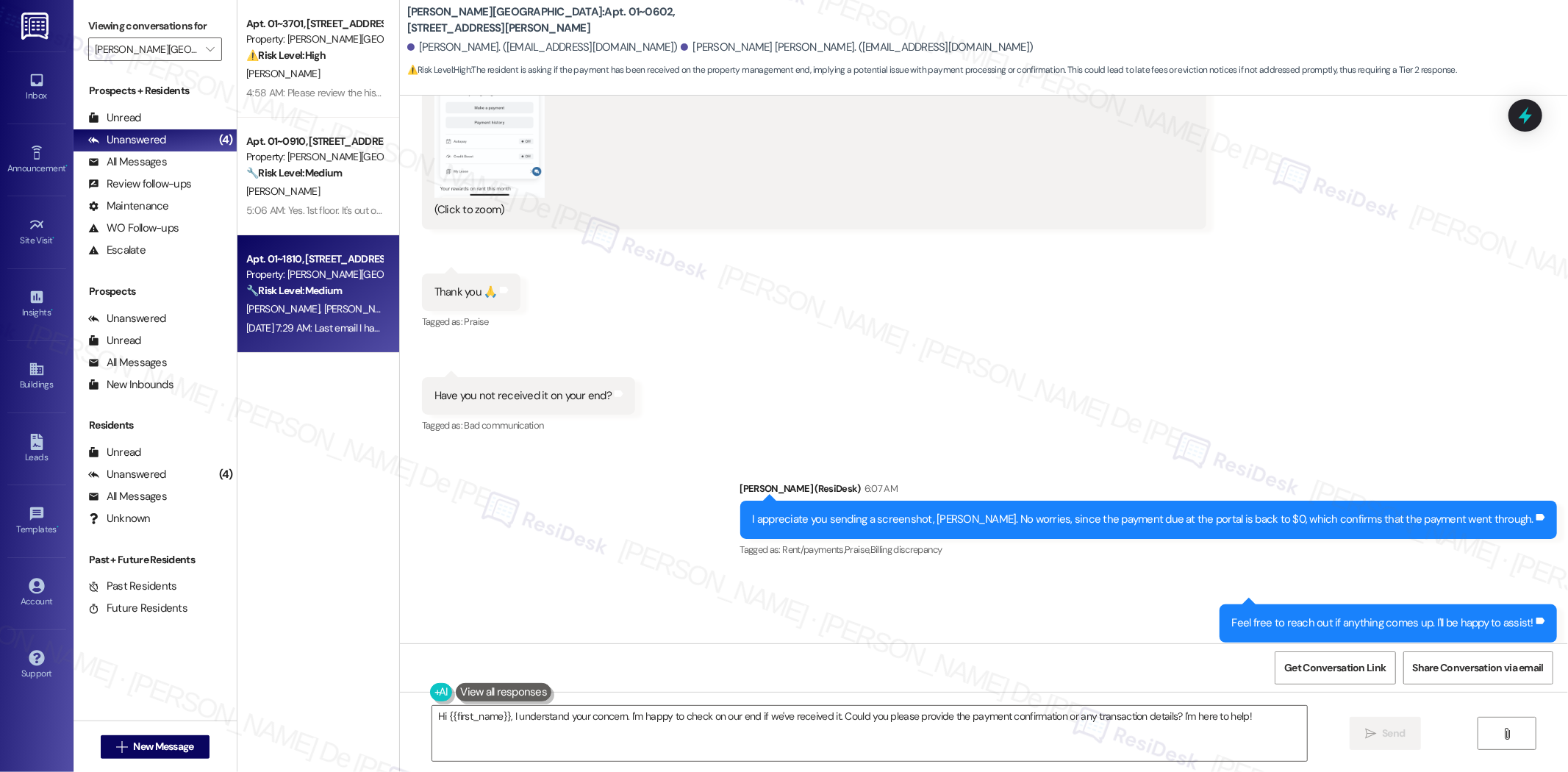
click at [335, 300] on div "A. Leonardi M. Frost" at bounding box center [314, 309] width 139 height 18
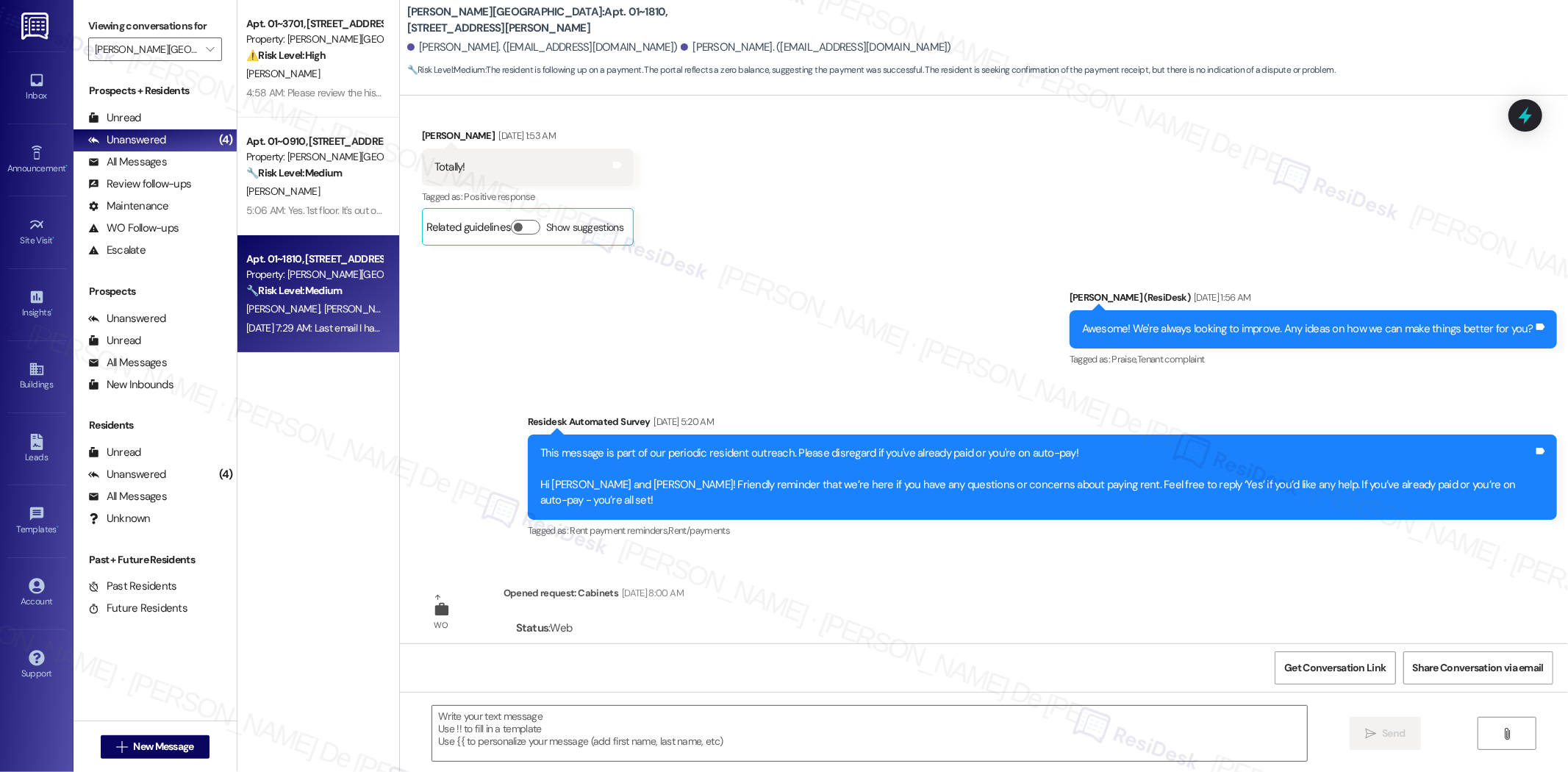
type textarea "Fetching suggested responses. Please feel free to read through the conversation…"
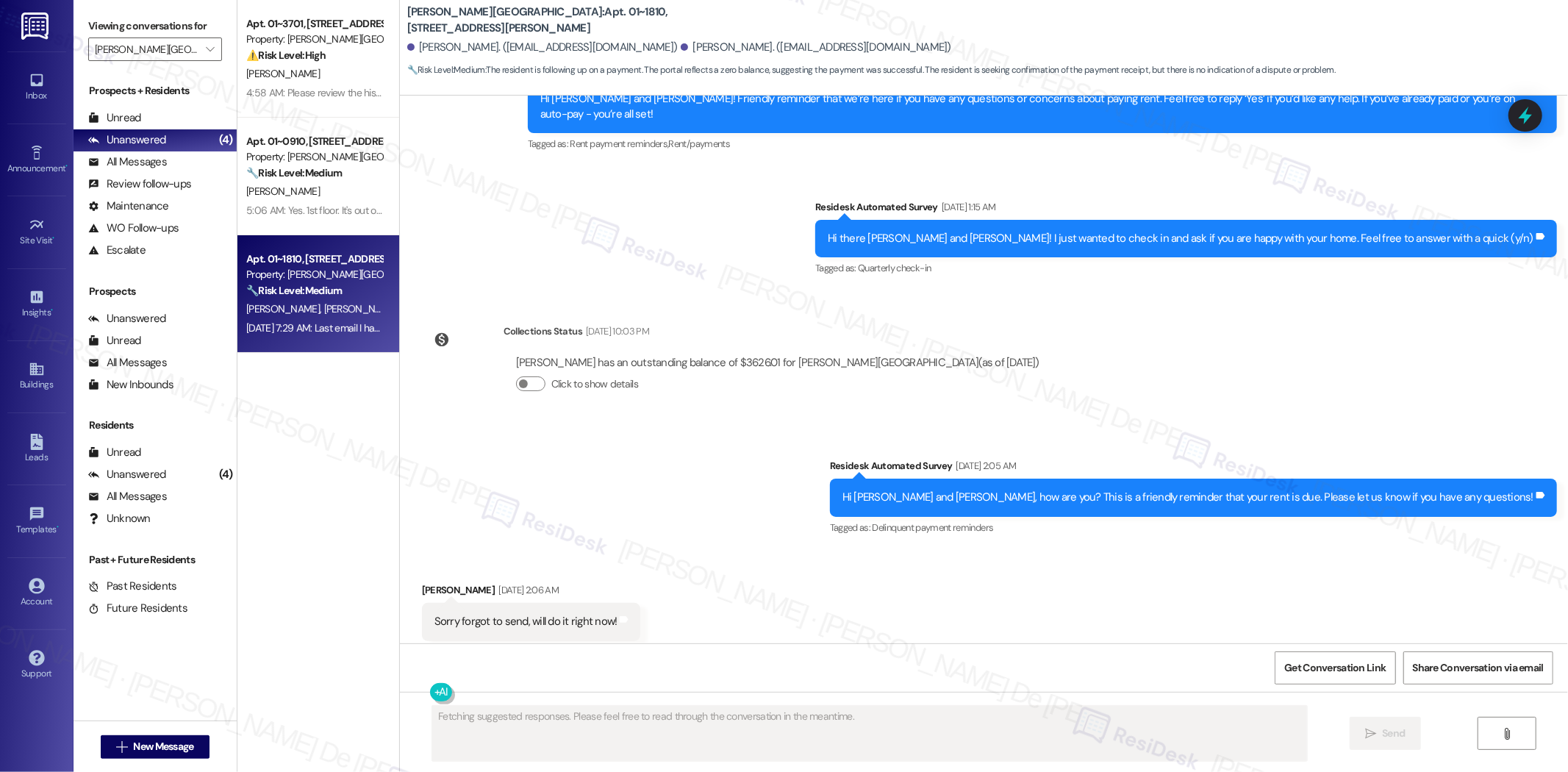
scroll to position [3613, 0]
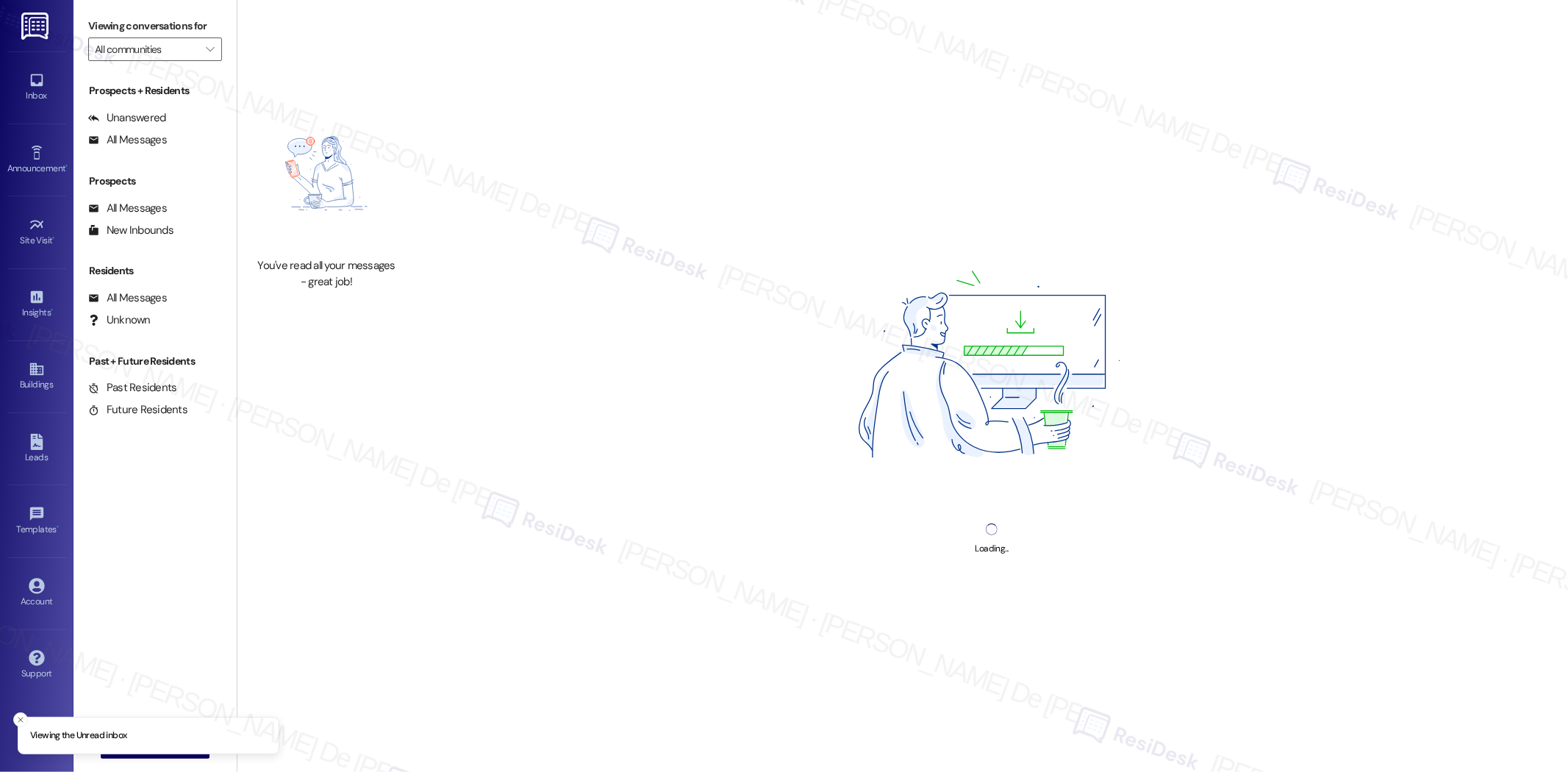
type input "[PERSON_NAME][GEOGRAPHIC_DATA]"
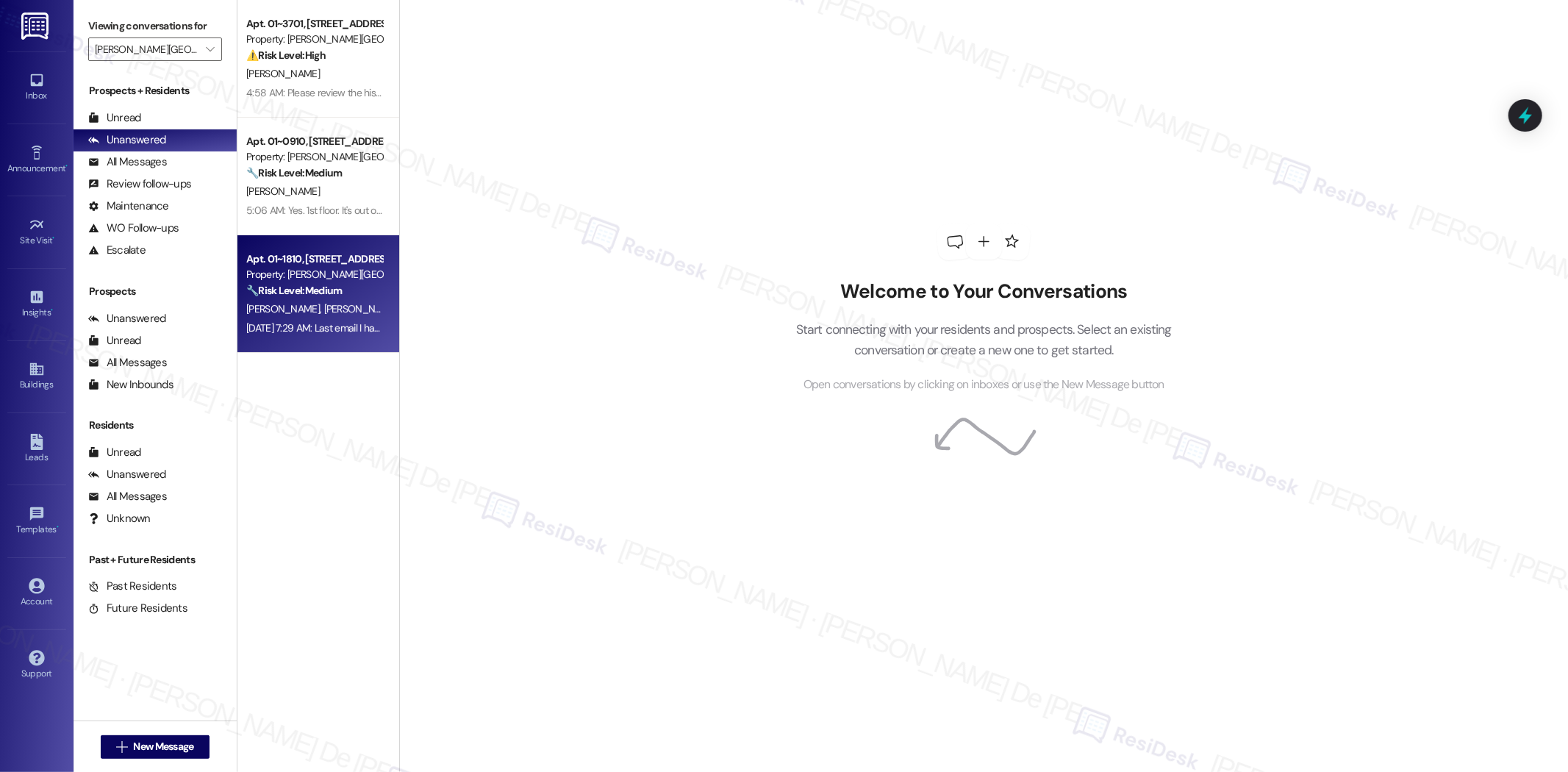
click at [324, 311] on span "[PERSON_NAME]" at bounding box center [360, 309] width 74 height 13
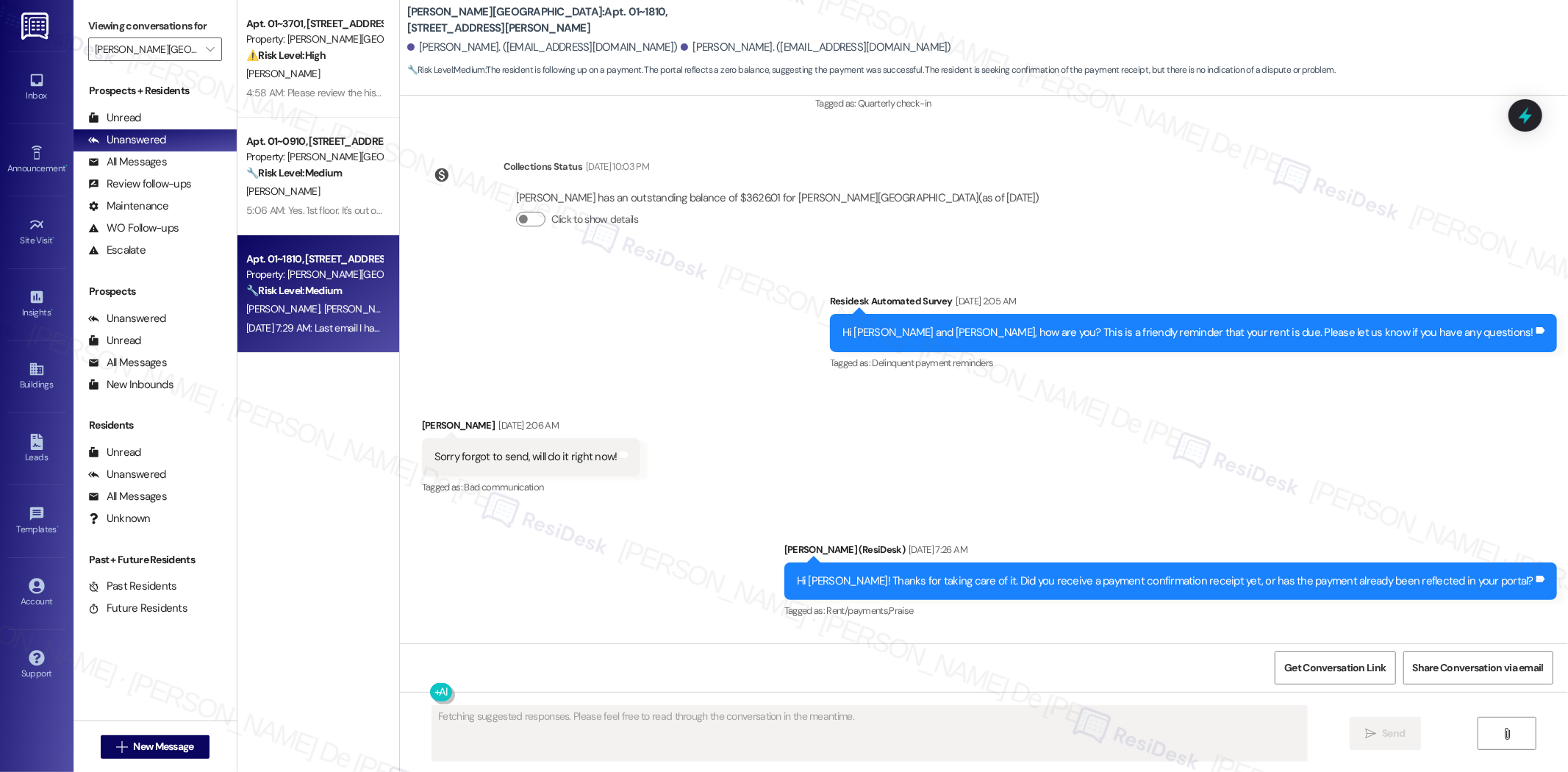
scroll to position [3613, 0]
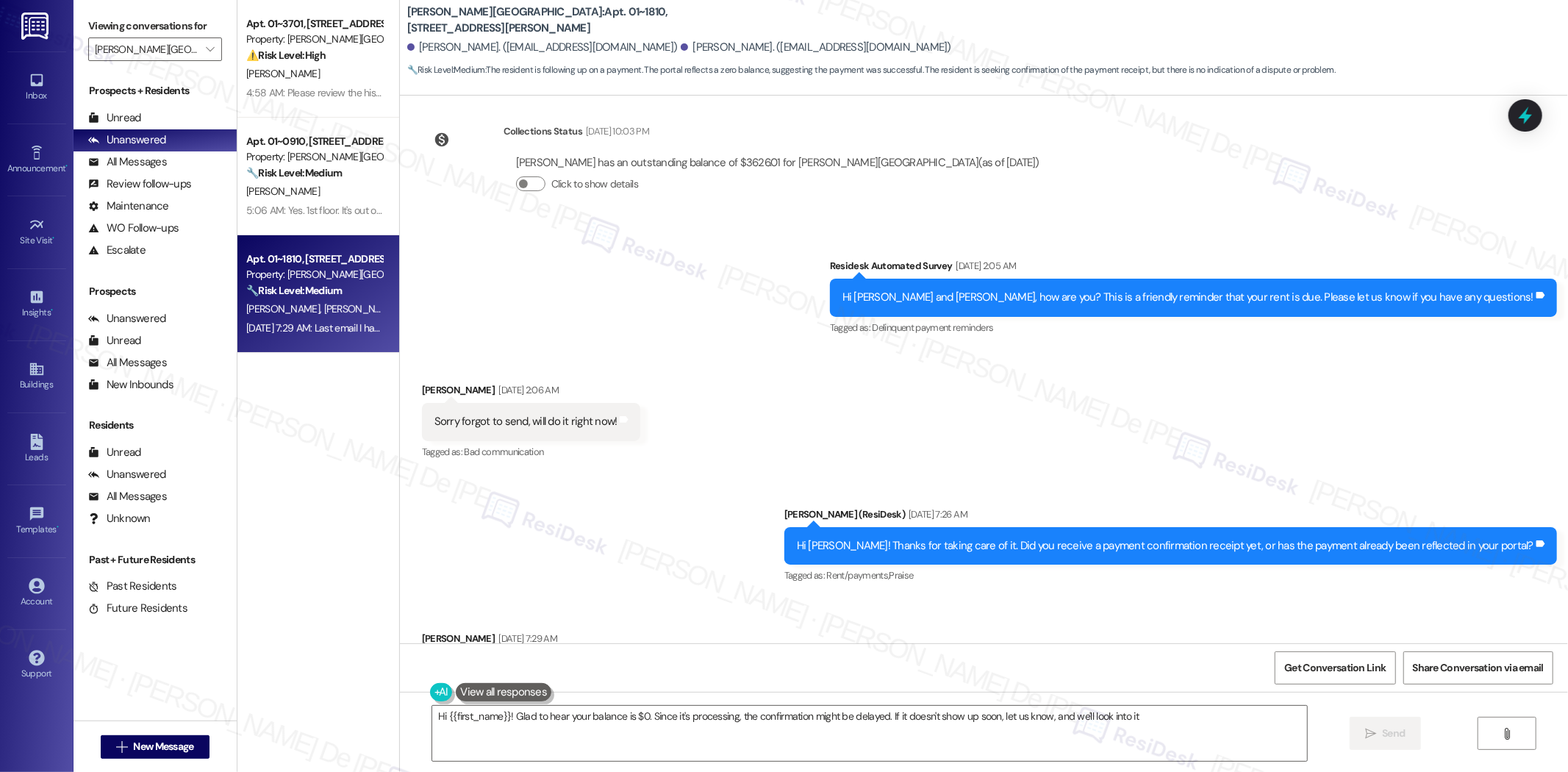
type textarea "Hi {{first_name}}! Glad to hear your balance is $0. Since it's processing, the …"
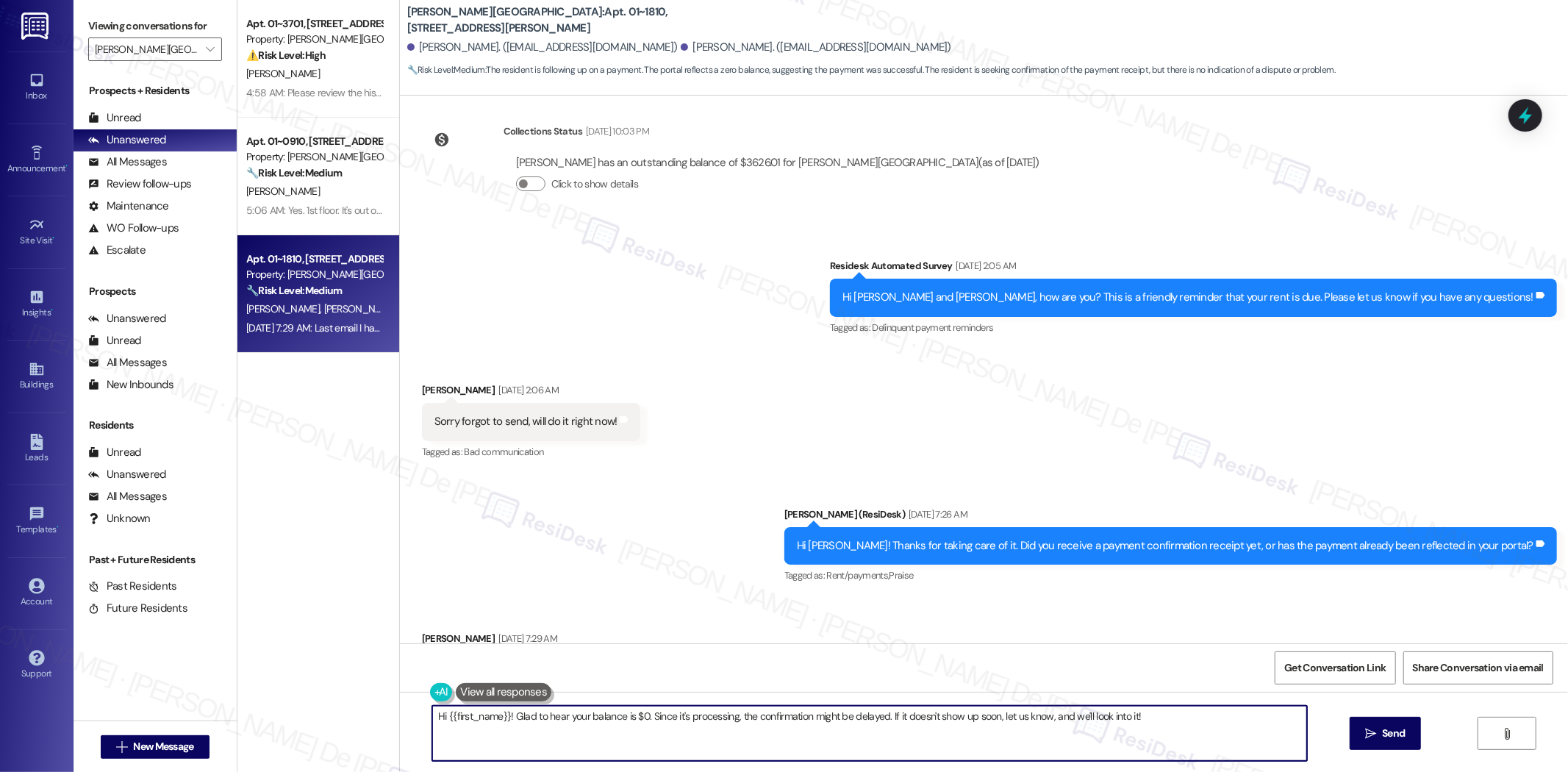
type textarea "into it!"
drag, startPoint x: 1208, startPoint y: 718, endPoint x: 505, endPoint y: 745, distance: 703.5
click at [505, 745] on textarea "Hi {{first_name}}! Glad to hear your balance is $0. Since it's processing, the …" at bounding box center [870, 733] width 875 height 55
drag, startPoint x: 561, startPoint y: 706, endPoint x: 334, endPoint y: 723, distance: 227.6
click at [334, 723] on div "Apt. 01~3701, 520 North Kingsbury Property: Kingsbury Plaza ⚠️ Risk Level: High…" at bounding box center [902, 386] width 1331 height 772
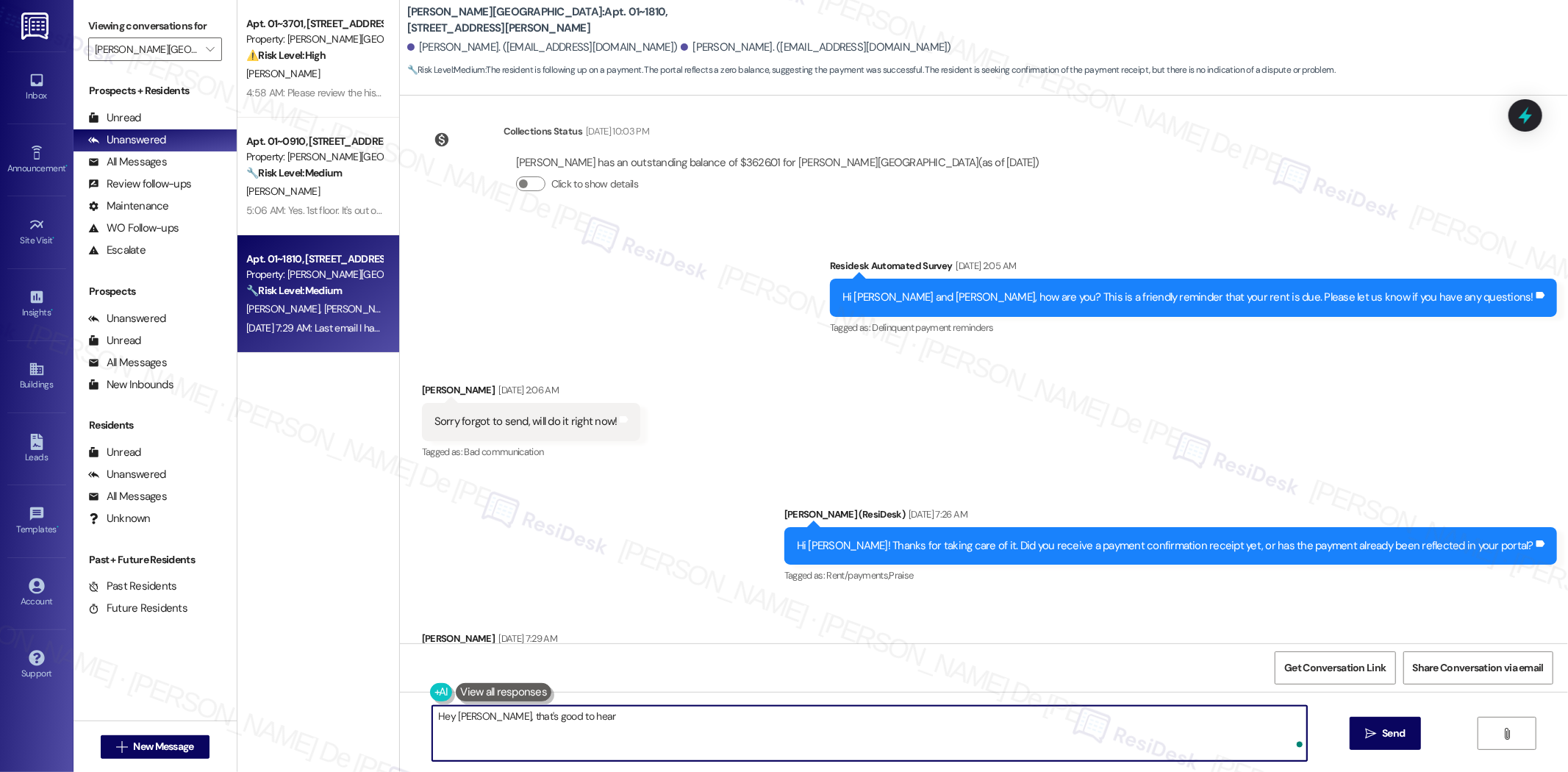
type textarea "Hey Anthony, that's good to hear."
paste textarea "Once the payment due at the portal is back to $0 that confirms that the payment…"
type textarea "Once the payment due at the portal is back to $0 that confirms that the payment…"
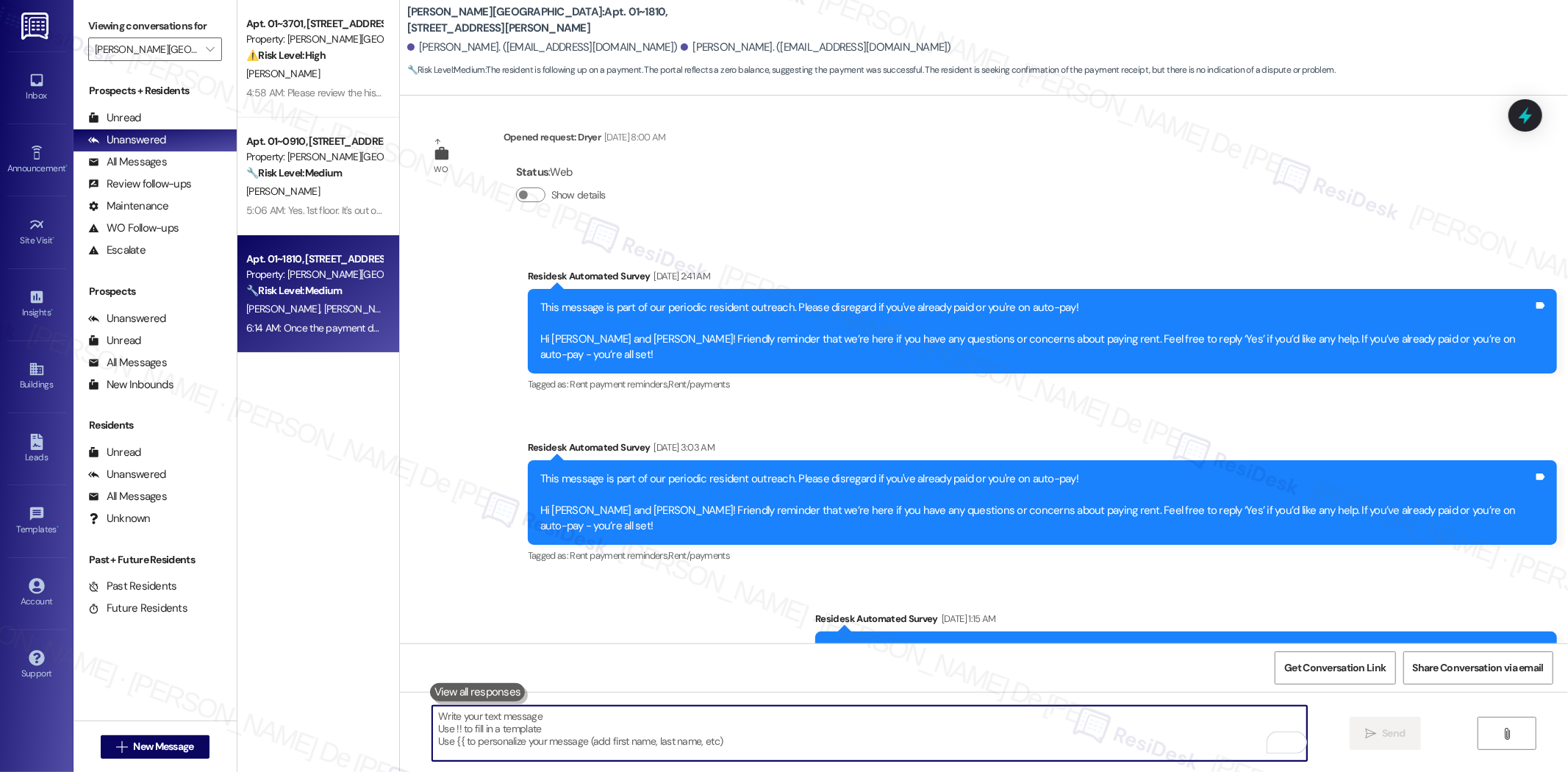
scroll to position [3818, 0]
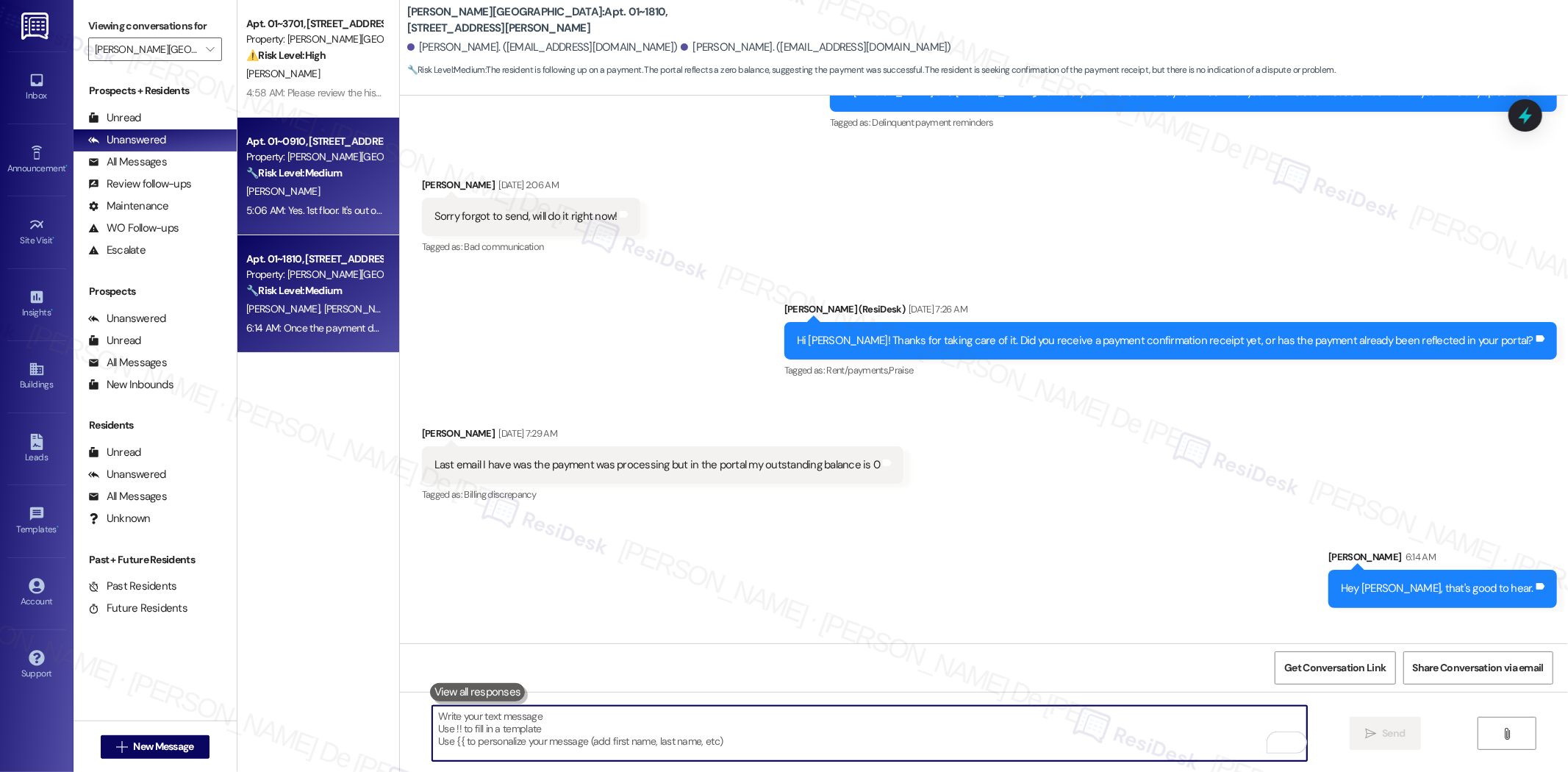
click at [284, 162] on div "Property: Kingsbury Plaza" at bounding box center [315, 157] width 136 height 16
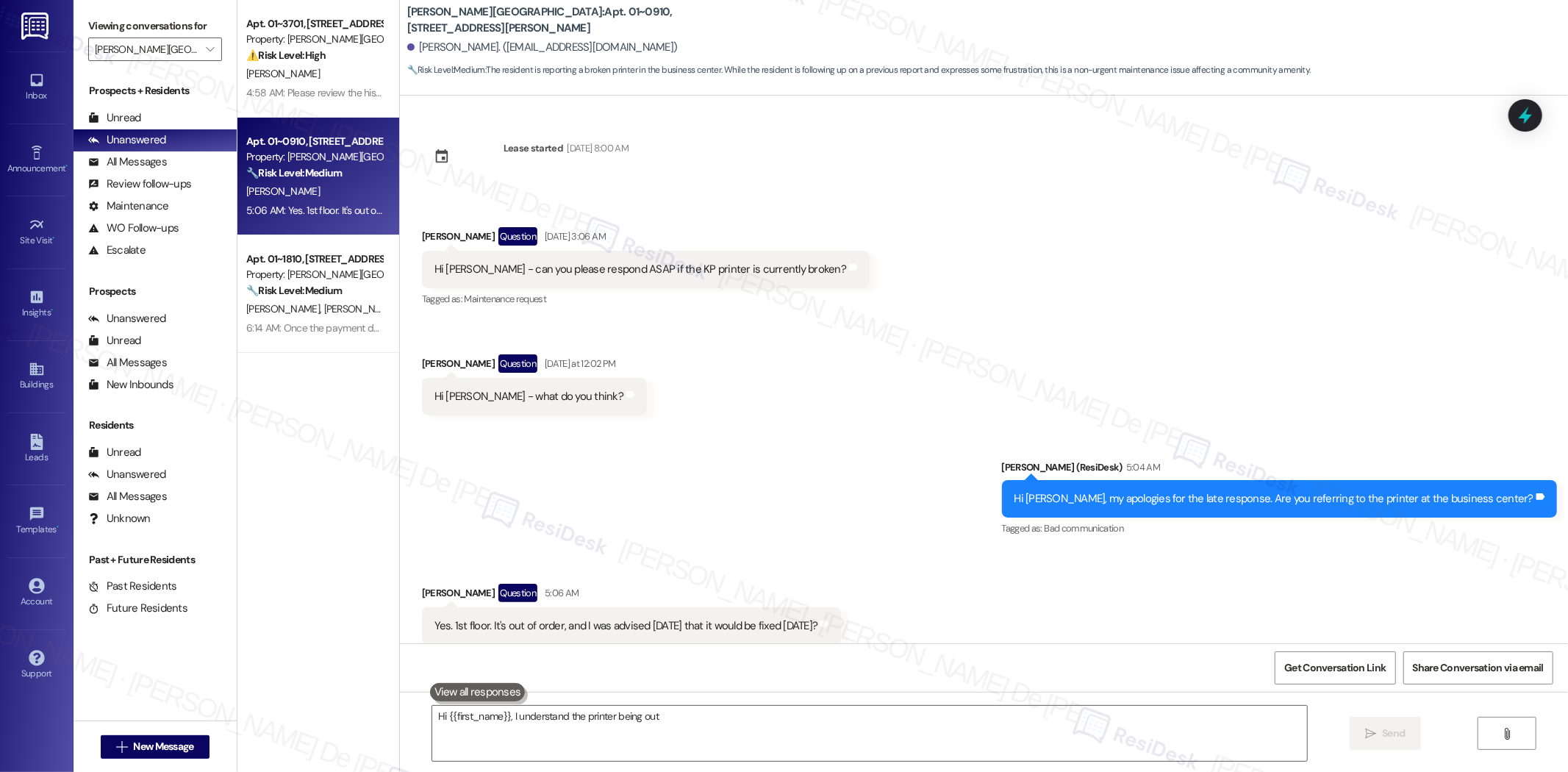
scroll to position [34, 0]
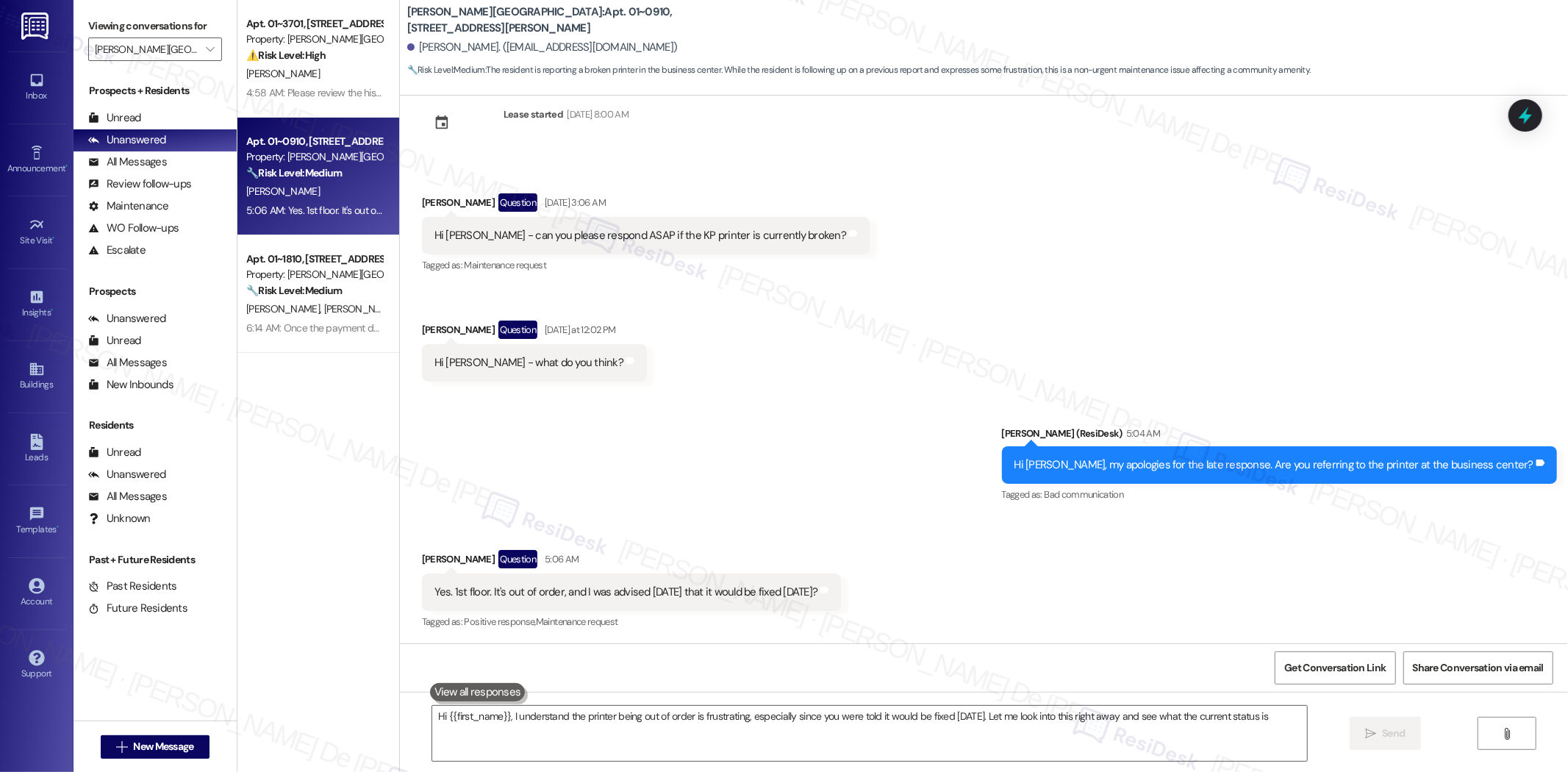
type textarea "Hi {{first_name}}, I understand the printer being out of order is frustrating, …"
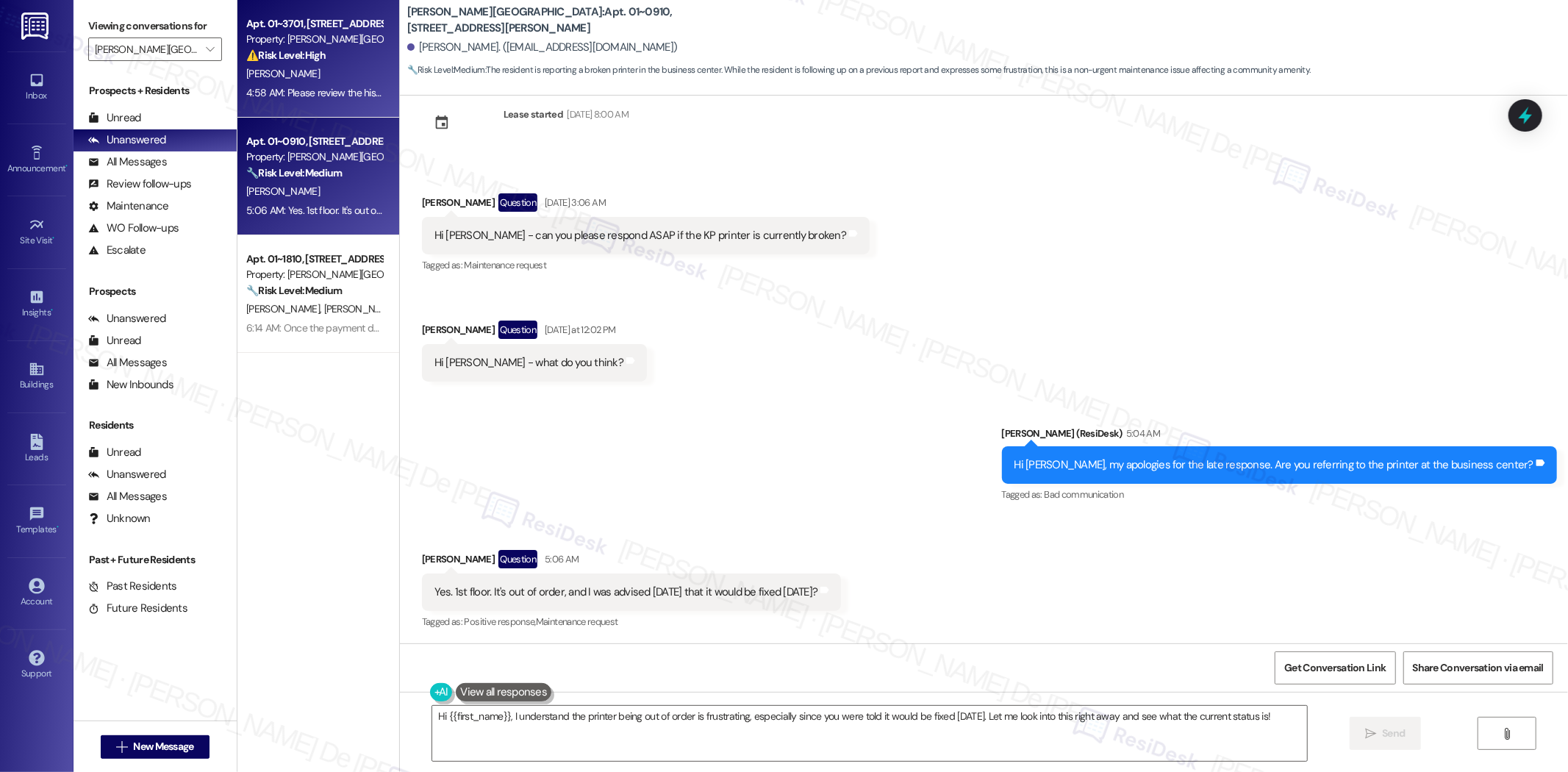
click at [304, 97] on div "4:58 AM: Please review the history This is a you issue I paid You acknowledged …" at bounding box center [536, 93] width 579 height 13
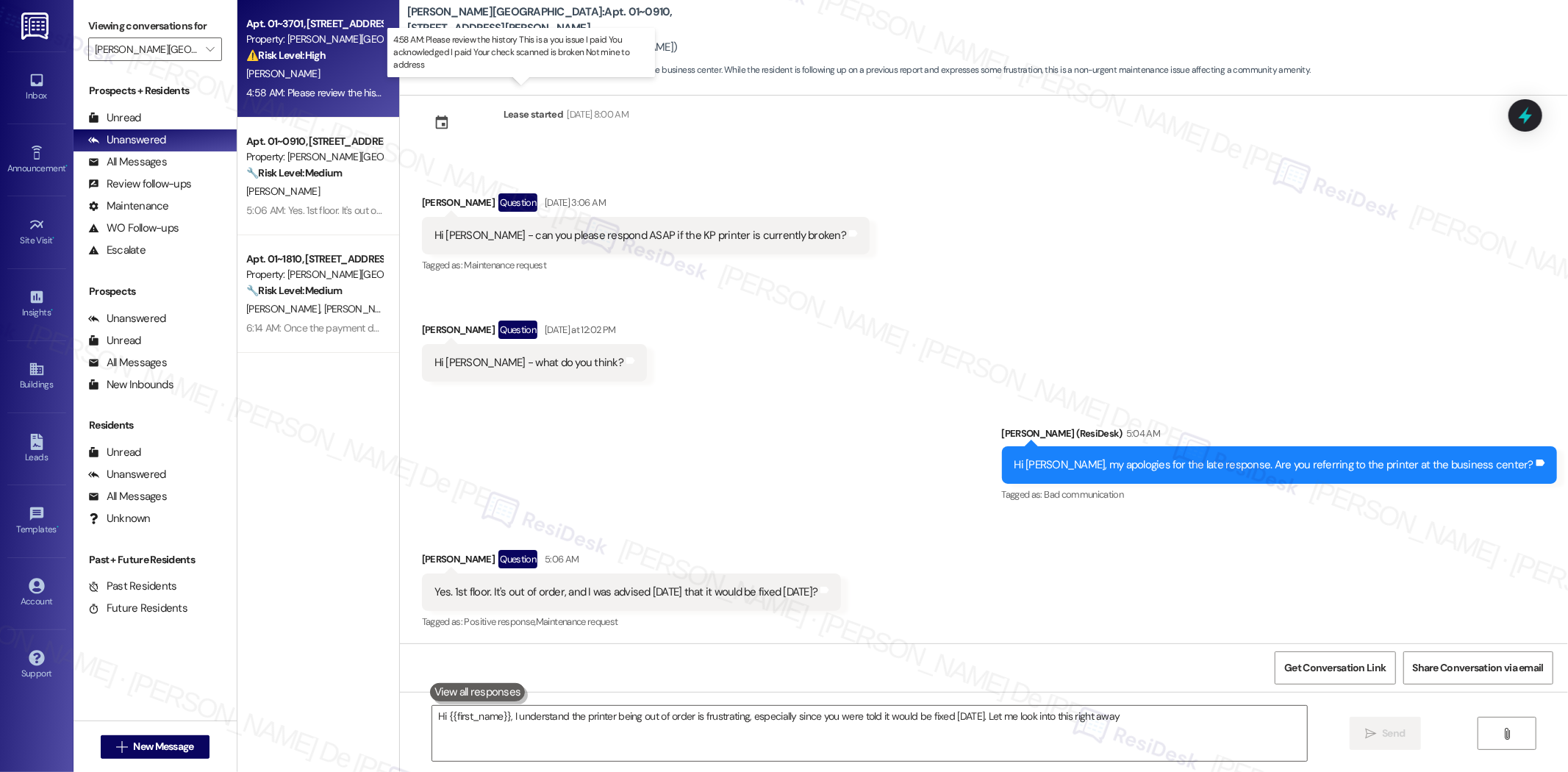
type textarea "Hi {{first_name}}, I understand the printer being out of order is frustrating, …"
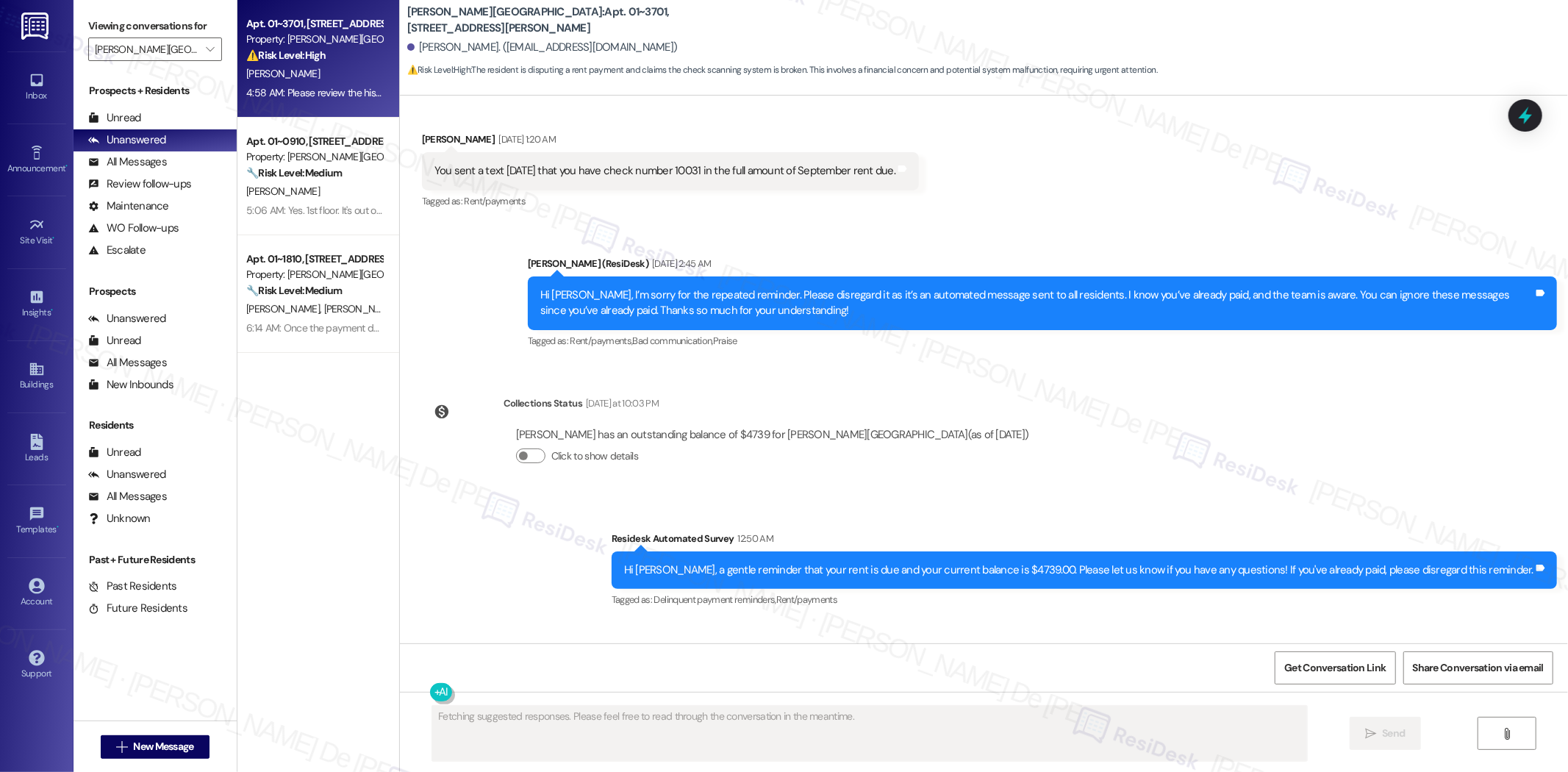
scroll to position [2736, 0]
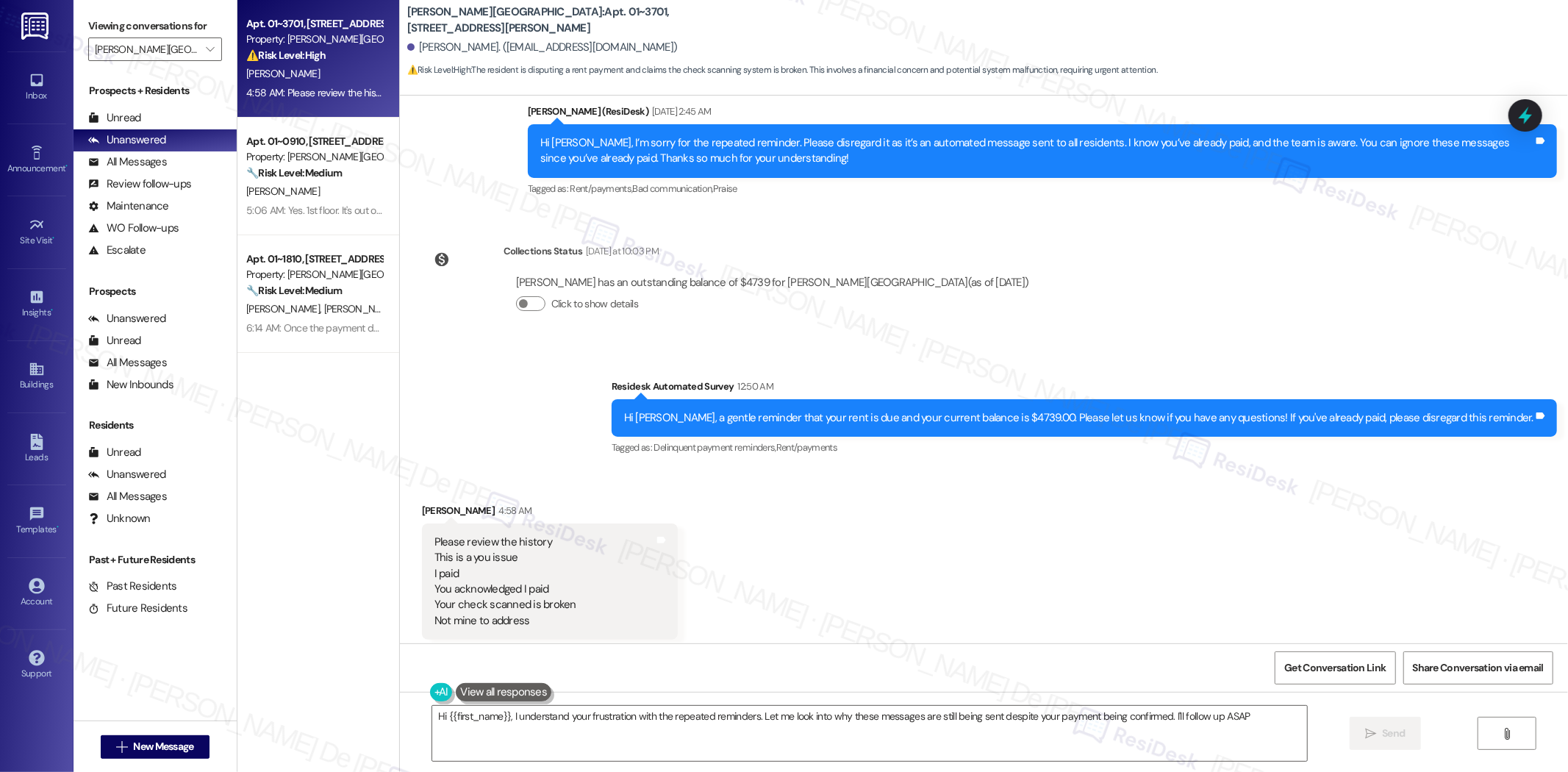
type textarea "Hi {{first_name}}, I understand your frustration with the repeated reminders. L…"
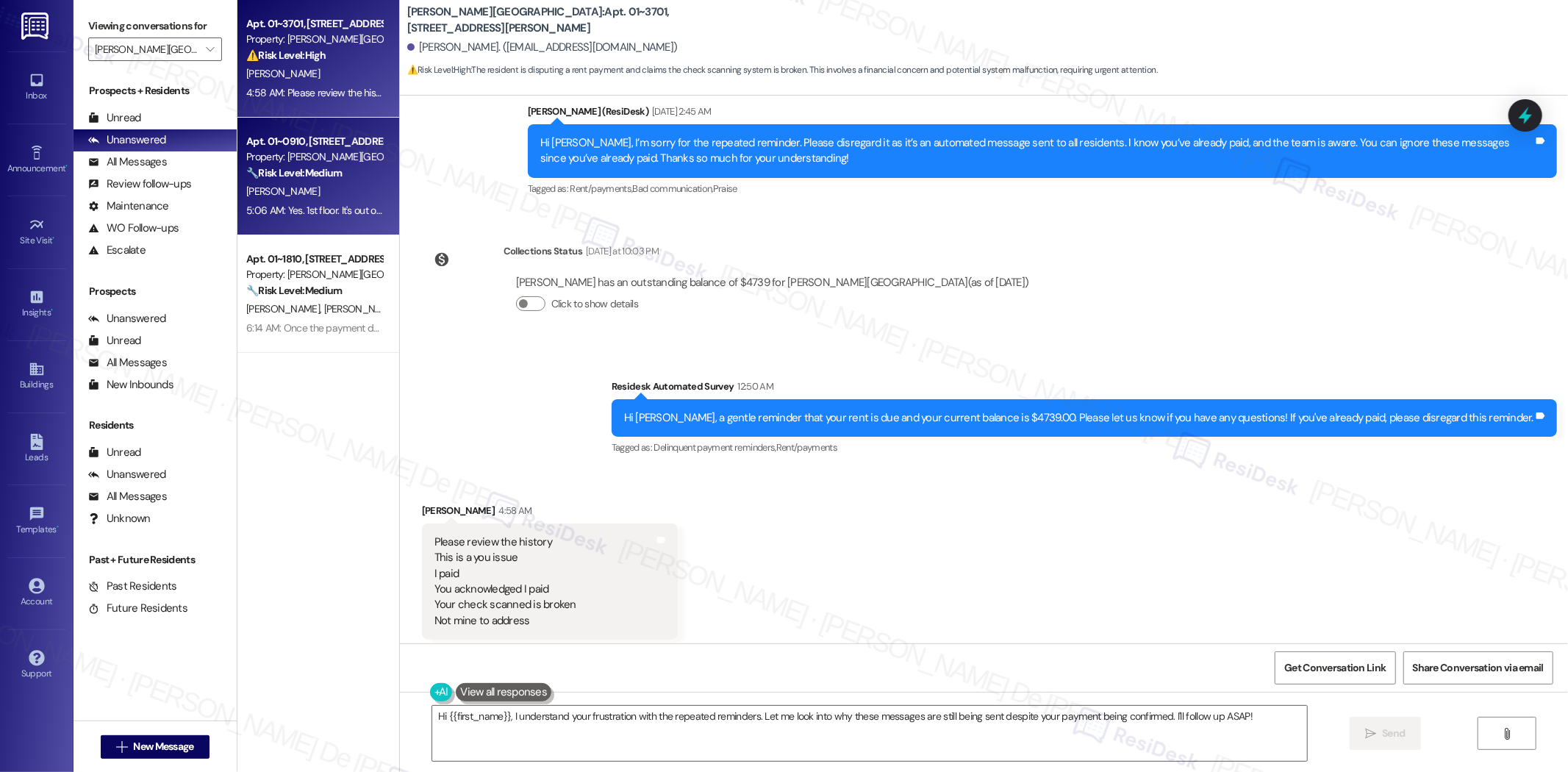
click at [305, 188] on div "C. Baur" at bounding box center [314, 192] width 139 height 18
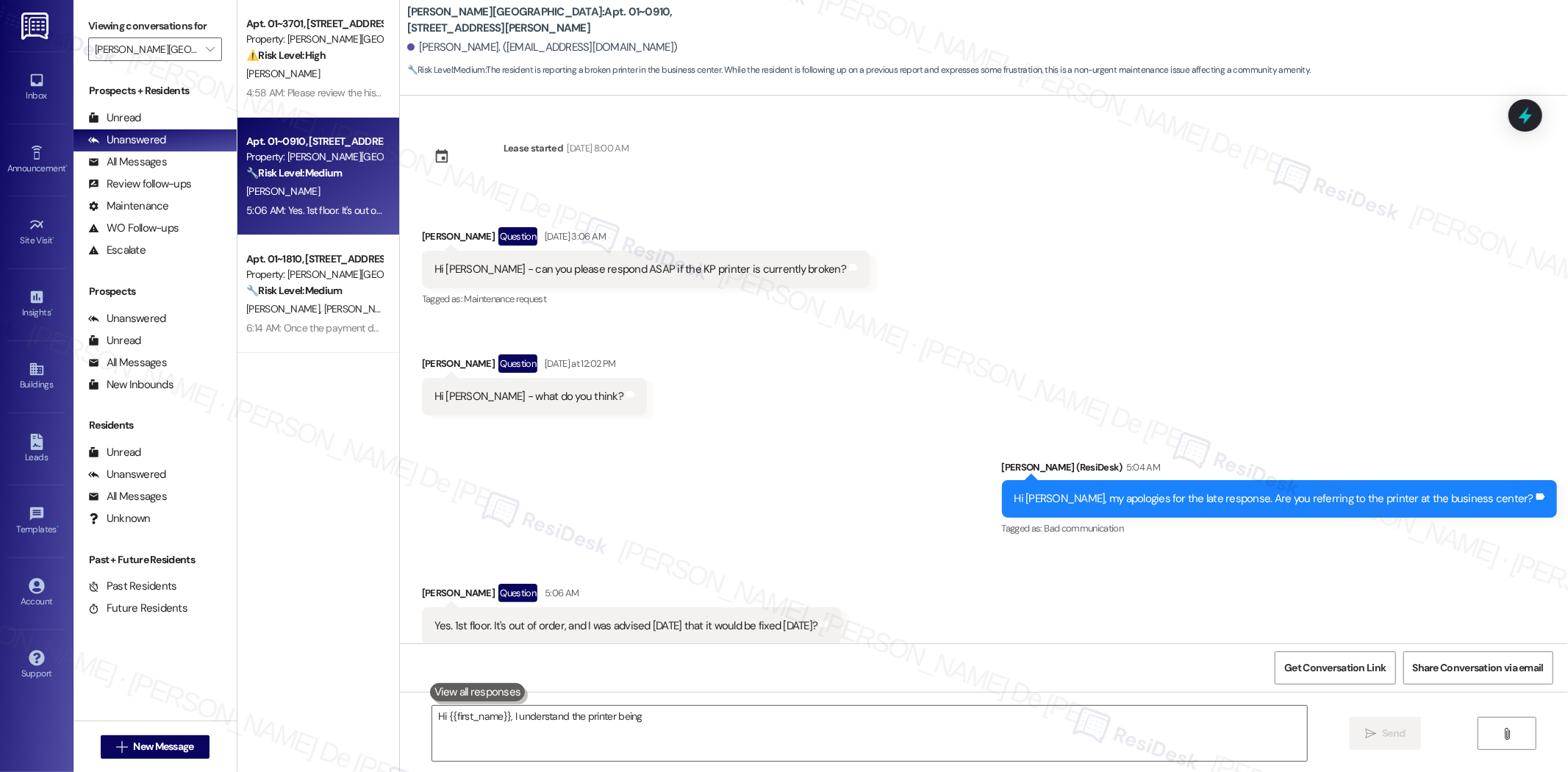
scroll to position [34, 0]
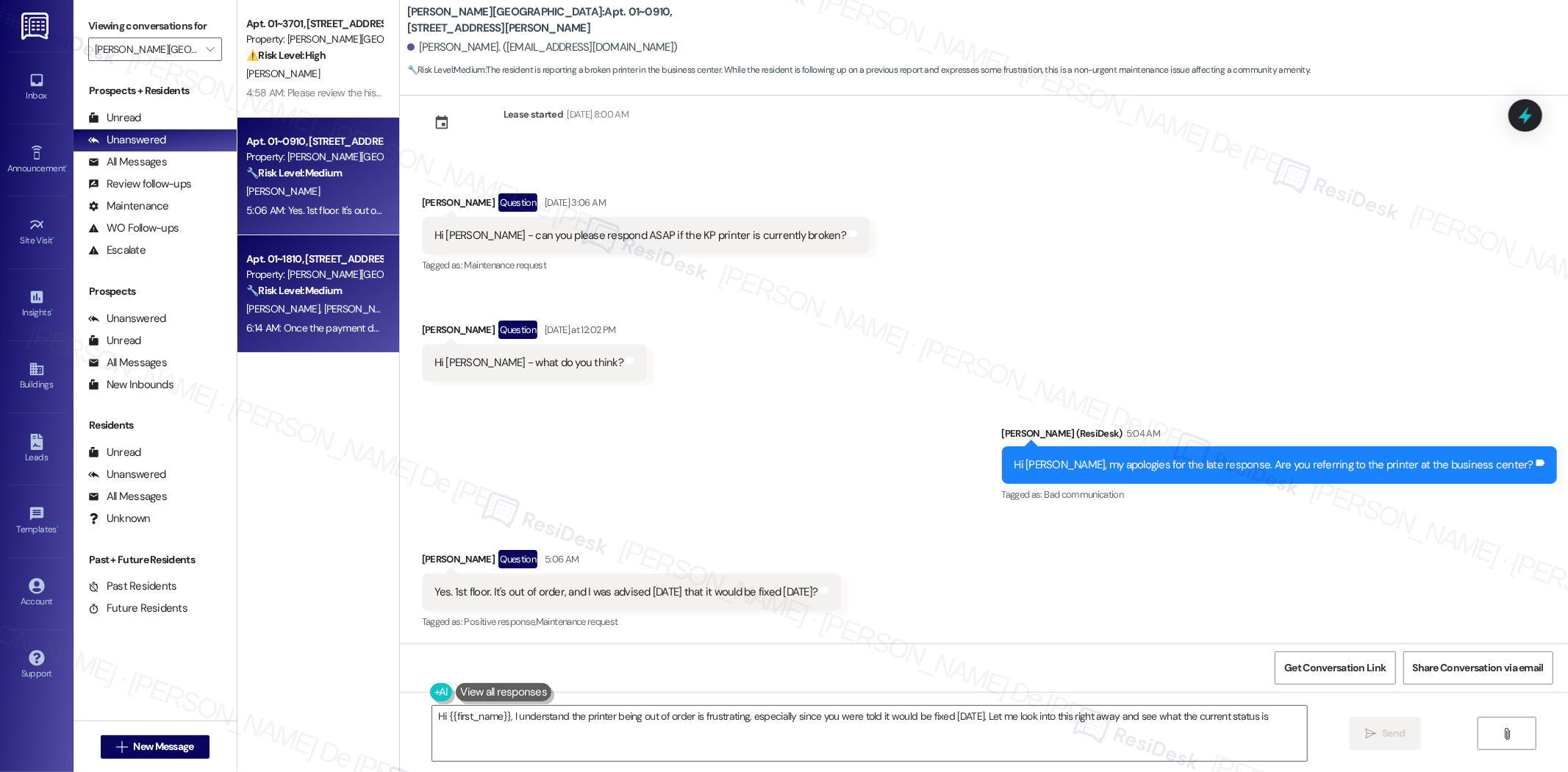
type textarea "Hi {{first_name}}, I understand the printer being out of order is frustrating, …"
click at [325, 296] on strong "🔧 Risk Level: Medium" at bounding box center [294, 291] width 95 height 13
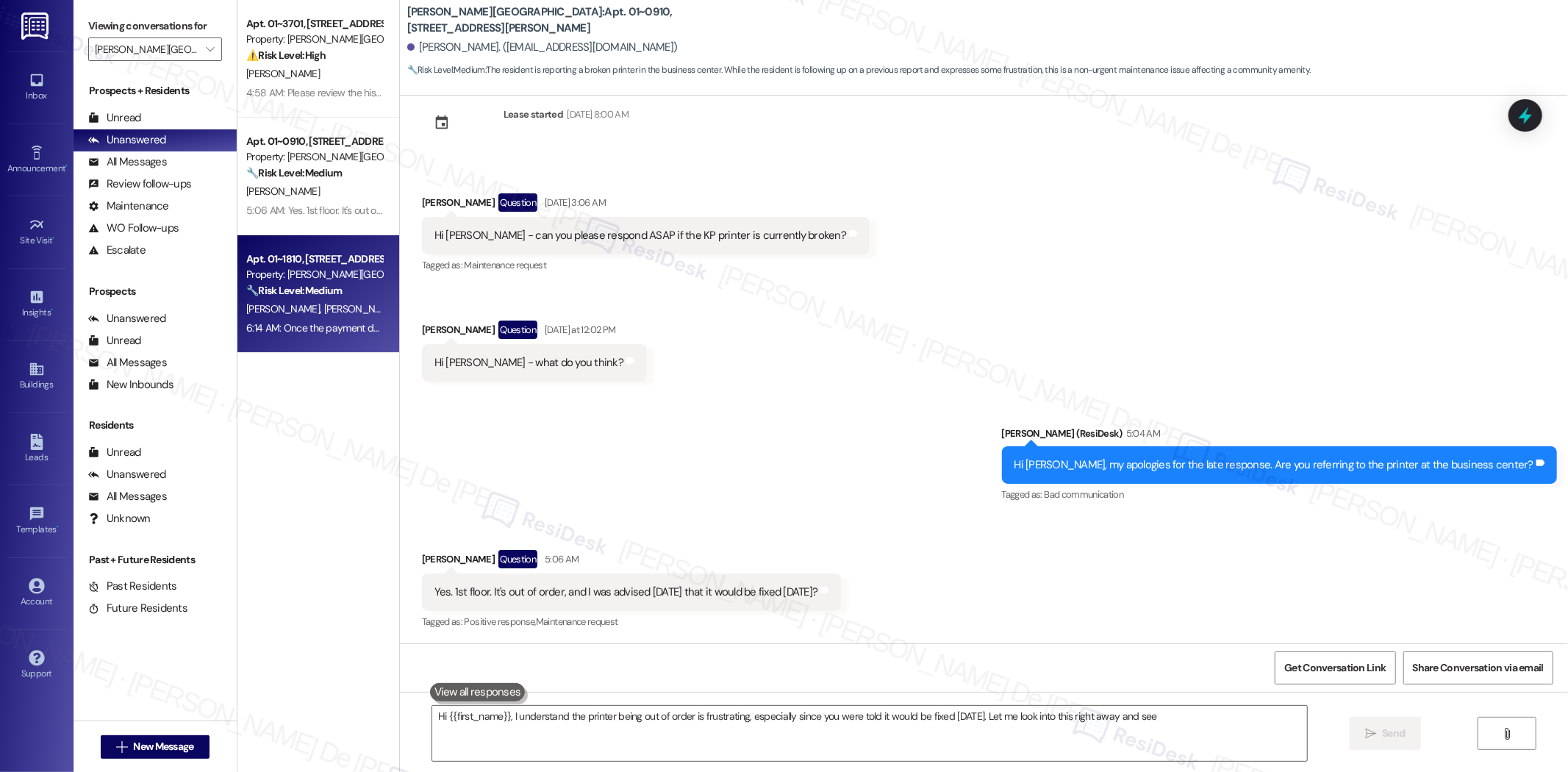
type textarea "Hi {{first_name}}, I understand the printer being out of order is frustrating, …"
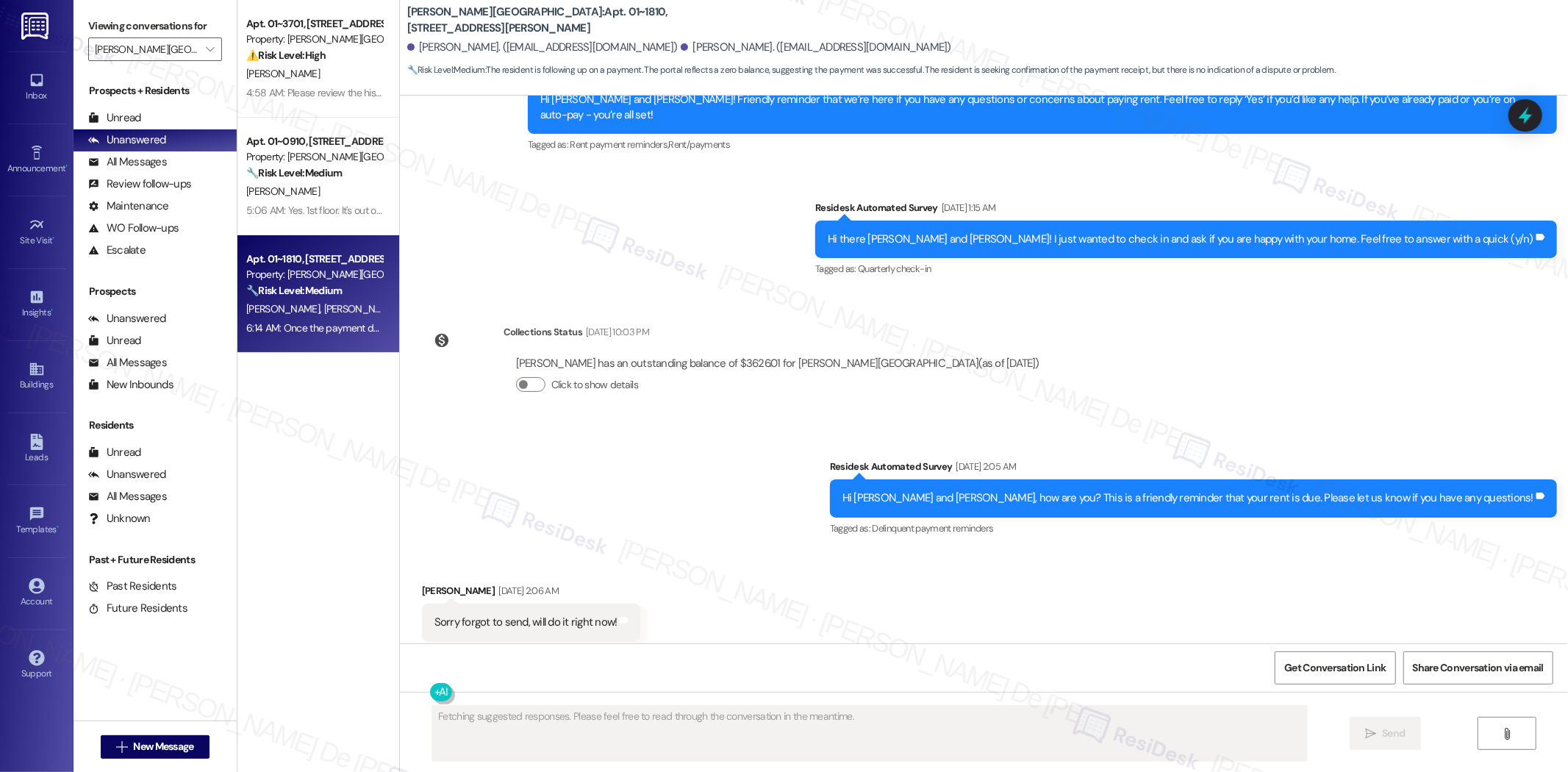
scroll to position [3613, 0]
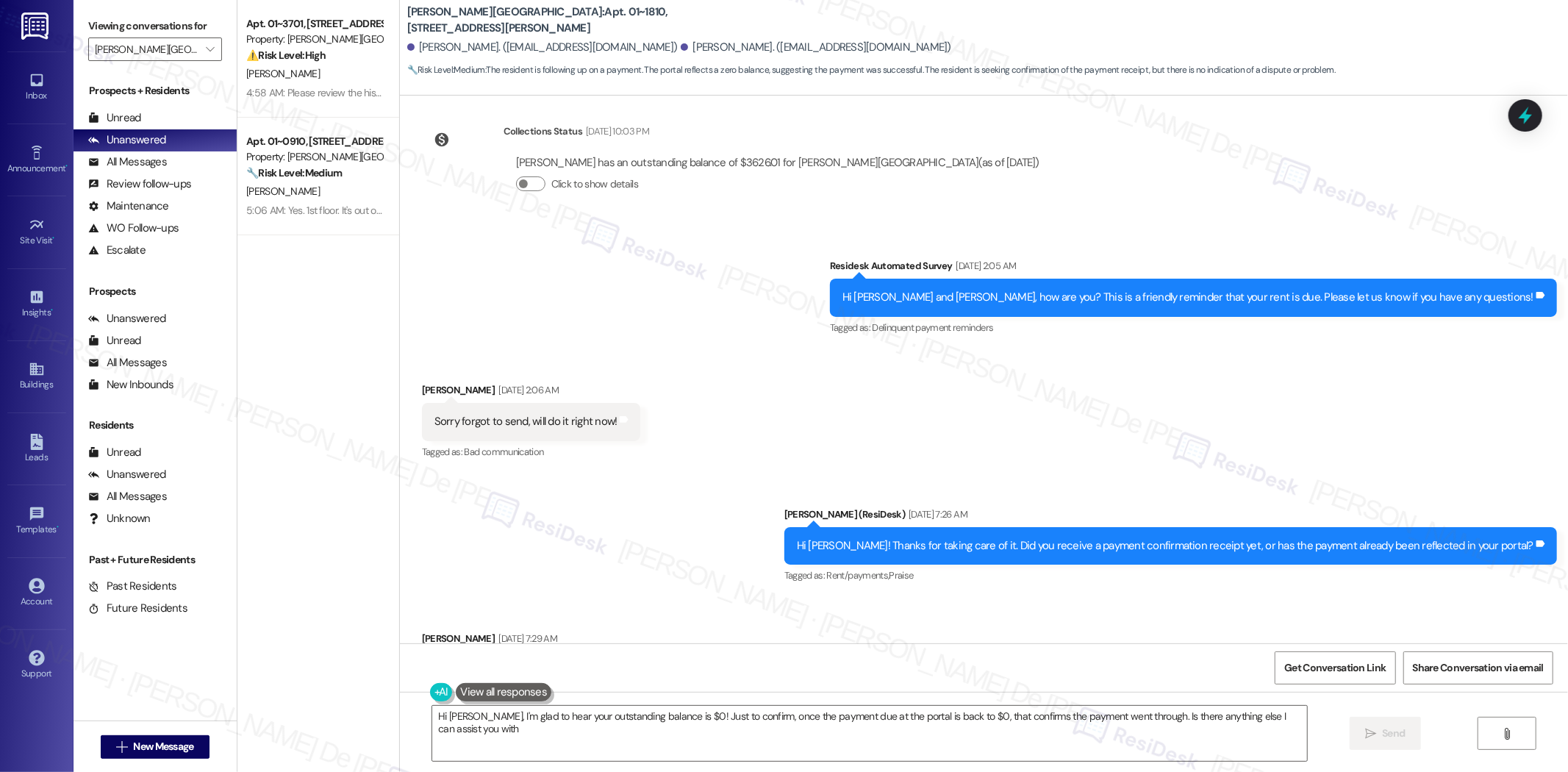
type textarea "Hi Anthony, I'm glad to hear your outstanding balance is $0! Just to confirm, o…"
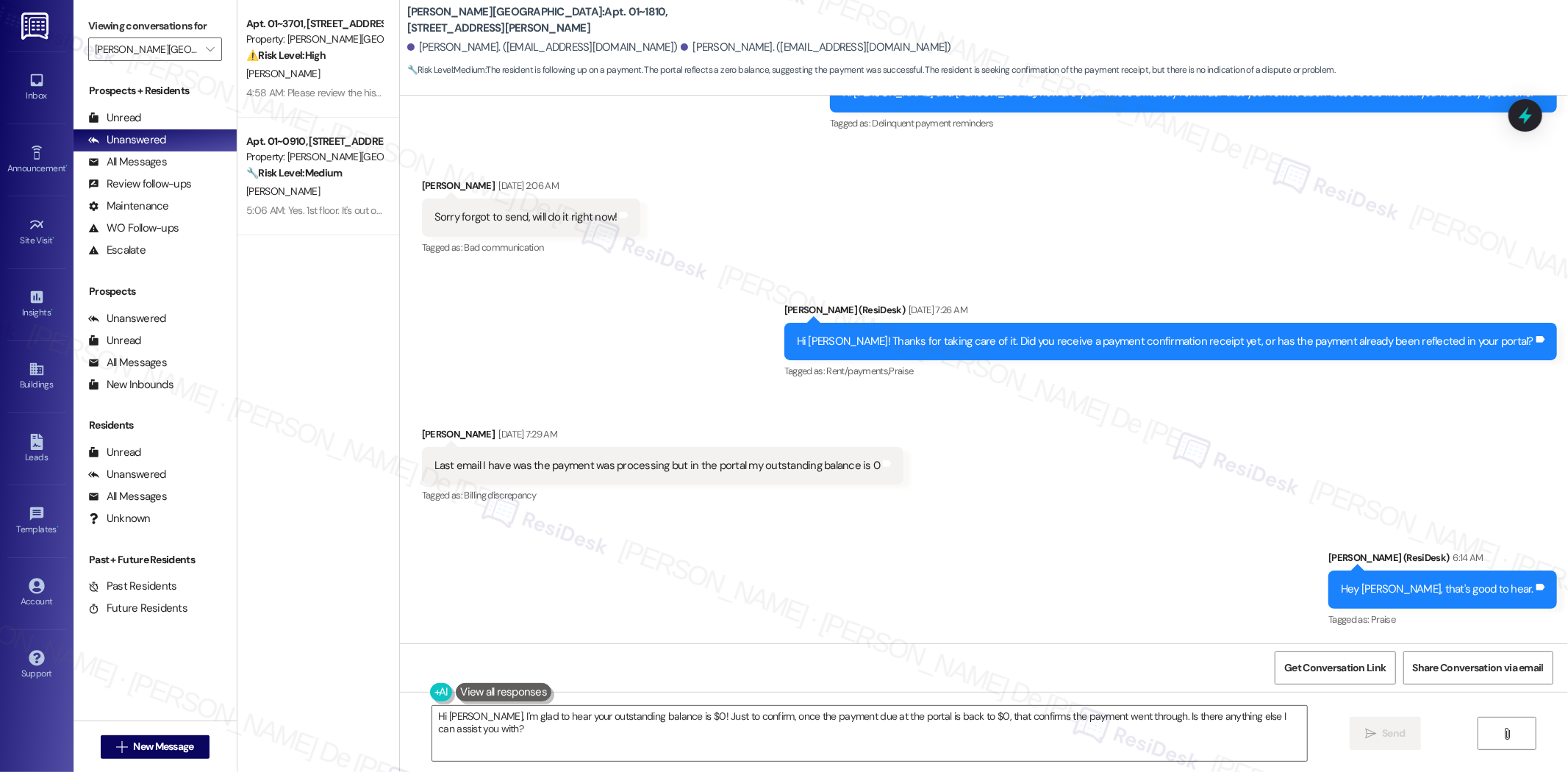
scroll to position [3841, 0]
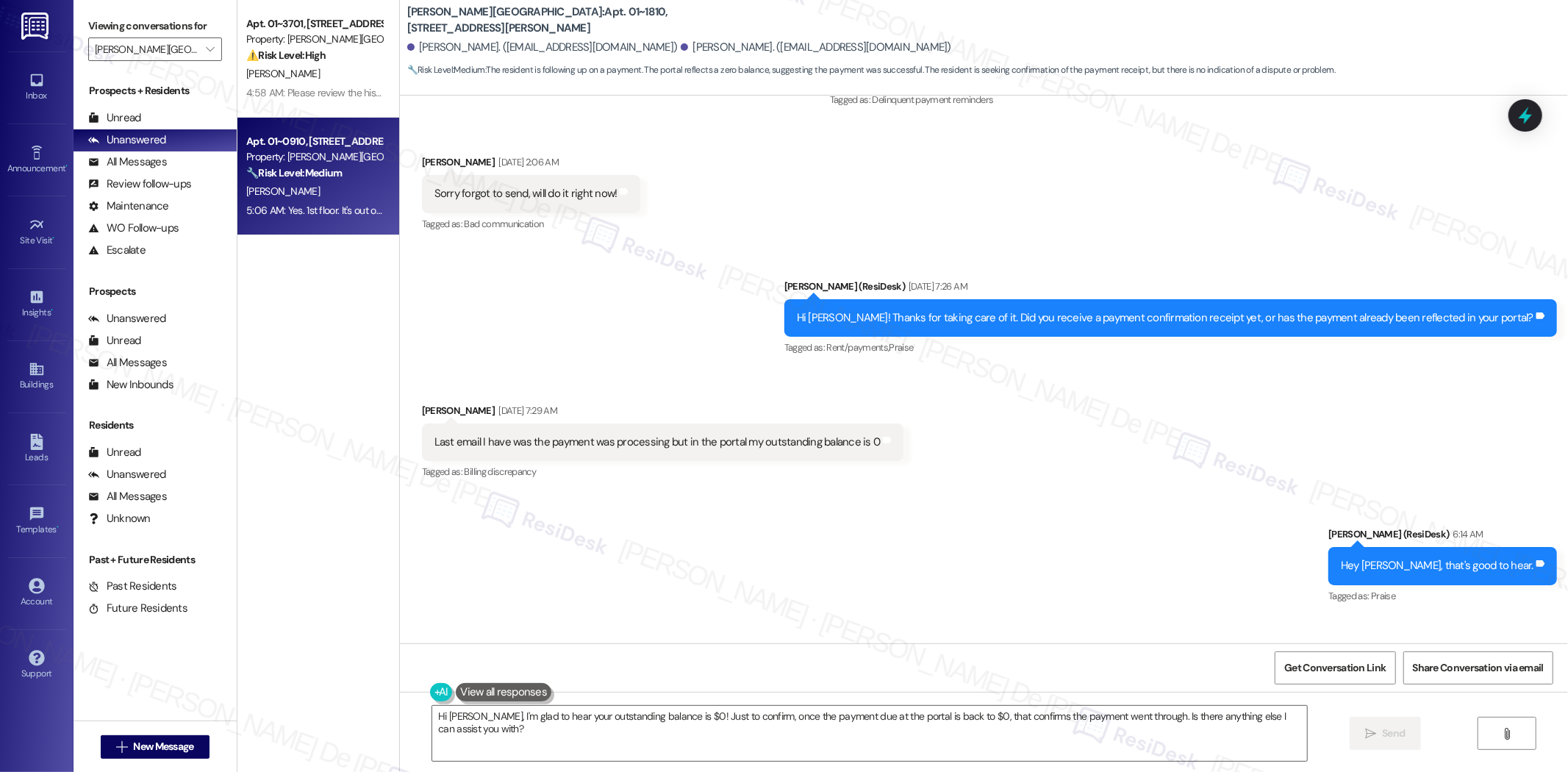
click at [346, 132] on div "Apt. 01~0910, 520 North Kingsbury Property: Kingsbury Plaza 🔧 Risk Level: Mediu…" at bounding box center [314, 157] width 139 height 50
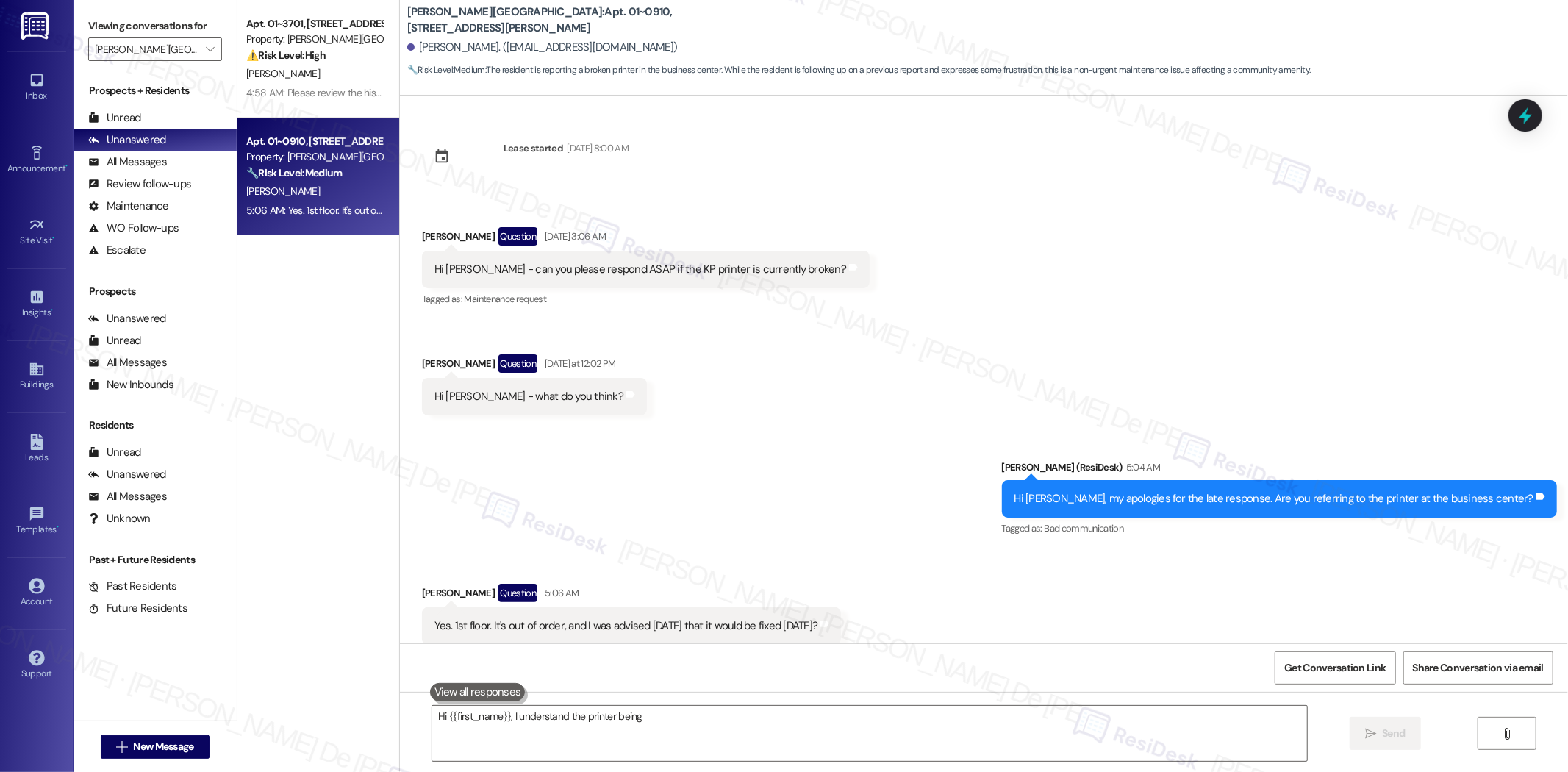
scroll to position [34, 0]
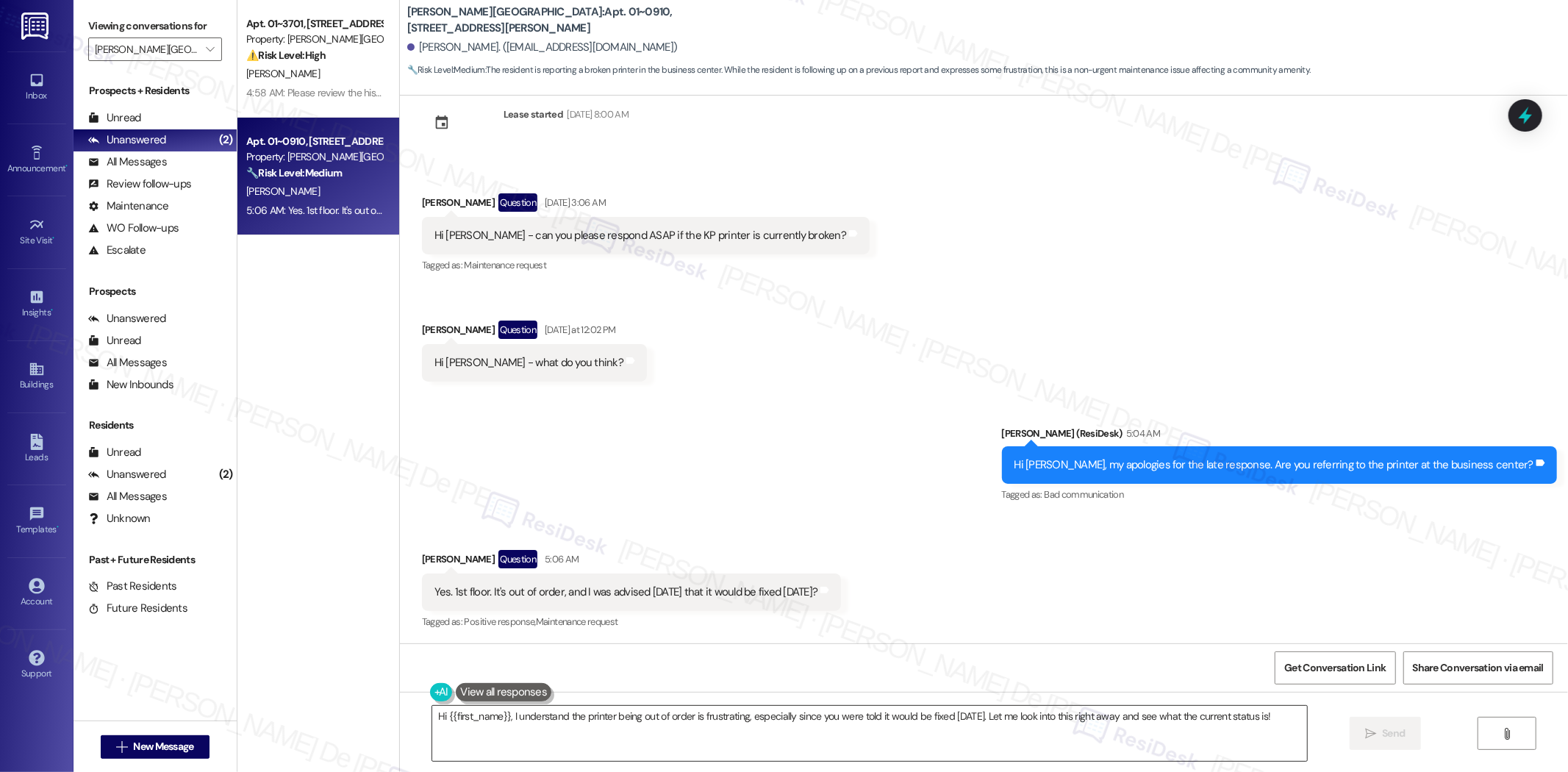
click at [721, 706] on div "Hi {{first_name}}, I understand the printer being out of order is frustrating, …" at bounding box center [870, 734] width 877 height 56
click at [711, 718] on textarea "Hi {{first_name}}, I understand the printer being out of order is frustrating, …" at bounding box center [870, 733] width 875 height 55
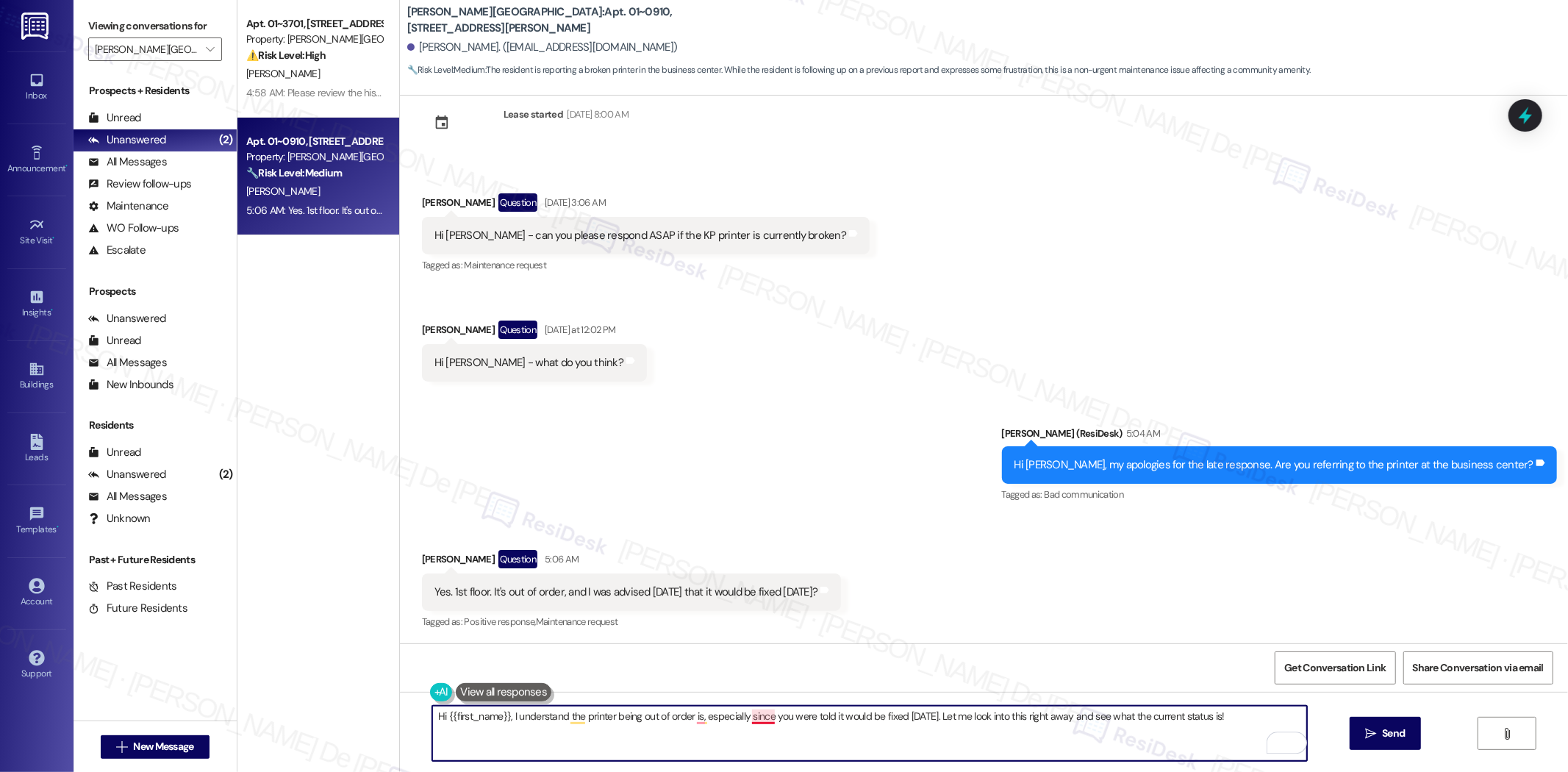
click at [752, 718] on textarea "Hi {{first_name}}, I understand the printer being out of order is, especially s…" at bounding box center [870, 733] width 875 height 55
click at [689, 721] on textarea "Hi {{first_name}}, I understand the printer being out of order is, especially y…" at bounding box center [870, 733] width 875 height 55
click at [738, 718] on textarea "Hi {{first_name}}, I understand the printer being out of order, especially you …" at bounding box center [870, 733] width 875 height 55
click at [741, 721] on textarea "Hi {{first_name}}, I understand the printer being out of order, especially you …" at bounding box center [870, 733] width 875 height 55
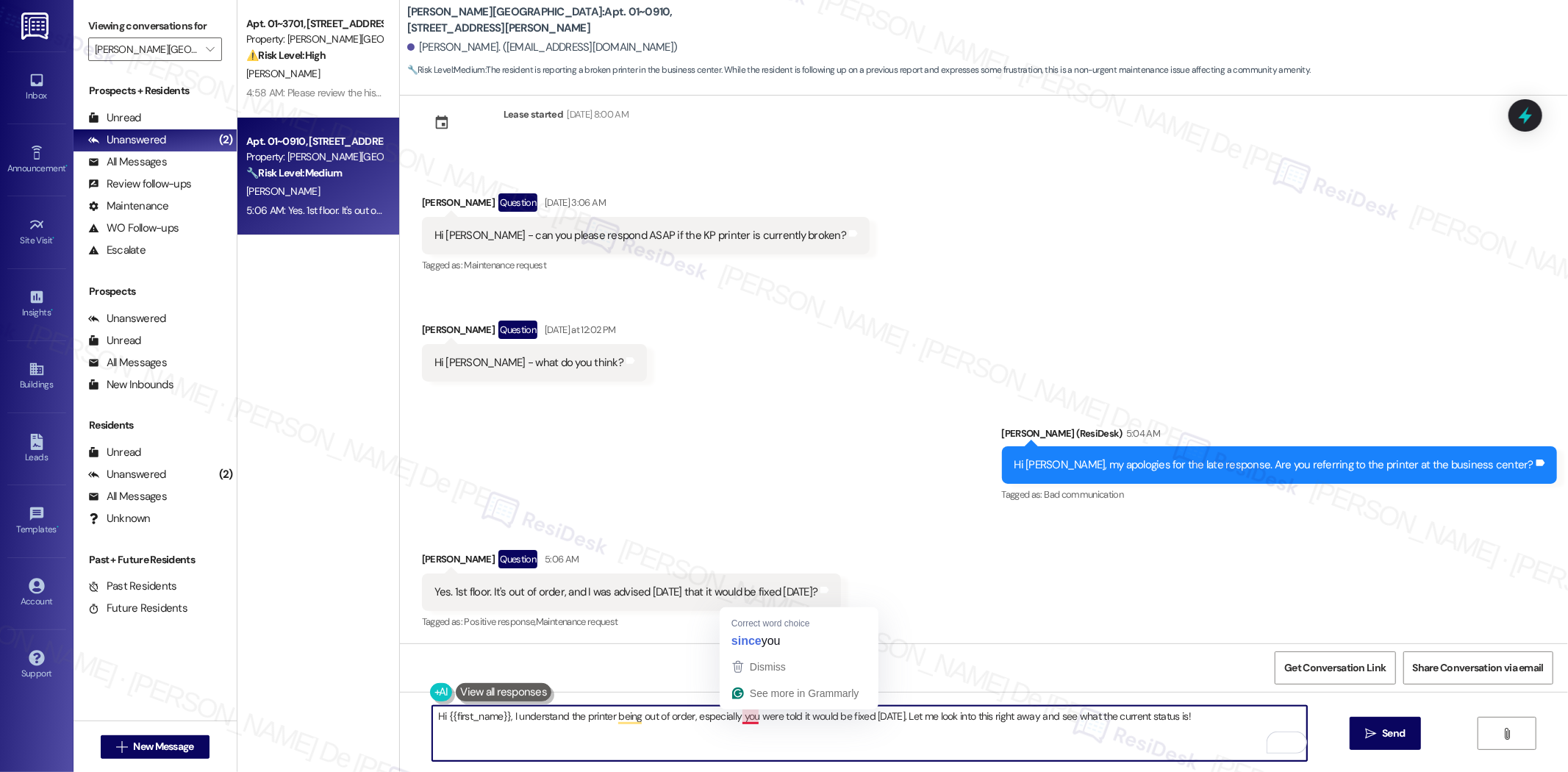
click at [741, 721] on textarea "Hi {{first_name}}, I understand the printer being out of order, especially you …" at bounding box center [870, 733] width 875 height 55
click at [735, 721] on textarea "Hi {{first_name}}, I understand the printer being out of order, especially you …" at bounding box center [870, 733] width 875 height 55
click at [740, 716] on textarea "Hi {{first_name}}, I understand the printer being out of order, especially you …" at bounding box center [870, 733] width 875 height 55
click at [746, 713] on textarea "Hi {{first_name}}, I understand the printer being out of order, especially you …" at bounding box center [870, 733] width 875 height 55
drag, startPoint x: 739, startPoint y: 713, endPoint x: 741, endPoint y: 725, distance: 12.2
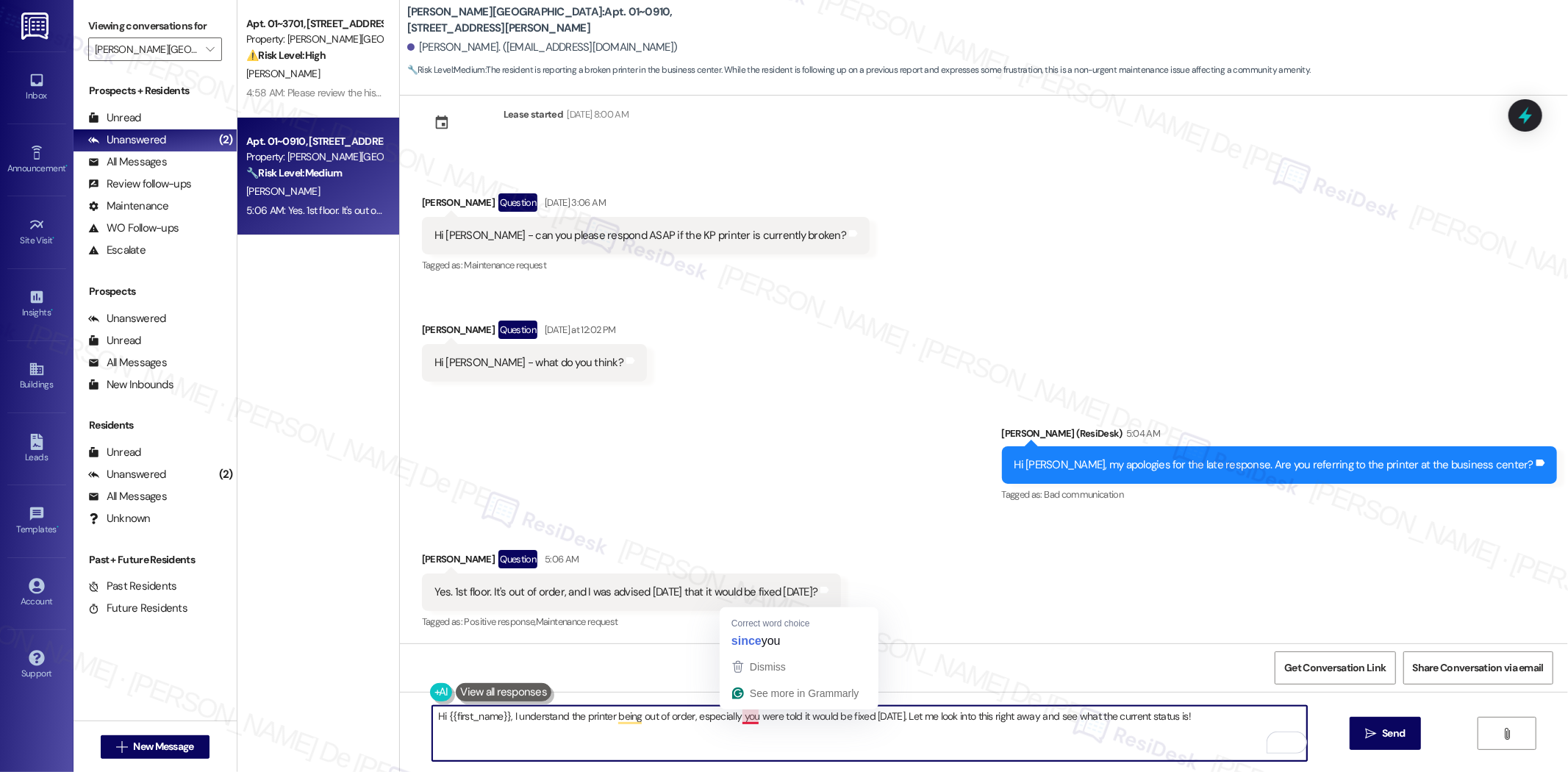
click at [740, 725] on textarea "Hi {{first_name}}, I understand the printer being out of order, especially you …" at bounding box center [870, 733] width 875 height 55
click at [813, 740] on textarea "Hi {{first_name}}, I understand the printer being out of order, especially you …" at bounding box center [870, 733] width 875 height 55
click at [737, 721] on textarea "Hi {{first_name}}, I understand the printer being out of order, especially you …" at bounding box center [870, 733] width 875 height 55
drag, startPoint x: 754, startPoint y: 713, endPoint x: 687, endPoint y: 730, distance: 69.1
click at [687, 730] on textarea "Hi {{first_name}}, I understand the printer being out of order, especially you …" at bounding box center [870, 733] width 875 height 55
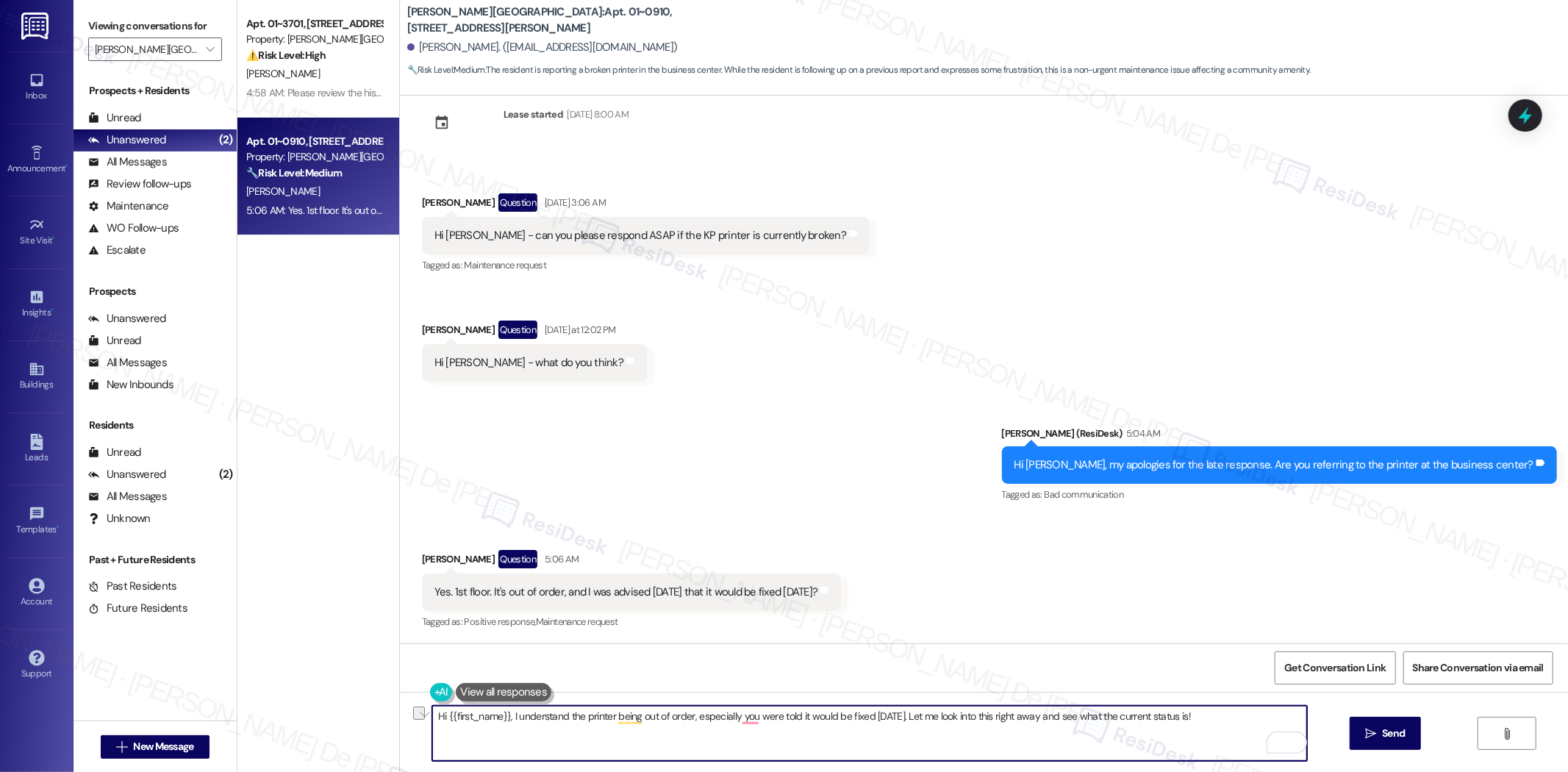
click at [701, 723] on textarea "Hi {{first_name}}, I understand the printer being out of order, especially you …" at bounding box center [870, 733] width 875 height 55
drag, startPoint x: 750, startPoint y: 717, endPoint x: 604, endPoint y: 770, distance: 155.3
click at [606, 770] on div "Hi {{first_name}}, I understand the printer being out of order, especially you …" at bounding box center [984, 747] width 1169 height 110
click at [812, 744] on textarea "Hi {{first_name}}, I understand the printer being out of order, especially you …" at bounding box center [870, 733] width 875 height 55
drag, startPoint x: 755, startPoint y: 719, endPoint x: 606, endPoint y: 725, distance: 149.1
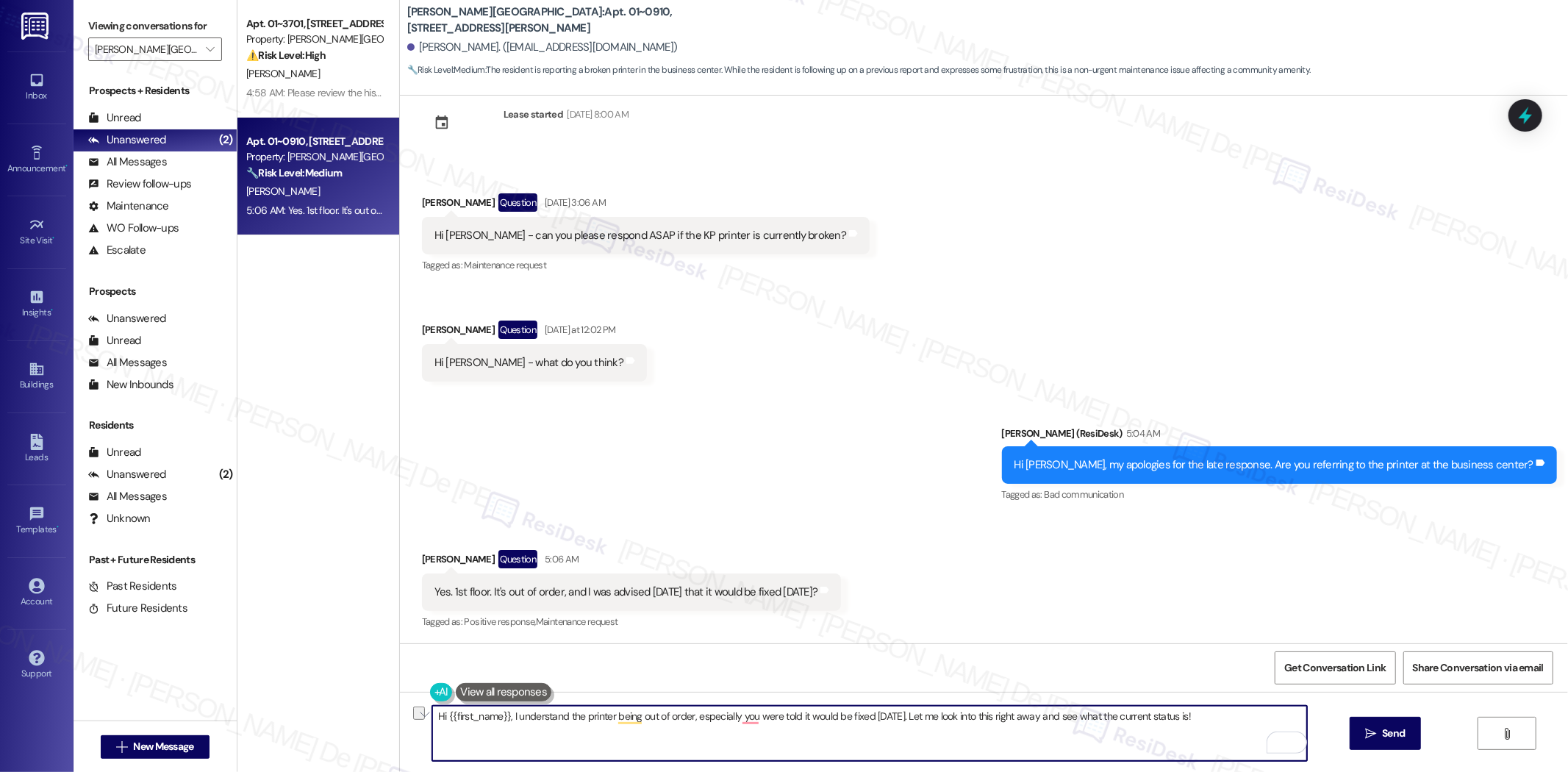
click at [606, 725] on textarea "Hi {{first_name}}, I understand the printer being out of order, especially you …" at bounding box center [870, 733] width 875 height 55
click at [816, 711] on textarea "Hi {{first_name}}, I understand the printer is not working and you were told it…" at bounding box center [870, 733] width 875 height 55
click at [895, 709] on textarea "Hi {{first_name}}, I understand the printer is not working and you were told it…" at bounding box center [870, 733] width 875 height 55
click at [960, 718] on textarea "Hi {{first_name}}, I understand the printer is not working and you were told it…" at bounding box center [870, 733] width 875 height 55
click at [962, 719] on textarea "Hi {{first_name}}, I understand the printer is not working and you were told it…" at bounding box center [870, 733] width 875 height 55
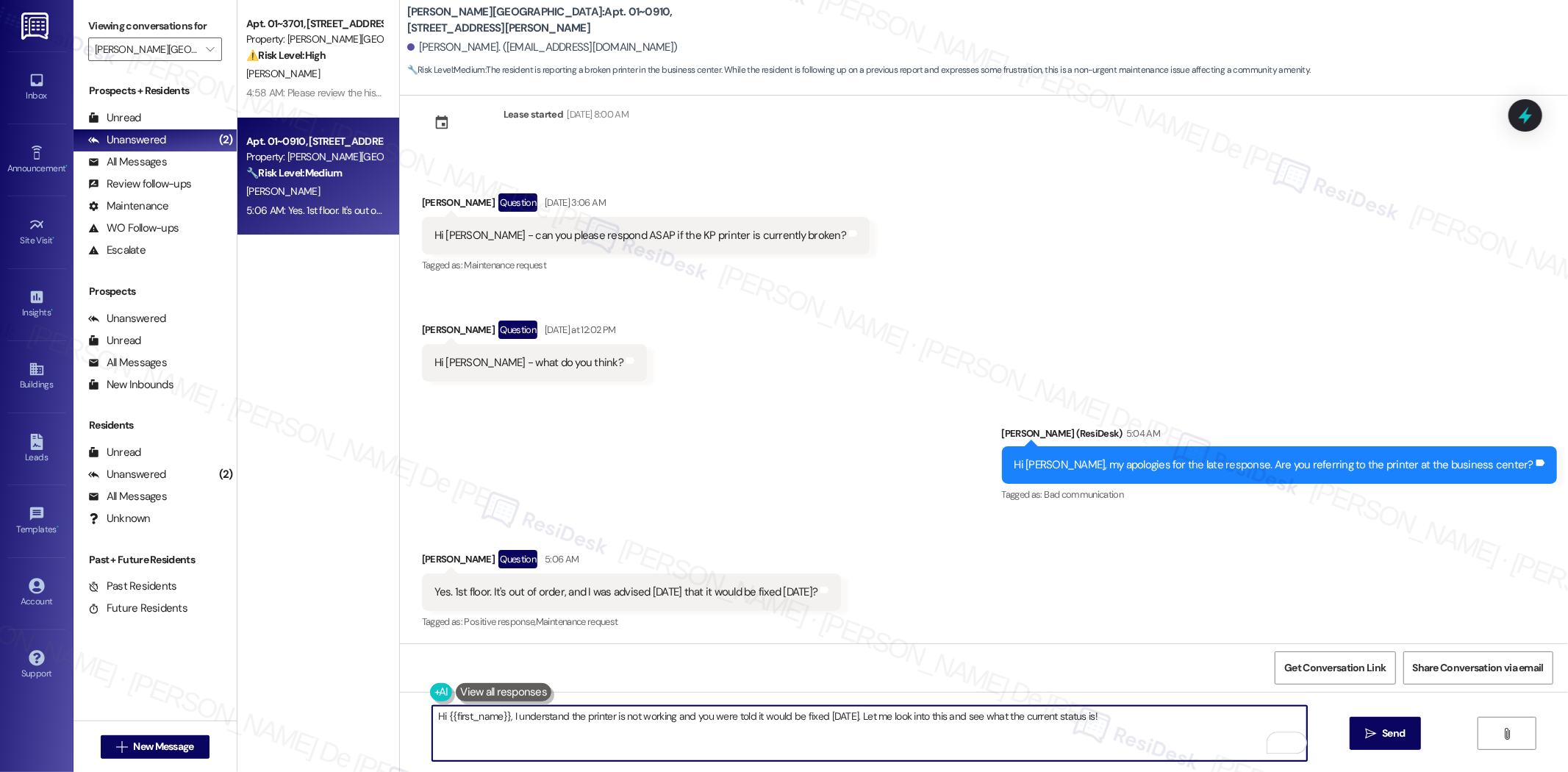
click at [1064, 718] on textarea "Hi {{first_name}}, I understand the printer is not working and you were told it…" at bounding box center [870, 733] width 875 height 55
click at [1102, 719] on textarea "Hi {{first_name}}, I understand the printer is not working and you were told it…" at bounding box center [870, 733] width 875 height 55
click at [506, 716] on textarea "Hi {{first_name}}, I understand the printer is not working and you were told it…" at bounding box center [870, 733] width 875 height 55
drag, startPoint x: 502, startPoint y: 716, endPoint x: 325, endPoint y: 726, distance: 177.3
click at [325, 726] on div "Apt. 01~3701, 520 North Kingsbury Property: Kingsbury Plaza ⚠️ Risk Level: High…" at bounding box center [902, 386] width 1331 height 772
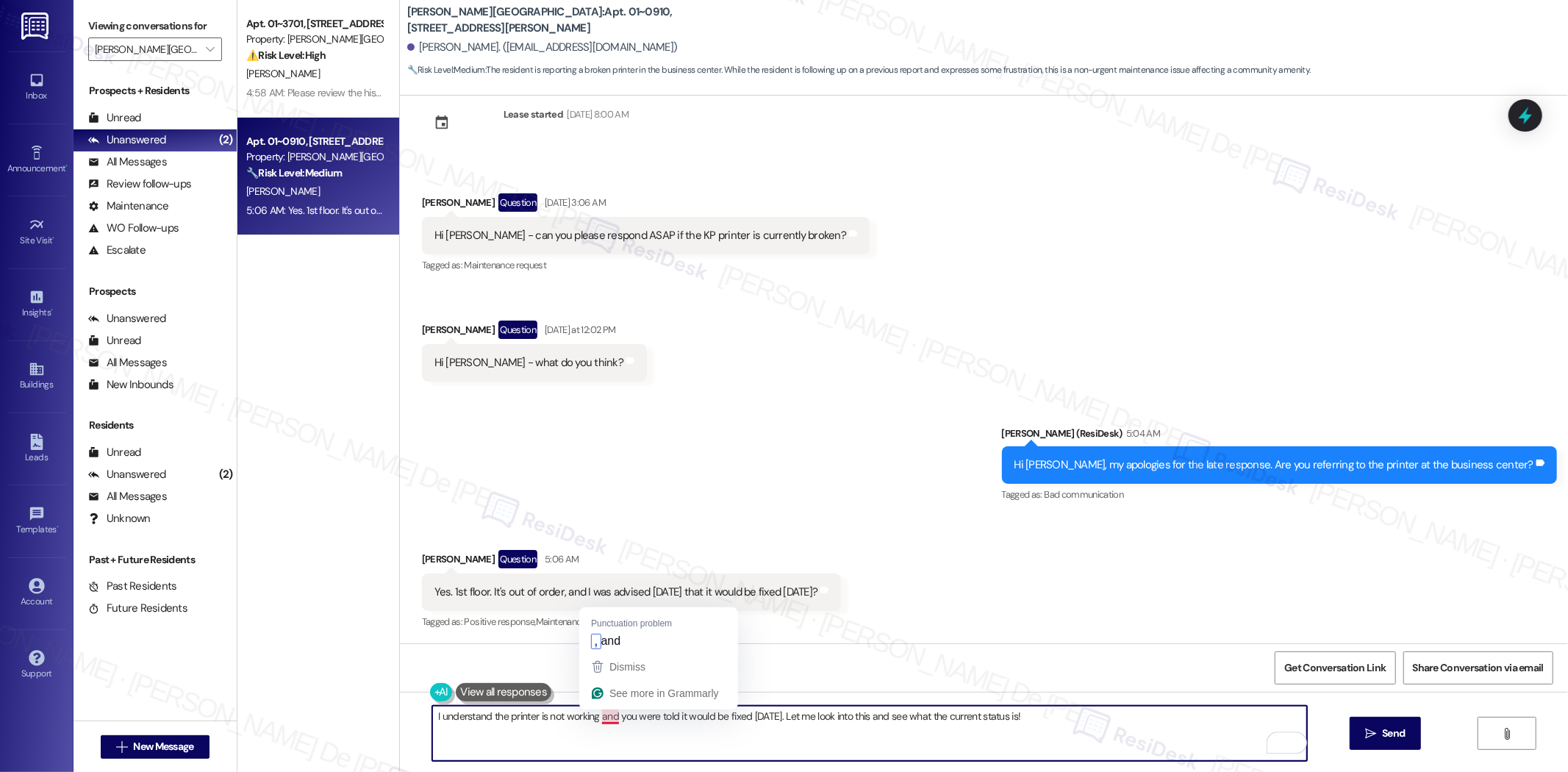
click at [594, 717] on textarea "I understand the printer is not working and you were told it would be fixed tod…" at bounding box center [870, 733] width 875 height 55
type textarea "I understand the printer is not working and you were told it would be fixed tod…"
drag, startPoint x: 597, startPoint y: 722, endPoint x: 711, endPoint y: 740, distance: 115.4
click at [711, 740] on textarea "I understand the printer is not working and you were told it would be fixed tod…" at bounding box center [870, 733] width 875 height 55
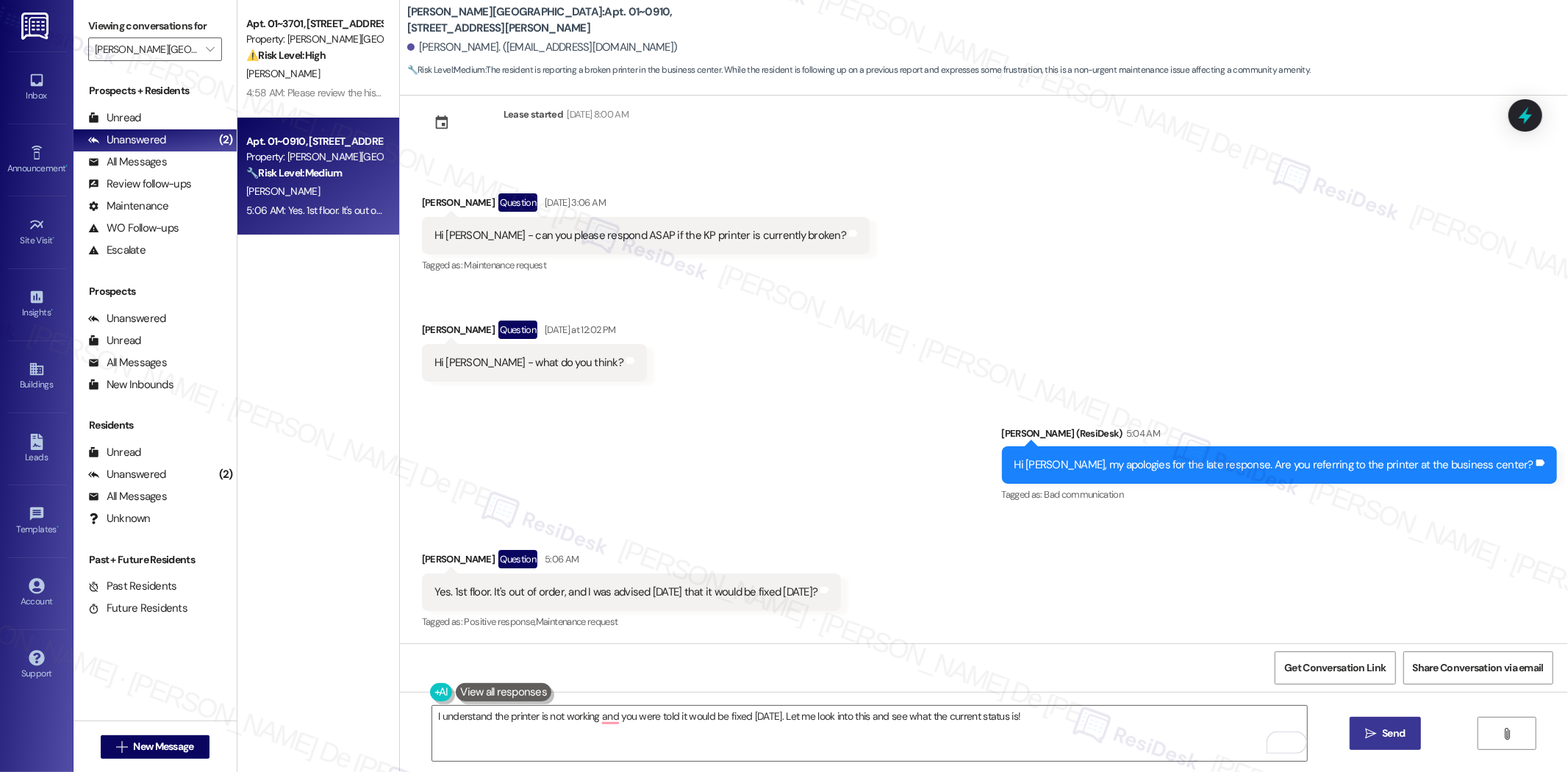
drag, startPoint x: 1395, startPoint y: 731, endPoint x: 1385, endPoint y: 741, distance: 14.1
click at [1395, 731] on span "Send" at bounding box center [1393, 733] width 22 height 16
type textarea "Hi {{first_name}}, I understand the printer is still out of order. I'm happy to…"
click at [526, 17] on b "Kingsbury Plaza: Apt. 01~0910, 520 North Kingsbury" at bounding box center [554, 20] width 294 height 32
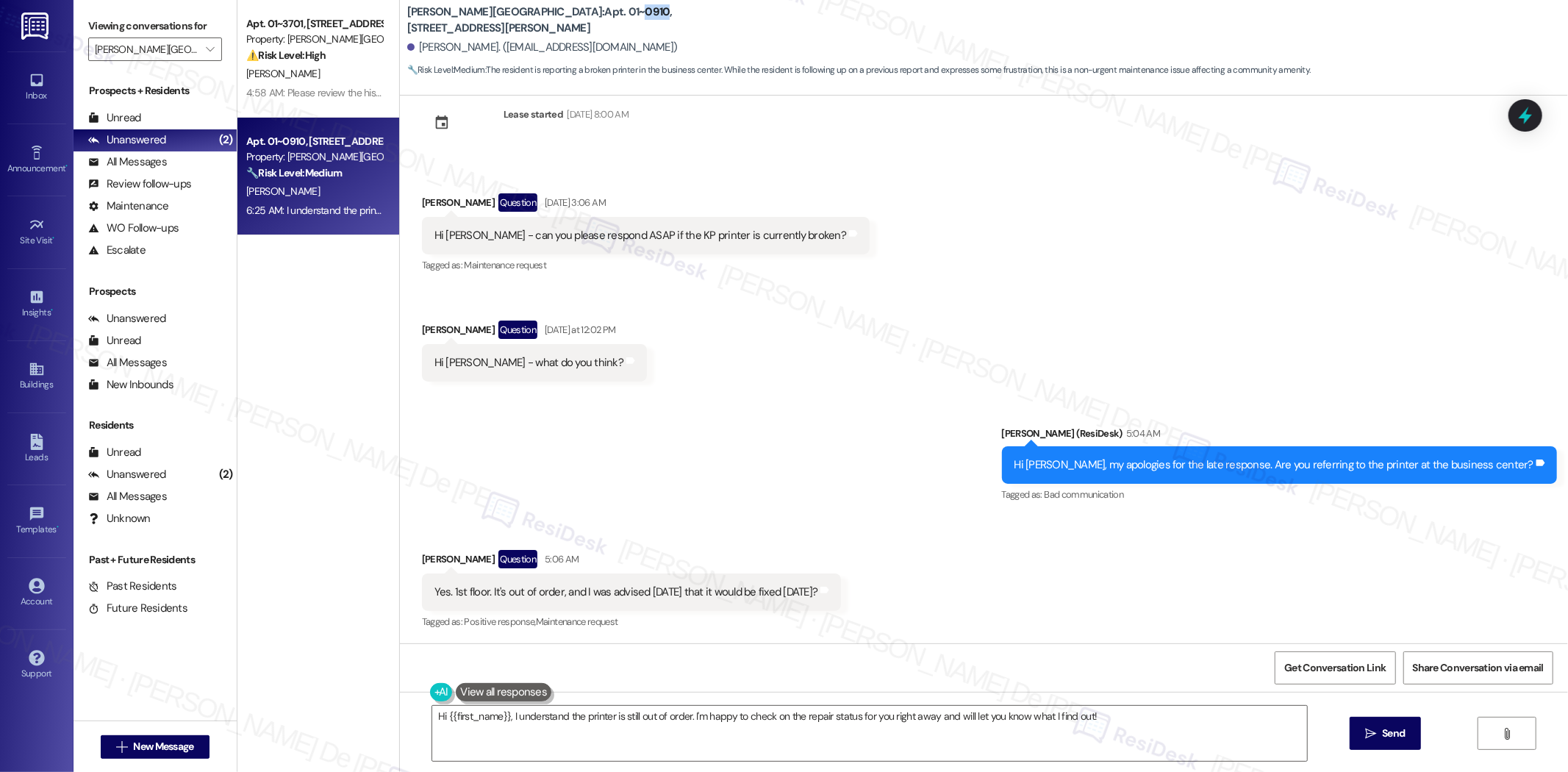
copy b "0910"
click at [708, 726] on textarea "Hi {{first_name}}, I understand the printer is still out of order. I'm happy to…" at bounding box center [870, 733] width 875 height 55
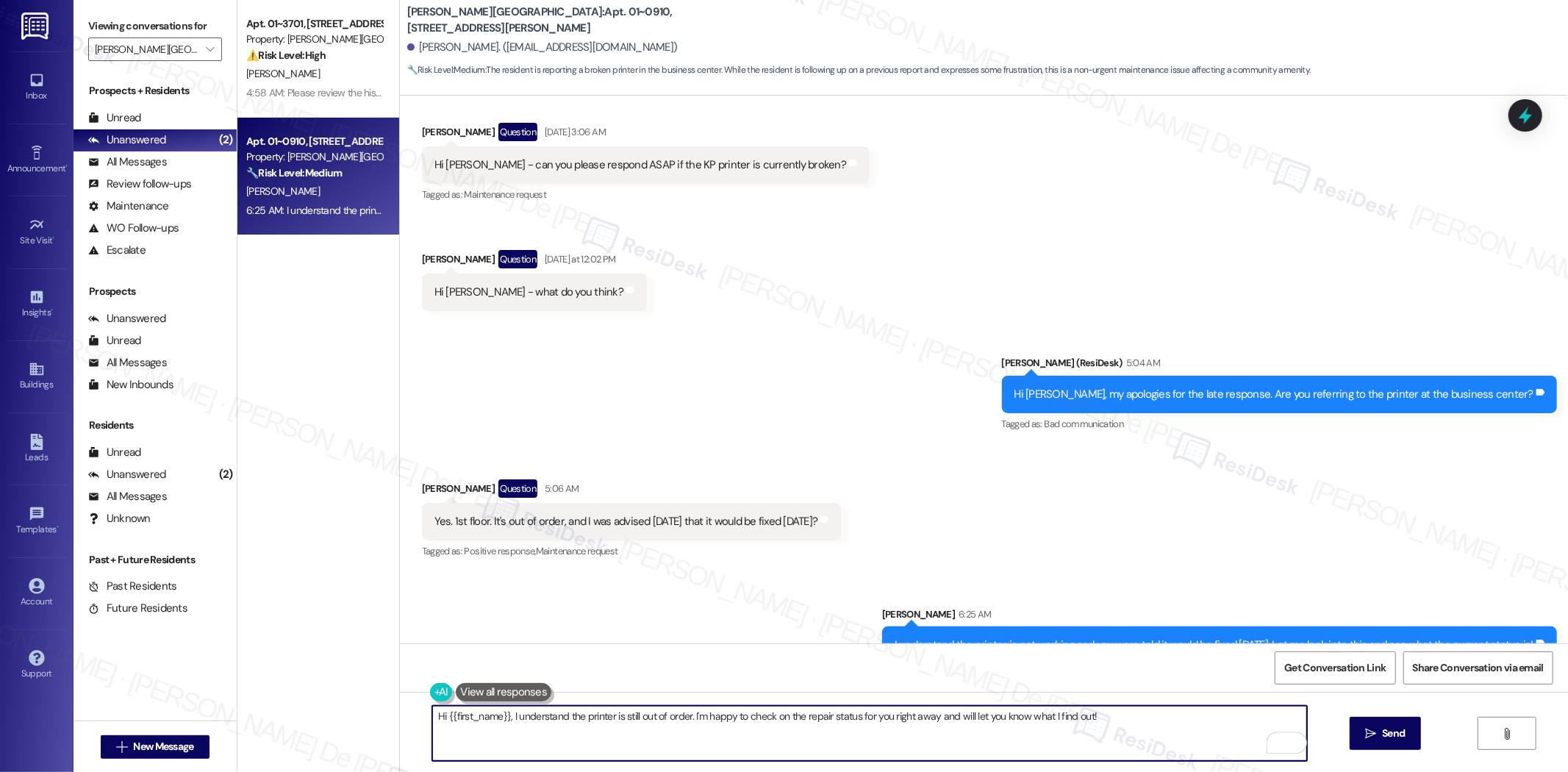
scroll to position [137, 0]
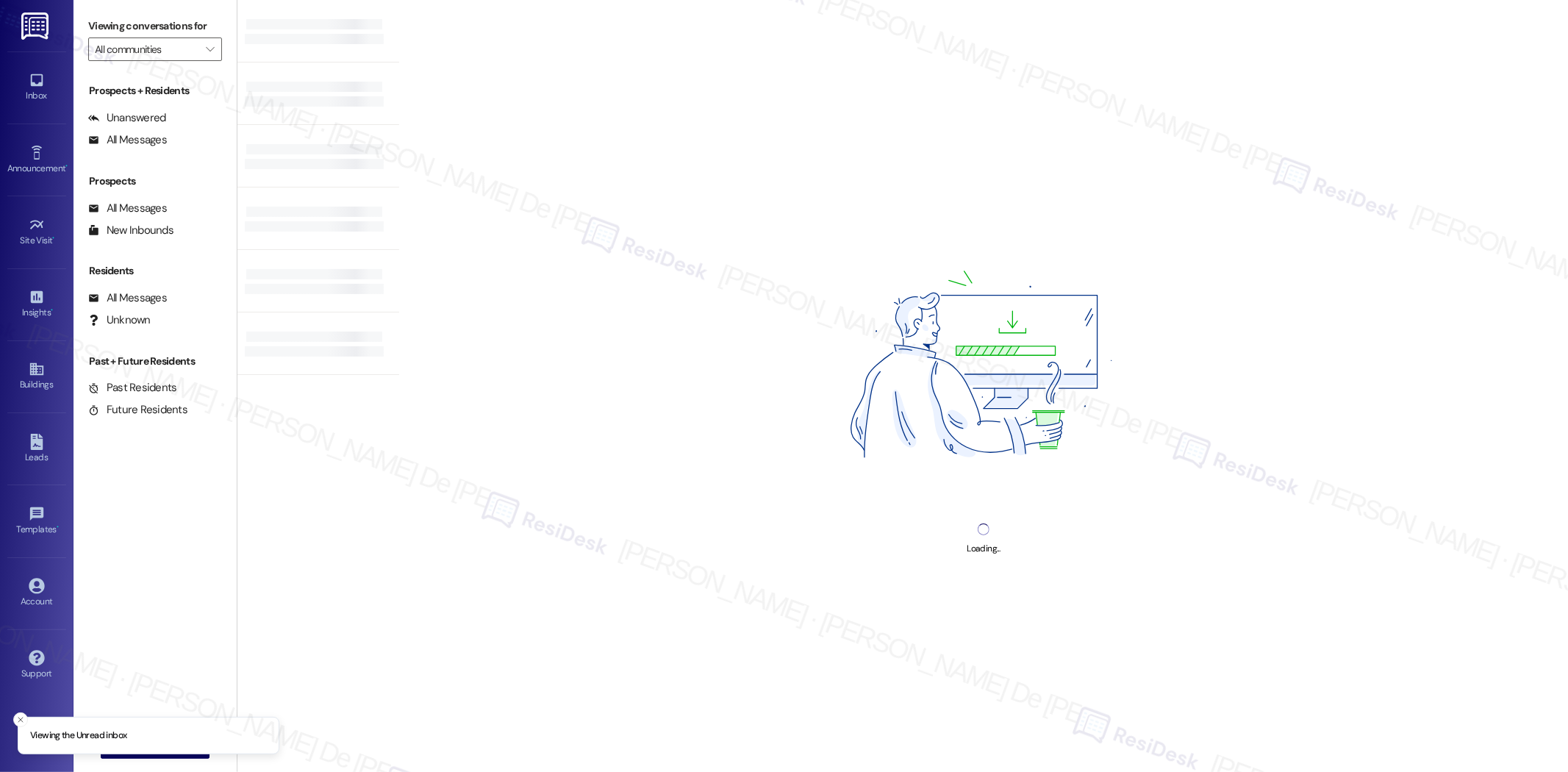
type input "[PERSON_NAME][GEOGRAPHIC_DATA]"
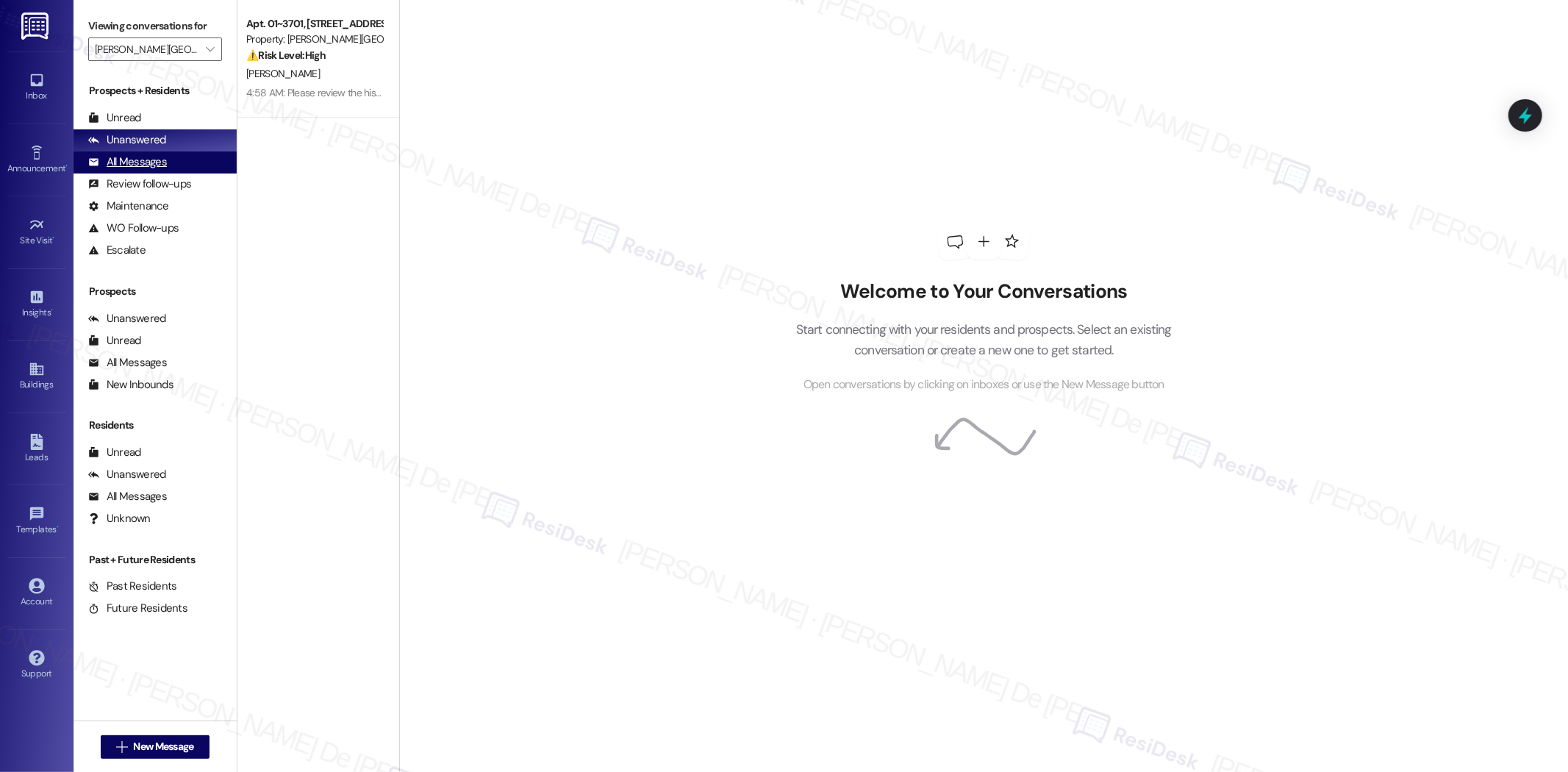
click at [145, 160] on div "All Messages" at bounding box center [127, 162] width 79 height 16
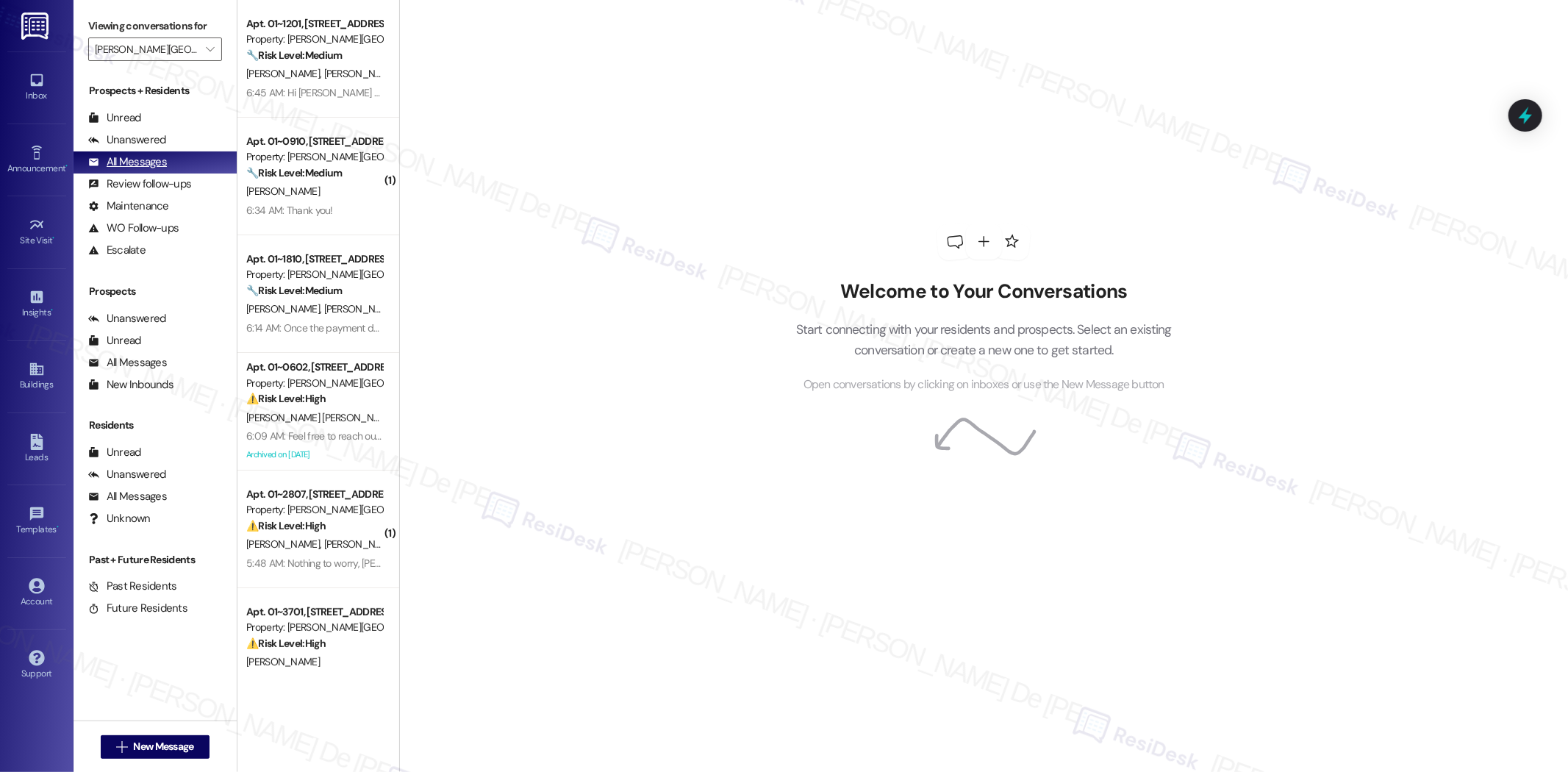
click at [133, 164] on div "All Messages" at bounding box center [127, 162] width 79 height 16
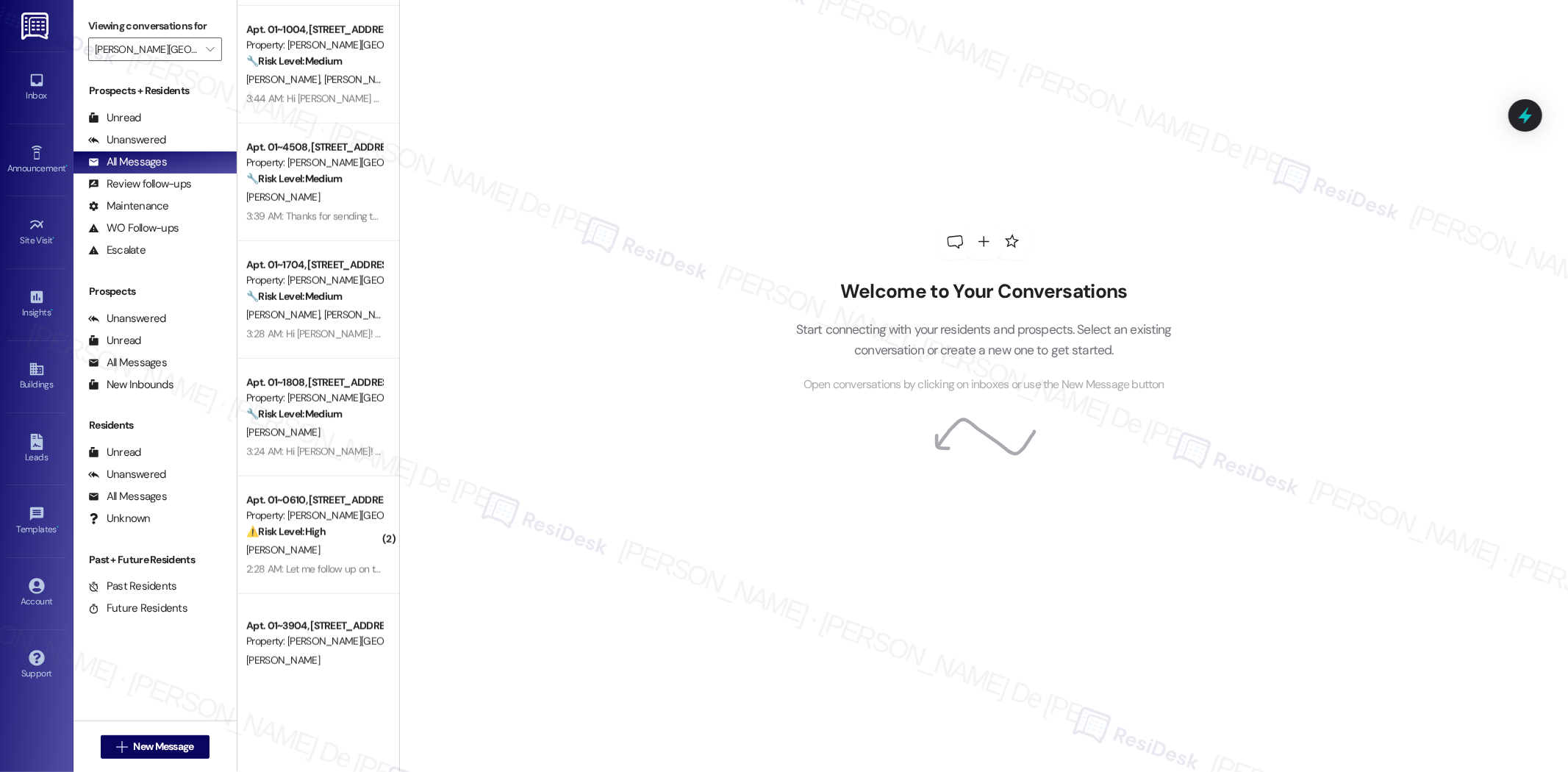
scroll to position [1089, 0]
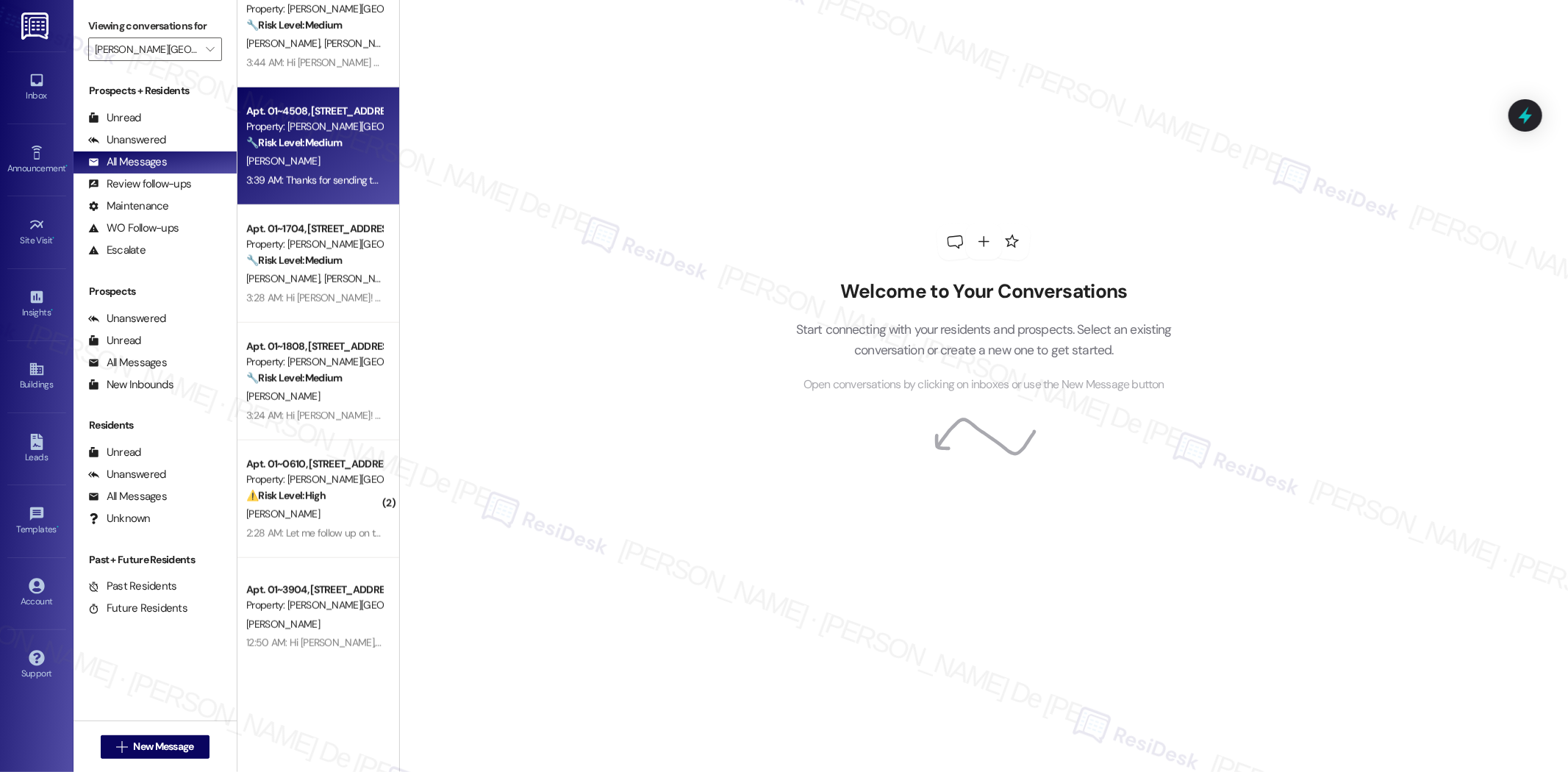
click at [321, 171] on div "3:39 AM: Thanks for sending the screenshot of the error for the printer. I'll r…" at bounding box center [314, 180] width 139 height 18
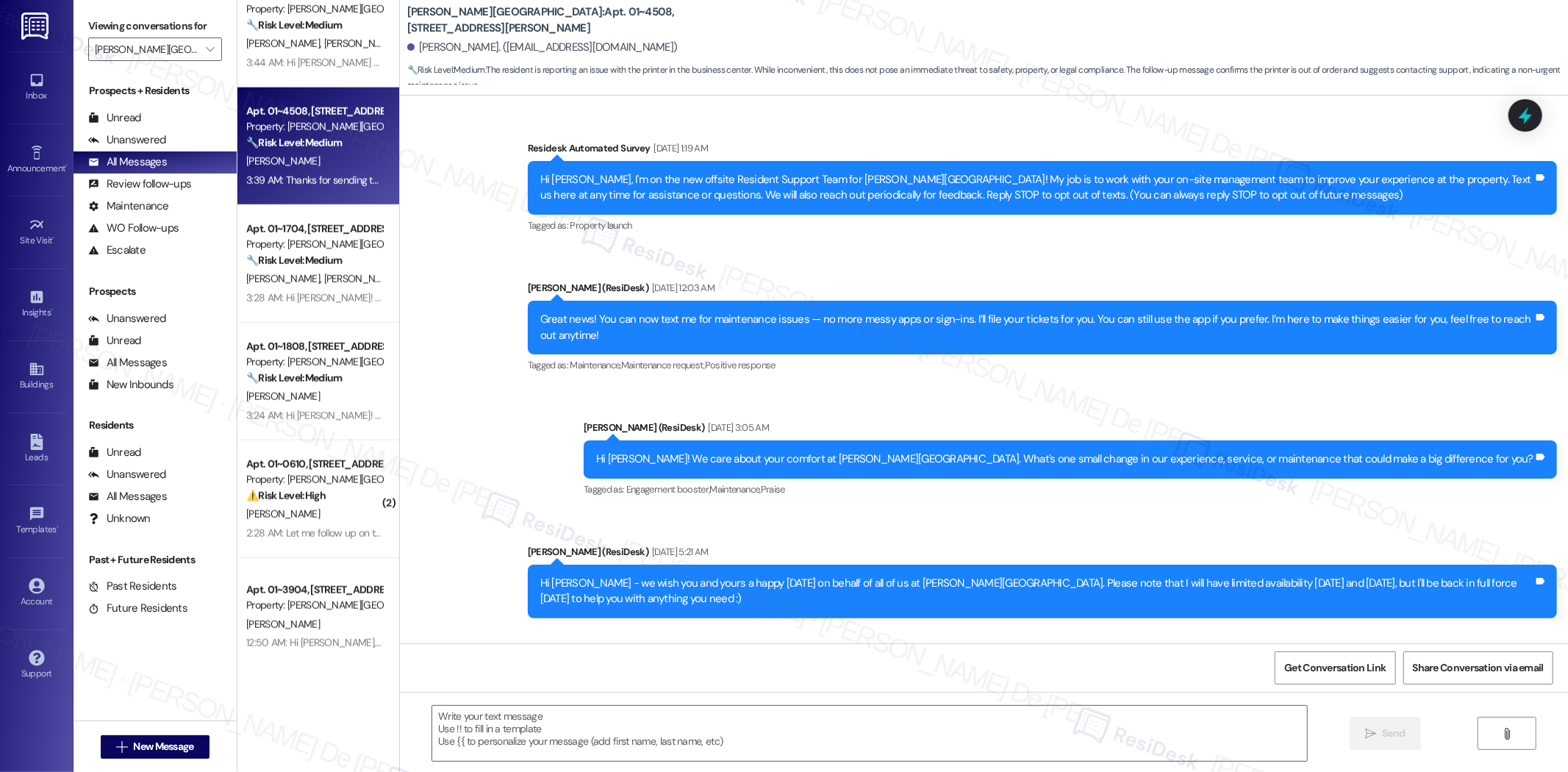
scroll to position [4627, 0]
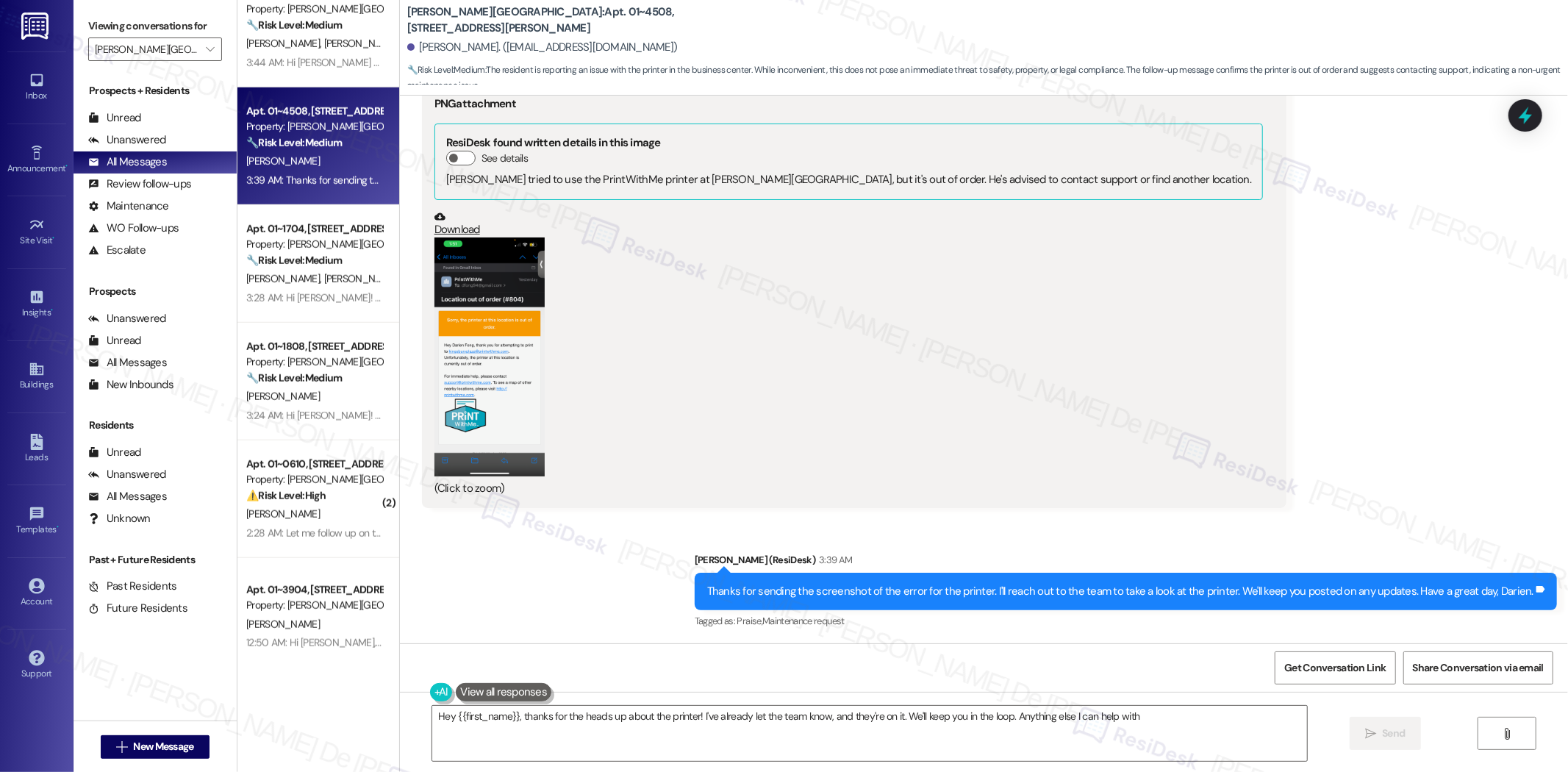
type textarea "Hey {{first_name}}, thanks for the heads up about the printer! I've already let…"
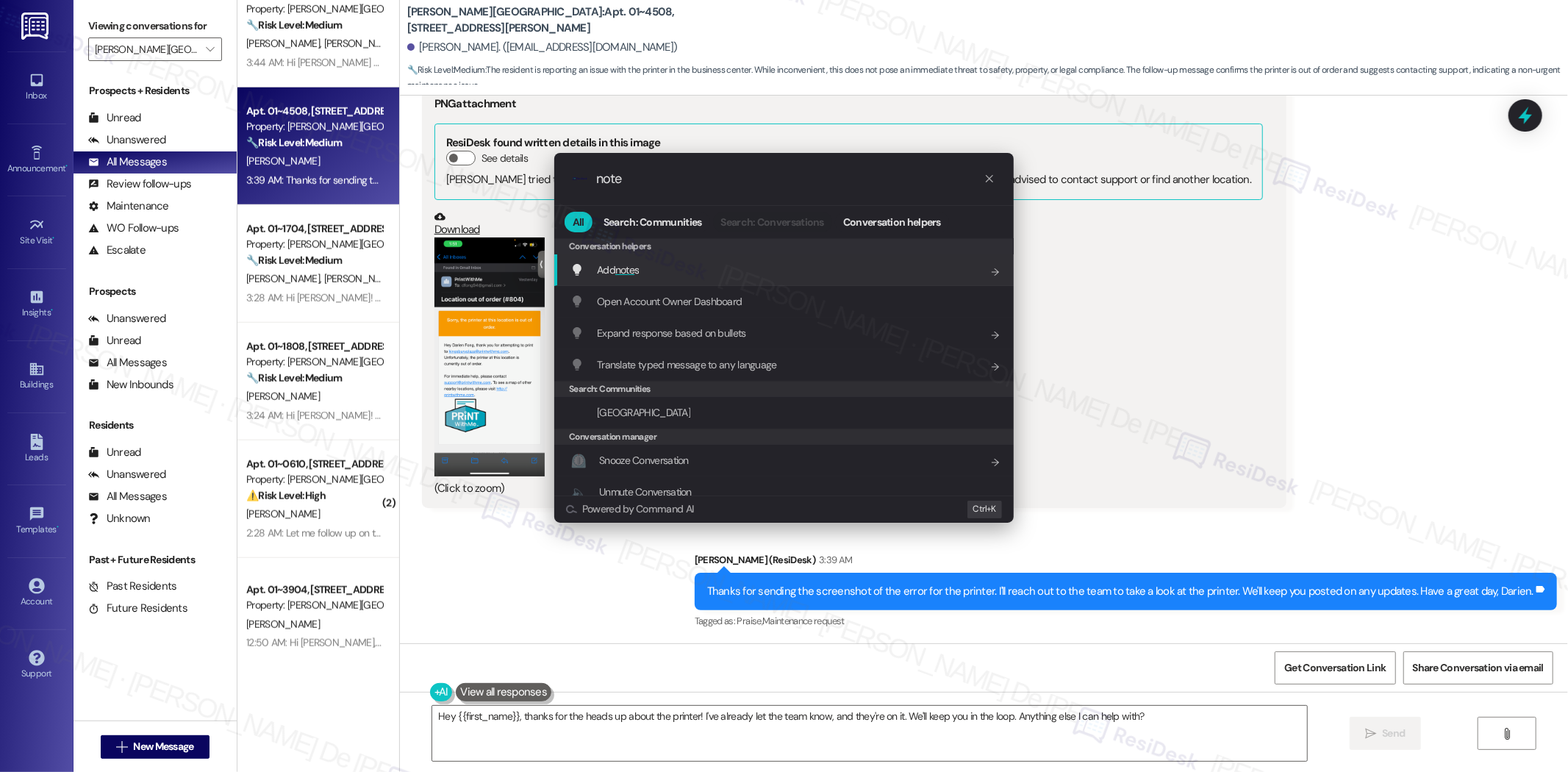
type input "note"
click at [658, 268] on div "Add note s Add shortcut" at bounding box center [785, 269] width 430 height 16
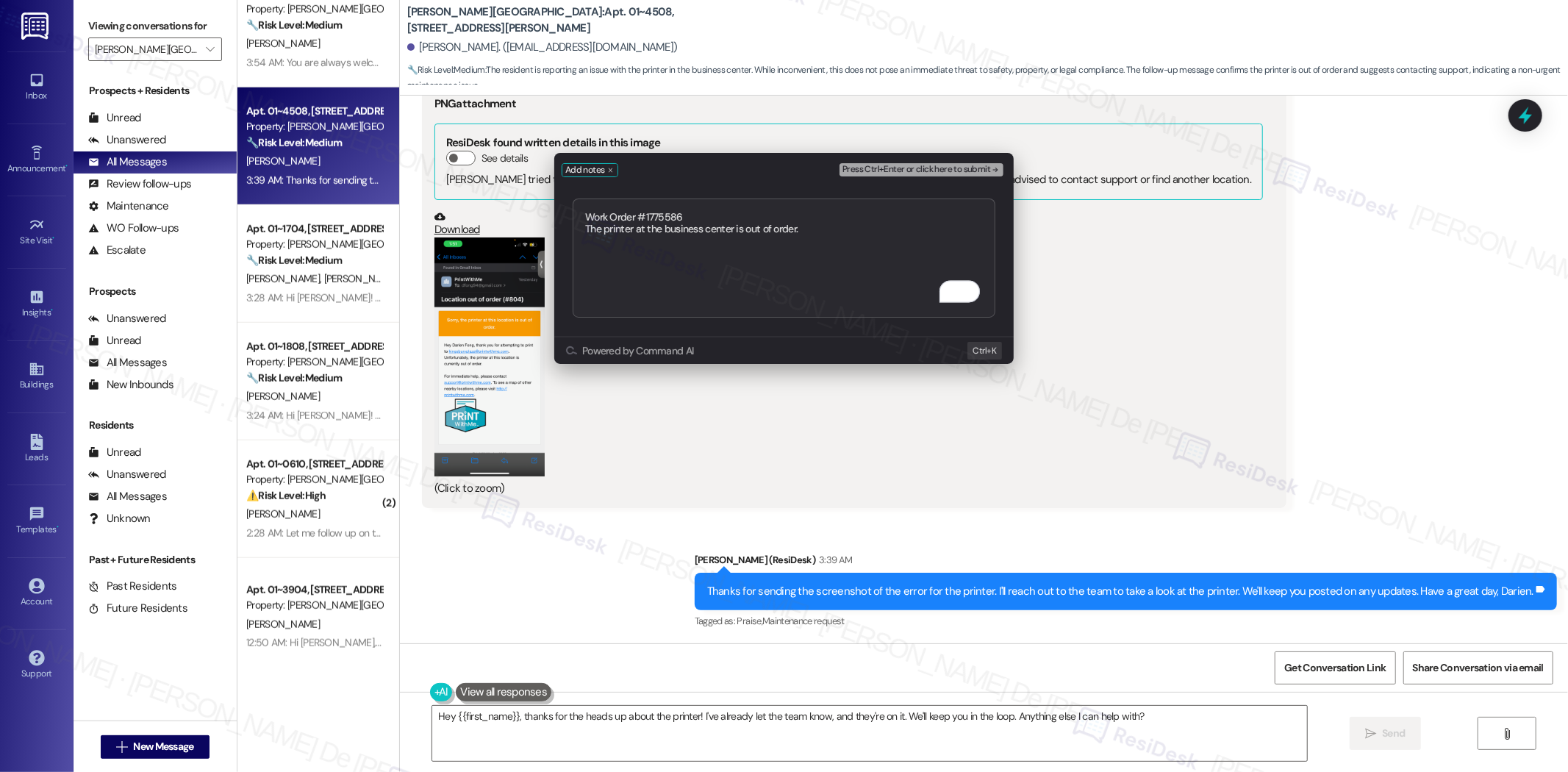
type textarea "Work Order #1775586 The printer at the business center is out of order."
click at [888, 160] on div "Press Ctrl+Enter or click here to submit" at bounding box center [923, 170] width 167 height 21
click at [877, 166] on span "Press Ctrl+Enter or click here to submit" at bounding box center [916, 169] width 148 height 10
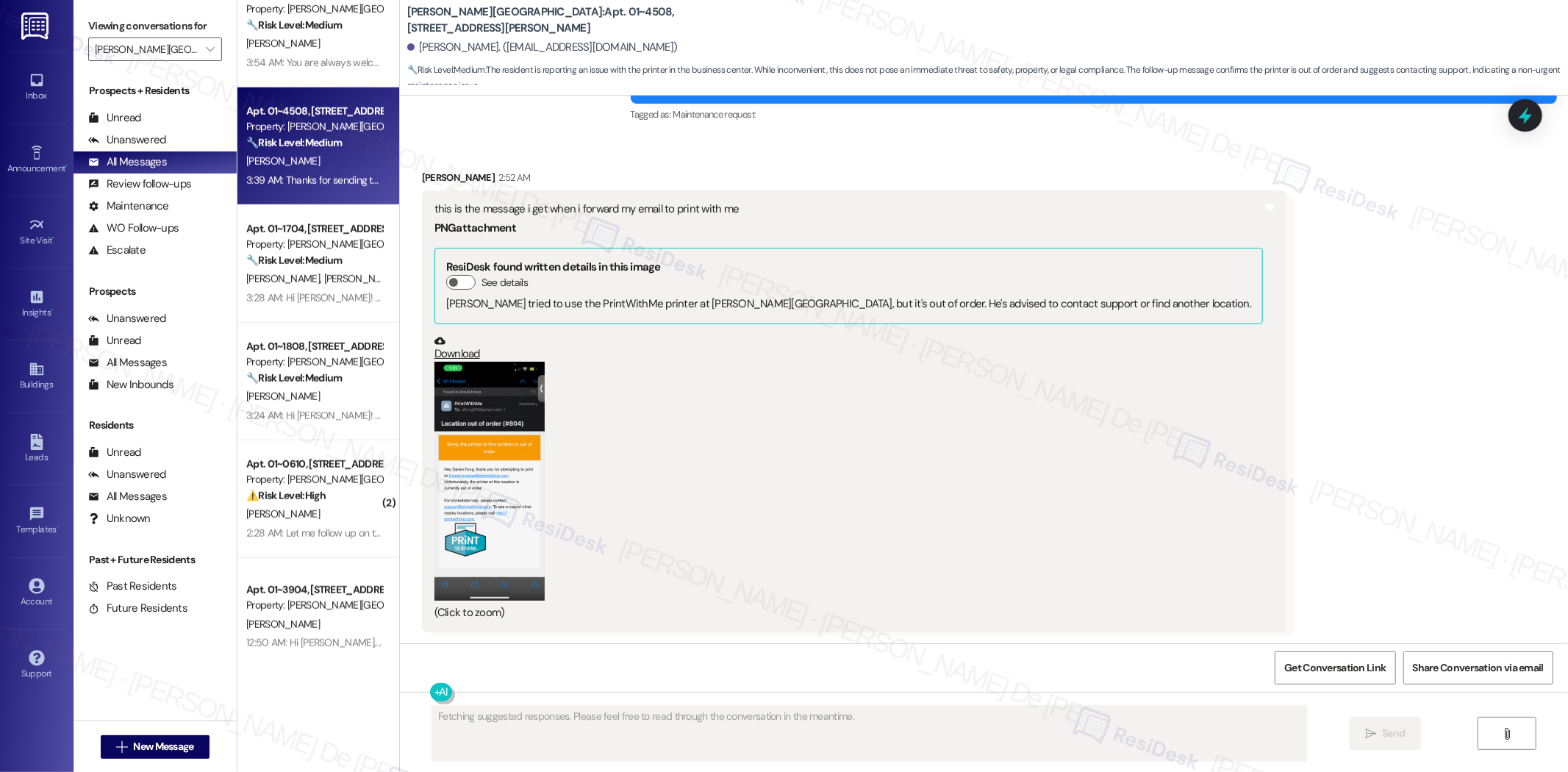
scroll to position [4767, 0]
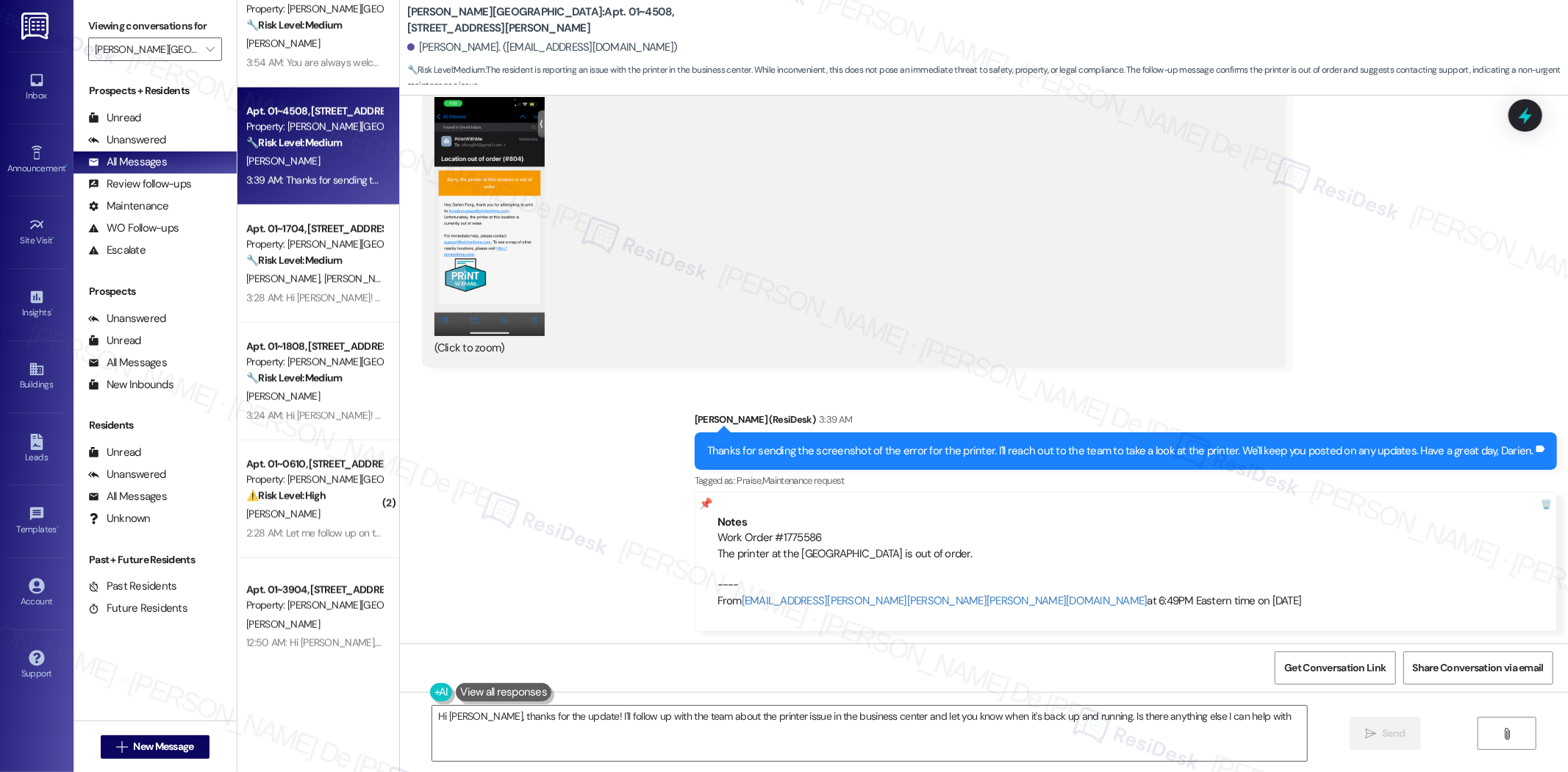
type textarea "Hi Darien, thanks for the update! I'll follow up with the team about the printe…"
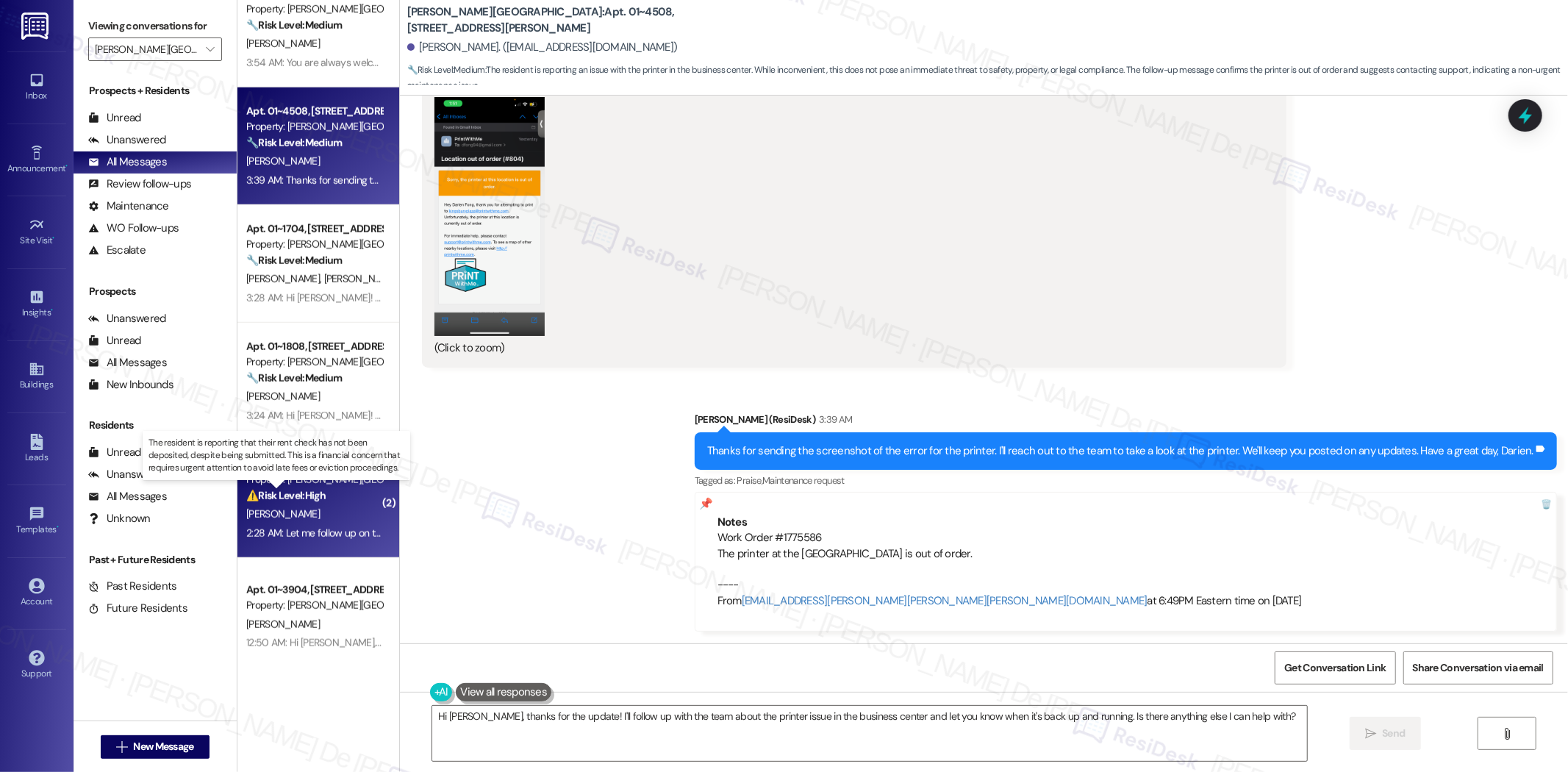
click at [285, 493] on strong "⚠️ Risk Level: High" at bounding box center [286, 496] width 80 height 13
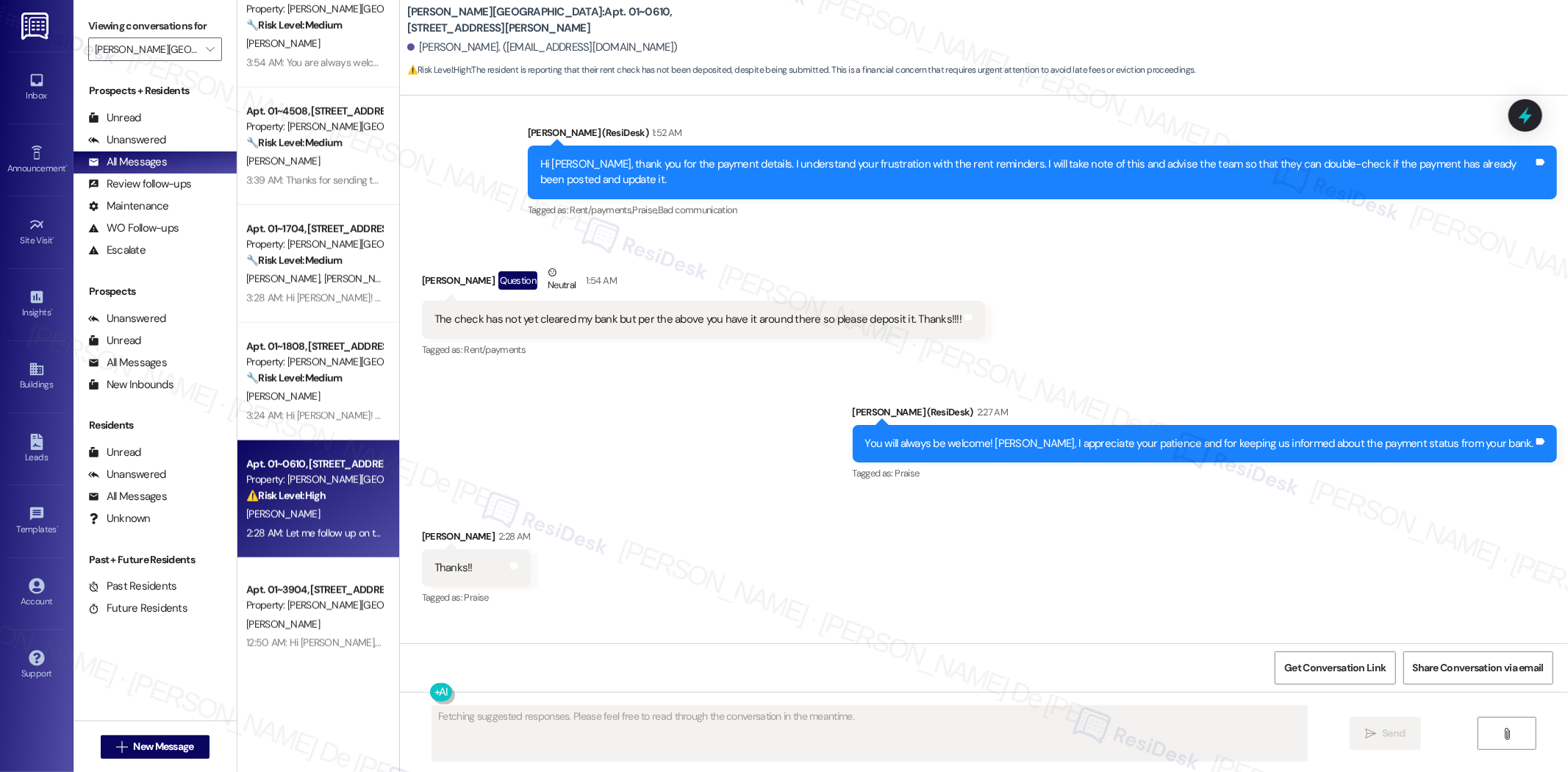
scroll to position [4070, 0]
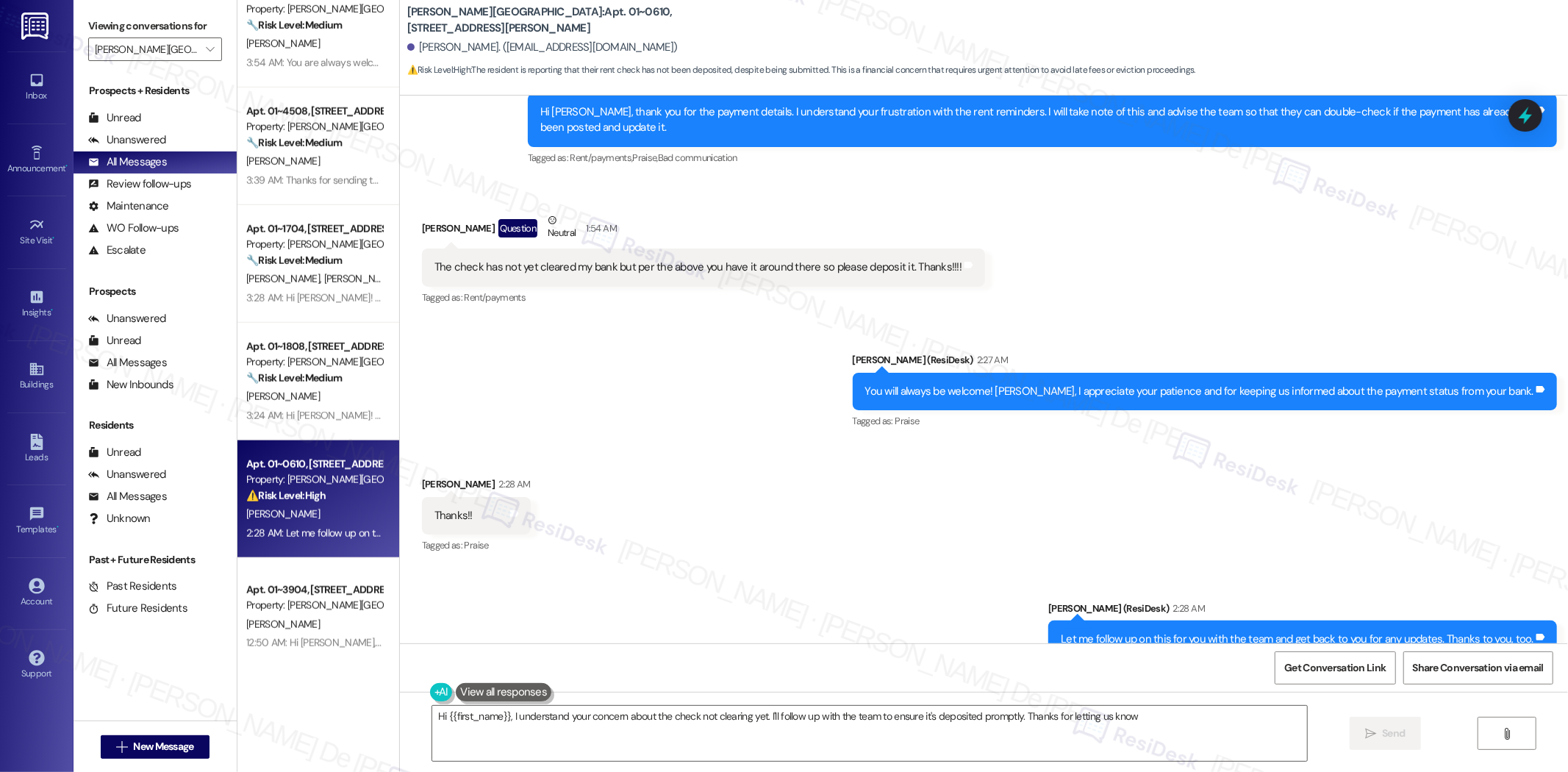
type textarea "Hi {{first_name}}, I understand your concern about the check not clearing yet. …"
click at [137, 133] on div "Unanswered" at bounding box center [127, 139] width 78 height 16
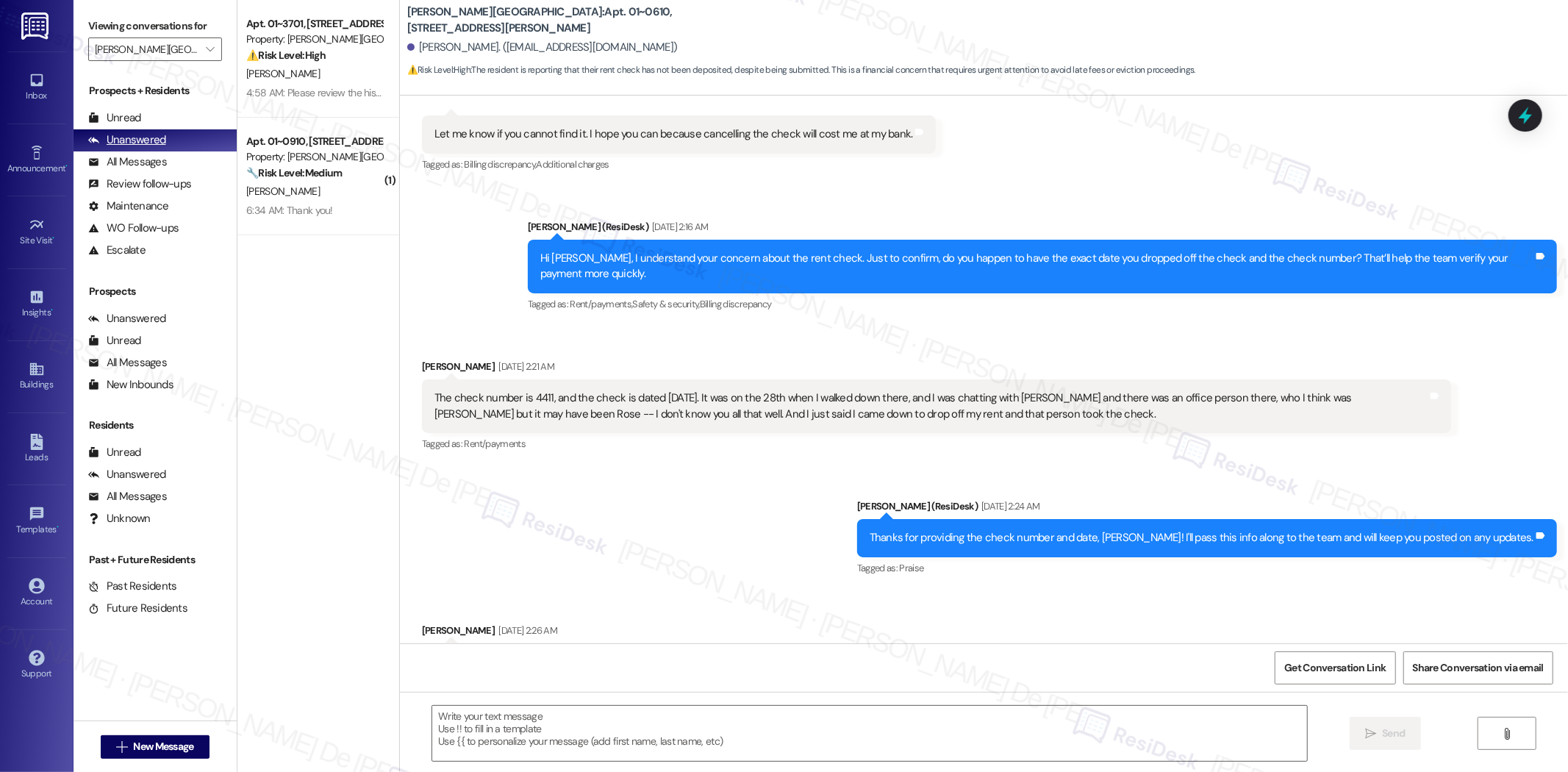
type textarea "Fetching suggested responses. Please feel free to read through the conversation…"
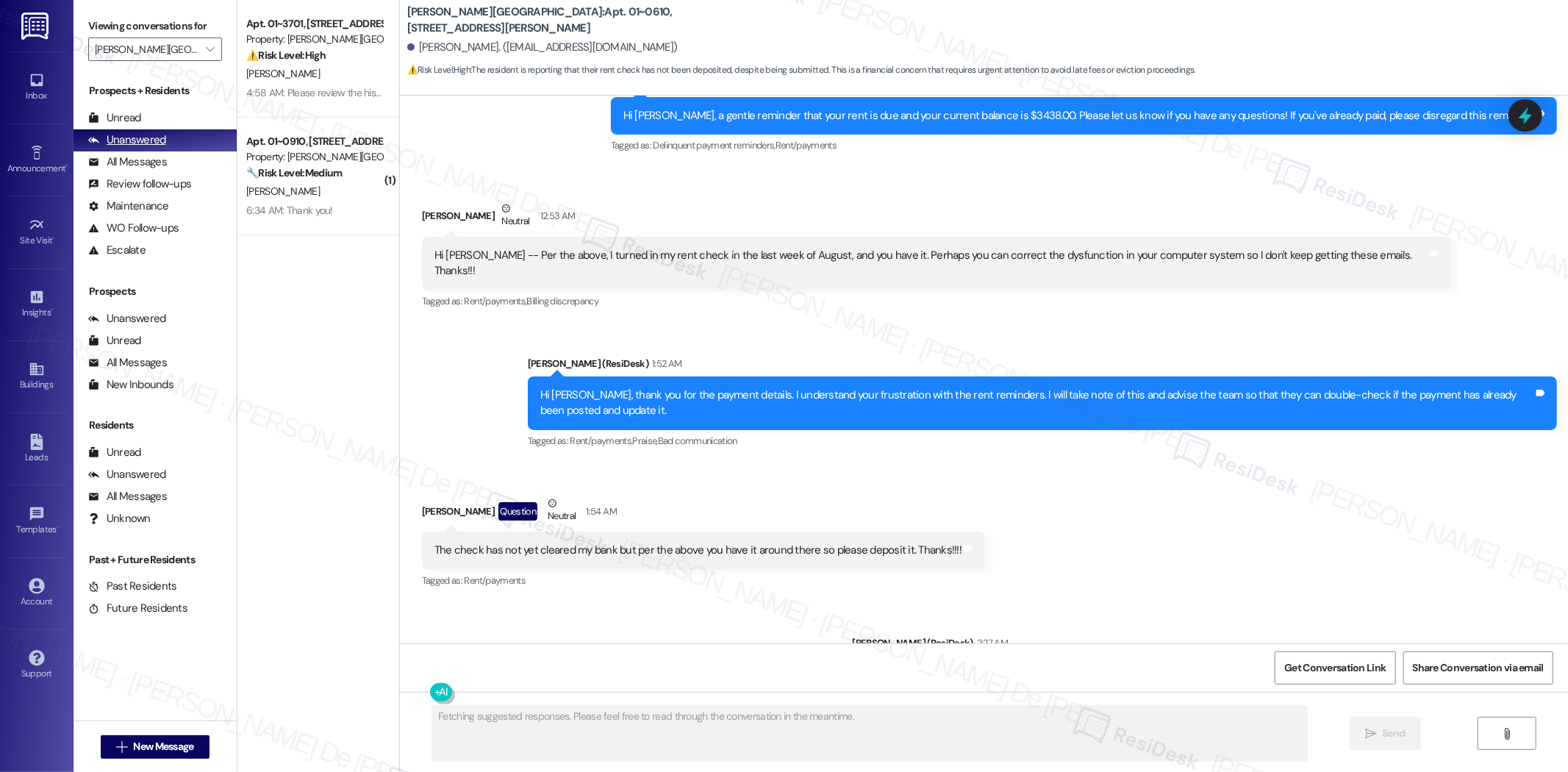
scroll to position [3946, 0]
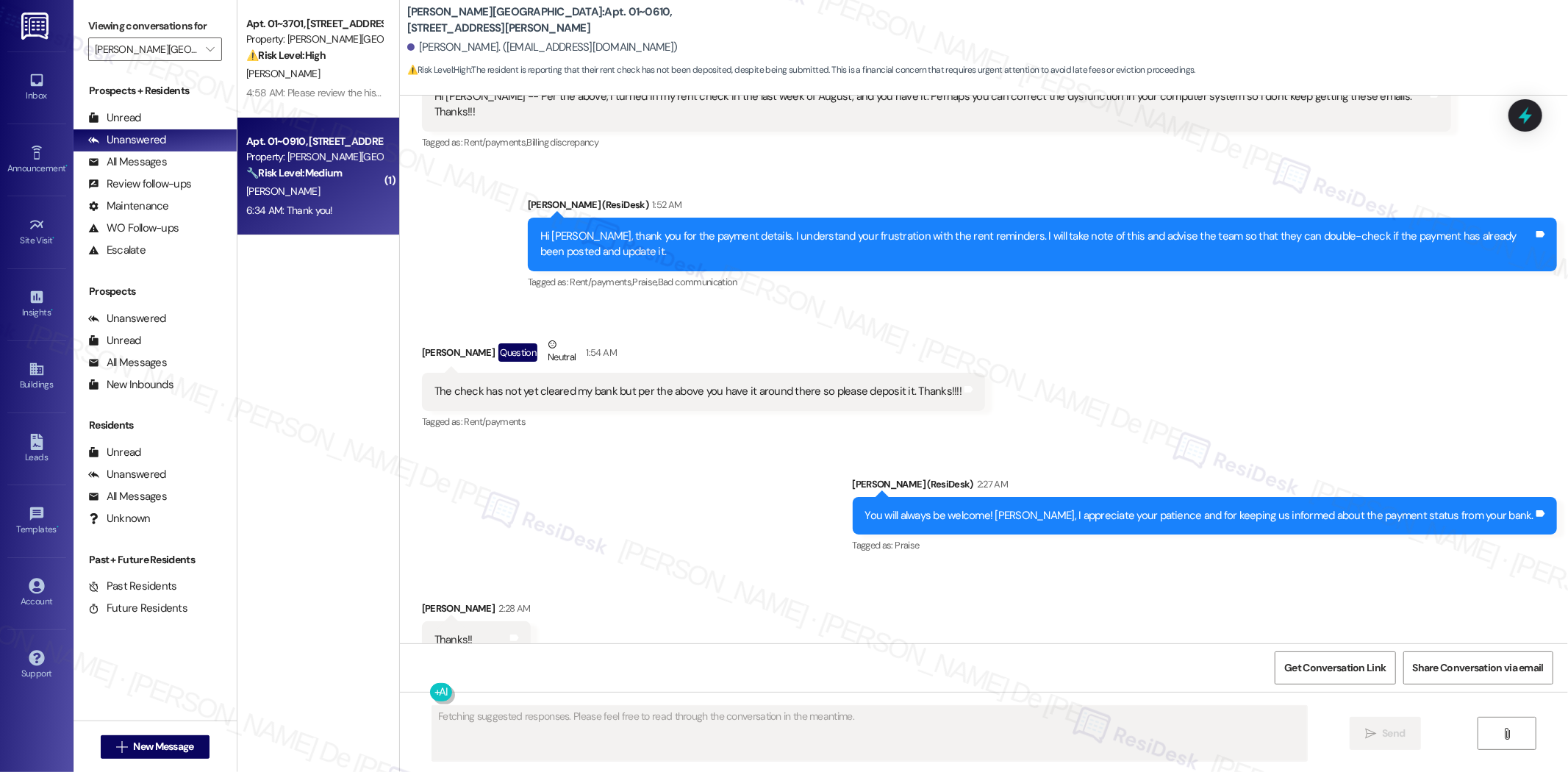
click at [347, 208] on div "6:34 AM: Thank you! 6:34 AM: Thank you!" at bounding box center [314, 211] width 139 height 18
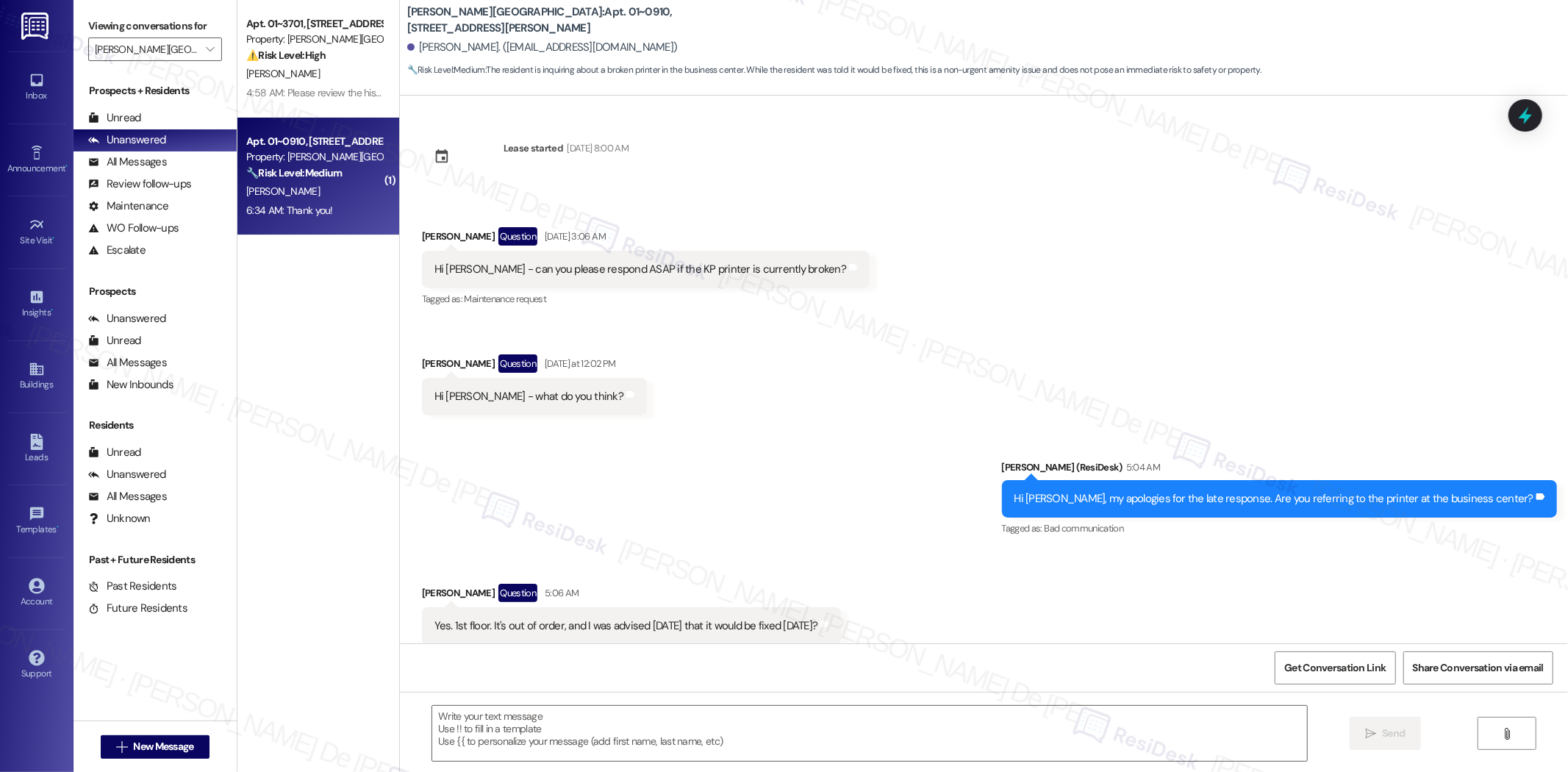
scroll to position [282, 0]
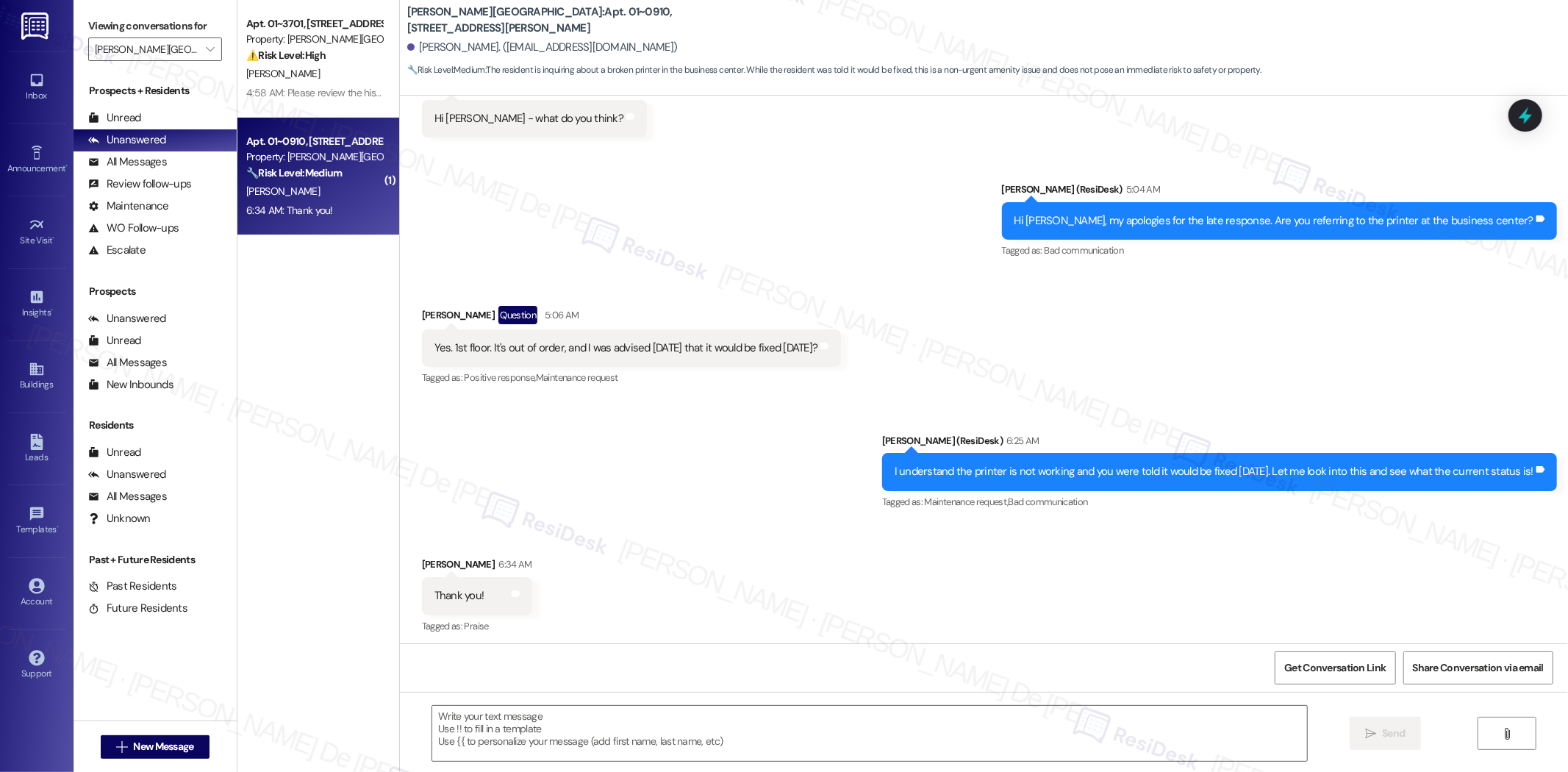
type textarea "Fetching suggested responses. Please feel free to read through the conversation…"
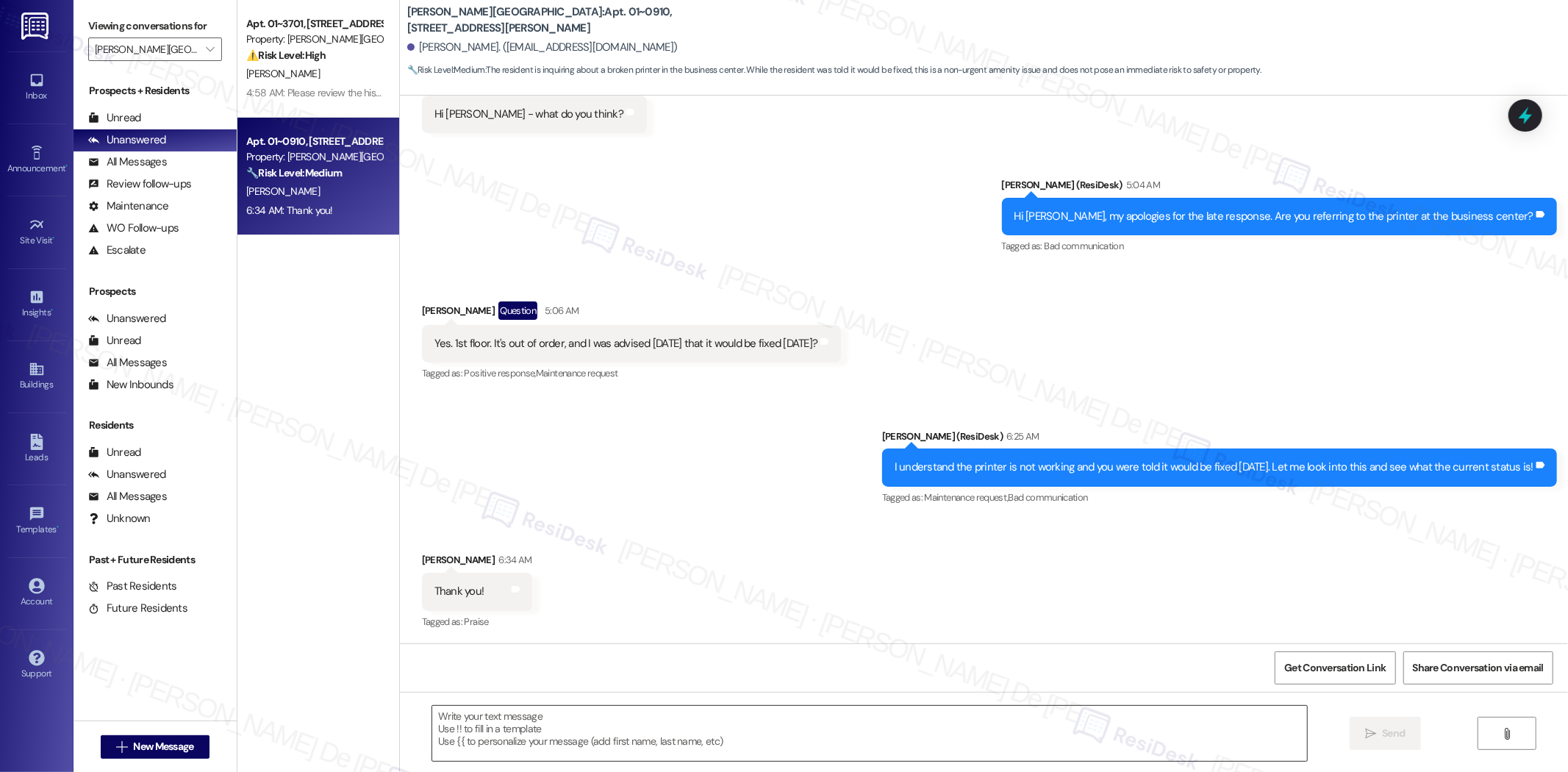
click at [476, 737] on textarea at bounding box center [870, 733] width 875 height 55
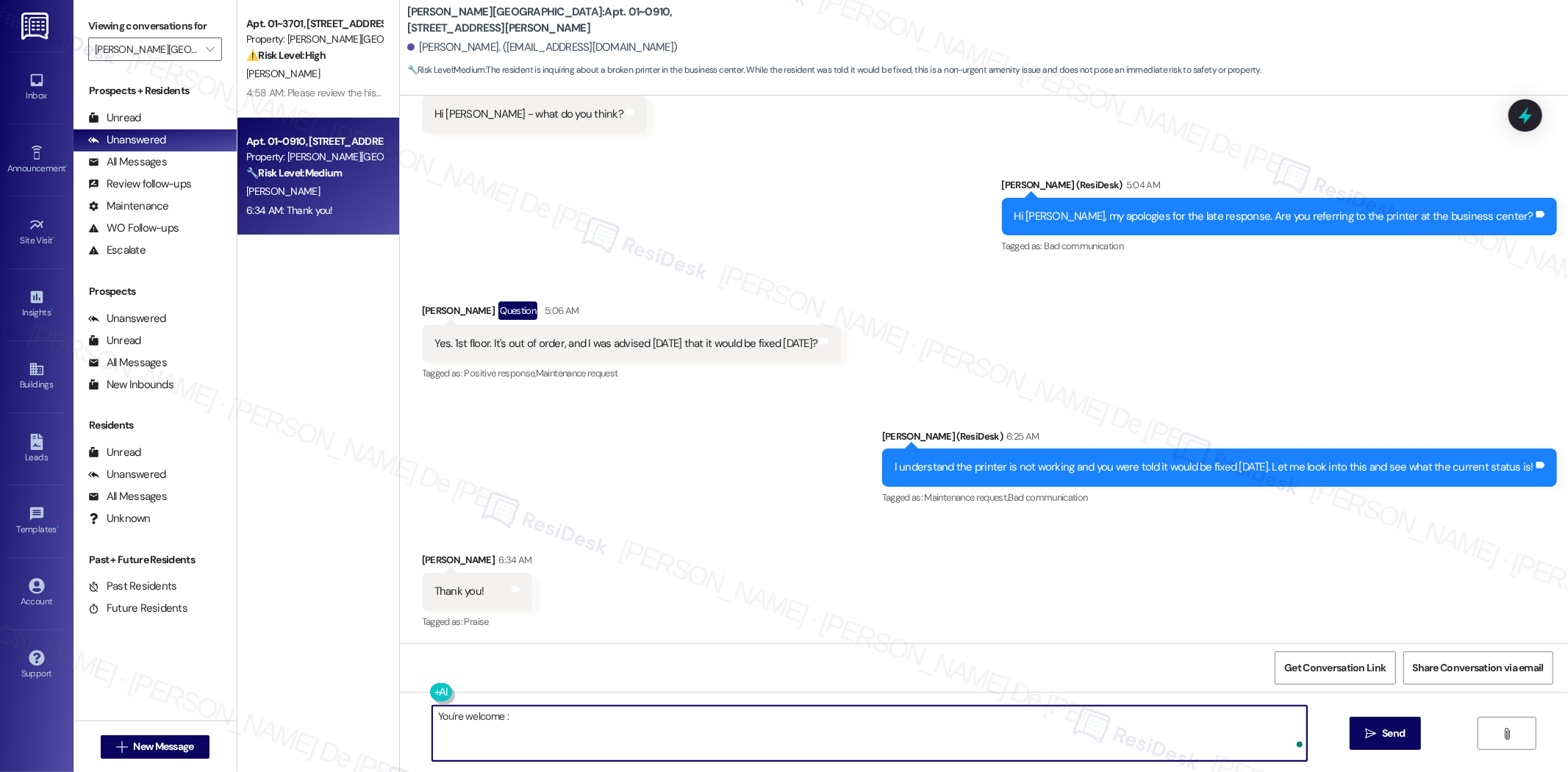
type textarea "You're welcome :)"
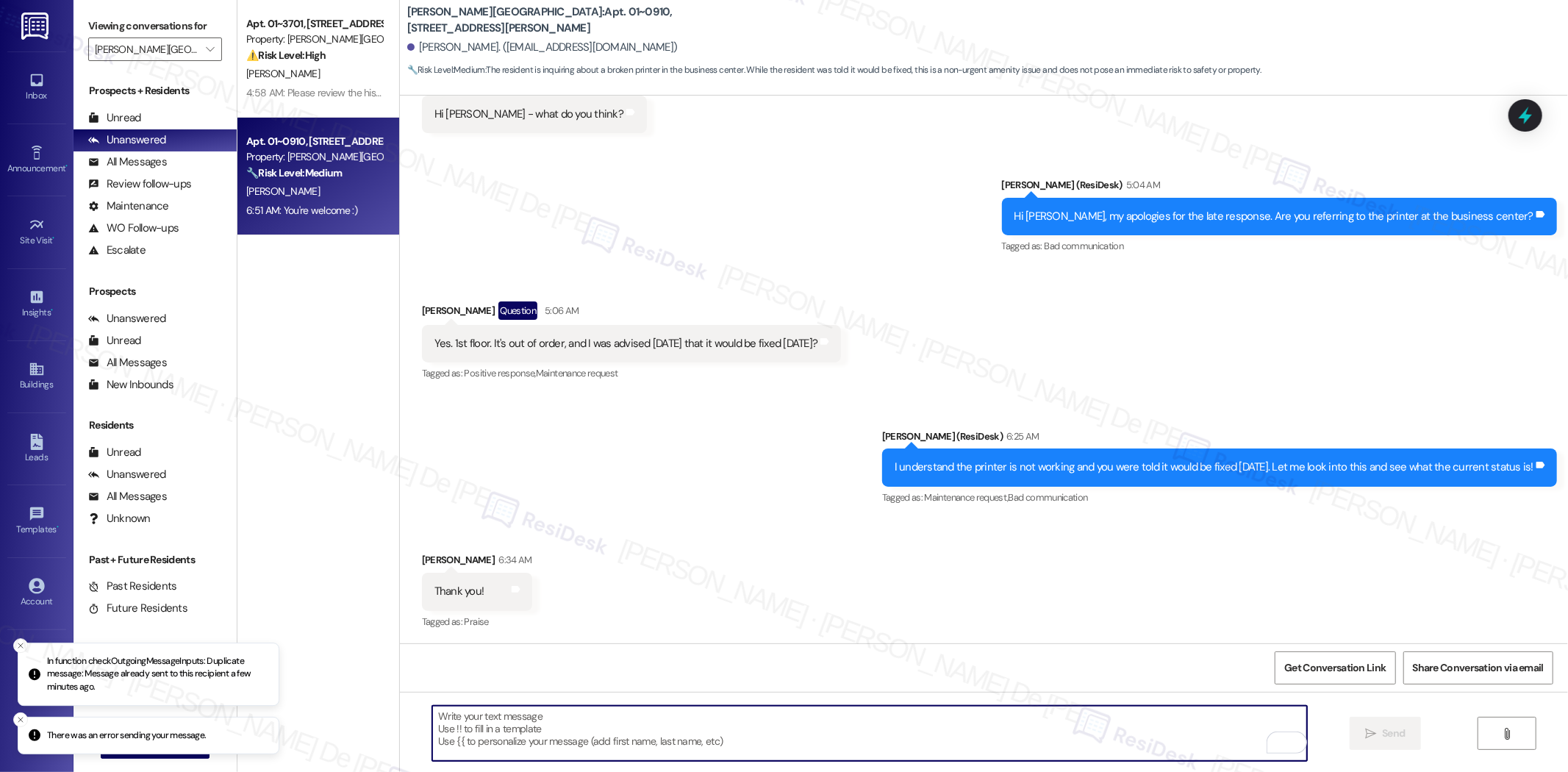
scroll to position [384, 0]
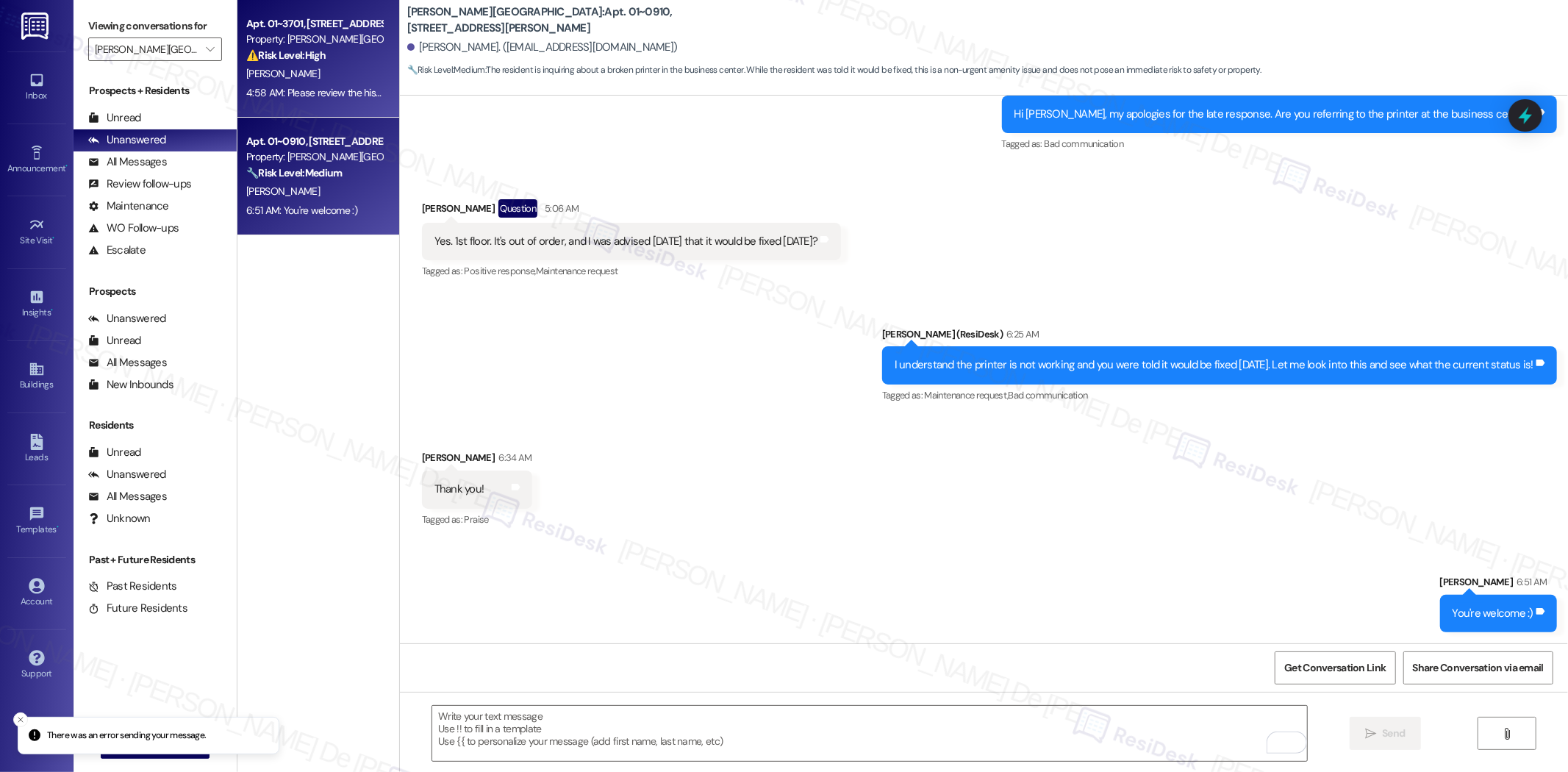
click at [345, 80] on div "[PERSON_NAME]" at bounding box center [314, 74] width 139 height 18
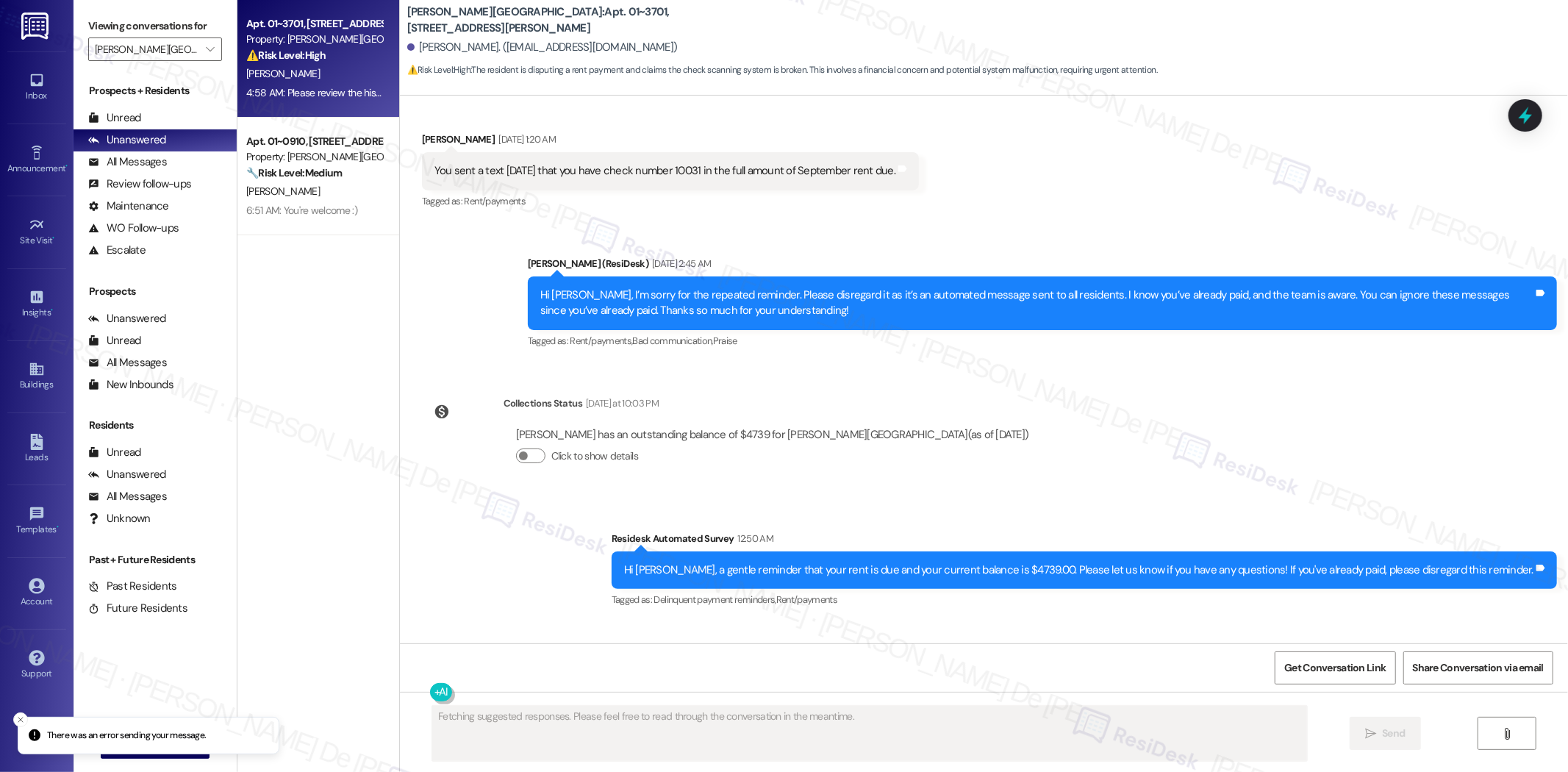
scroll to position [2736, 0]
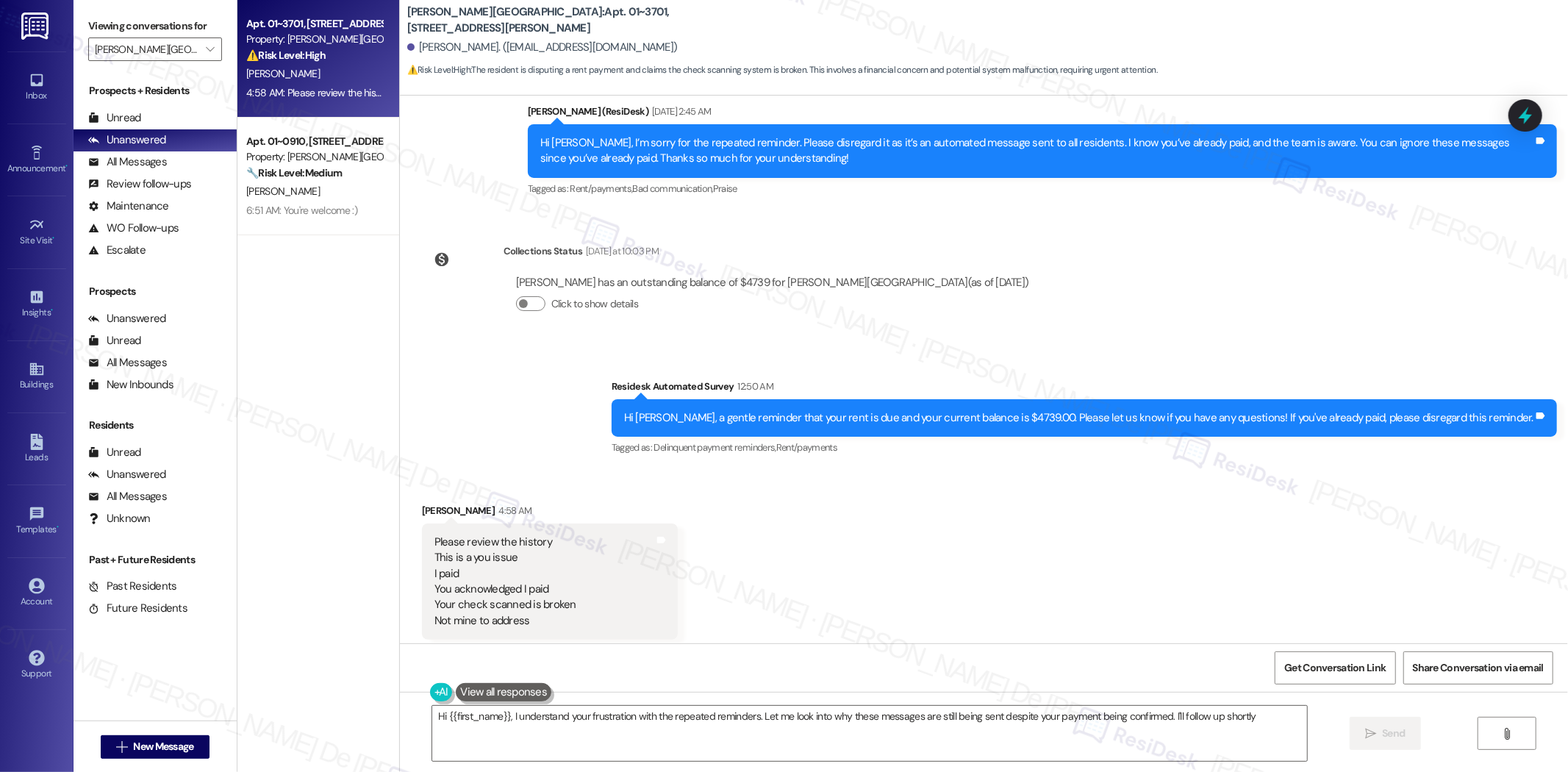
type textarea "Hi {{first_name}}, I understand your frustration with the repeated reminders. L…"
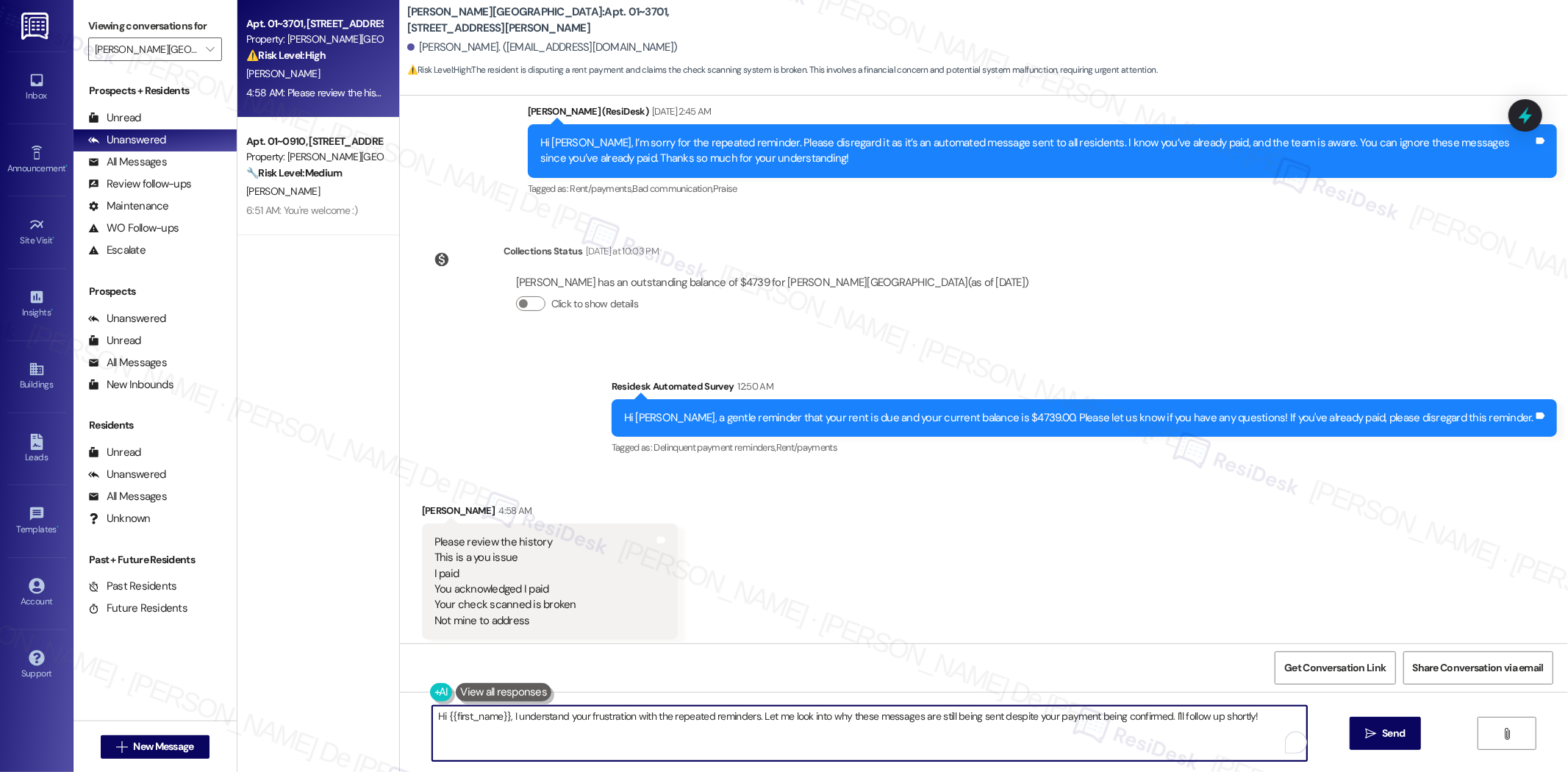
click at [559, 726] on textarea "Hi {{first_name}}, I understand your frustration with the repeated reminders. L…" at bounding box center [870, 733] width 875 height 55
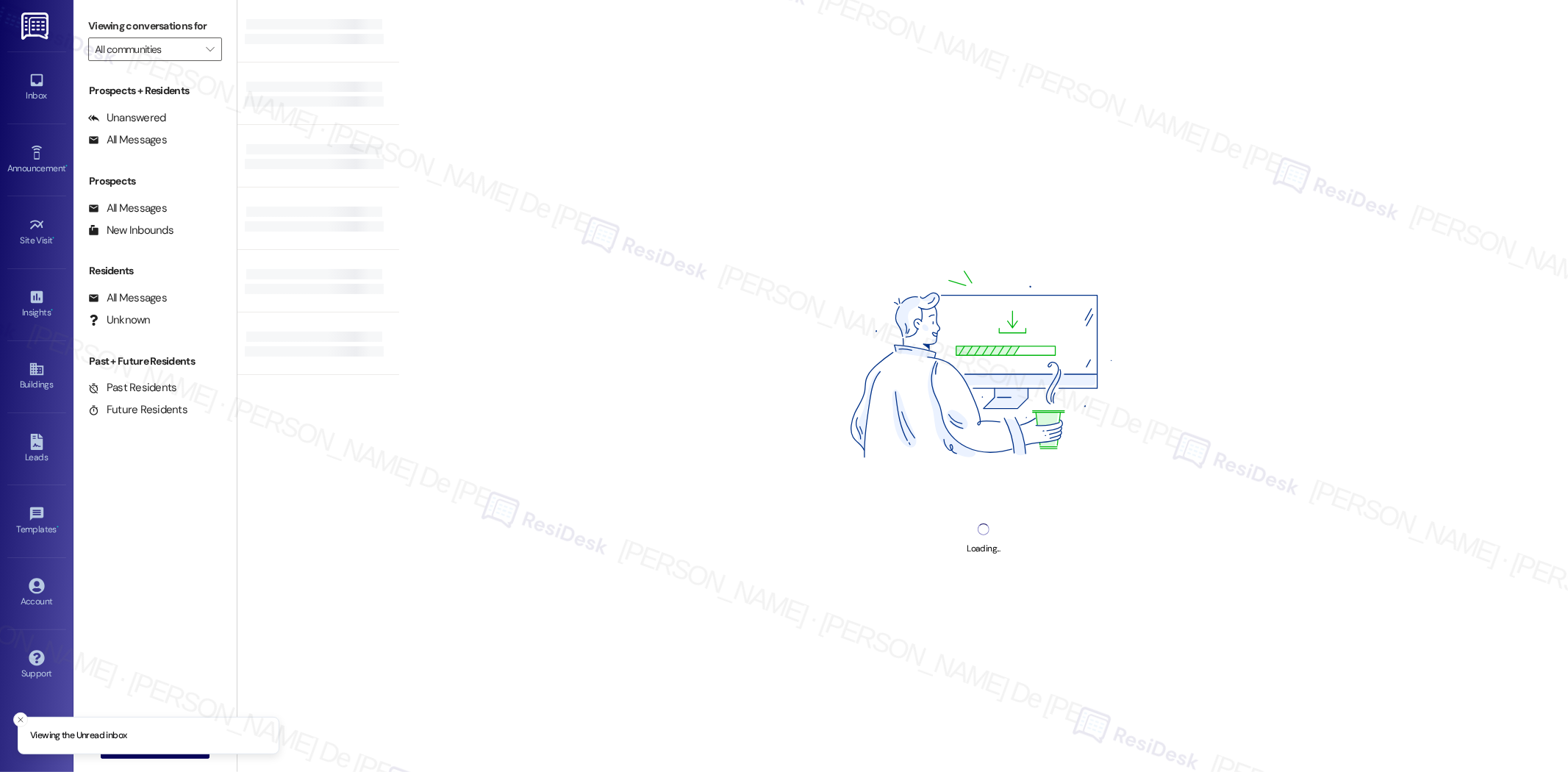
type input "[PERSON_NAME][GEOGRAPHIC_DATA]"
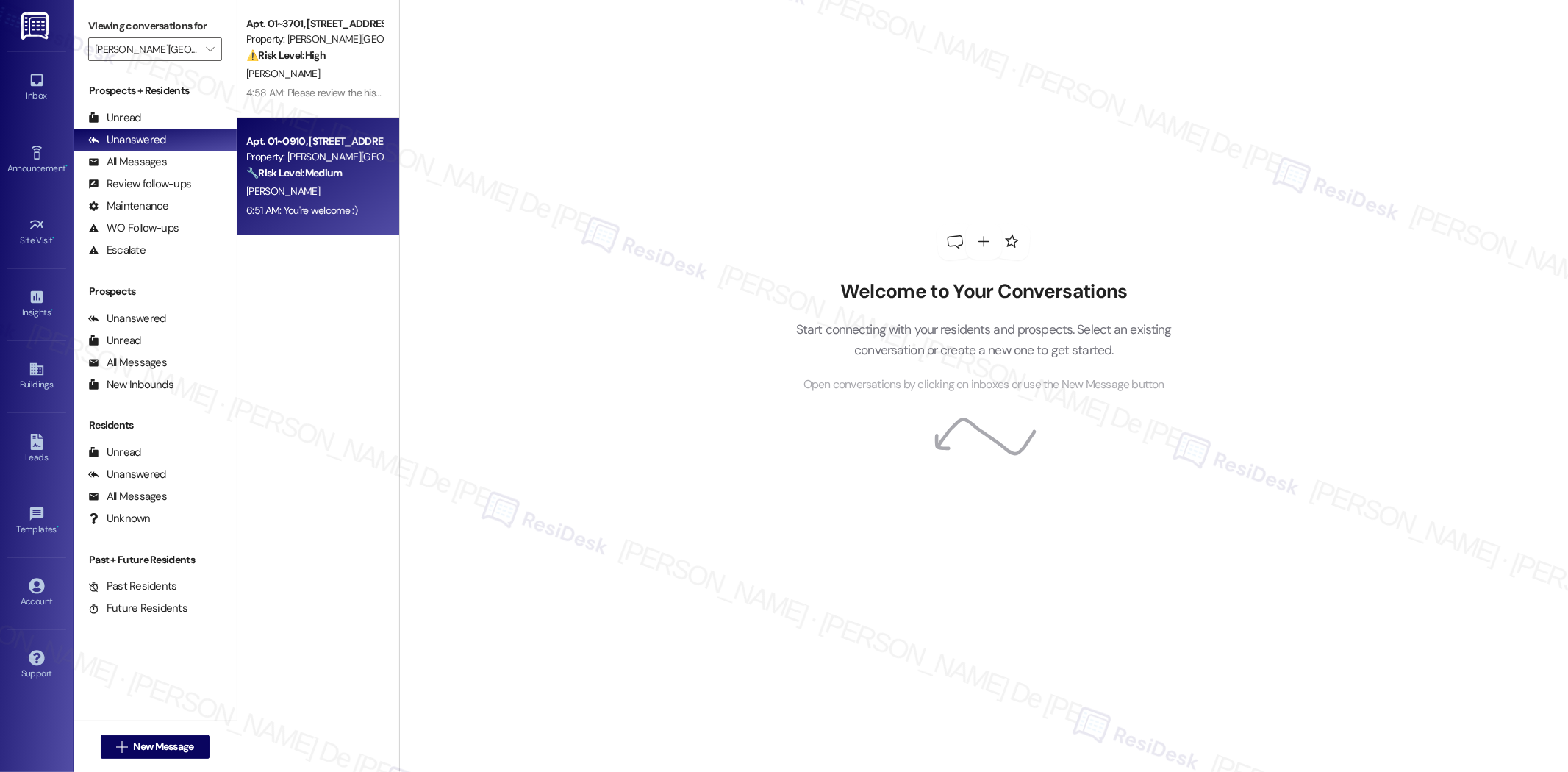
click at [276, 187] on div "C. Baur" at bounding box center [314, 192] width 139 height 18
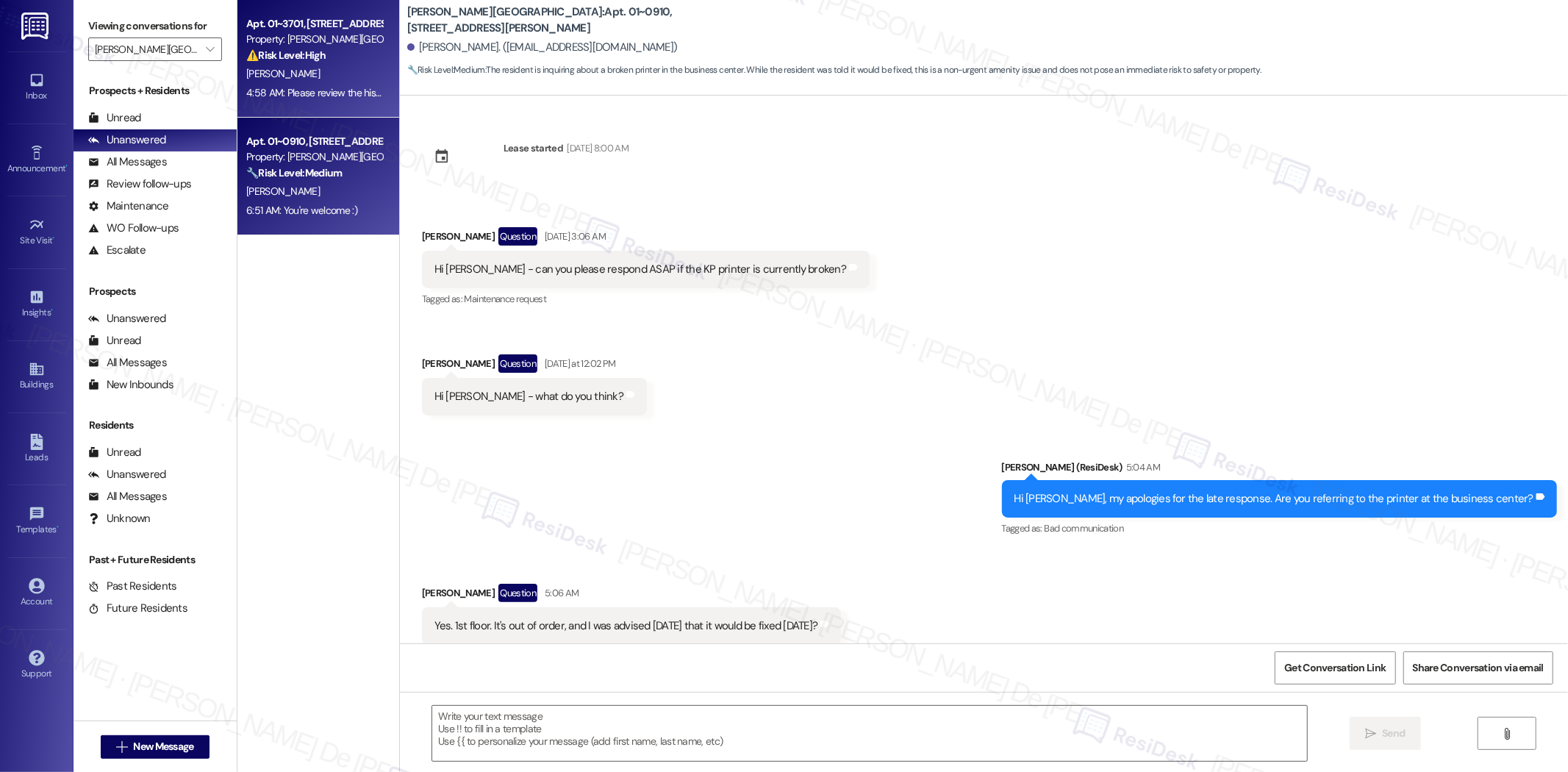
type textarea "Fetching suggested responses. Please feel free to read through the conversation…"
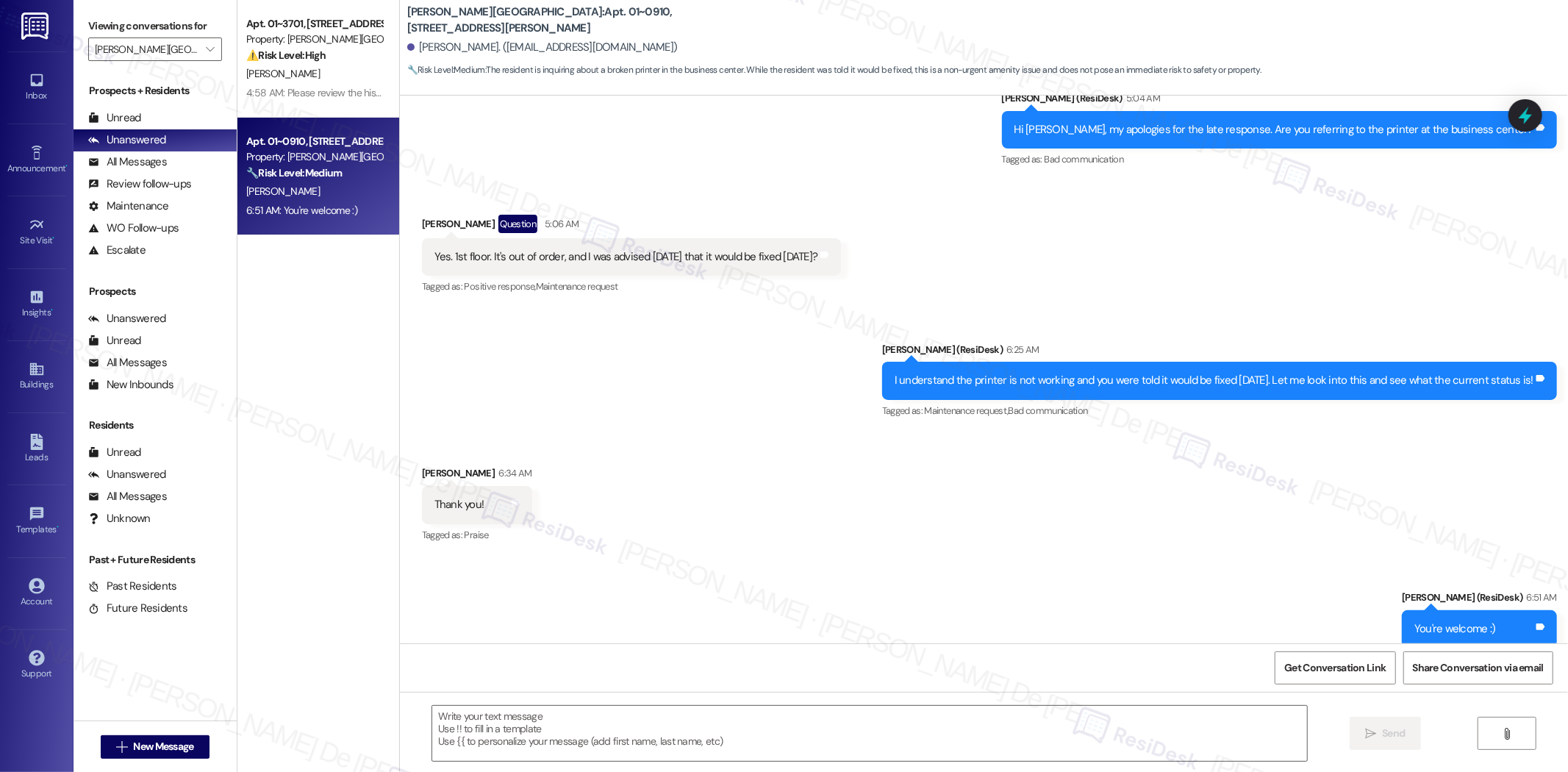
scroll to position [407, 0]
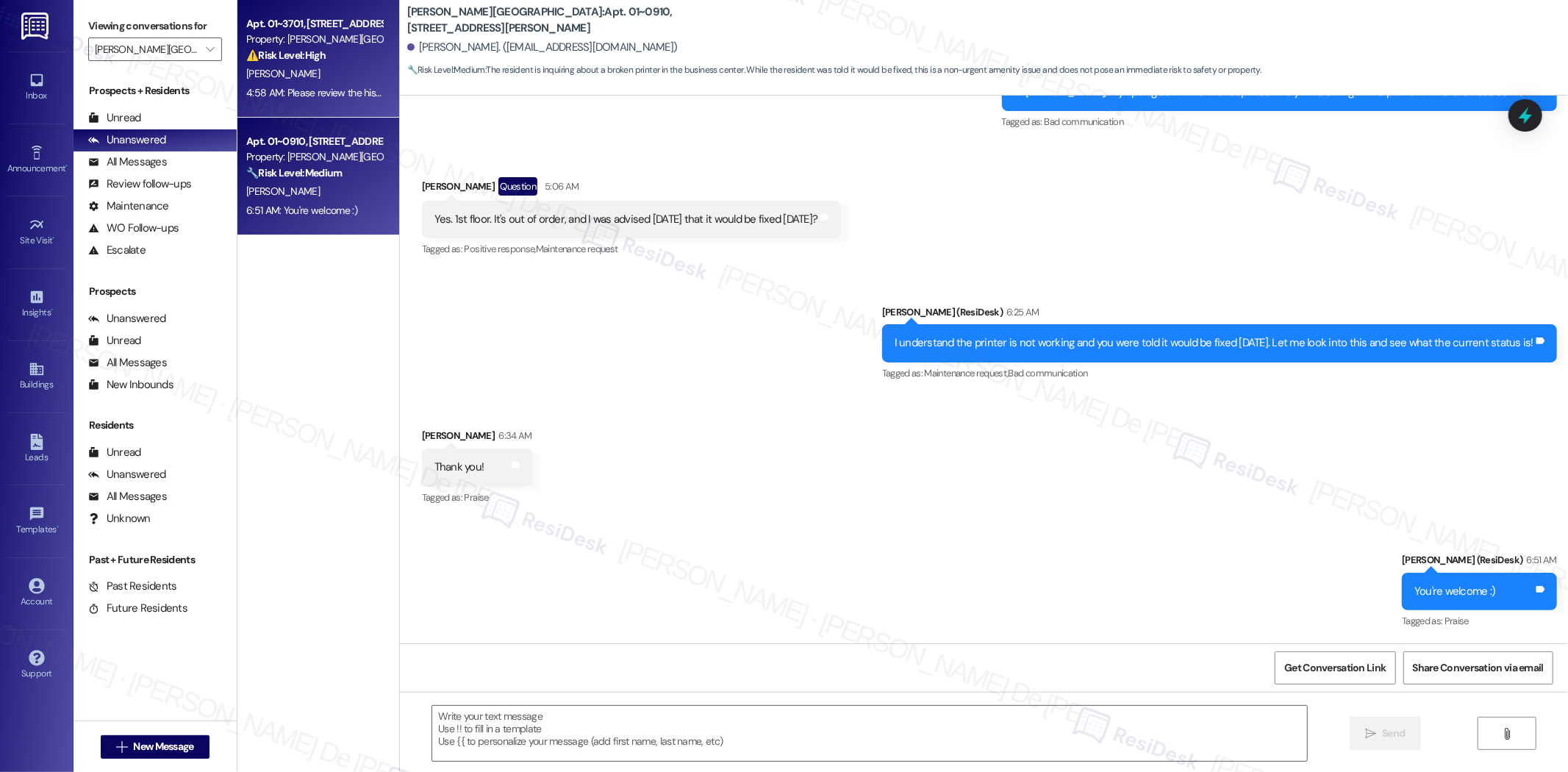
click at [340, 69] on div "K. Hales" at bounding box center [314, 74] width 139 height 18
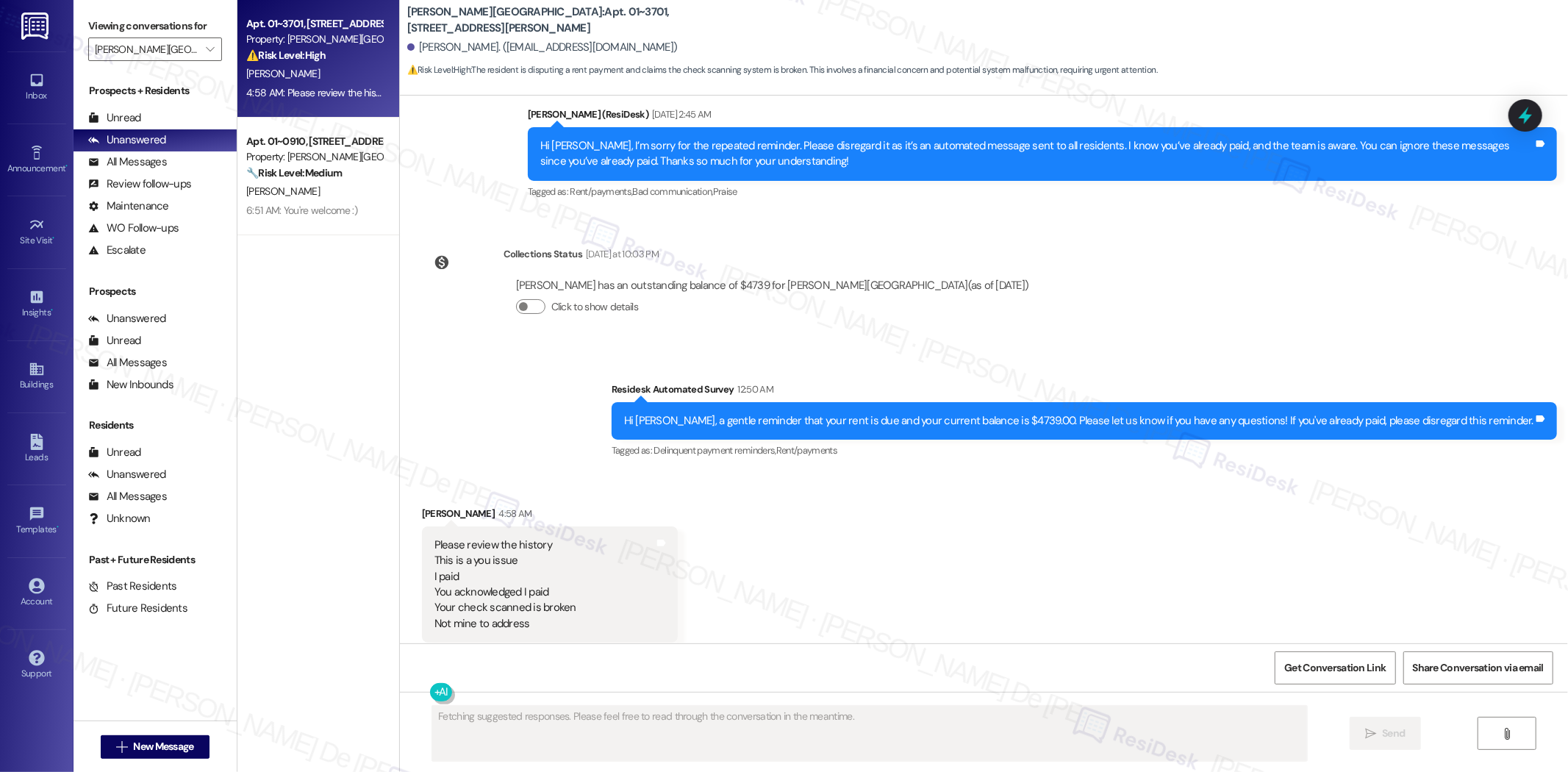
scroll to position [2736, 0]
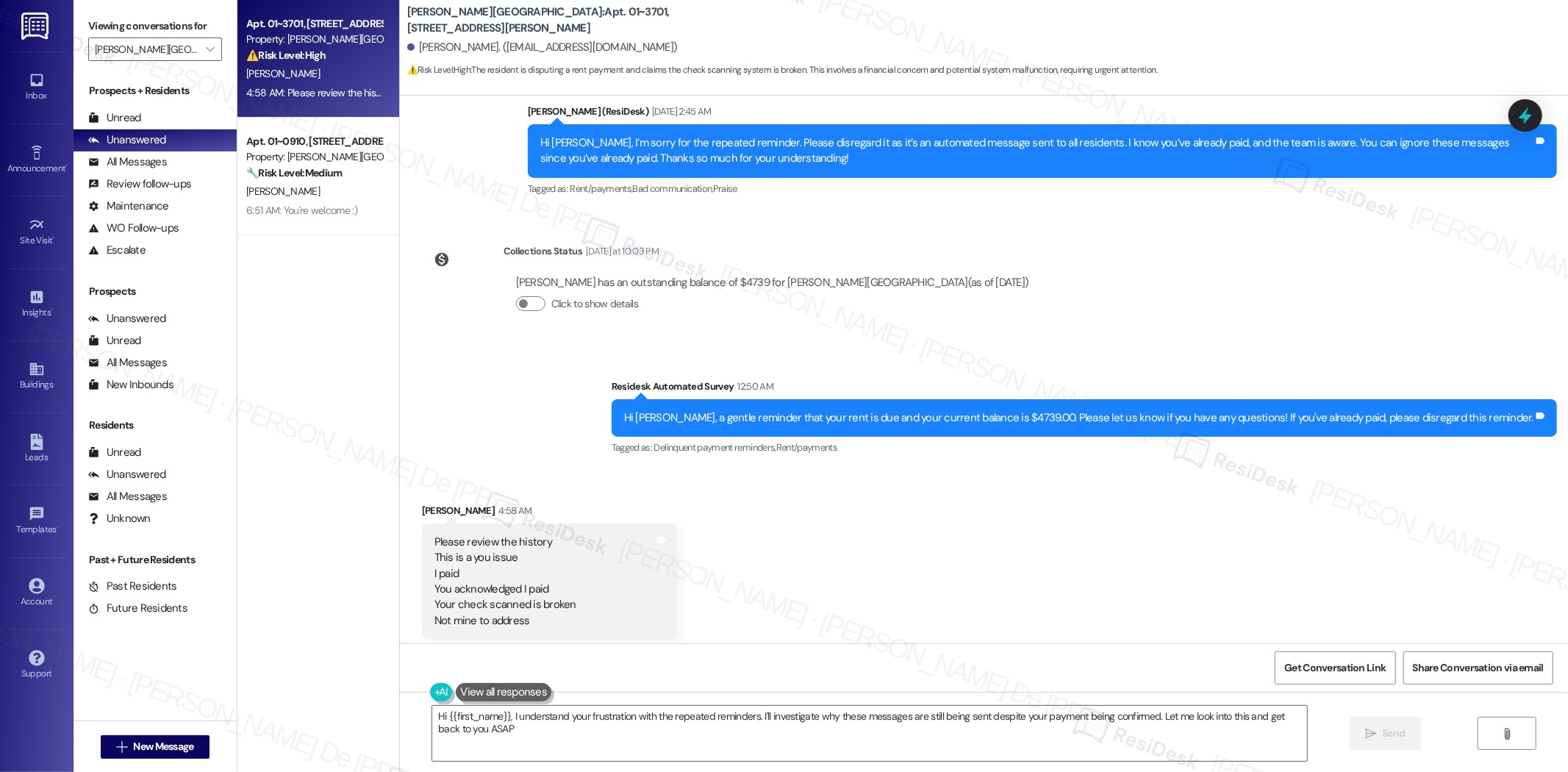
type textarea "Hi {{first_name}}, I understand your frustration with the repeated reminders. I…"
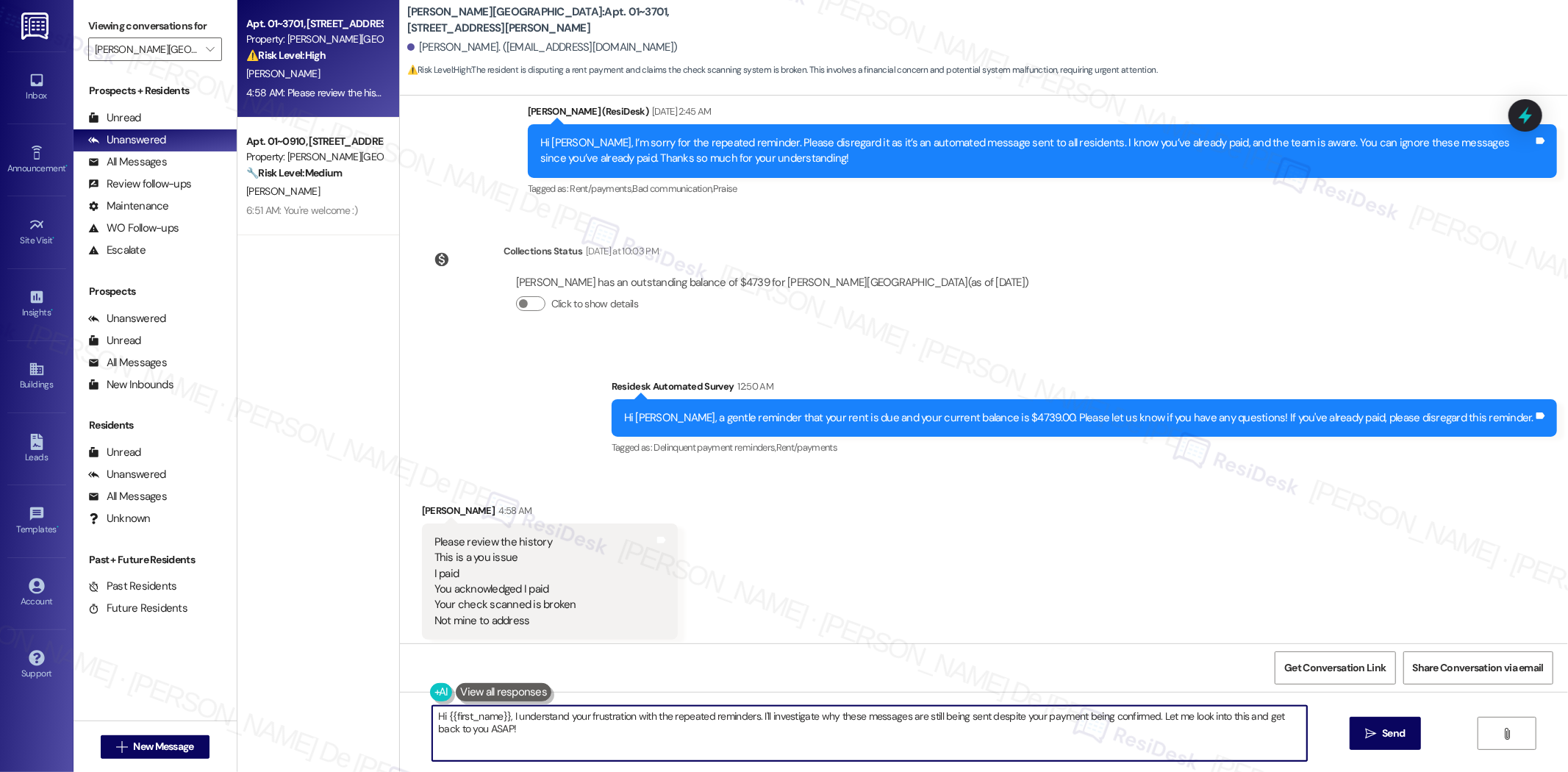
type textarea "you ASAP!"
drag, startPoint x: 535, startPoint y: 737, endPoint x: 549, endPoint y: 578, distance: 159.6
click at [400, 701] on div "Hi {{first_name}}, I understand your frustration with the repeated reminders. I…" at bounding box center [984, 747] width 1169 height 110
click at [613, 728] on textarea "My apologies for the confusion," at bounding box center [870, 733] width 875 height 55
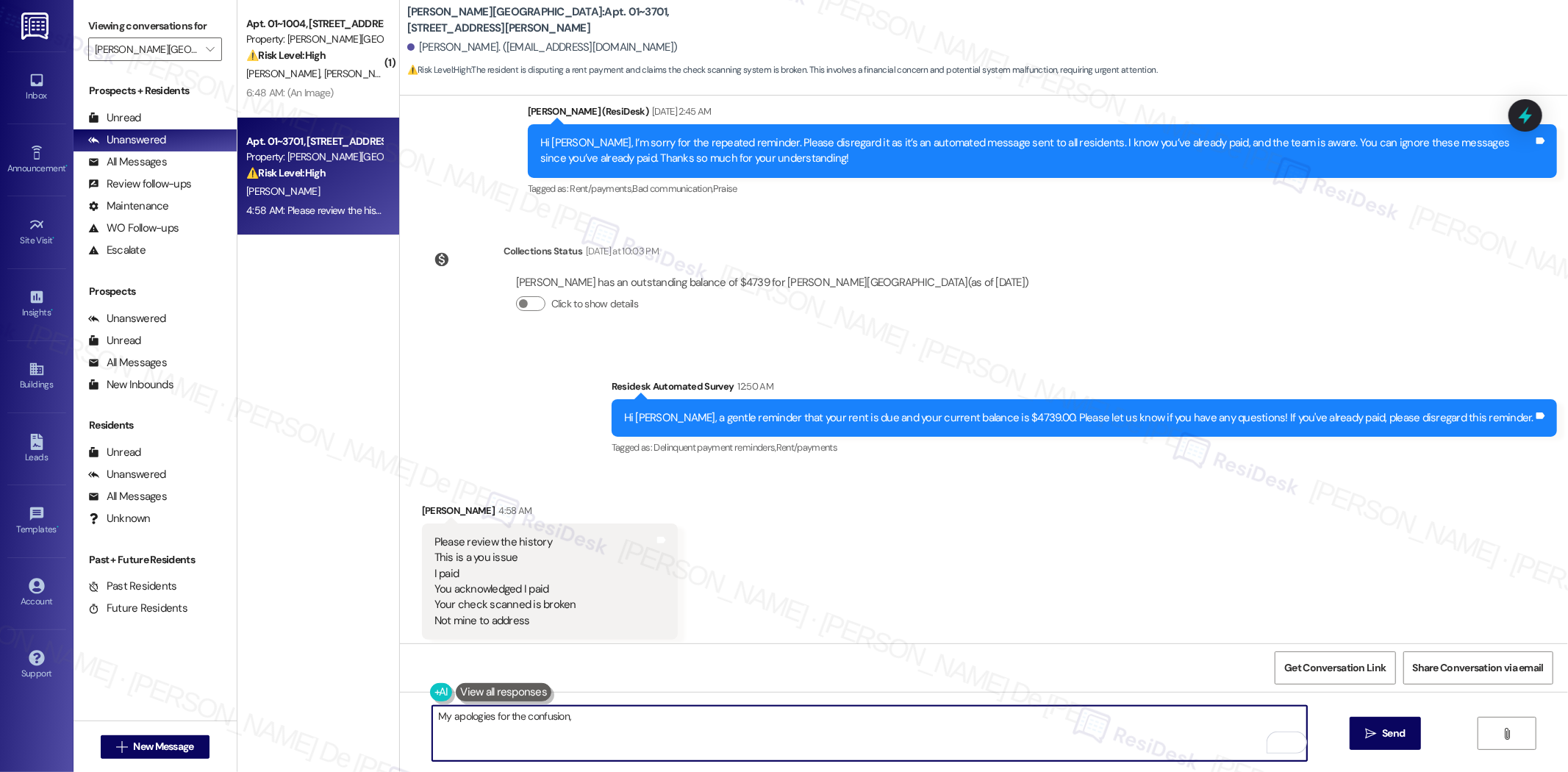
click at [445, 717] on textarea "My apologies for the confusion," at bounding box center [870, 733] width 875 height 55
drag, startPoint x: 577, startPoint y: 711, endPoint x: 369, endPoint y: 704, distance: 208.1
click at [369, 704] on div "( 1 ) Apt. 01~1004, 520 North Kingsbury Property: Kingsbury Plaza ⚠️ Risk Level…" at bounding box center [902, 386] width 1331 height 772
type textarea "My apologies for the confusion,"
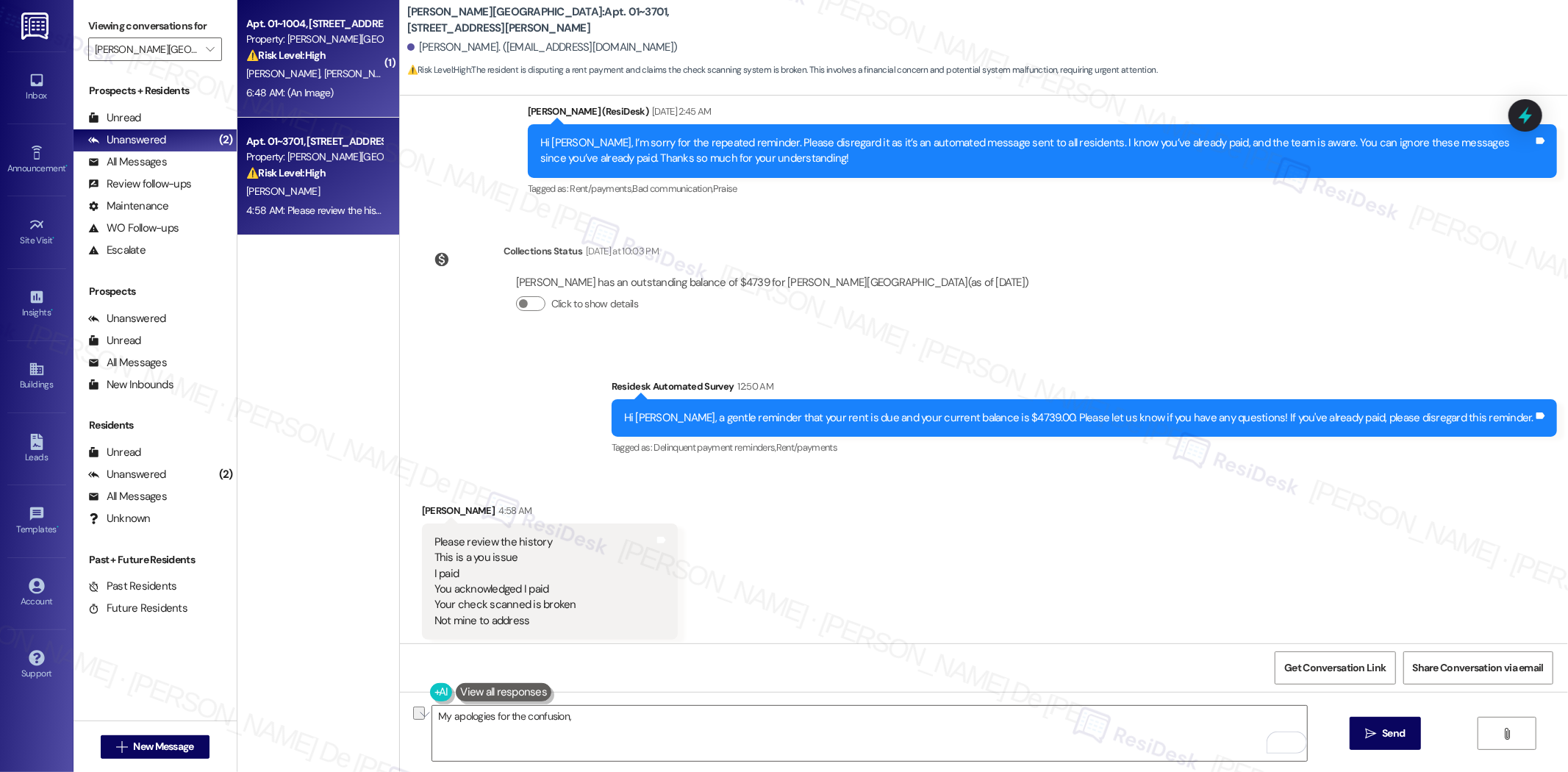
click at [319, 90] on div "6:48 AM: (An Image) 6:48 AM: (An Image)" at bounding box center [290, 93] width 87 height 13
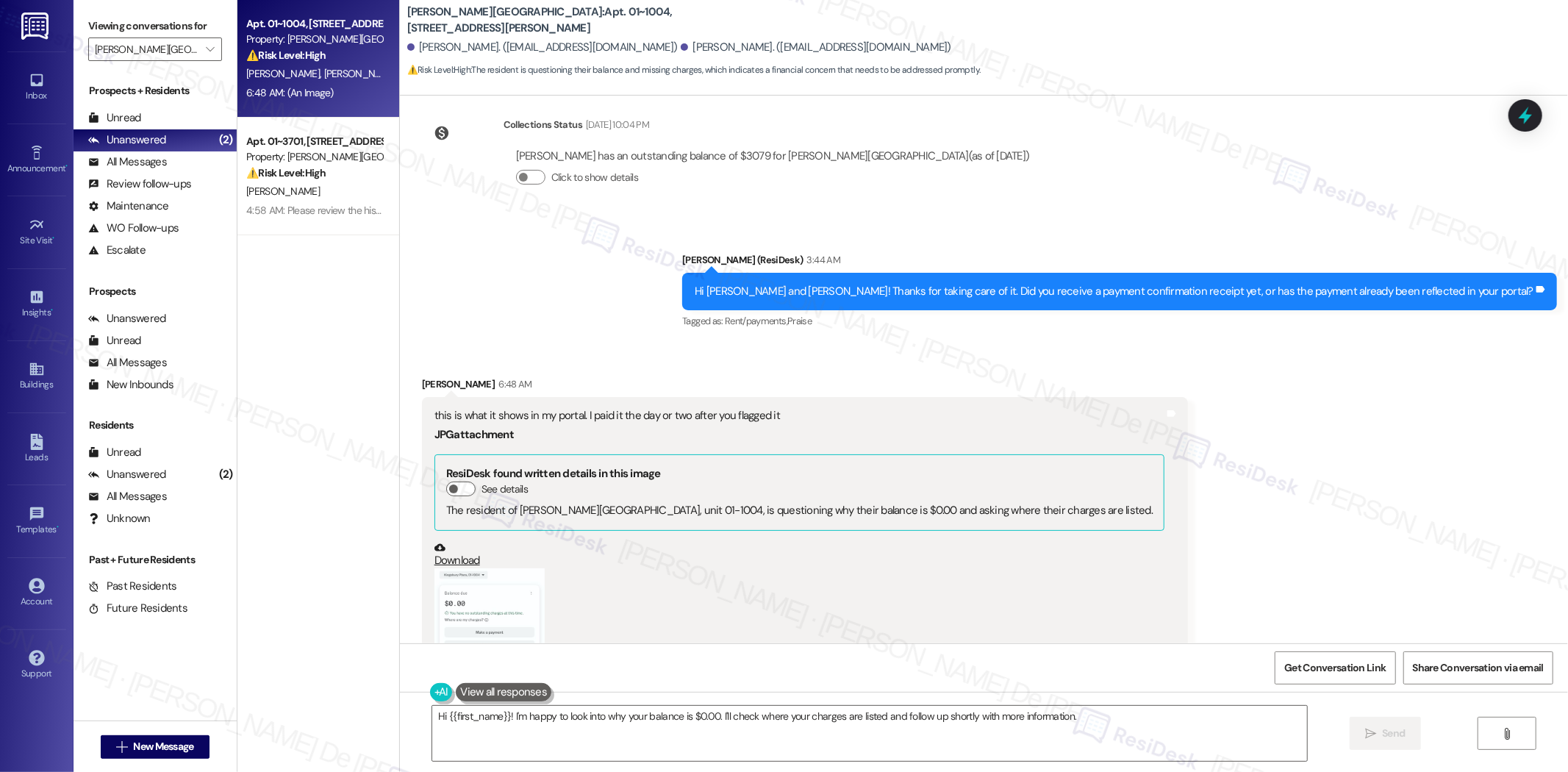
scroll to position [802, 0]
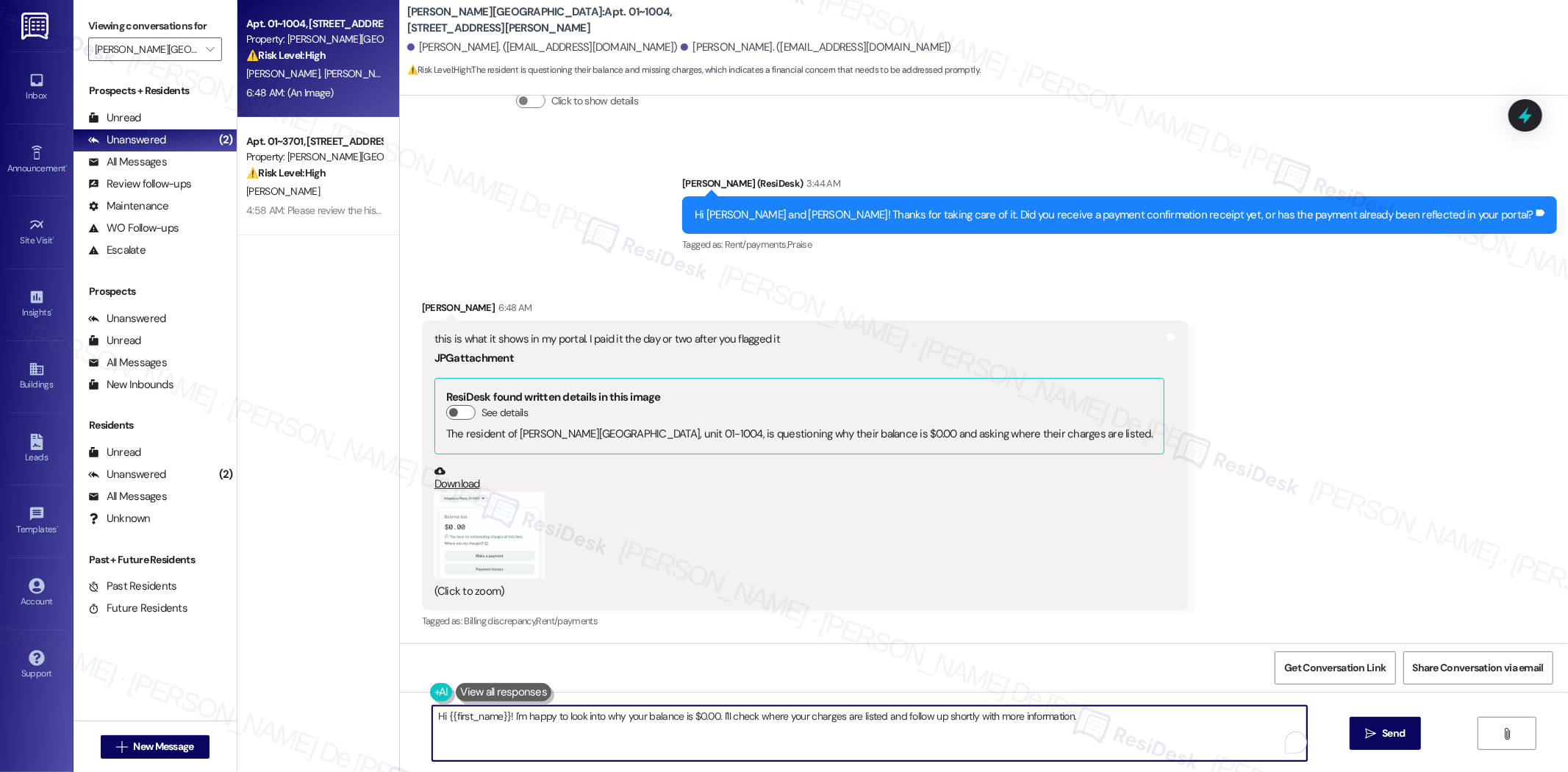
click at [628, 753] on textarea "Hi {{first_name}}! I'm happy to look into why your balance is $0.00. I'll check…" at bounding box center [870, 733] width 875 height 55
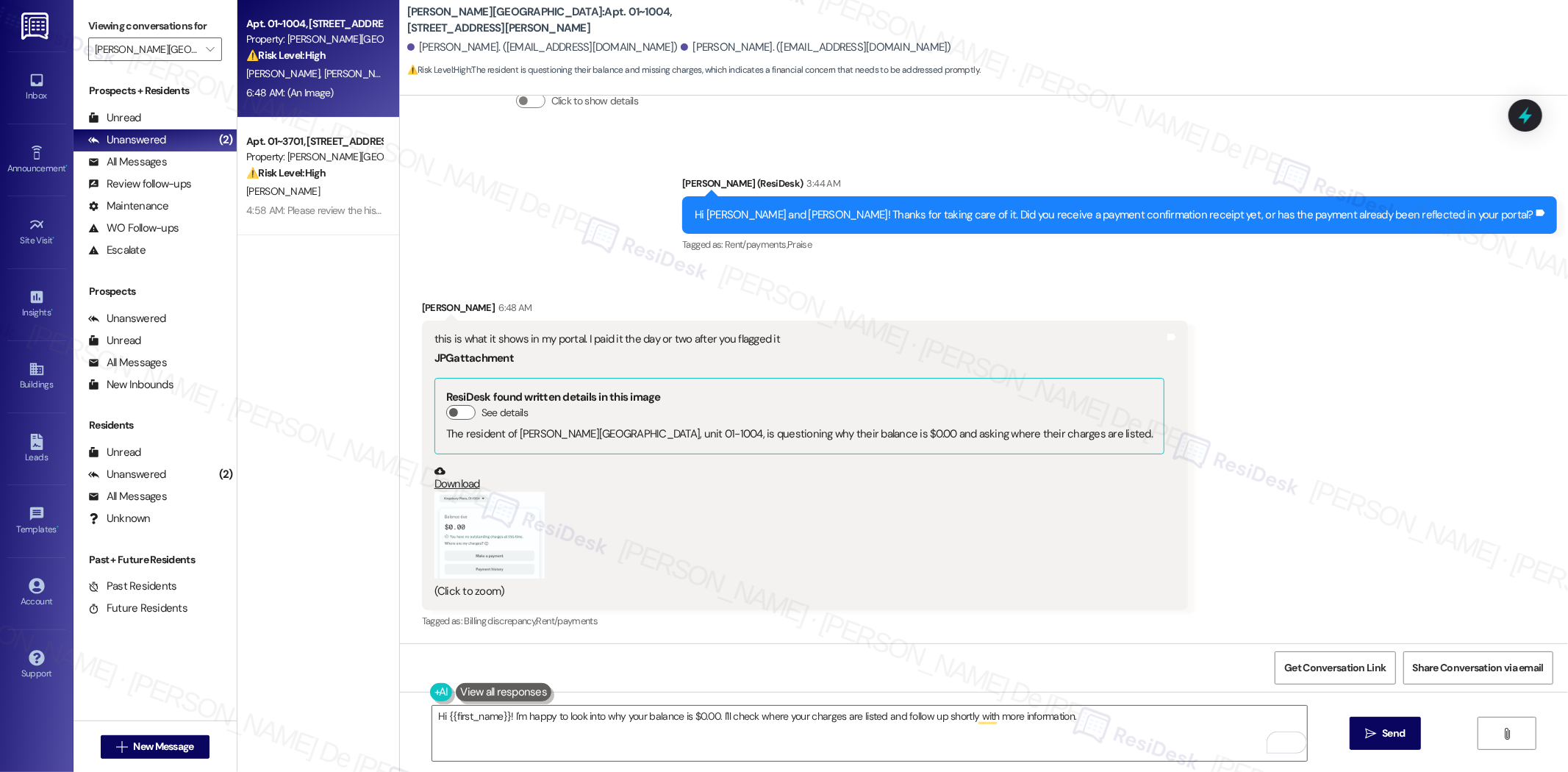
click at [783, 496] on div "(Click to zoom)" at bounding box center [800, 545] width 731 height 107
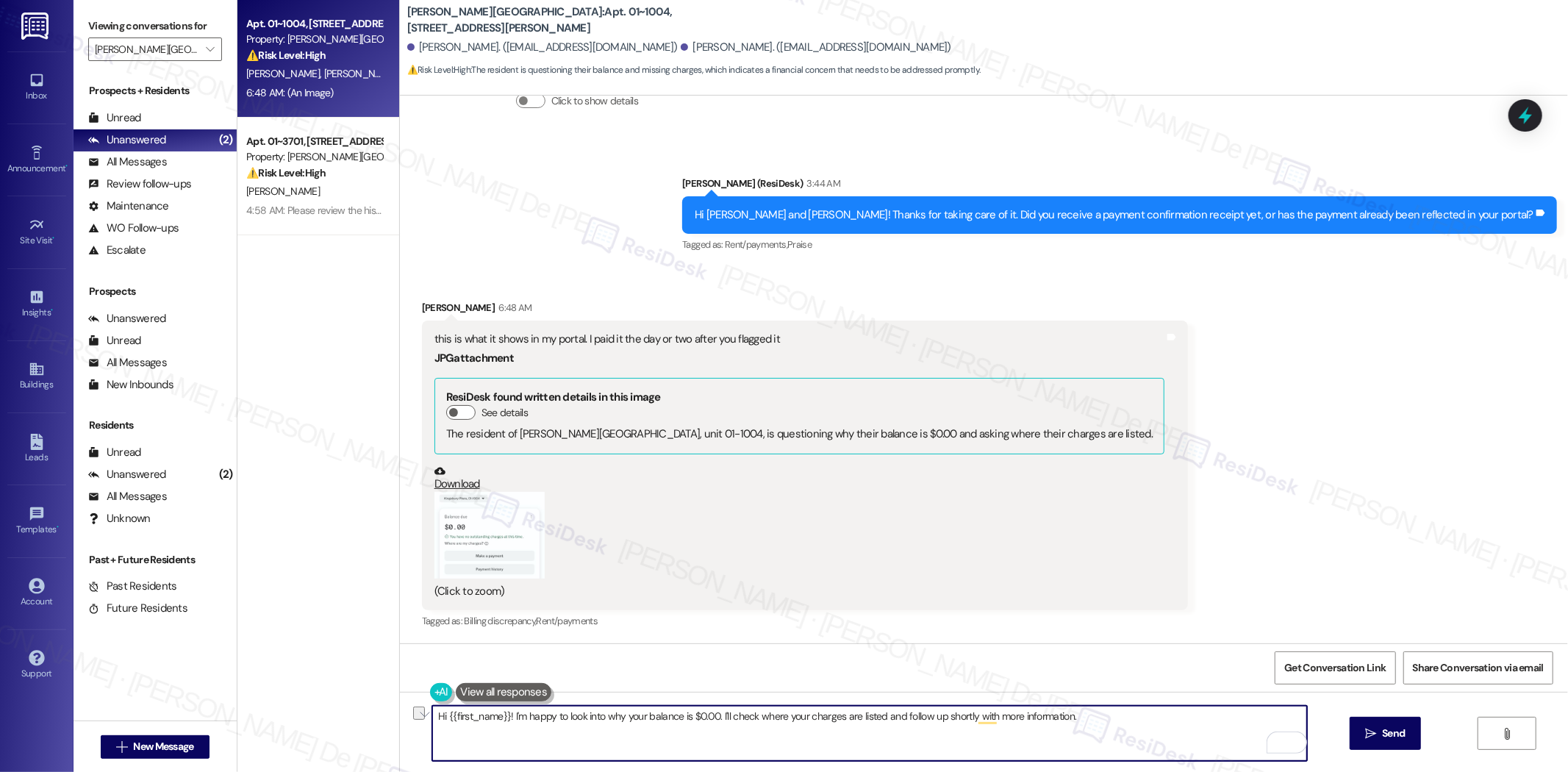
drag, startPoint x: 1077, startPoint y: 726, endPoint x: 370, endPoint y: 703, distance: 707.4
click at [376, 705] on div "Apt. 01~1004, 520 North Kingsbury Property: Kingsbury Plaza ⚠️ Risk Level: High…" at bounding box center [902, 386] width 1331 height 772
type textarea "H"
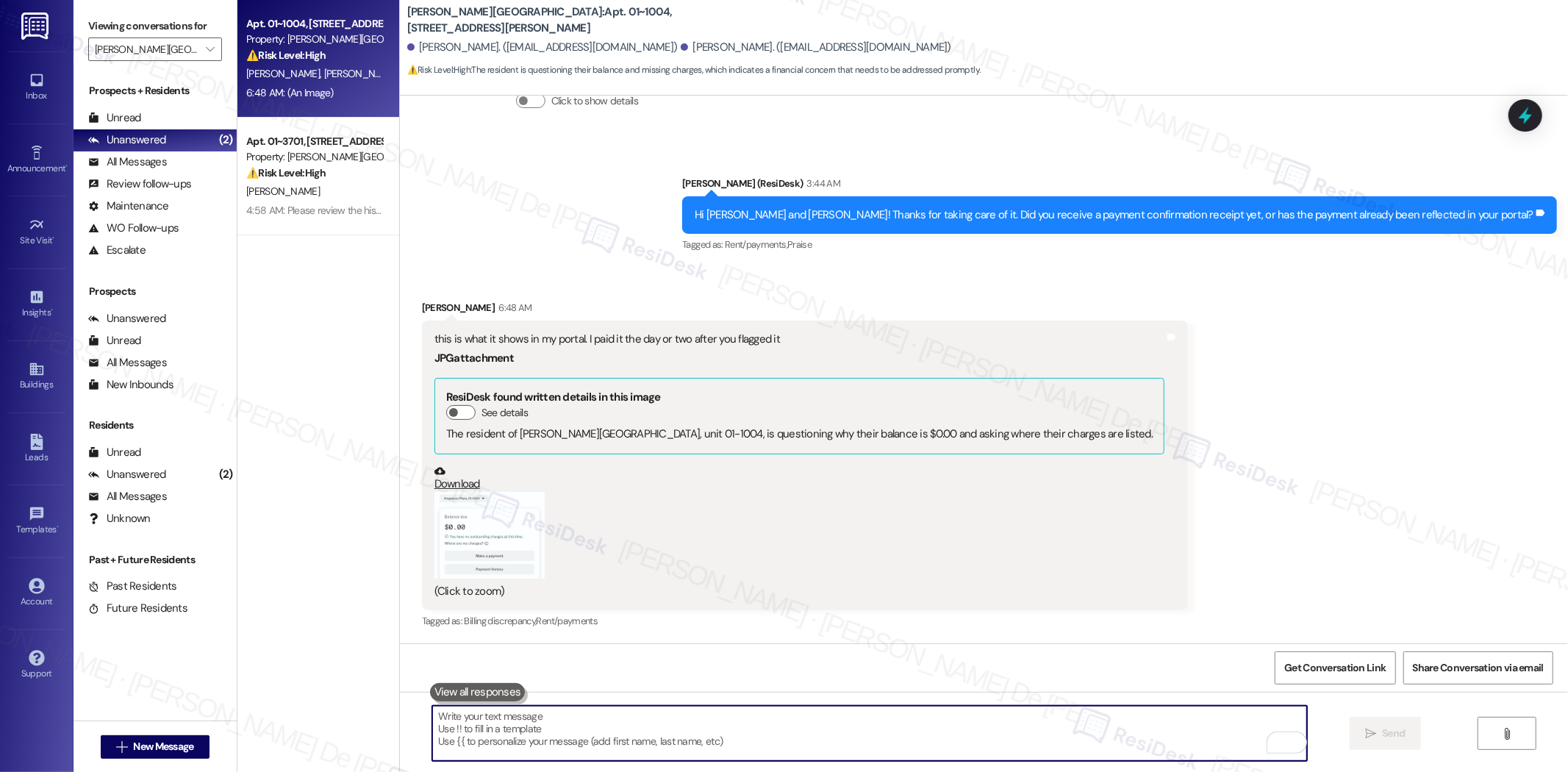
click at [545, 725] on textarea "To enrich screen reader interactions, please activate Accessibility in Grammarl…" at bounding box center [870, 733] width 875 height 55
click at [507, 730] on textarea "To enrich screen reader interactions, please activate Accessibility in Grammarl…" at bounding box center [870, 733] width 875 height 55
paste textarea "Once the payment due at the portal is back to $0 that confirms that the payment…"
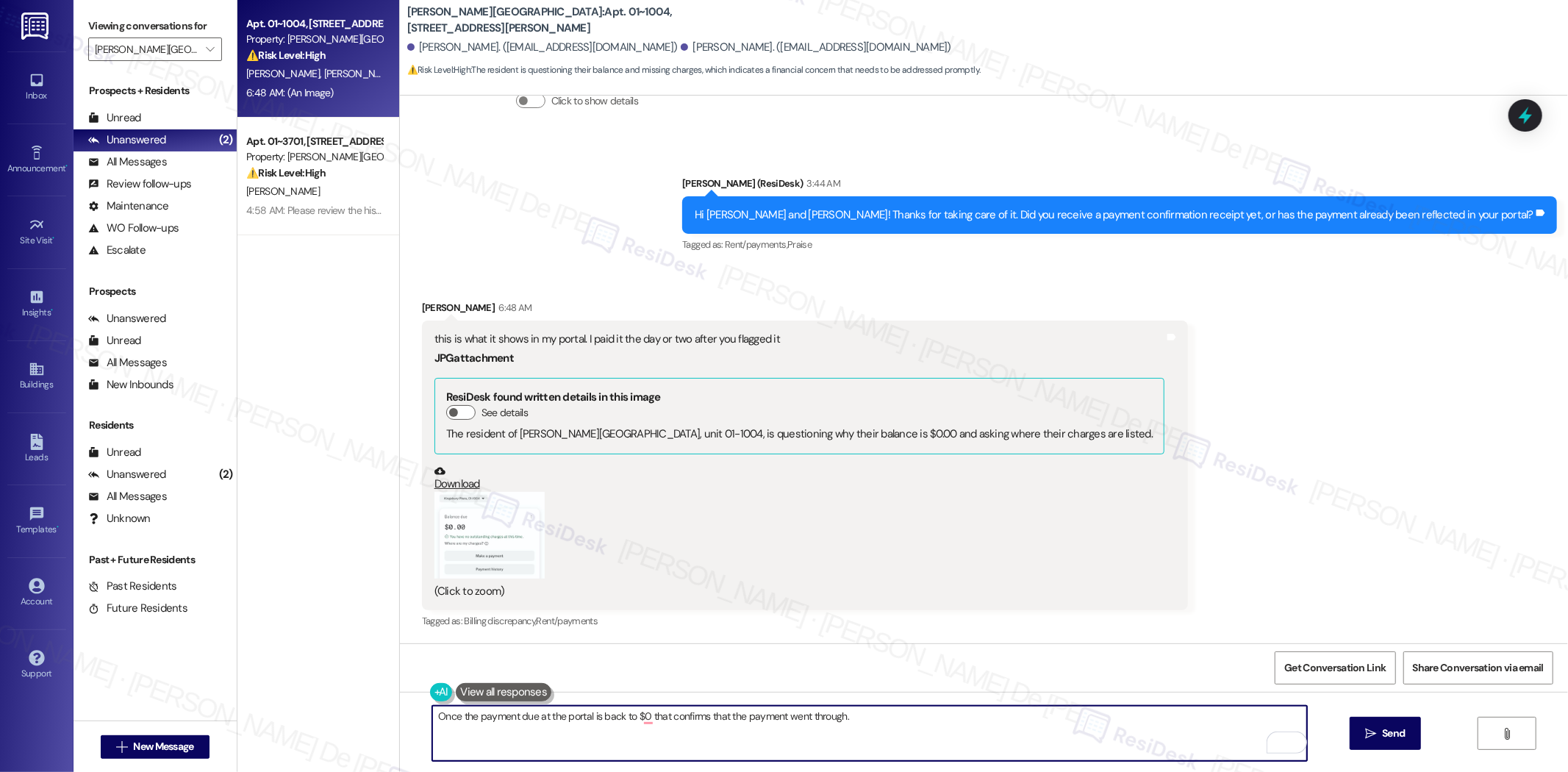
click at [633, 719] on textarea "Once the payment due at the portal is back to $0 that confirms that the payment…" at bounding box center [870, 733] width 875 height 55
click at [641, 718] on textarea "Once the payment due at the portal is back to $0 that confirms that the payment…" at bounding box center [870, 733] width 875 height 55
click at [432, 717] on textarea "Once the payment due at the portal is back to $0.00 that confirms that the paym…" at bounding box center [870, 733] width 875 height 55
click at [912, 715] on textarea "My apologies if it causes any confusion, Elle. We appreciate you sharing the sc…" at bounding box center [870, 733] width 875 height 55
click at [1117, 716] on textarea "My apologies if it causes any confusion, Elle. We appreciate you sharing the sc…" at bounding box center [870, 733] width 875 height 55
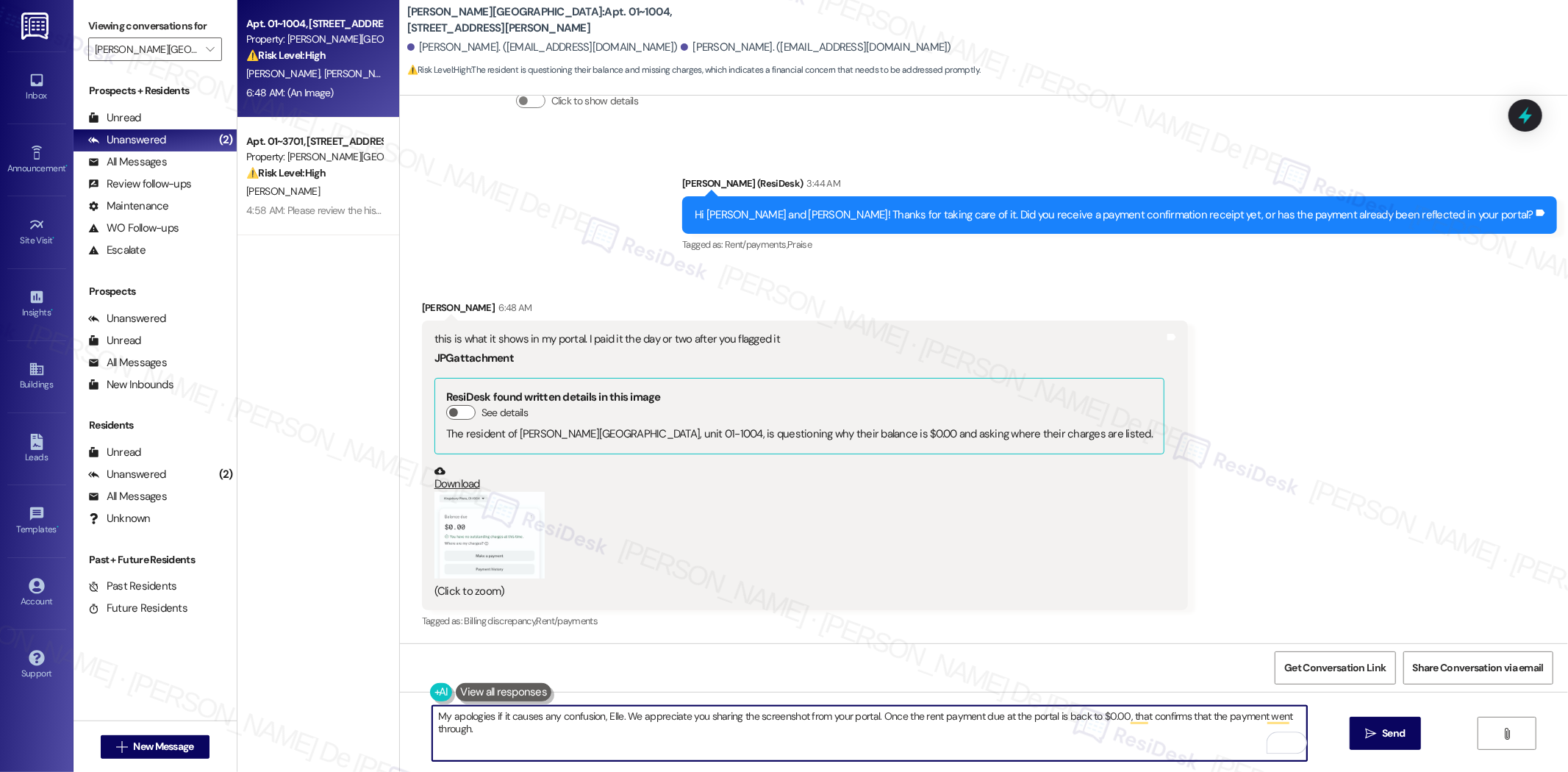
click at [519, 723] on textarea "My apologies if it causes any confusion, Elle. We appreciate you sharing the sc…" at bounding box center [870, 733] width 875 height 55
click at [491, 721] on textarea "My apologies if it causes any confusion, Elle. We appreciate you sharing the sc…" at bounding box center [870, 733] width 875 height 55
click at [474, 728] on textarea "My apologies if it causes any confusion, Elle. We appreciate you sharing the sc…" at bounding box center [870, 733] width 875 height 55
click at [1385, 736] on span "Send" at bounding box center [1393, 733] width 22 height 16
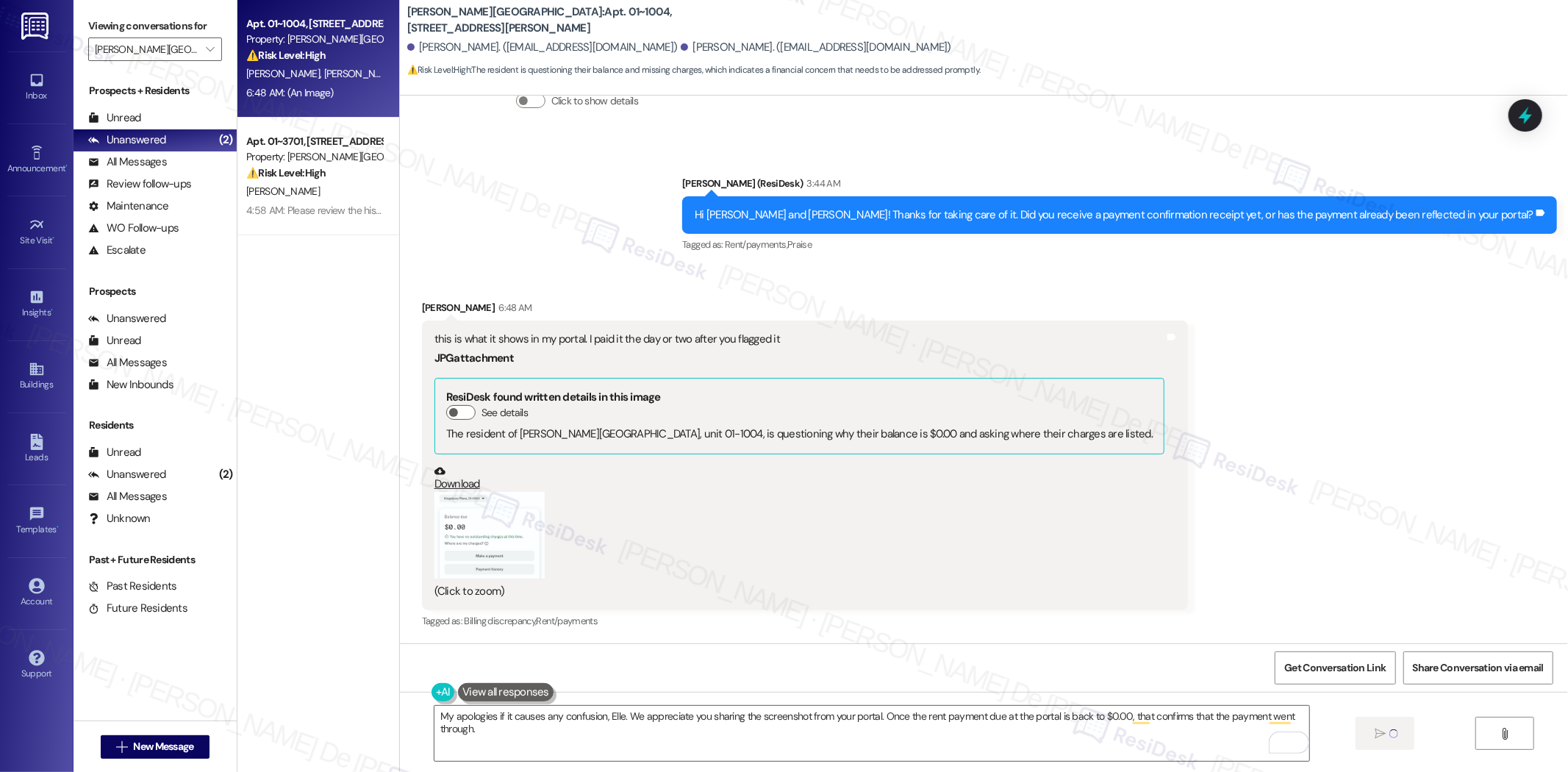
type textarea "Fetching suggested responses. Please feel free to read through the conversation…"
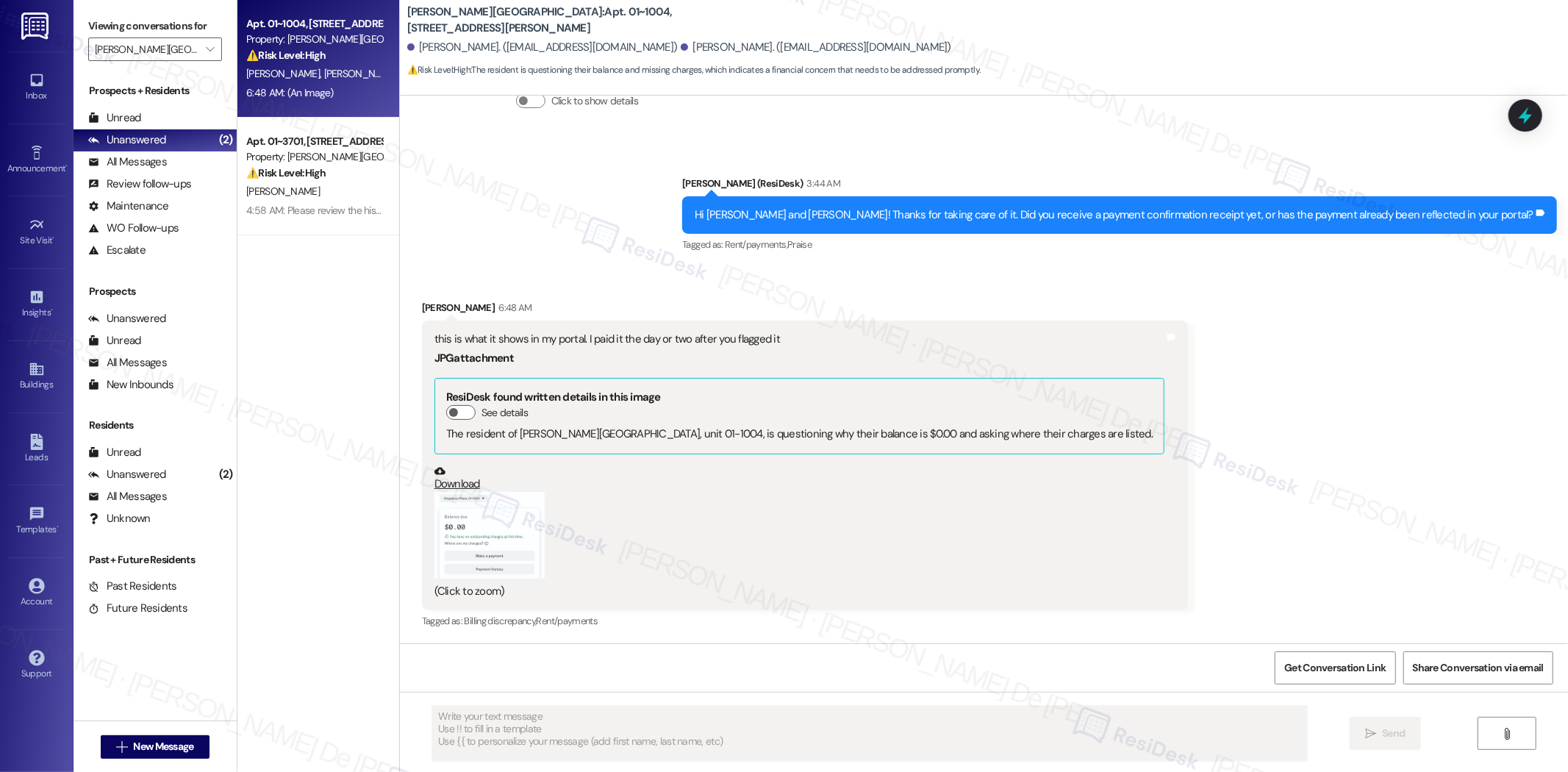
scroll to position [802, 0]
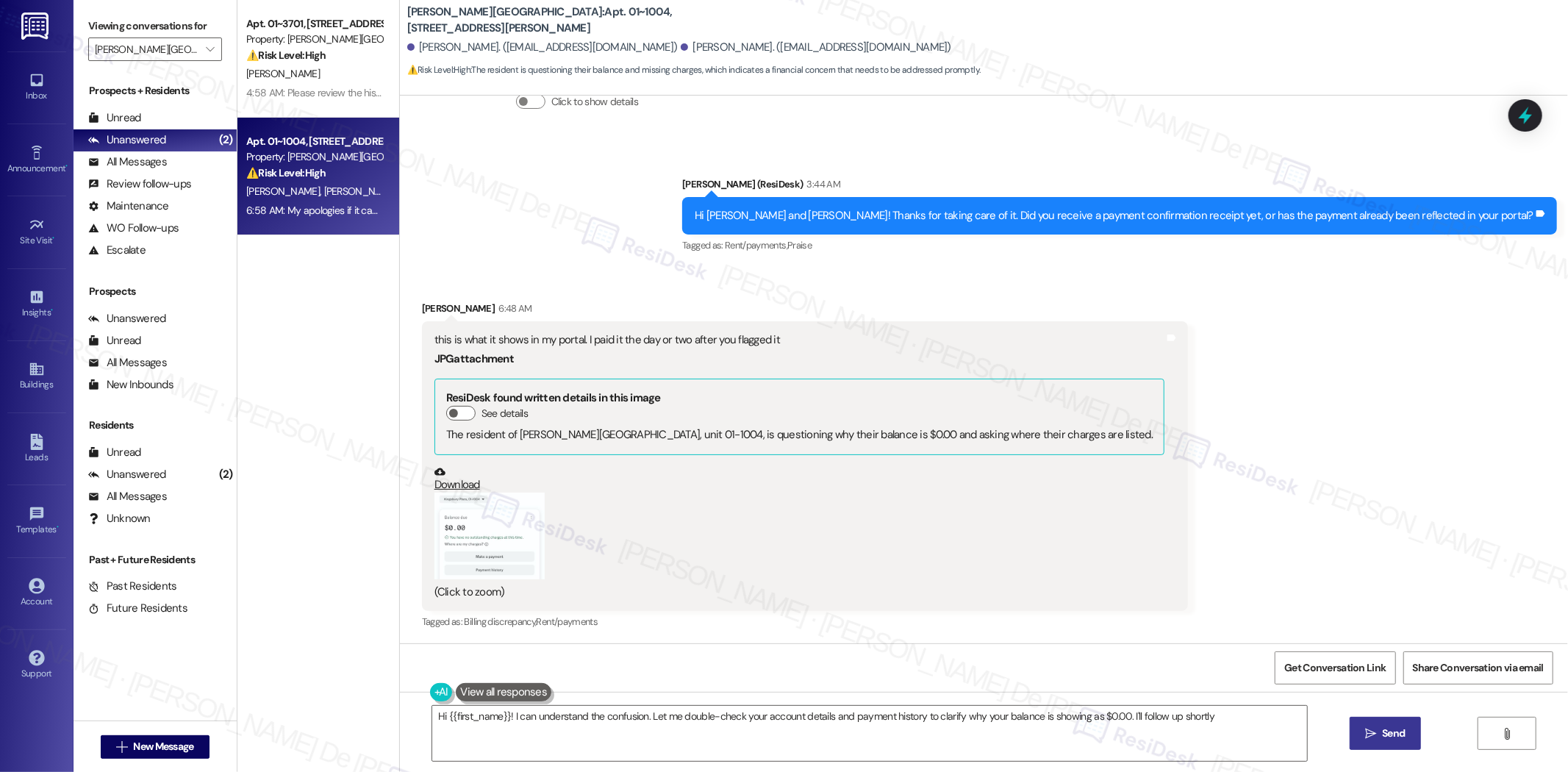
type textarea "Hi {{first_name}}! I can understand the confusion. Let me double-check your acc…"
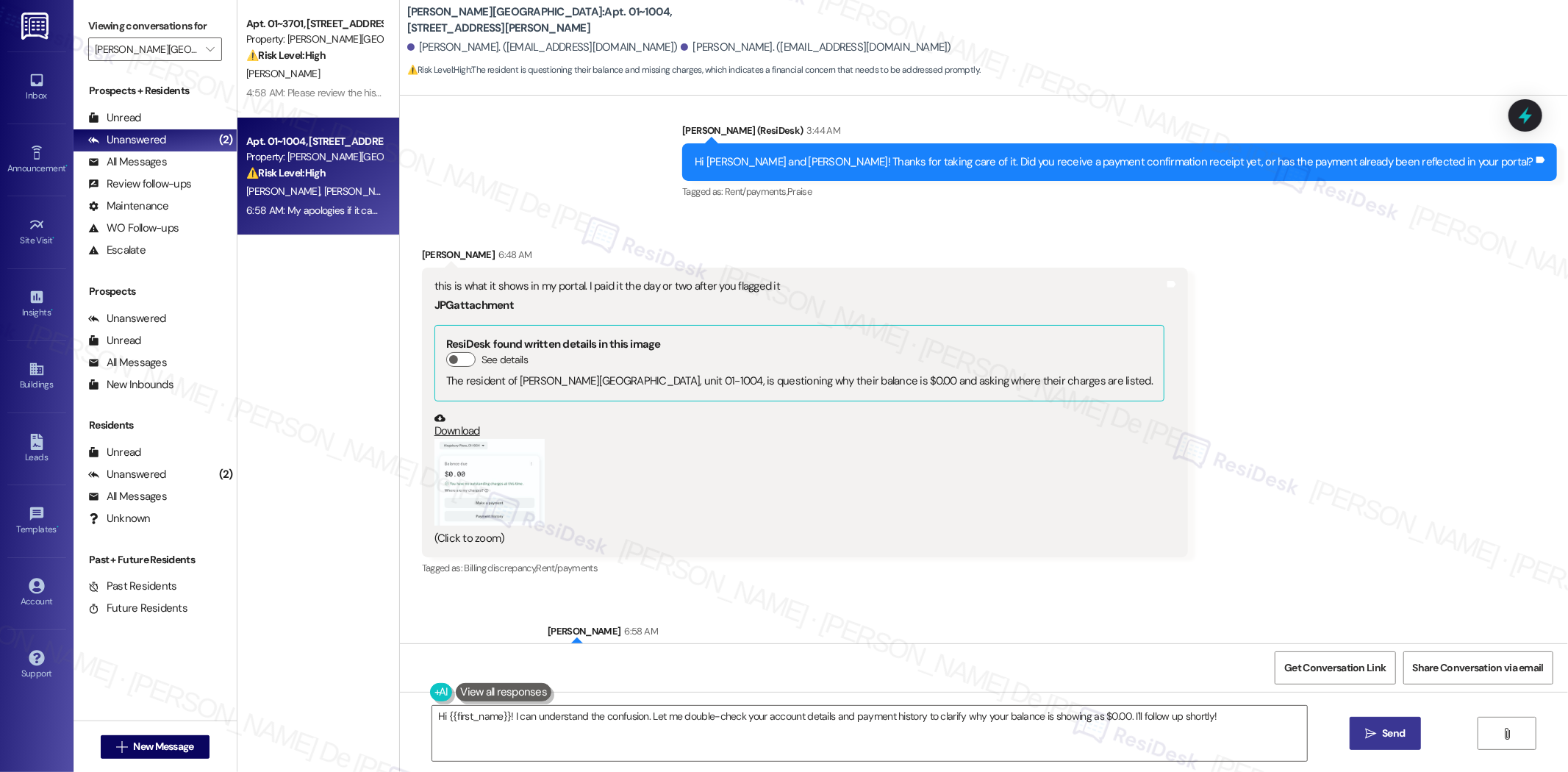
scroll to position [905, 0]
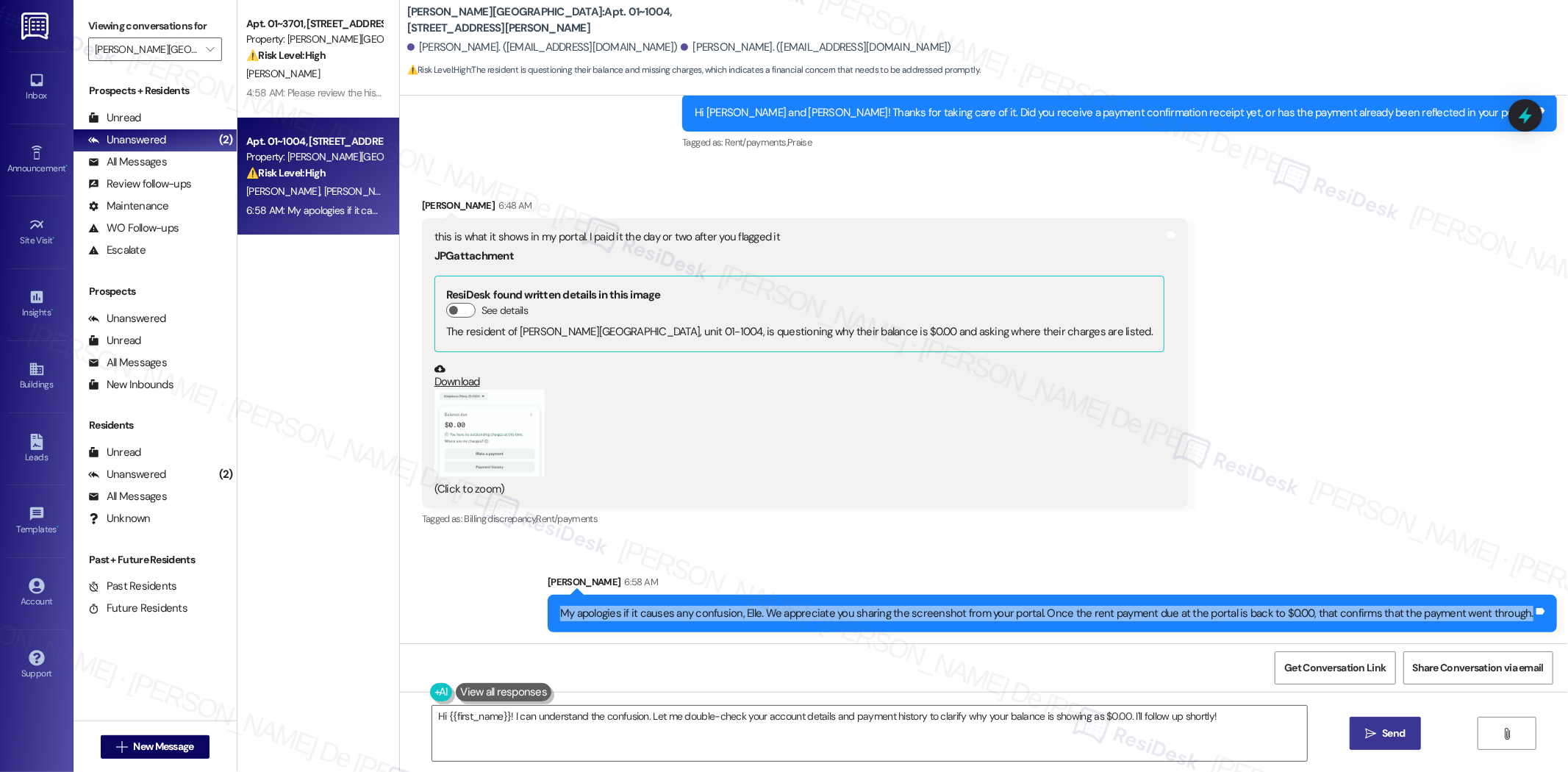
drag, startPoint x: 575, startPoint y: 610, endPoint x: 1568, endPoint y: 612, distance: 993.0
click at [1568, 612] on div "Lease started Aug 02, 2025 at 8:00 AM Survey, sent via SMS Residesk Automated S…" at bounding box center [984, 369] width 1169 height 548
copy div "My apologies if it causes any confusion, Elle. We appreciate you sharing the sc…"
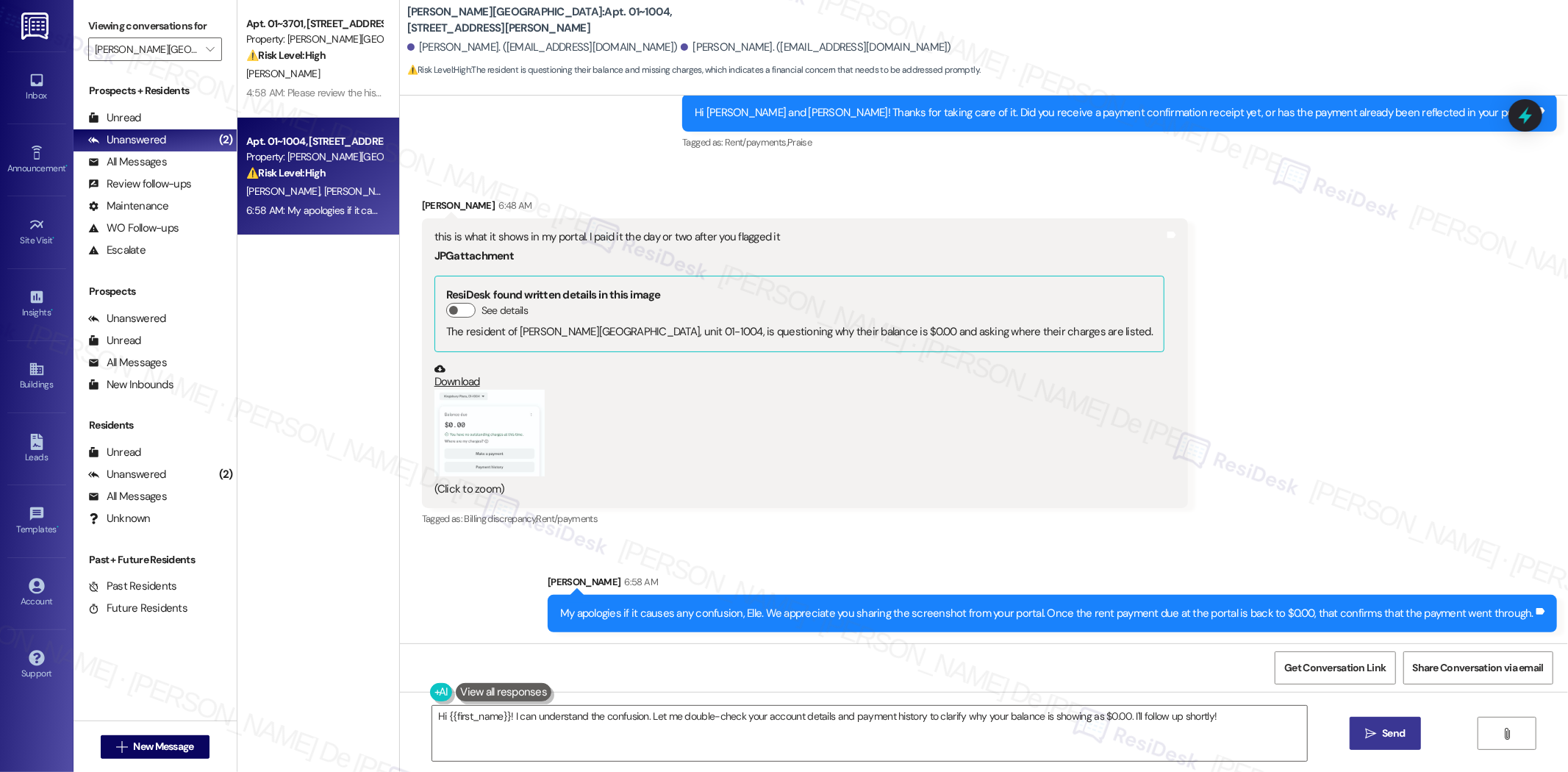
click at [321, 422] on div "Apt. 01~3701, 520 North Kingsbury Property: Kingsbury Plaza ⚠️ Risk Level: High…" at bounding box center [318, 334] width 162 height 667
click at [525, 122] on div "Sent via SMS Sarah (ResiDesk) 3:44 AM Hi Elle and Luke! Thanks for taking care …" at bounding box center [984, 103] width 1169 height 125
click at [1231, 515] on div "Received via SMS Elle Holland 6:48 AM this is what it shows in my portal. I pai…" at bounding box center [984, 353] width 1169 height 377
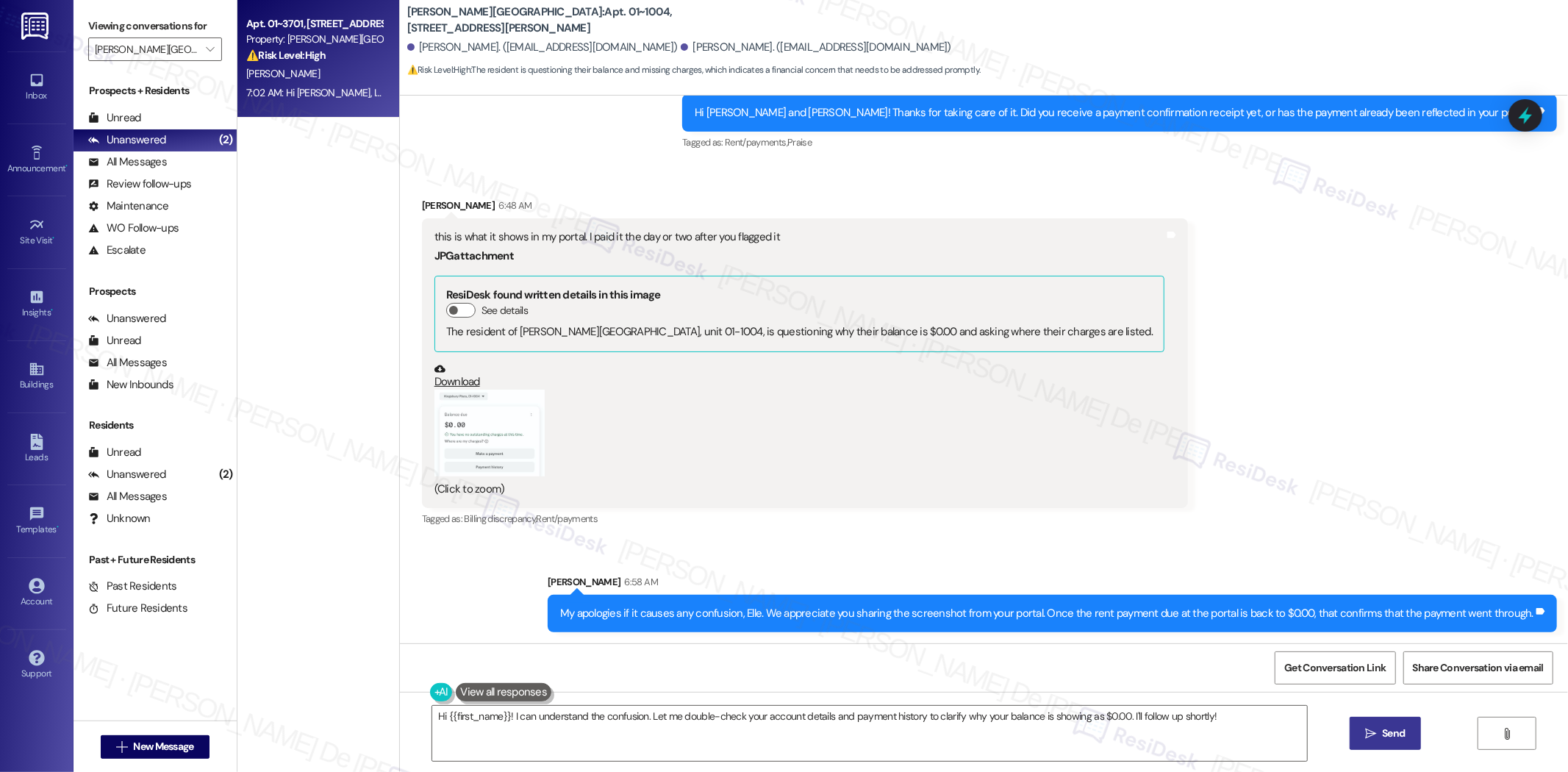
click at [318, 81] on div "K. Hales" at bounding box center [314, 74] width 139 height 18
type textarea "Fetching suggested responses. Please feel free to read through the conversation…"
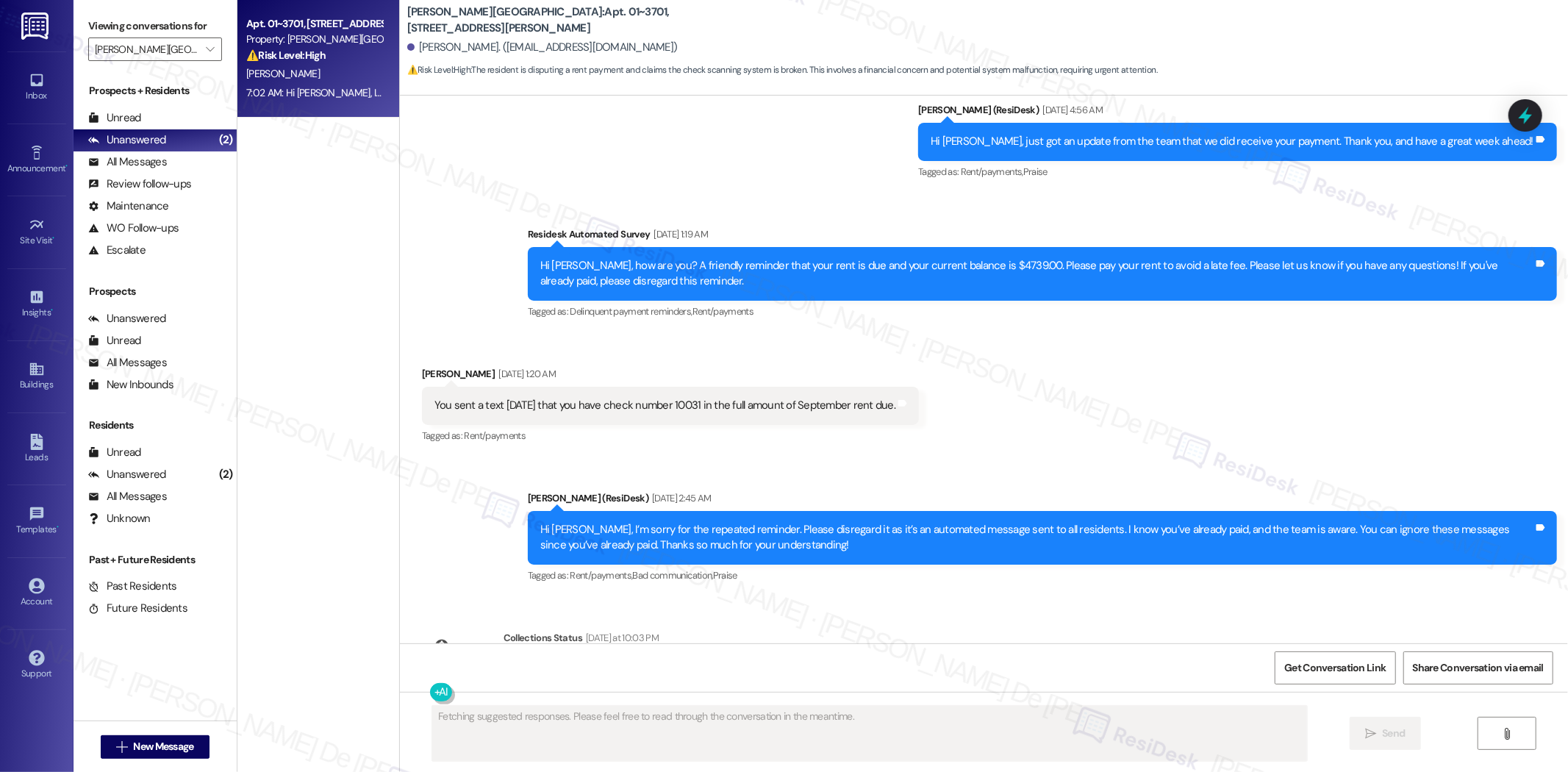
scroll to position [2736, 0]
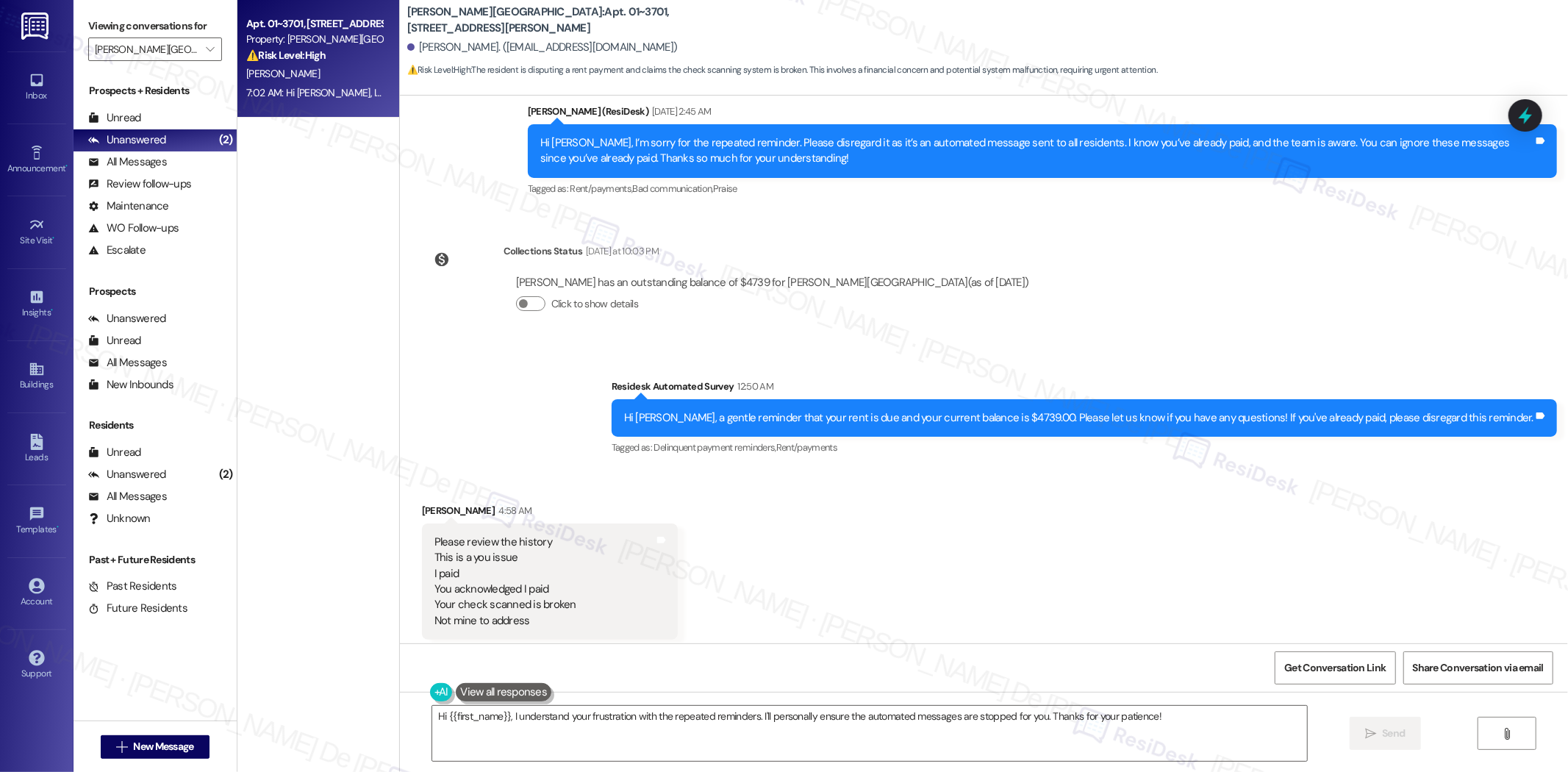
click at [520, 697] on button at bounding box center [503, 692] width 95 height 18
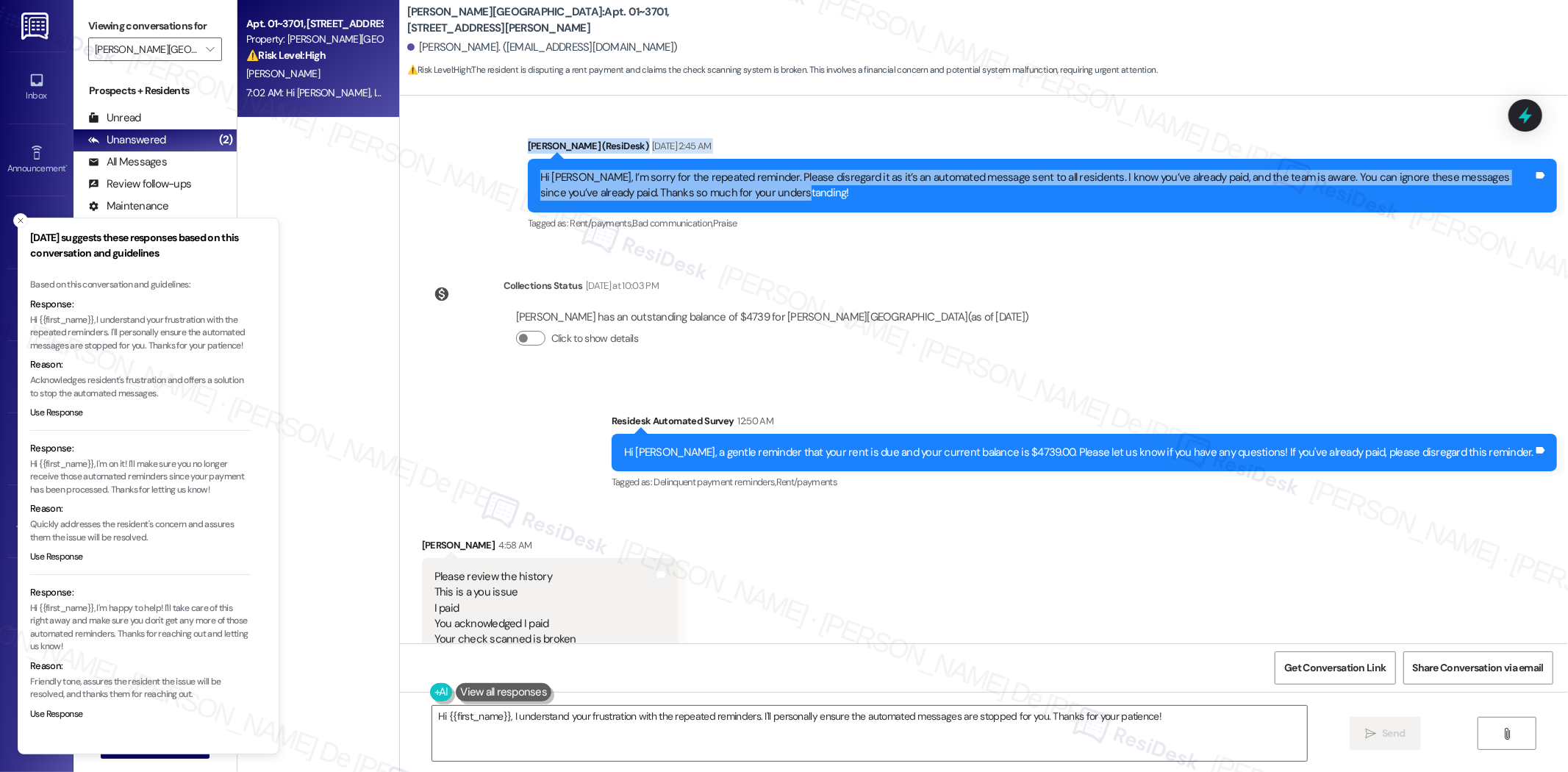
scroll to position [2695, 0]
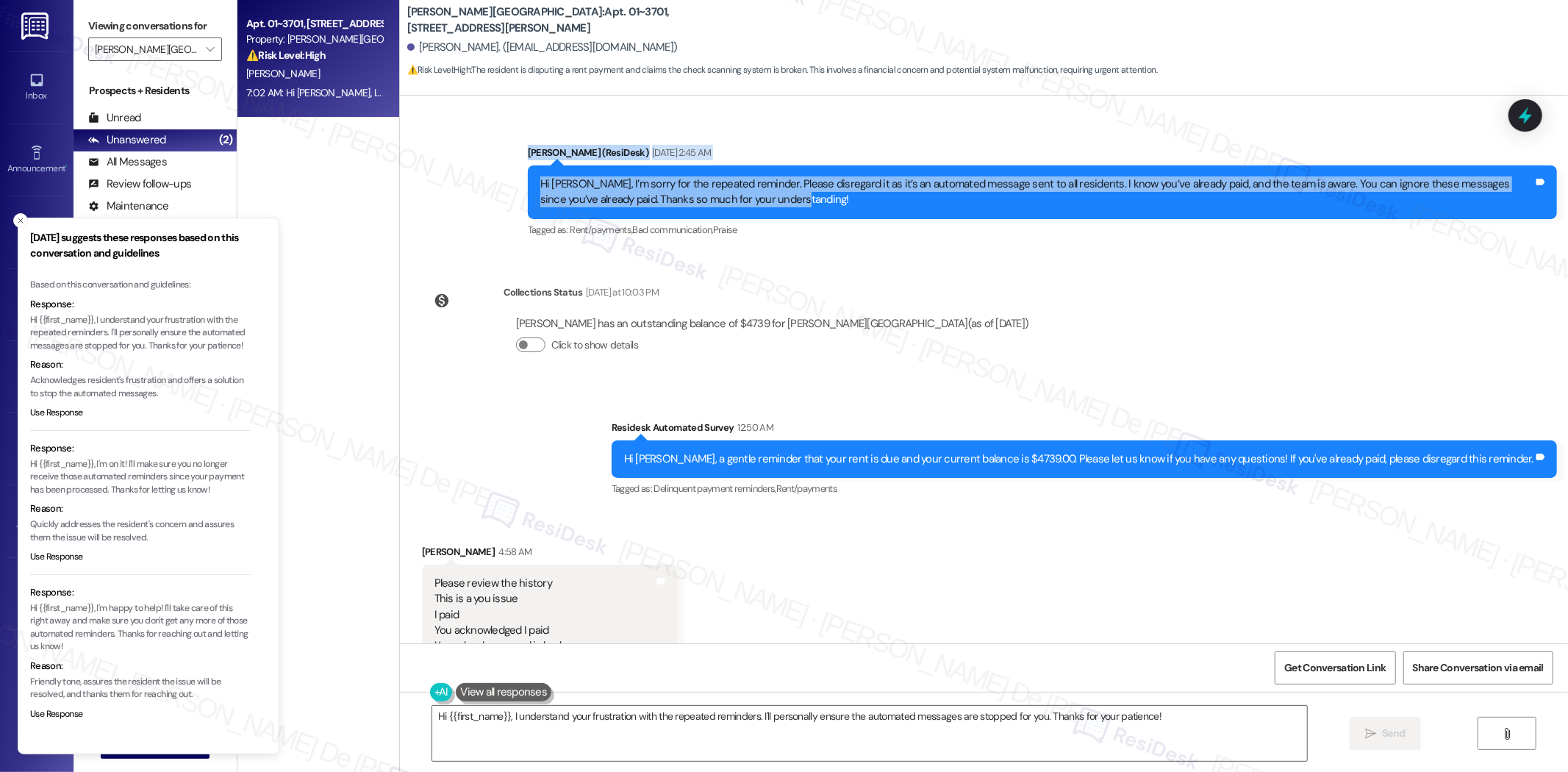
drag, startPoint x: 747, startPoint y: 128, endPoint x: 512, endPoint y: 111, distance: 235.6
click at [517, 134] on div "Sent via SMS Sarah (ResiDesk) Sep 06, 2025 at 2:45 AM Hi Kelly, I’m sorry for t…" at bounding box center [1043, 193] width 1052 height 118
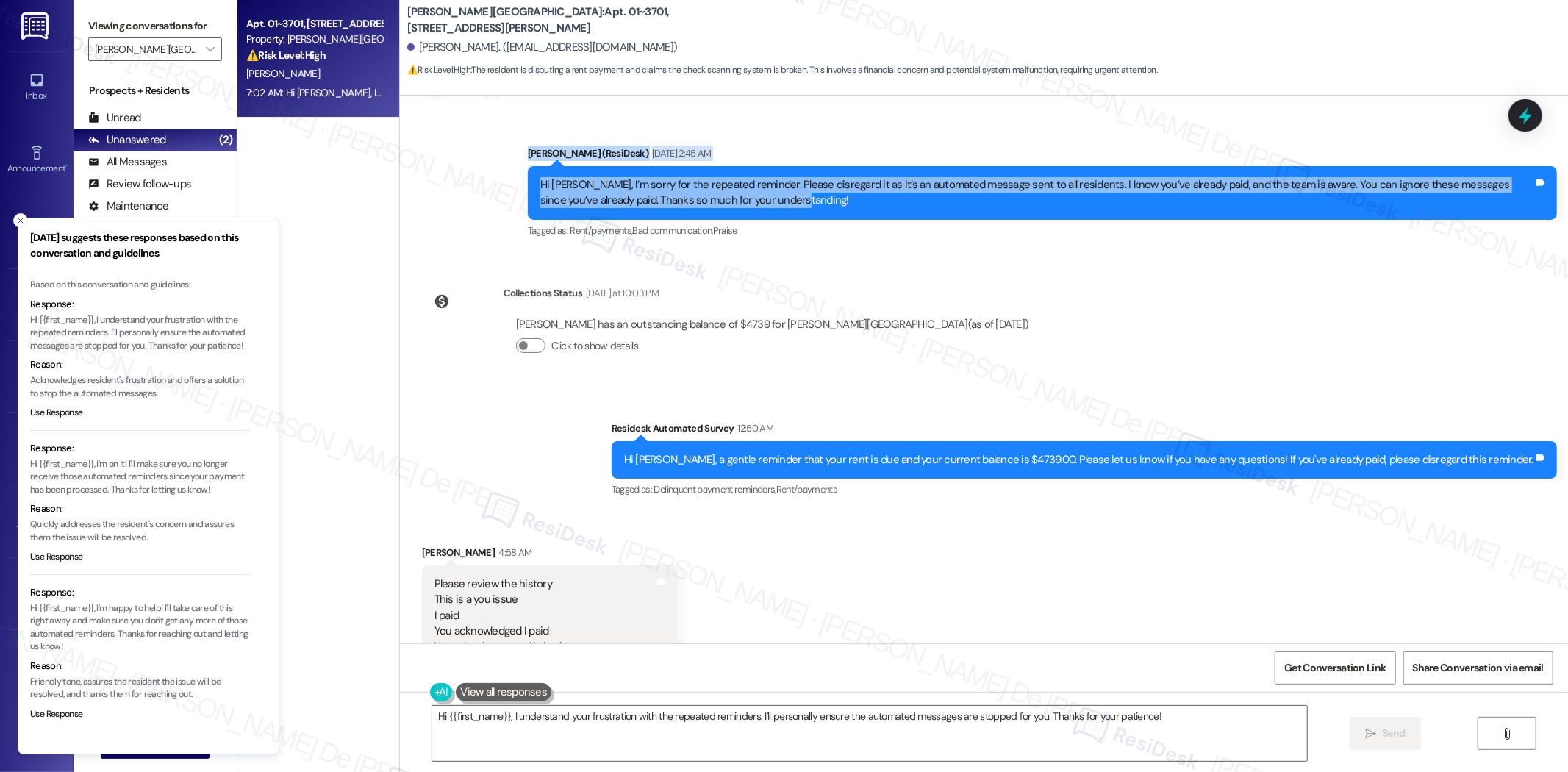
copy div "Sarah (ResiDesk) Sep 06, 2025 at 2:45 AM Hi Kelly, I’m sorry for the repeated r…"
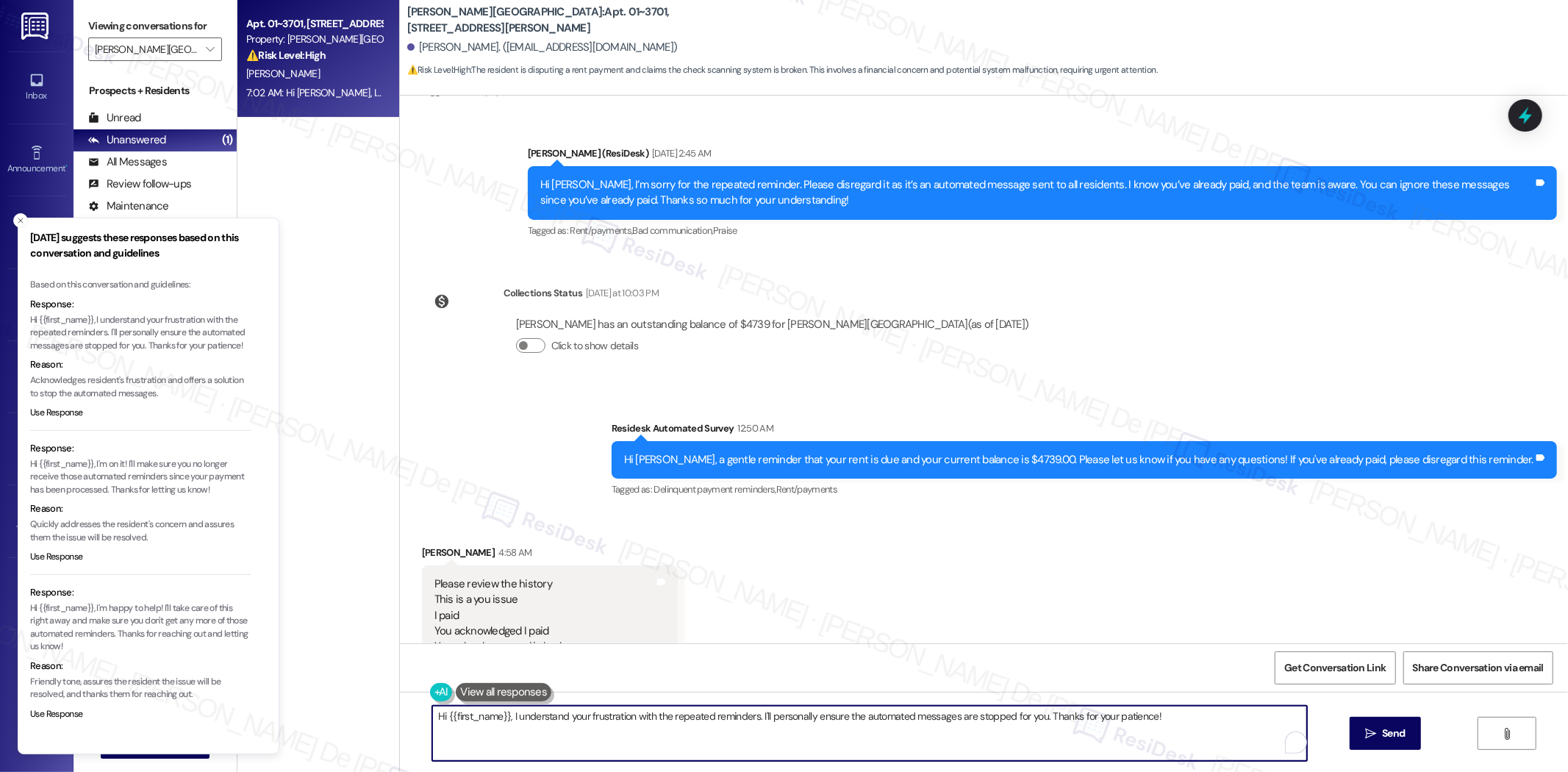
drag, startPoint x: 1194, startPoint y: 726, endPoint x: 266, endPoint y: 704, distance: 928.3
click at [266, 704] on div "Friday suggests these responses based on this conversation and guidelines Based…" at bounding box center [784, 386] width 1568 height 772
paste textarea "Kelly, I’m so sorry for the confusion with the repeated reminder. Please disreg…"
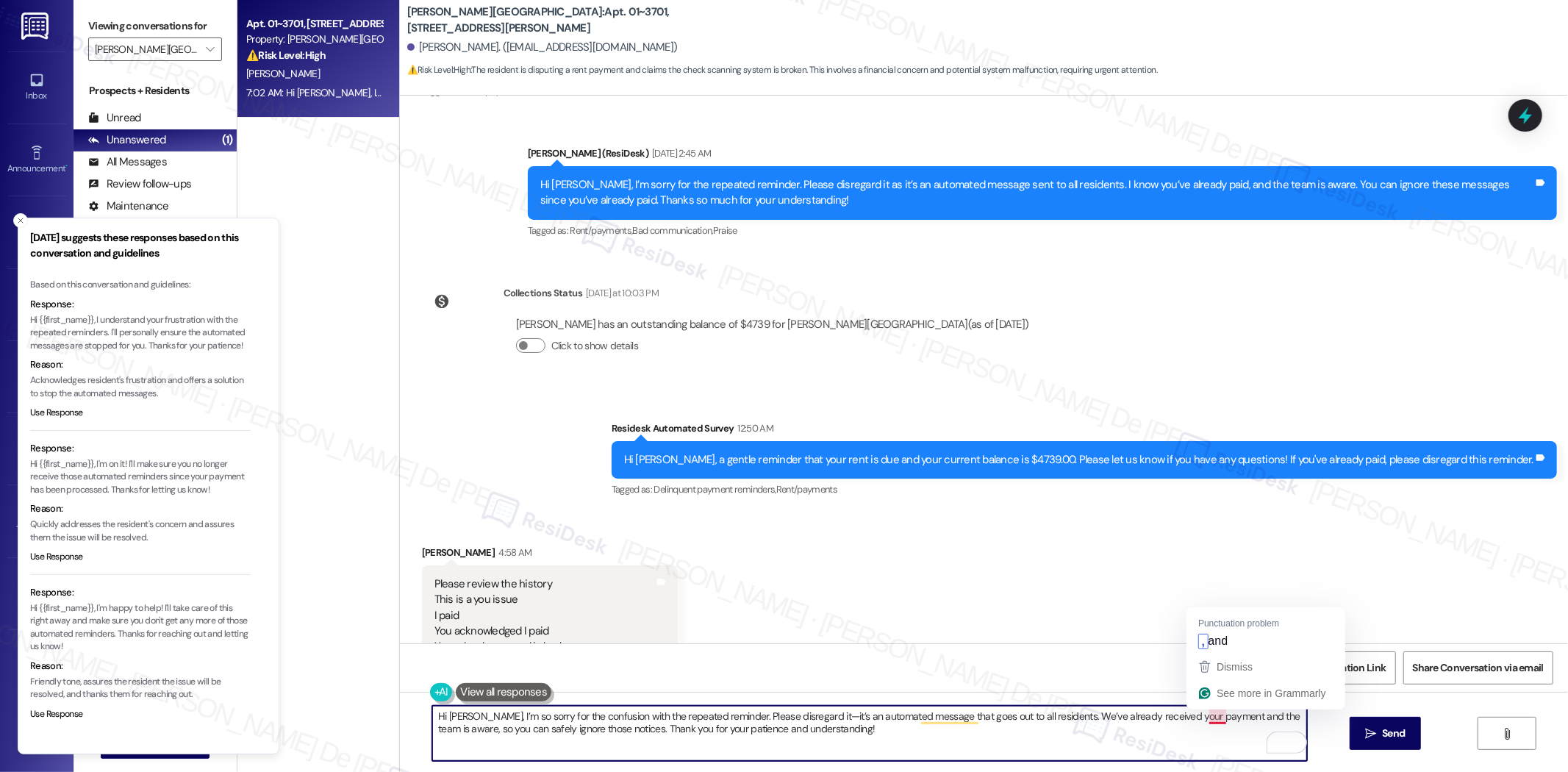
click at [1207, 723] on textarea "Hi Kelly, I’m so sorry for the confusion with the repeated reminder. Please dis…" at bounding box center [870, 733] width 875 height 55
click at [629, 714] on textarea "Hi Kelly, I’m so sorry for the confusion with the repeated reminder. Please dis…" at bounding box center [870, 733] width 875 height 55
drag, startPoint x: 667, startPoint y: 718, endPoint x: 994, endPoint y: 715, distance: 327.0
click at [994, 715] on textarea "Hi Kelly, I’m so sorry for the confusion with the reminder. Please disregard it…" at bounding box center [870, 733] width 875 height 55
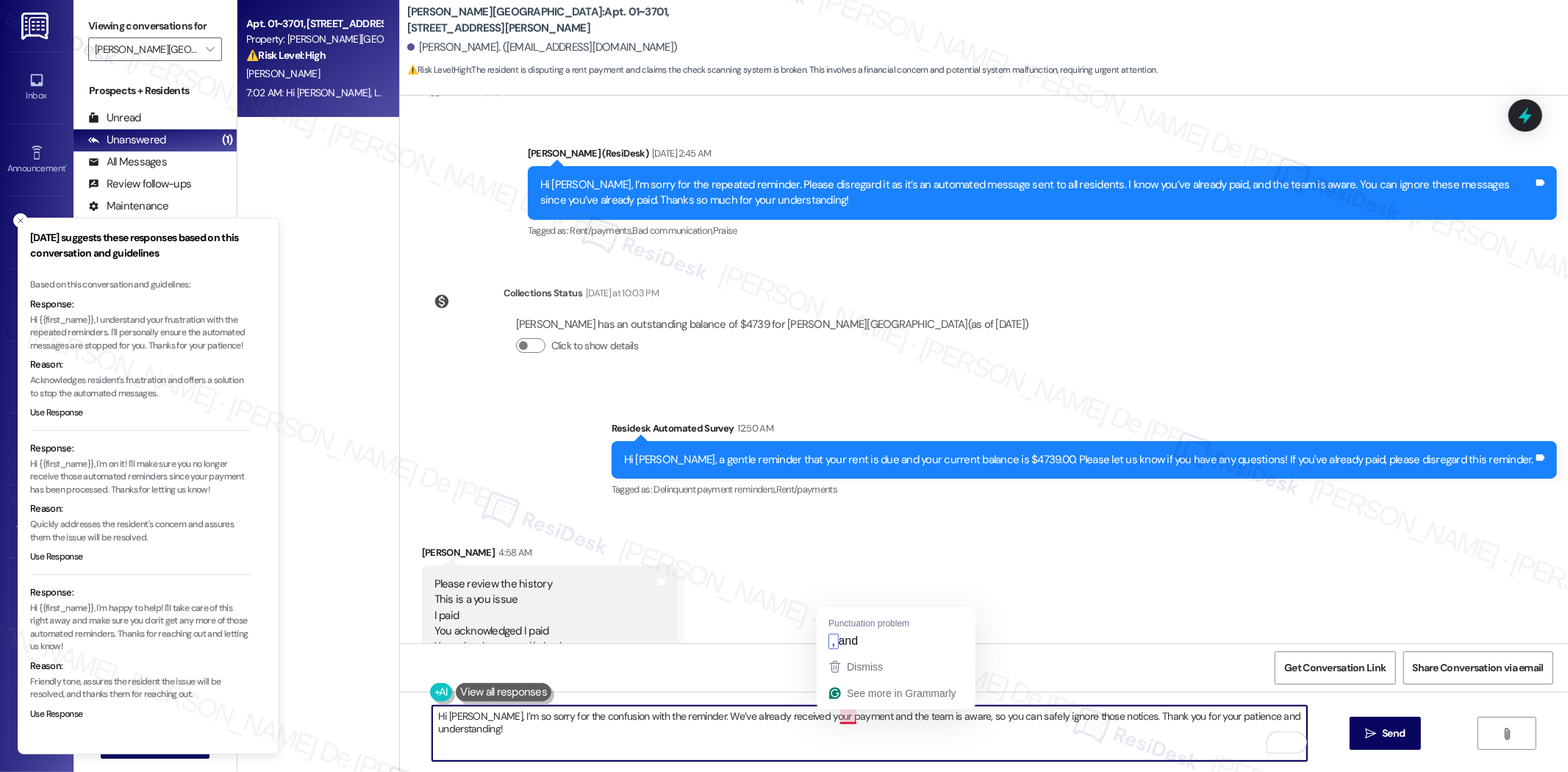
click at [833, 721] on textarea "Hi Kelly, I’m so sorry for the confusion with the reminder. We’ve already recei…" at bounding box center [870, 733] width 875 height 55
type textarea "Hi Kelly, I’m so sorry for the confusion with the reminder. We’ve already recei…"
click at [290, 270] on div "Apt. 01~3701, 520 North Kingsbury Property: Kingsbury Plaza ⚠️ Risk Level: High…" at bounding box center [318, 334] width 162 height 667
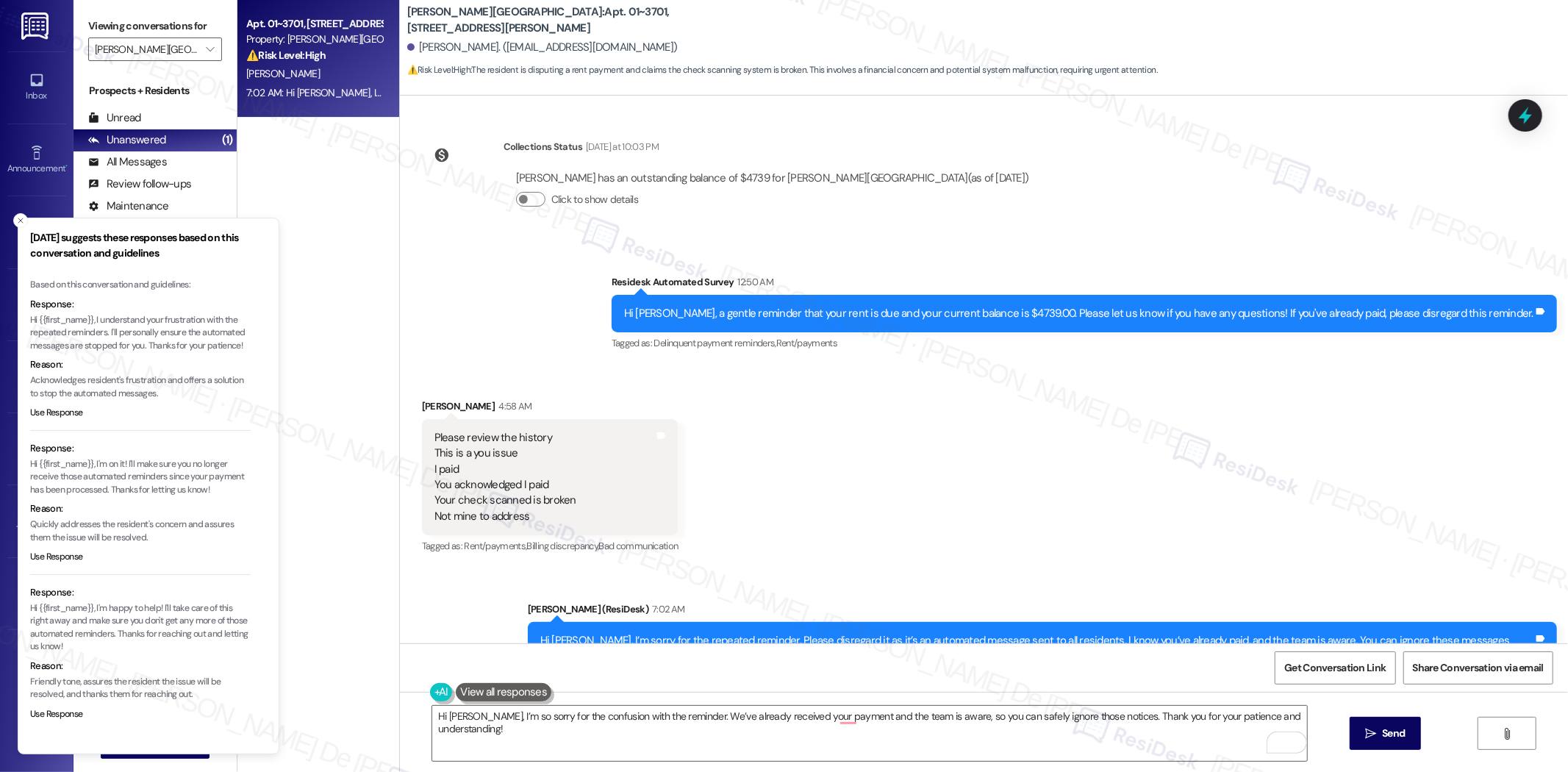
scroll to position [2876, 0]
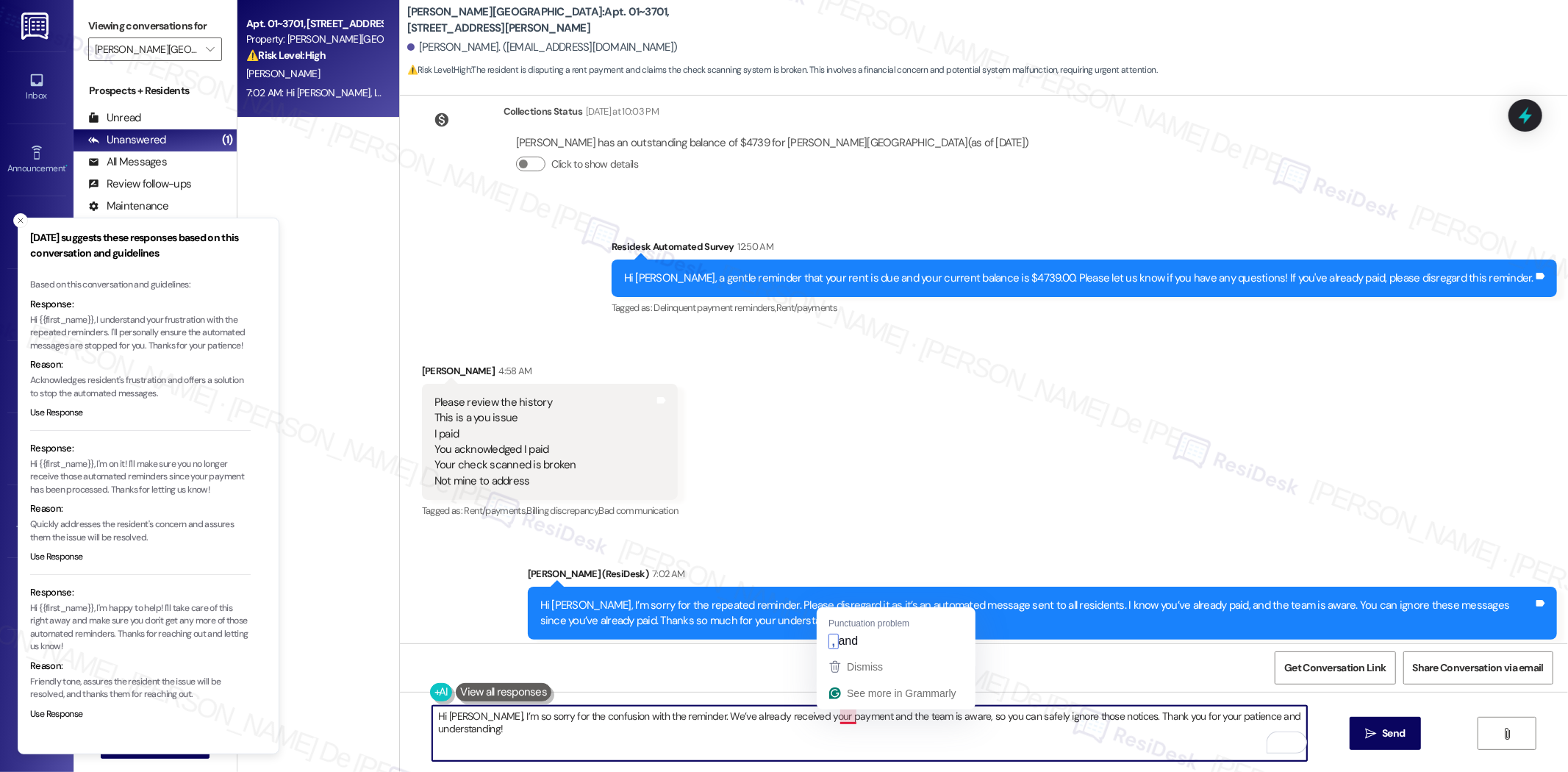
click at [836, 719] on textarea "Hi Kelly, I’m so sorry for the confusion with the reminder. We’ve already recei…" at bounding box center [870, 733] width 875 height 55
click at [841, 724] on textarea "Hi Kelly, I’m so sorry for the confusion with the reminder. We’ve already recei…" at bounding box center [870, 733] width 875 height 55
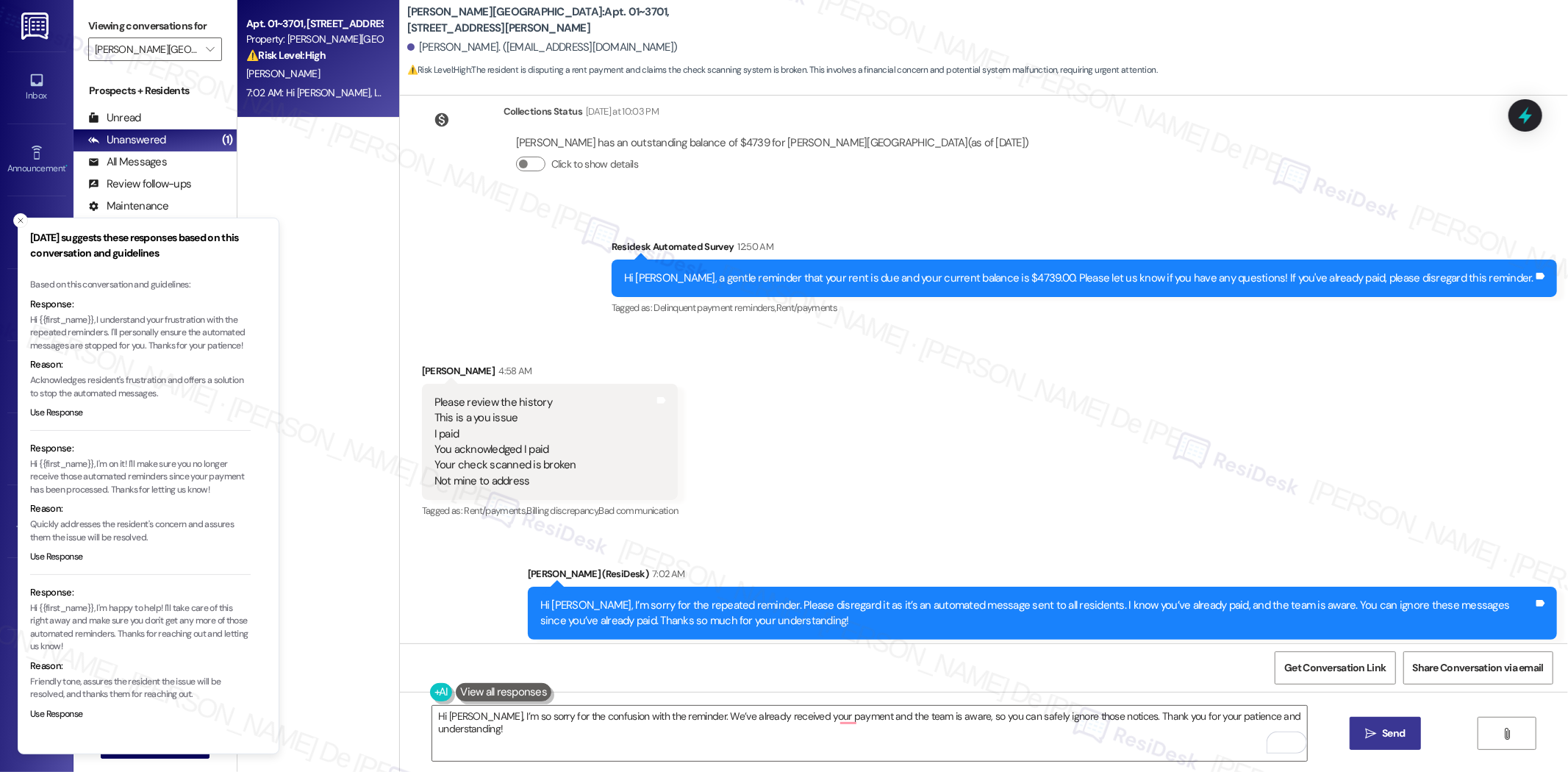
click at [1380, 734] on span "Send" at bounding box center [1394, 733] width 29 height 16
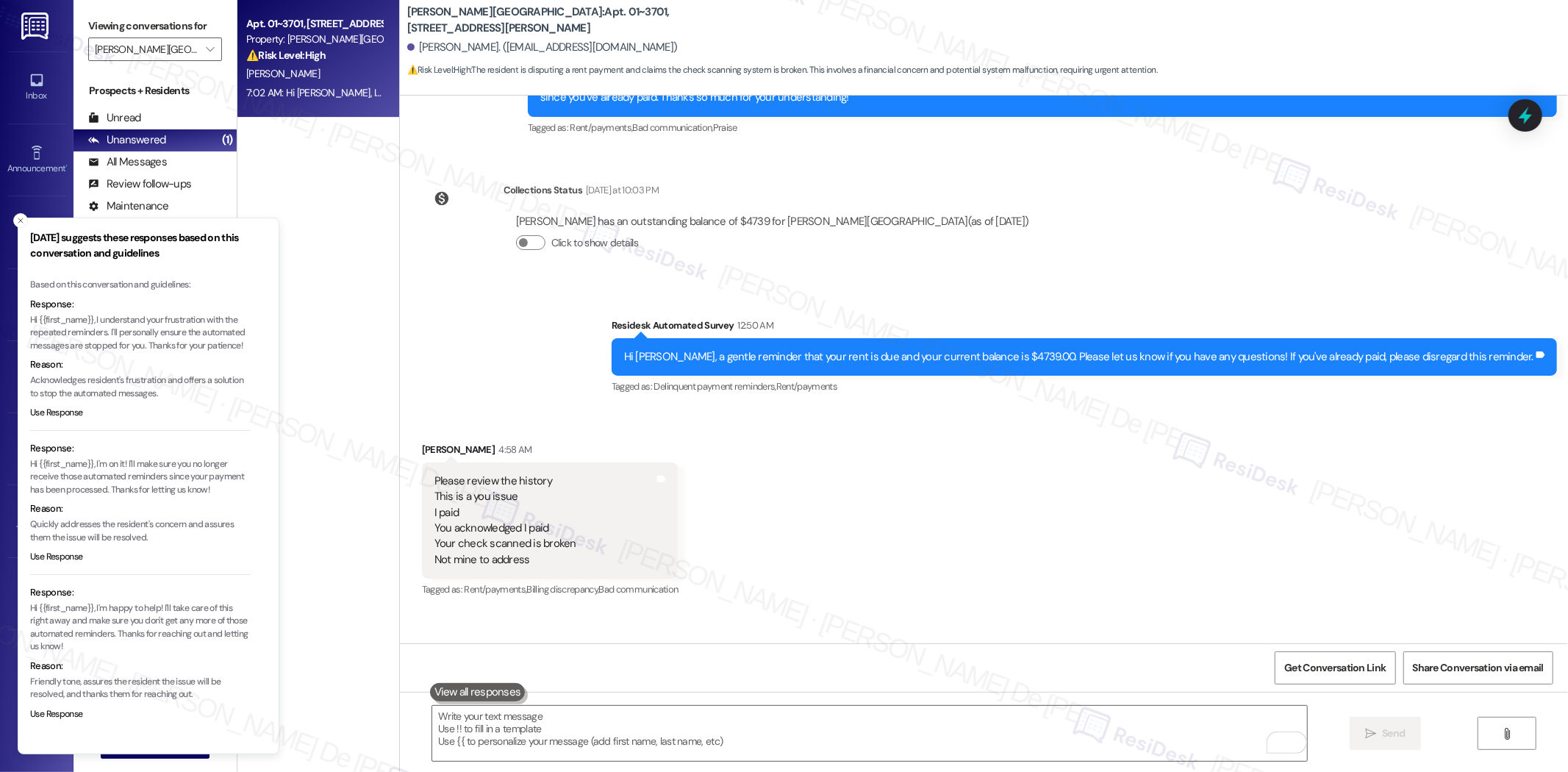
scroll to position [2736, 0]
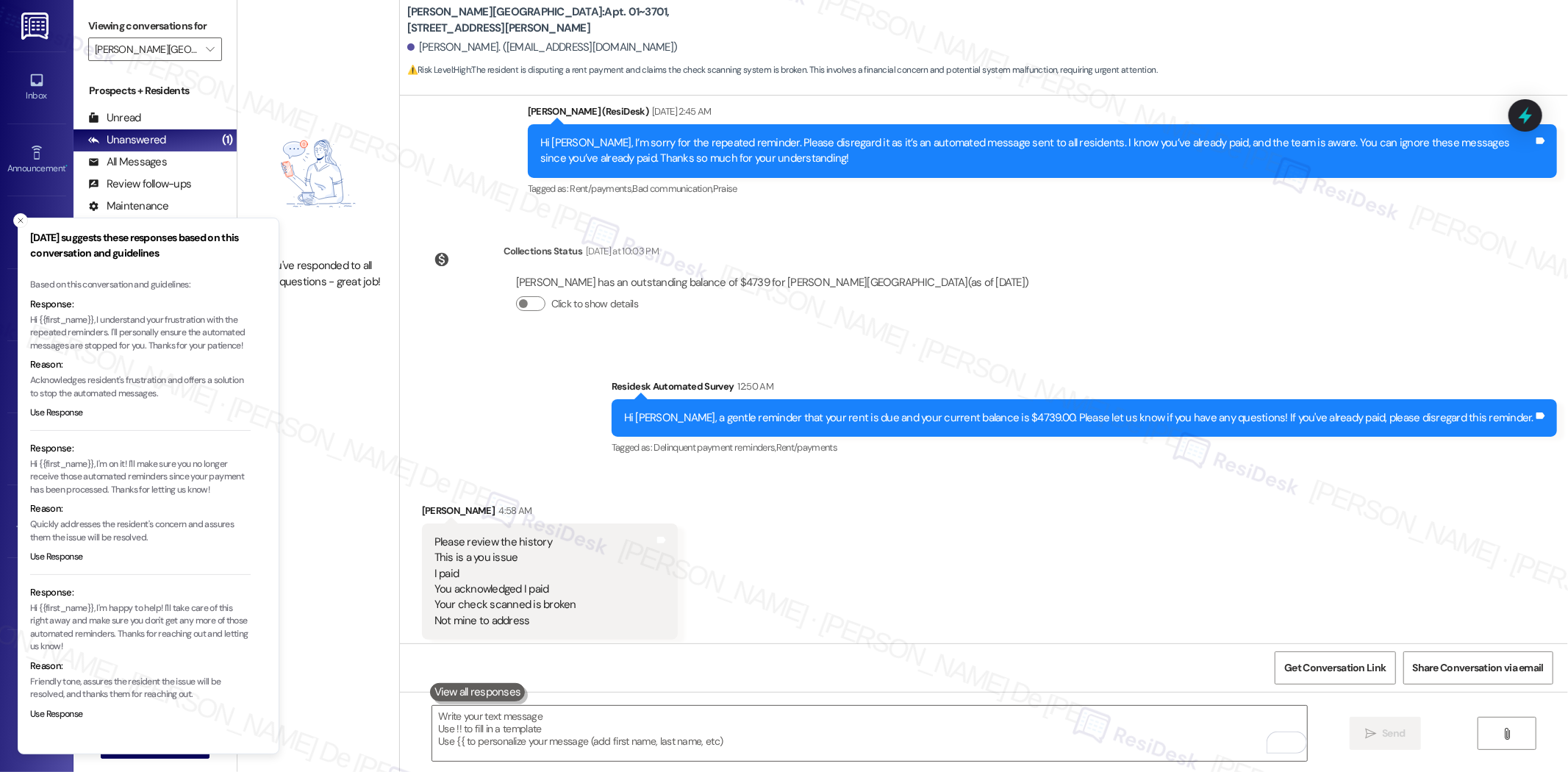
click at [364, 396] on div "You've responded to all your questions - great job!" at bounding box center [318, 386] width 162 height 772
click at [17, 217] on icon "Close toast" at bounding box center [20, 220] width 9 height 9
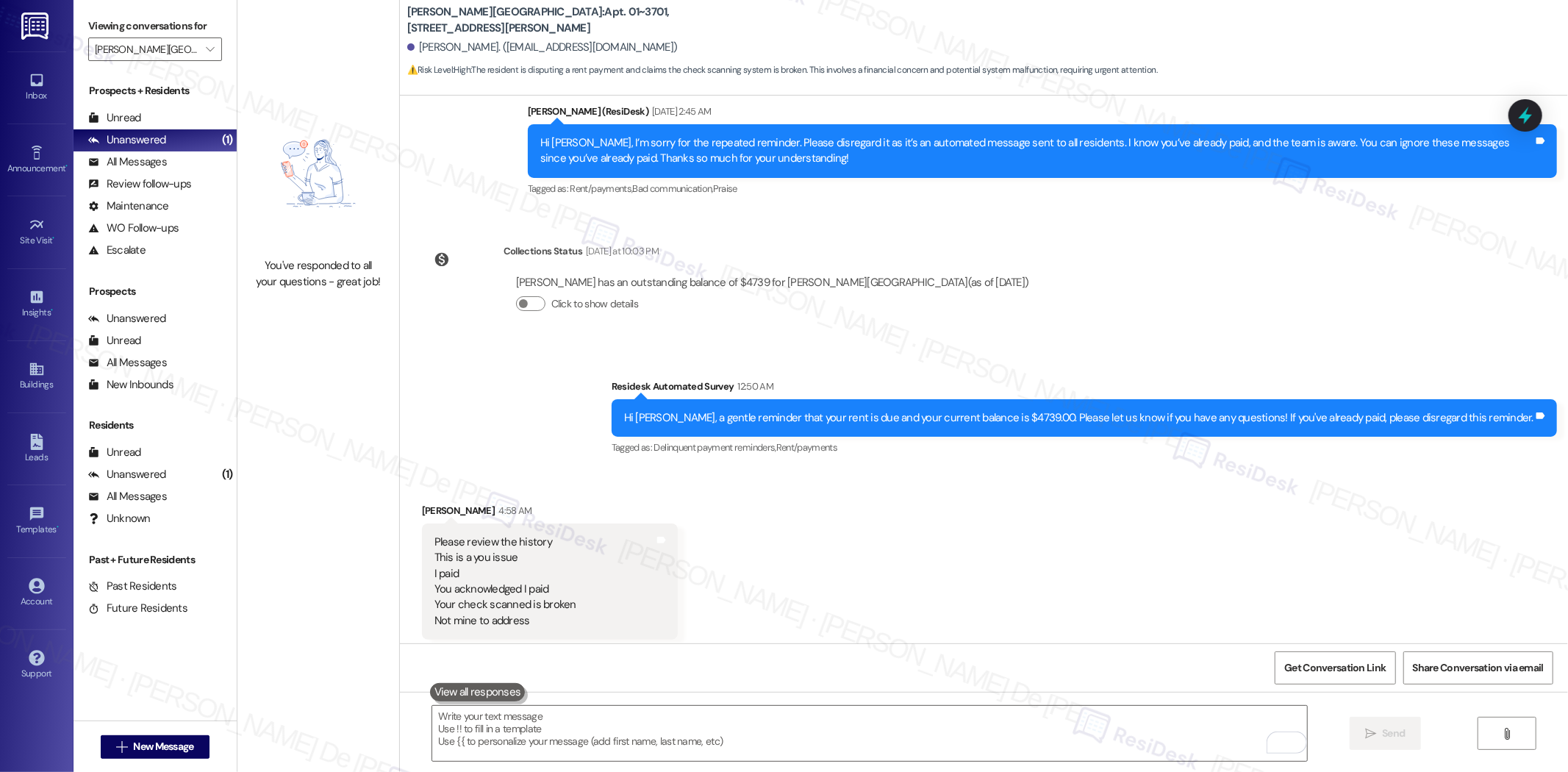
drag, startPoint x: 1020, startPoint y: 582, endPoint x: 1004, endPoint y: 586, distance: 16.5
click at [1016, 584] on div "Received via SMS Kelly Hales 4:58 AM Please review the history This is a you is…" at bounding box center [984, 571] width 1169 height 203
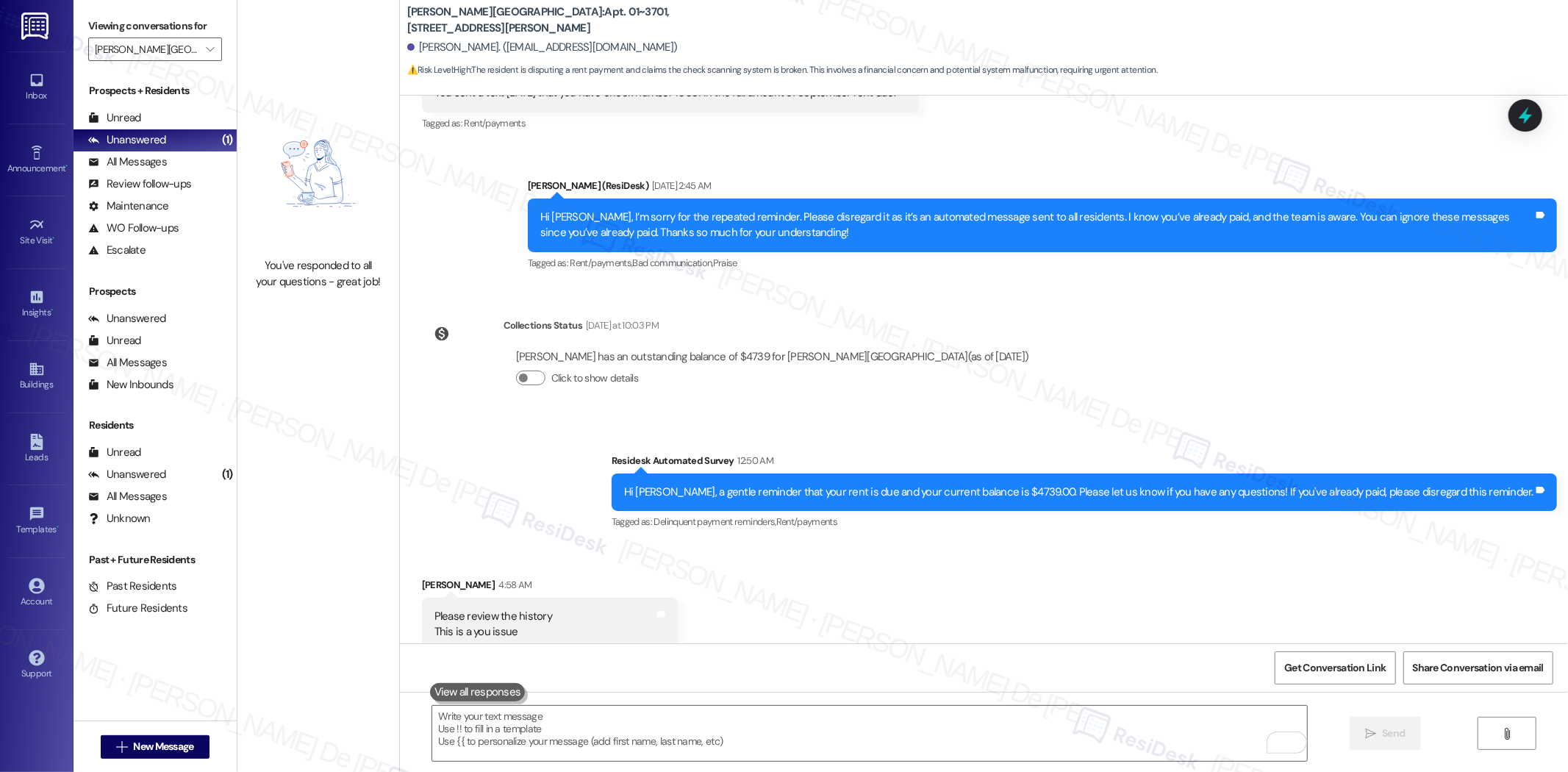
scroll to position [2707, 0]
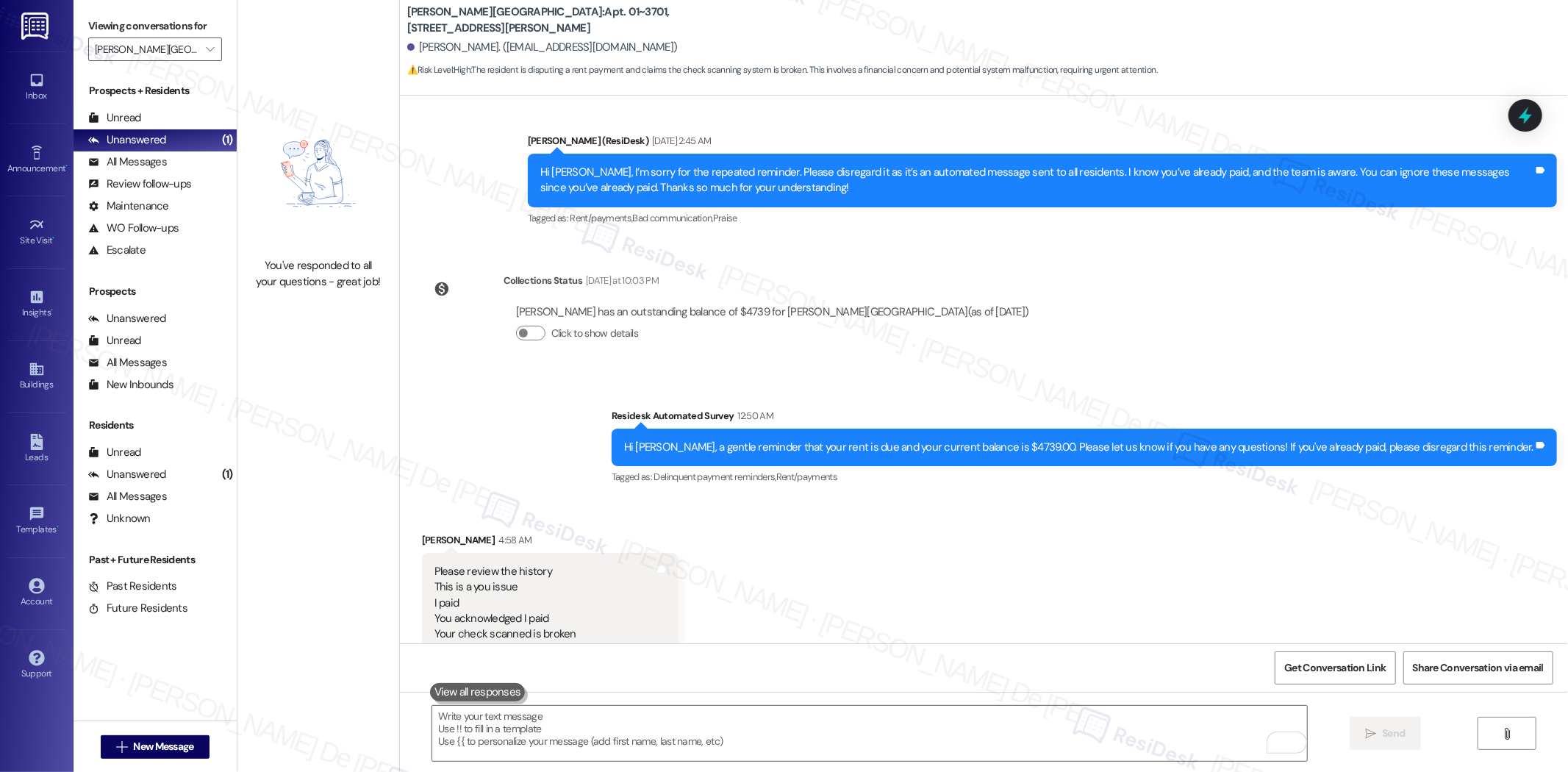
click at [296, 504] on div "You've responded to all your questions - great job!" at bounding box center [318, 386] width 162 height 772
click at [168, 139] on div "Unanswered (1)" at bounding box center [155, 140] width 164 height 22
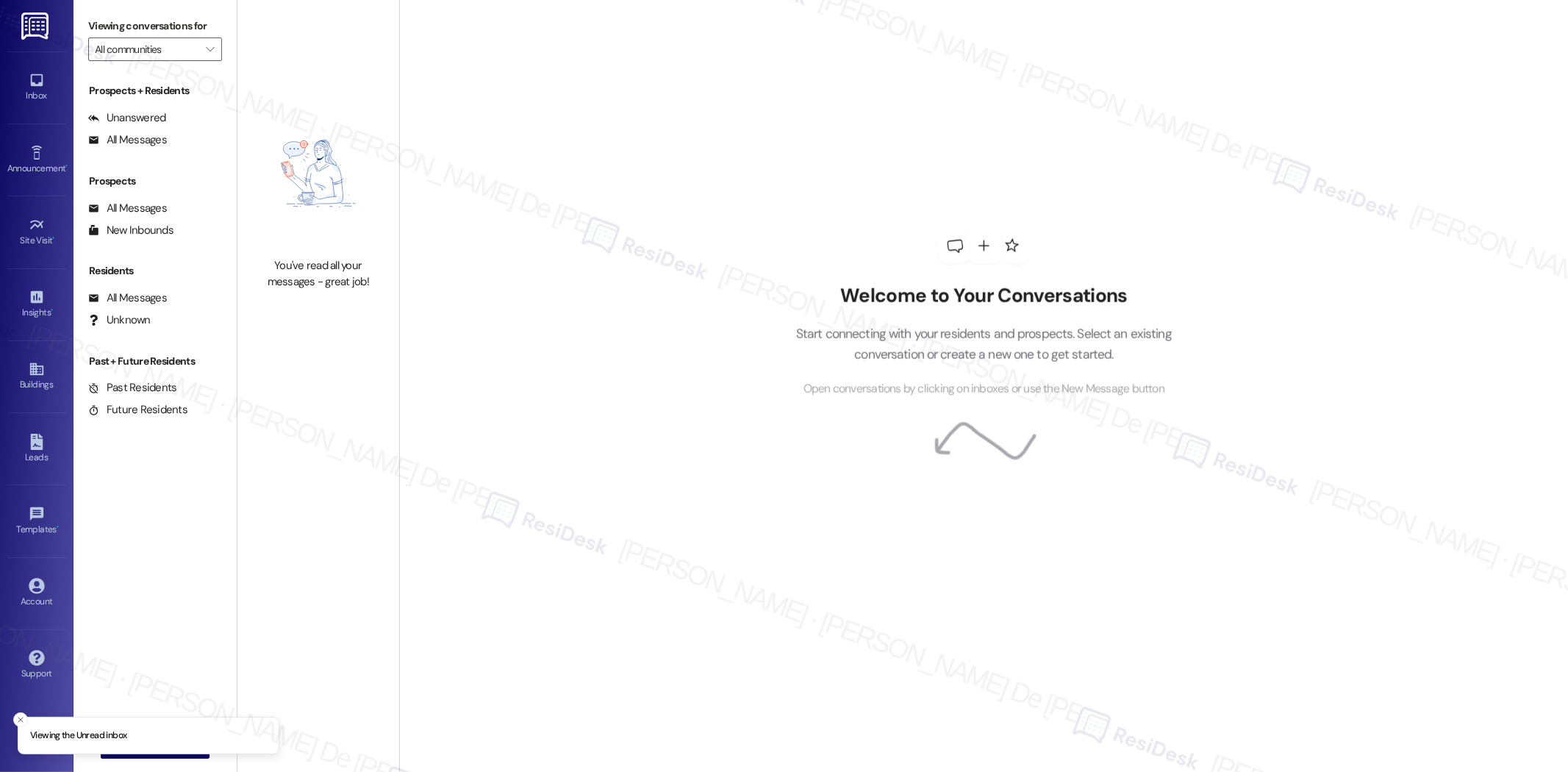
type input "[PERSON_NAME][GEOGRAPHIC_DATA]"
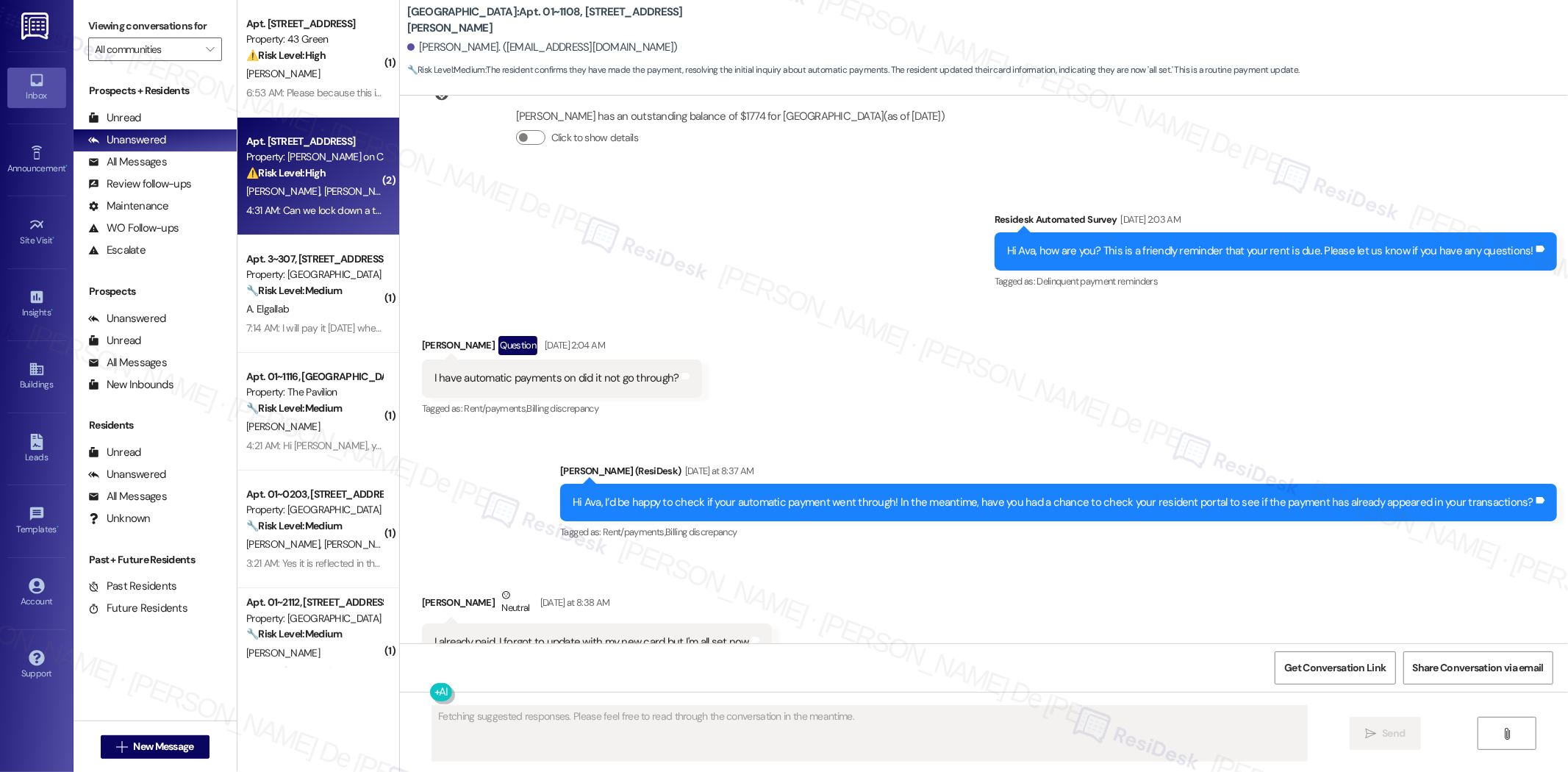
scroll to position [2853, 0]
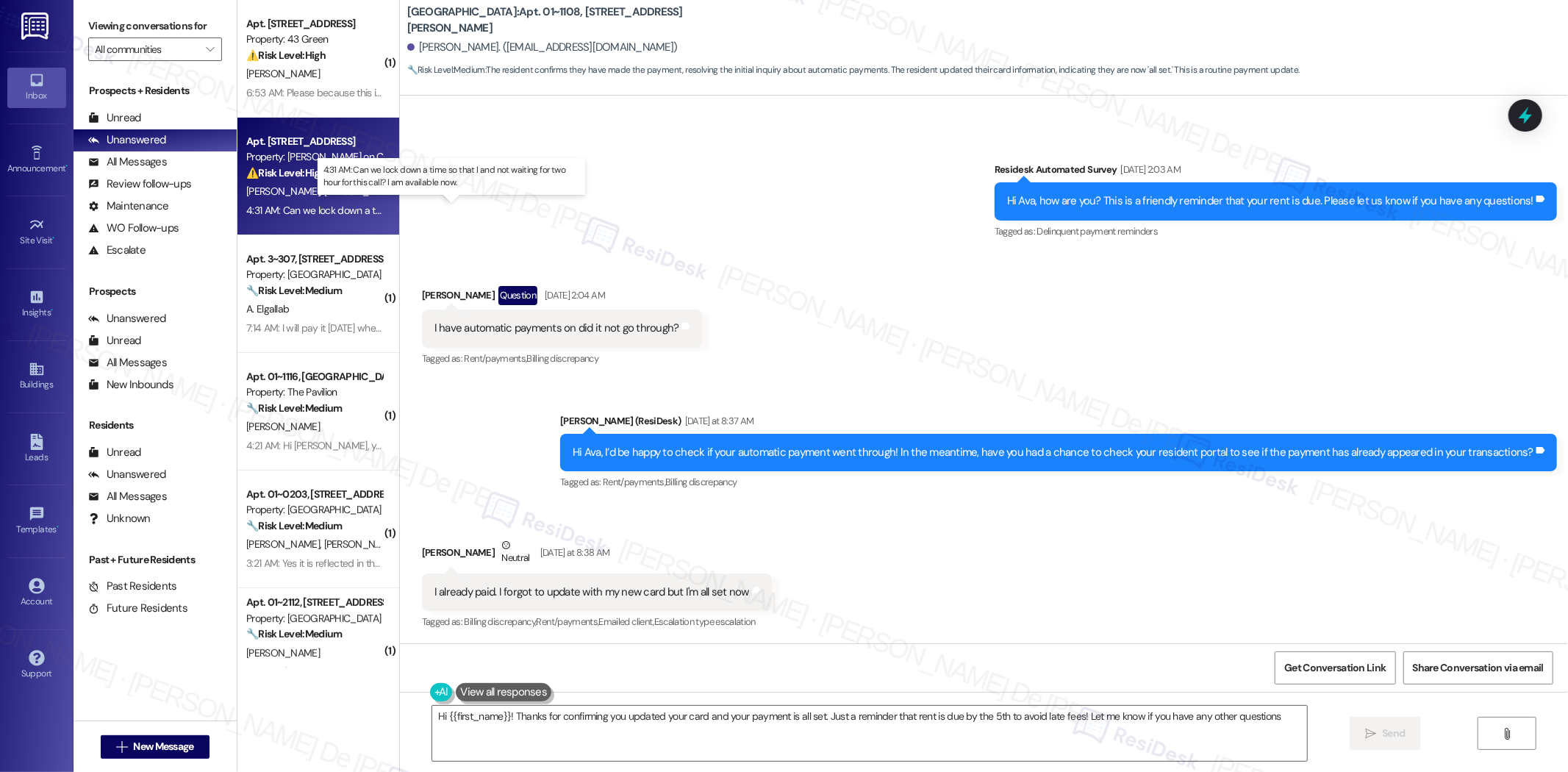
type textarea "Hi {{first_name}}! Thanks for confirming you updated your card and your payment…"
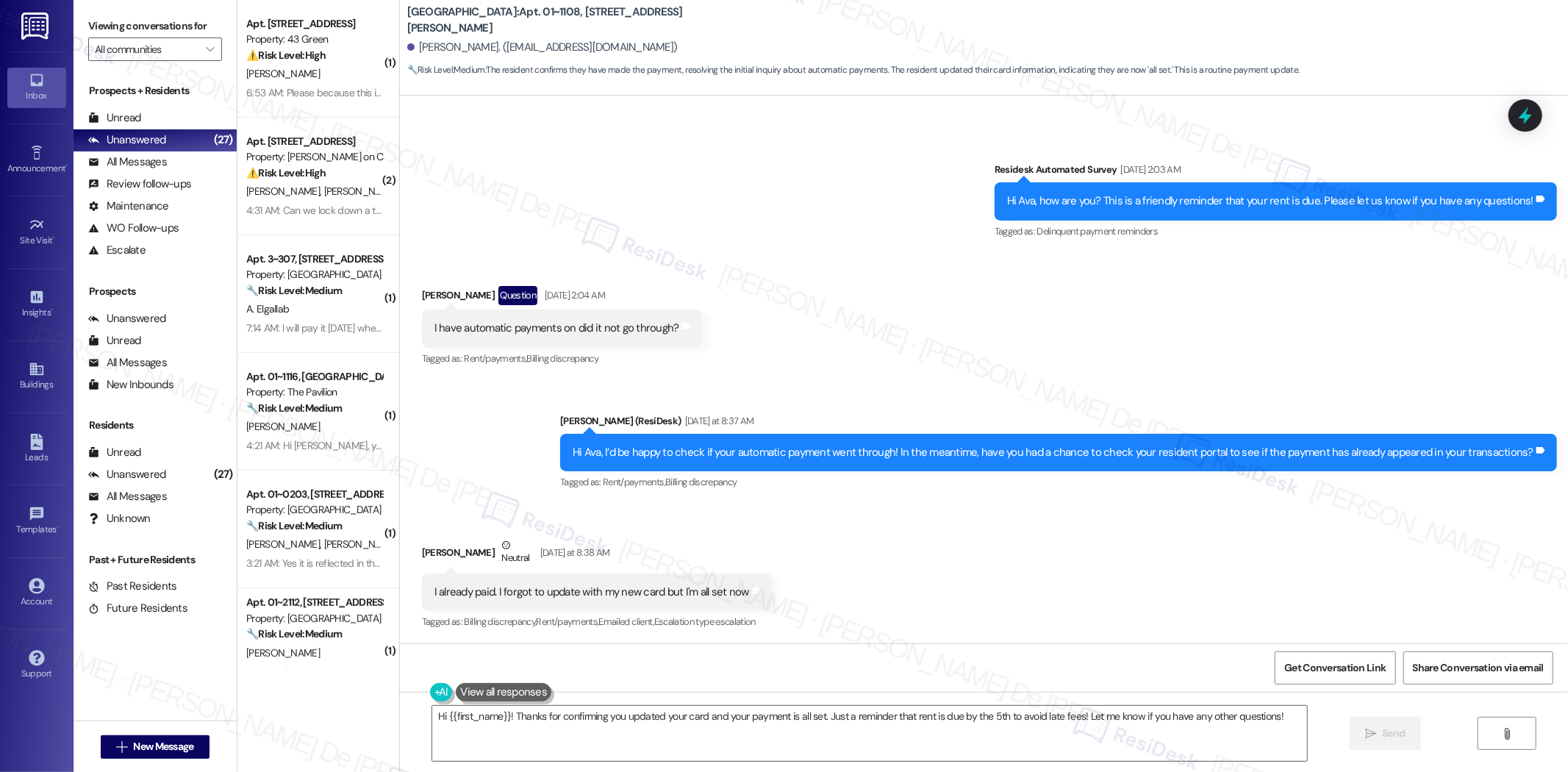
click at [504, 100] on div "[PERSON_NAME] has an outstanding balance of $1774 for [GEOGRAPHIC_DATA] (as of …" at bounding box center [730, 83] width 454 height 71
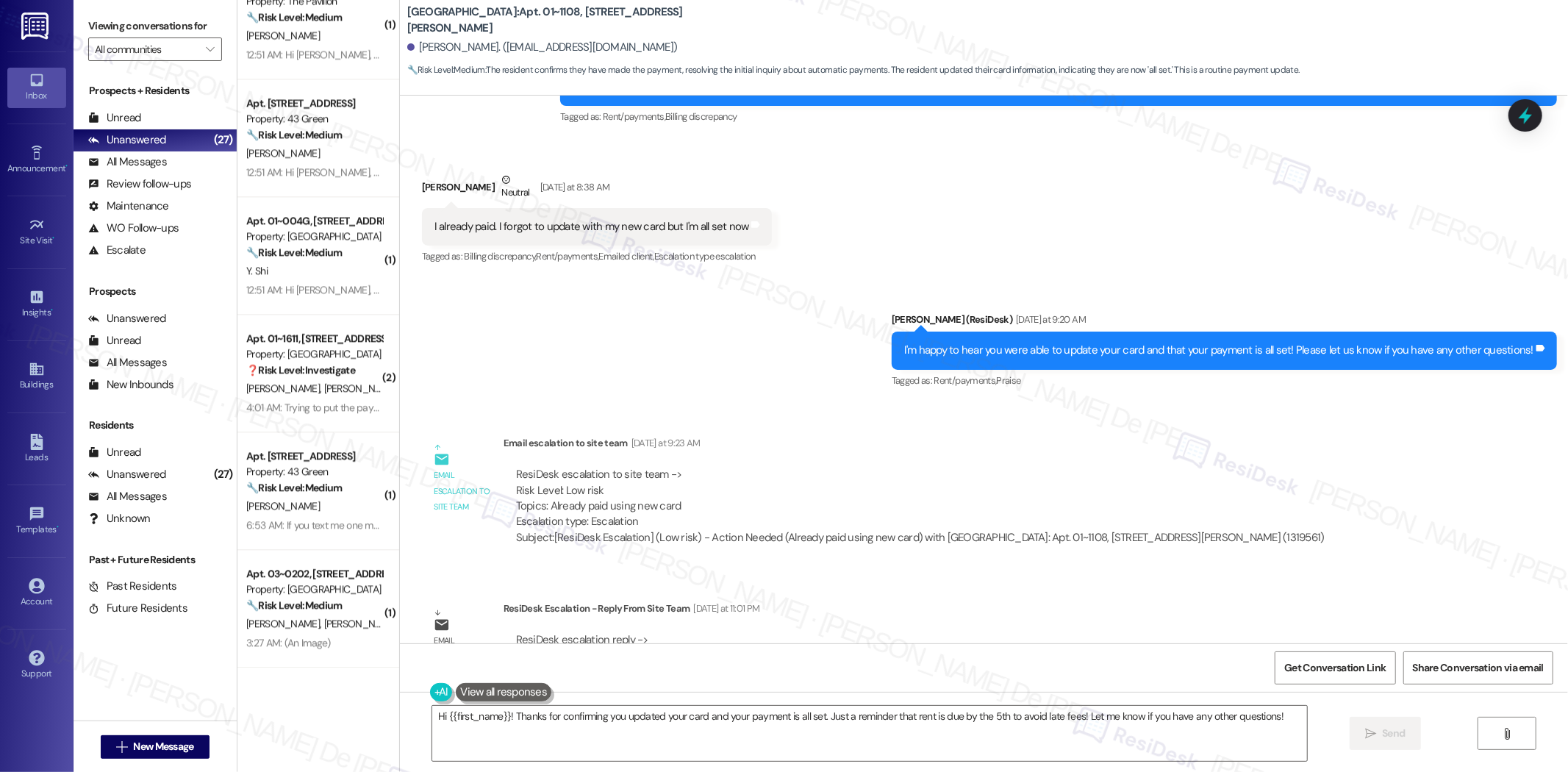
scroll to position [3401, 0]
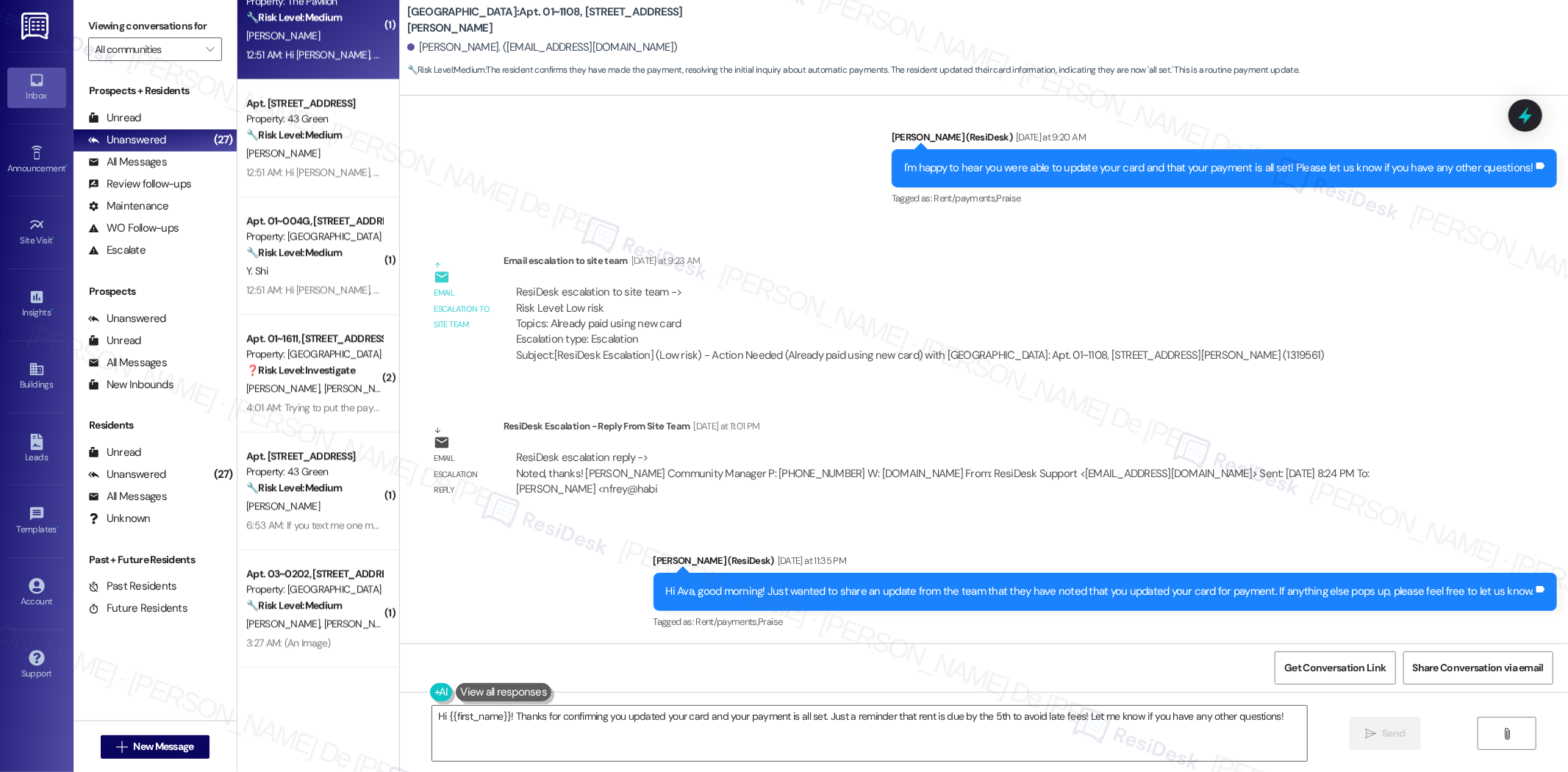
click at [310, 62] on div "12:51 AM: Hi [PERSON_NAME], a gentle reminder that your rent is due and your cu…" at bounding box center [314, 55] width 139 height 18
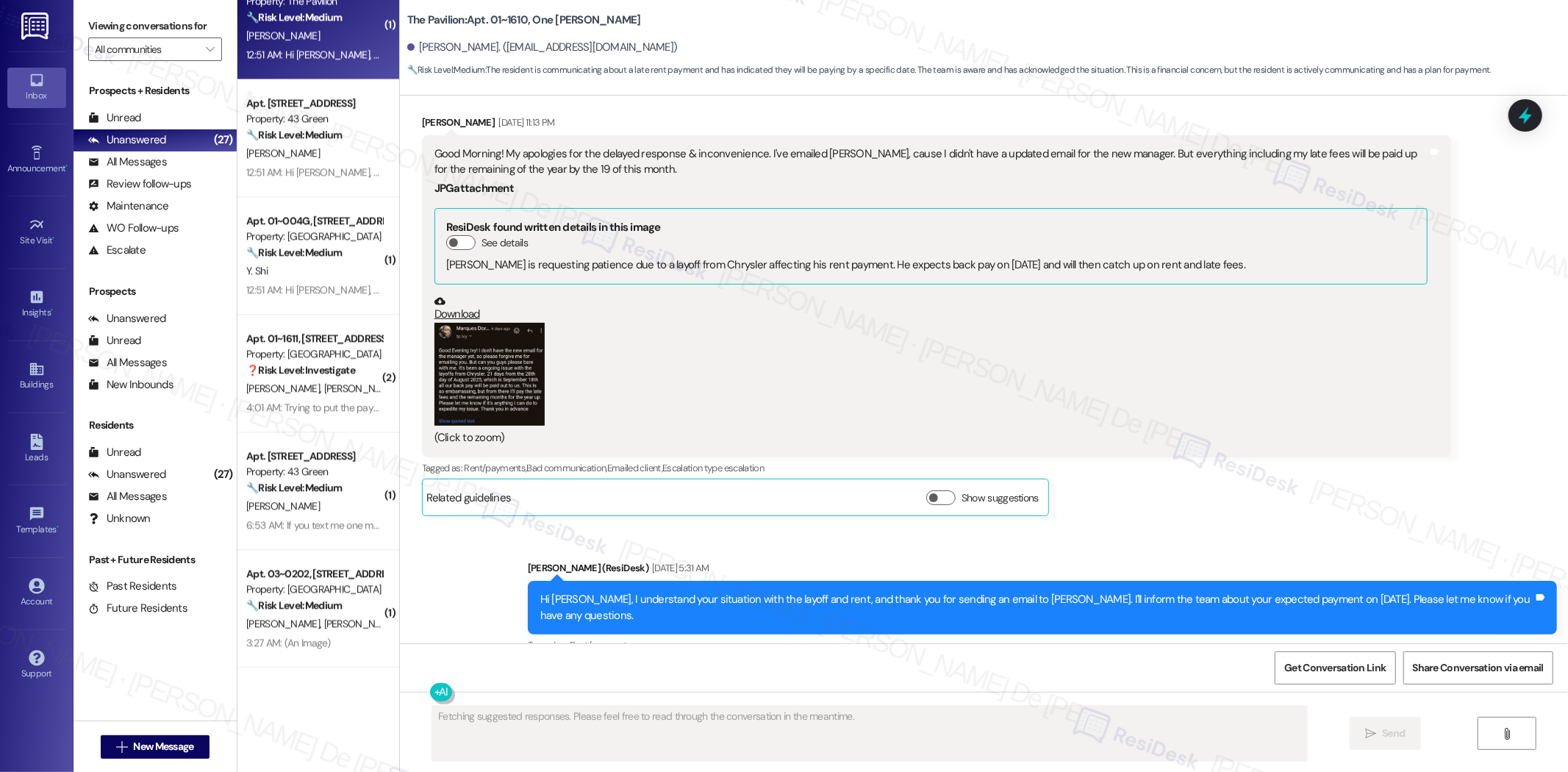
scroll to position [19215, 0]
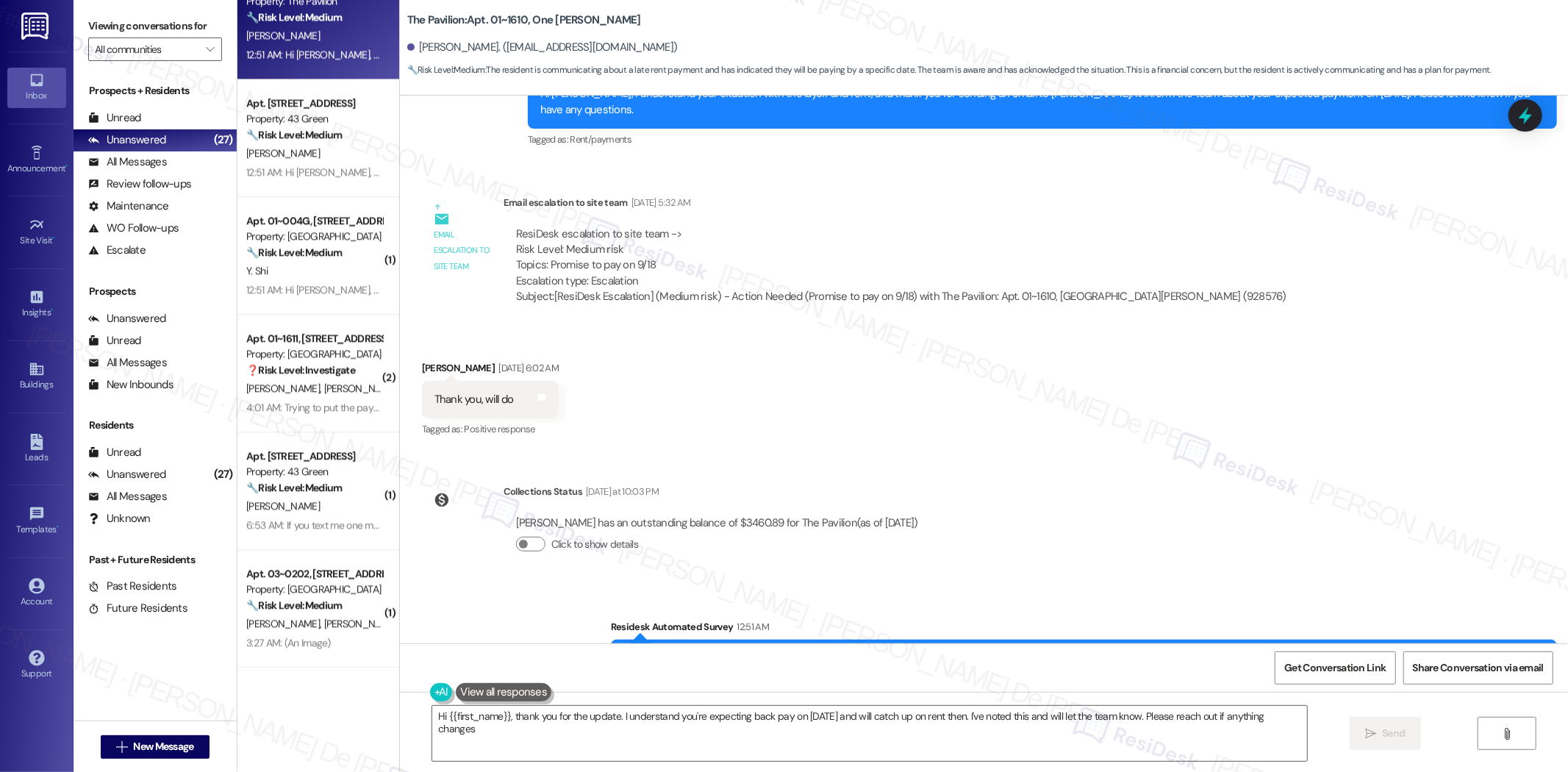
type textarea "Hi {{first_name}}, thank you for the update. I understand you're expecting back…"
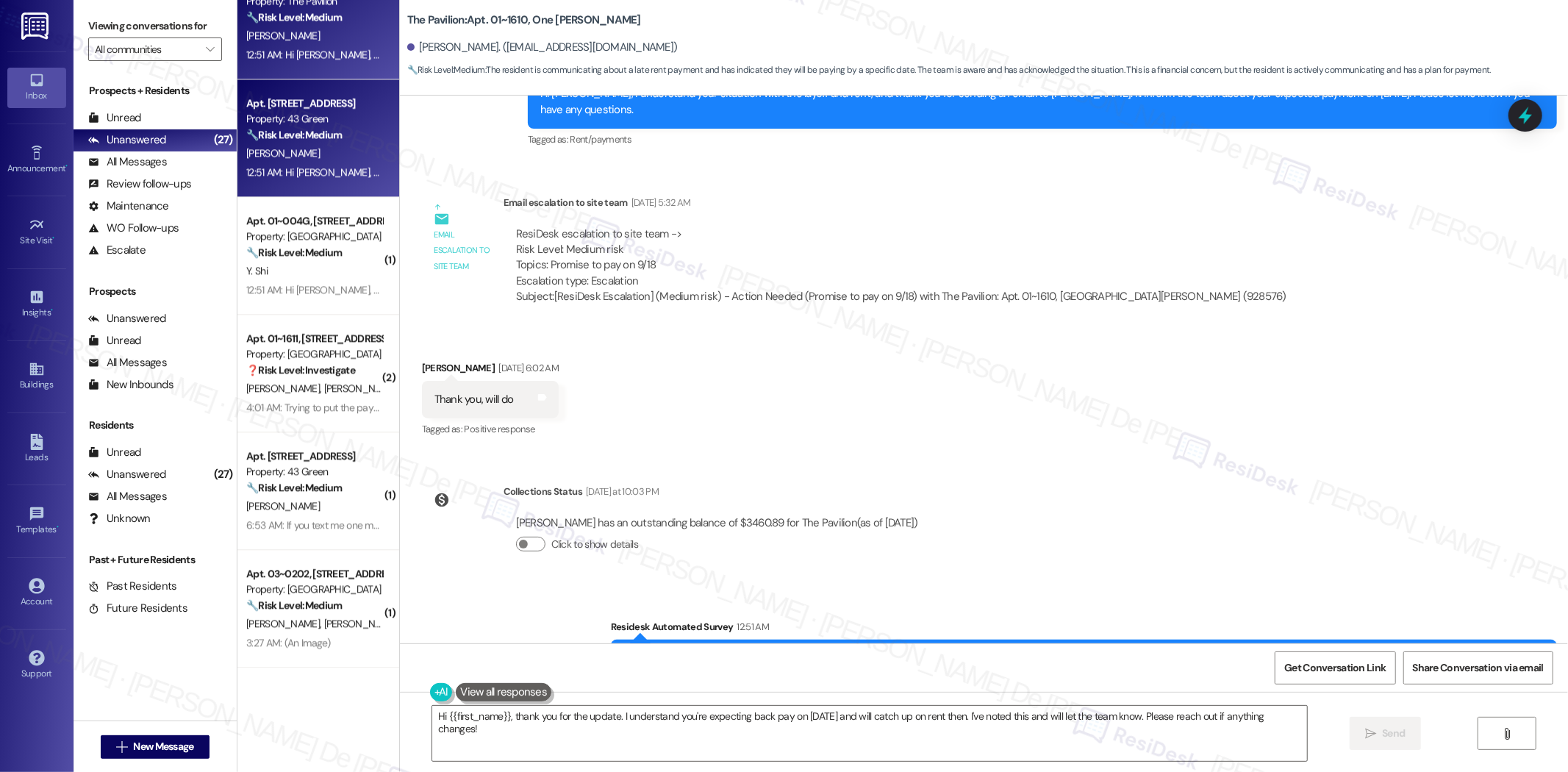
click at [330, 147] on div "[PERSON_NAME]" at bounding box center [314, 154] width 139 height 18
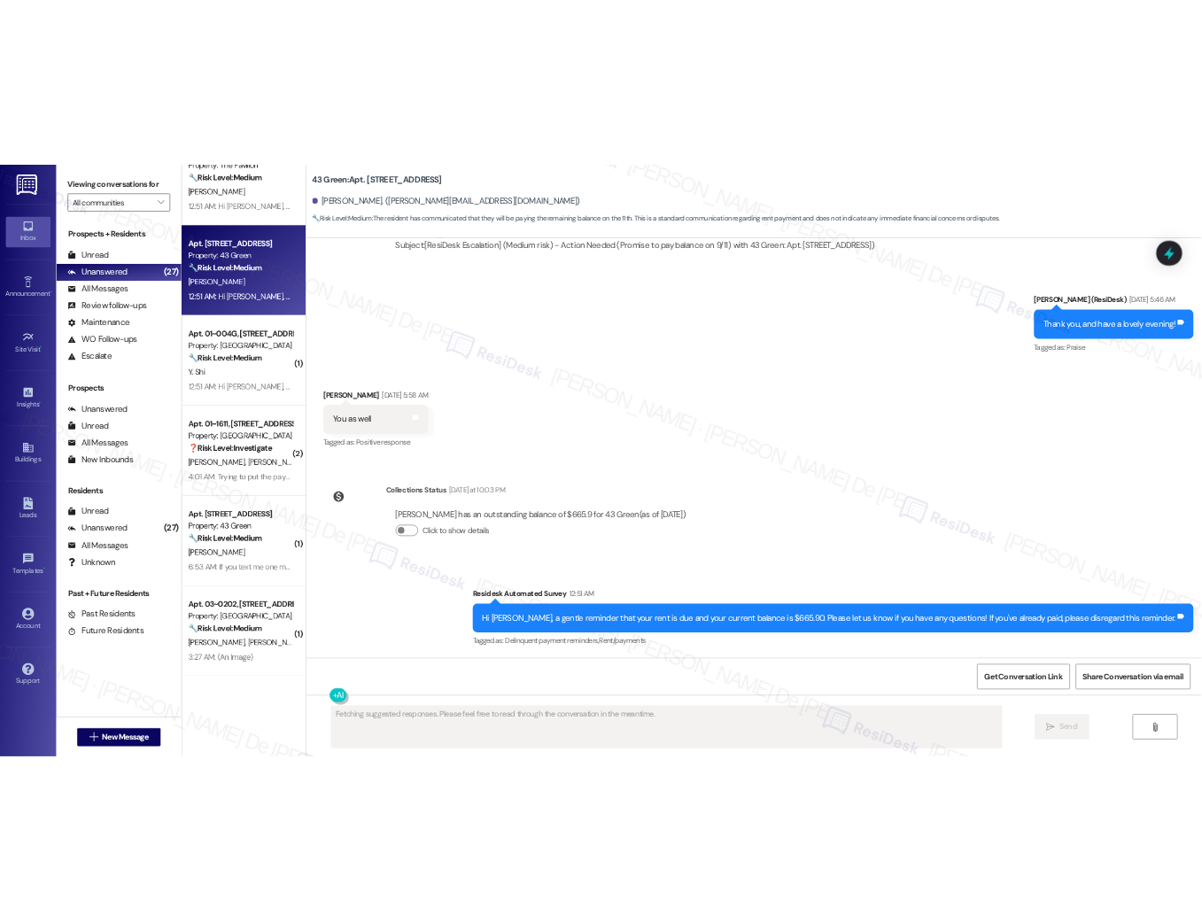
scroll to position [4163, 0]
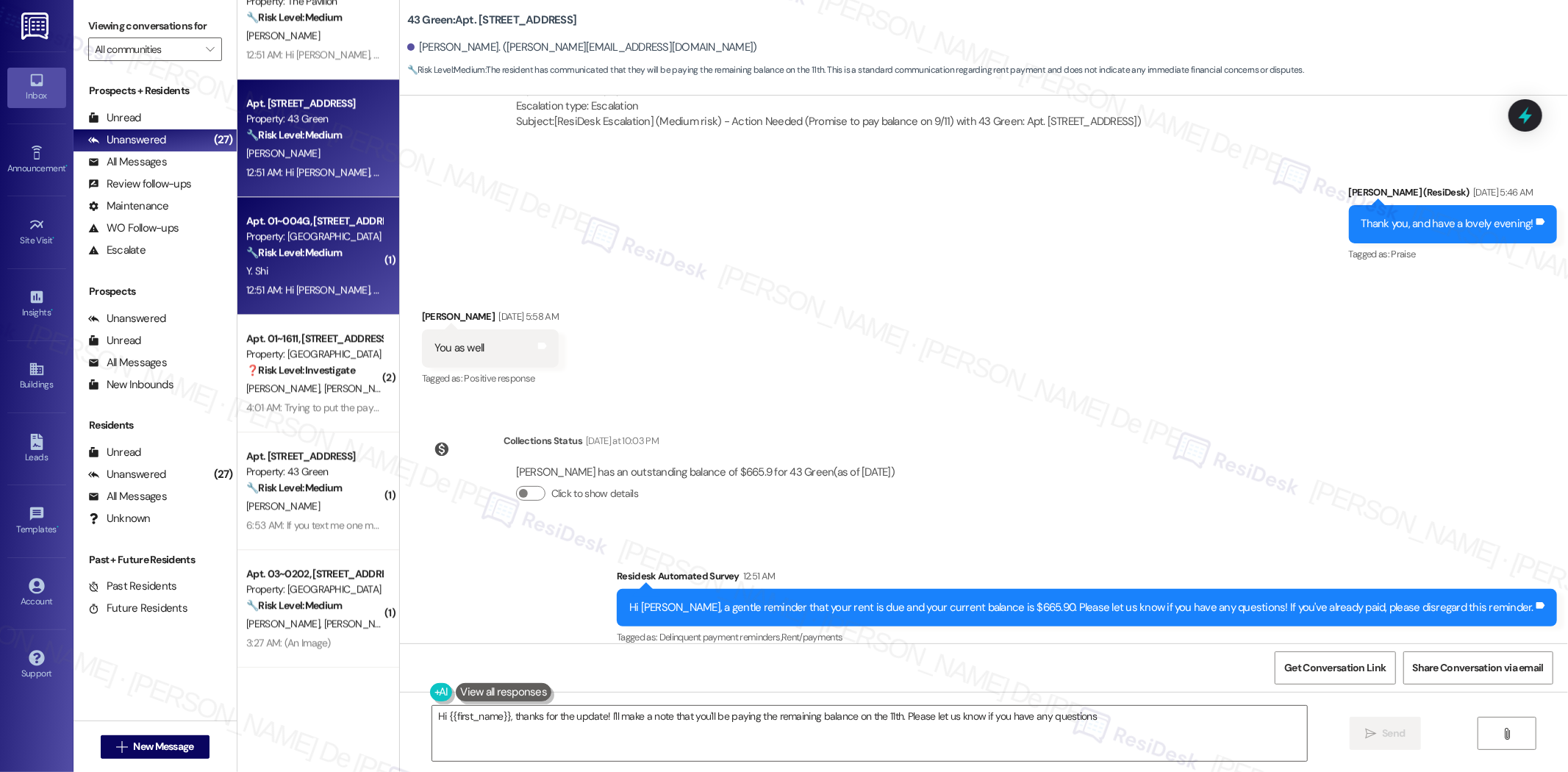
type textarea "Hi {{first_name}}, thanks for the update! I'll make a note that you'll be payin…"
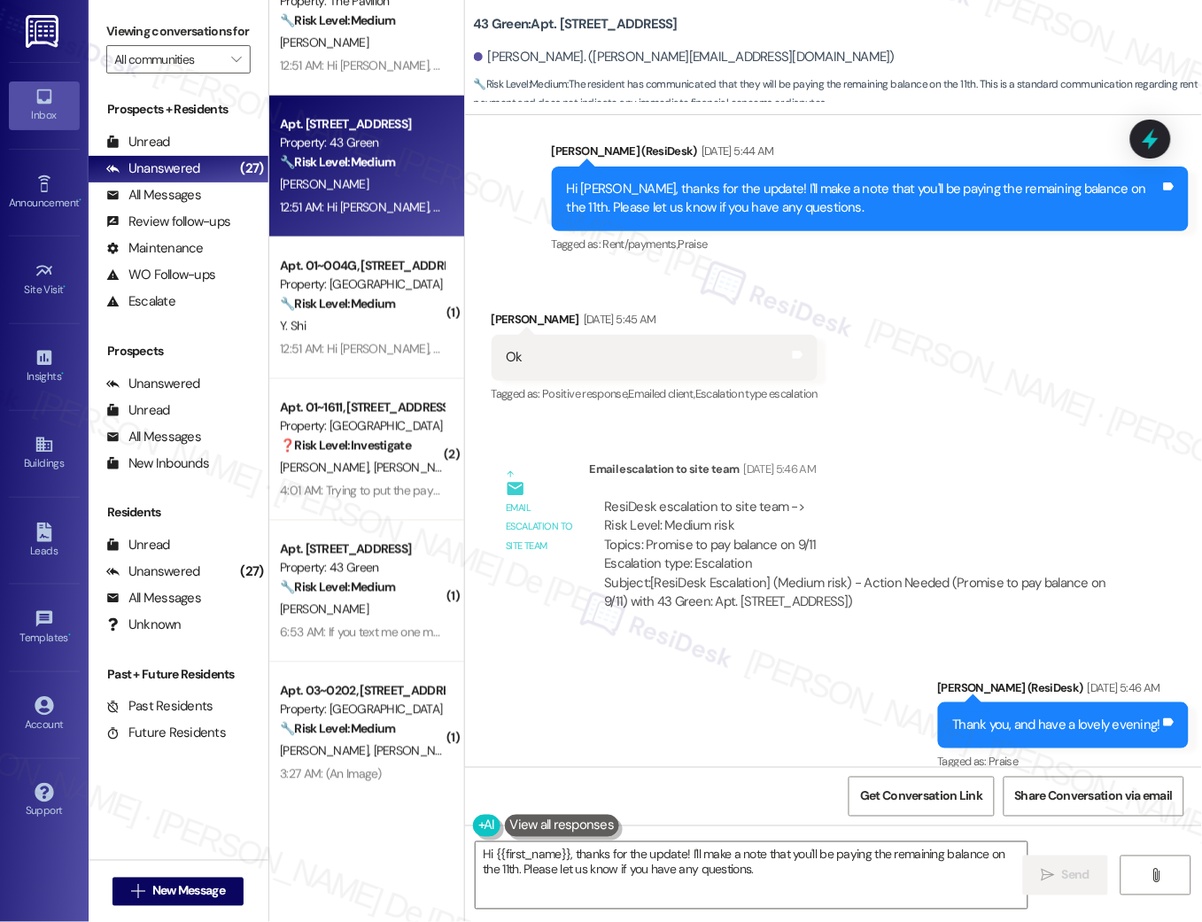
scroll to position [4581, 0]
